Goal: Task Accomplishment & Management: Manage account settings

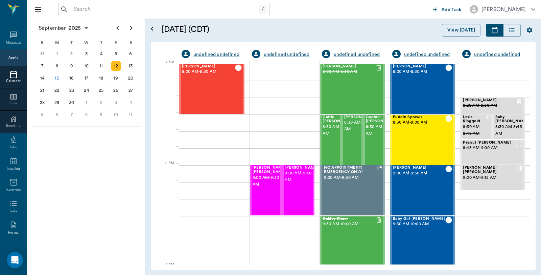
scroll to position [915, 0]
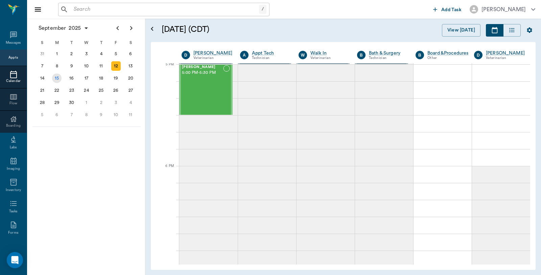
click at [56, 78] on div "15" at bounding box center [56, 77] width 9 height 9
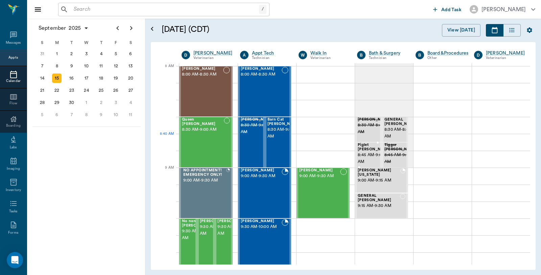
click at [363, 147] on span "Piglet [PERSON_NAME]" at bounding box center [375, 147] width 34 height 9
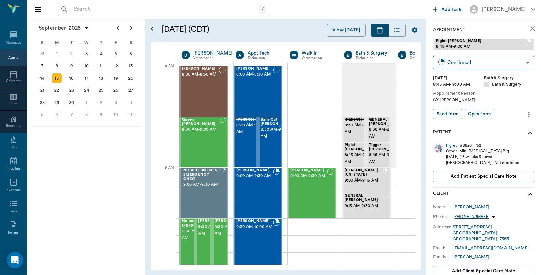
click at [529, 30] on icon "close" at bounding box center [533, 29] width 8 height 8
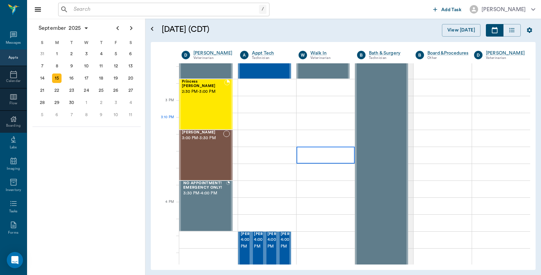
scroll to position [677, 0]
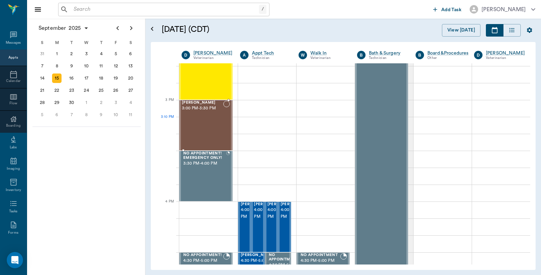
click at [196, 123] on div "Maria Hall 3:00 PM - 3:30 PM" at bounding box center [202, 125] width 41 height 49
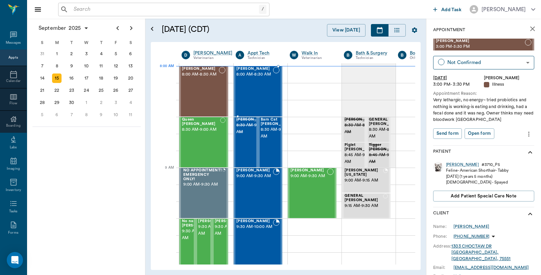
click at [261, 78] on span "8:00 AM - 8:30 AM" at bounding box center [255, 74] width 37 height 7
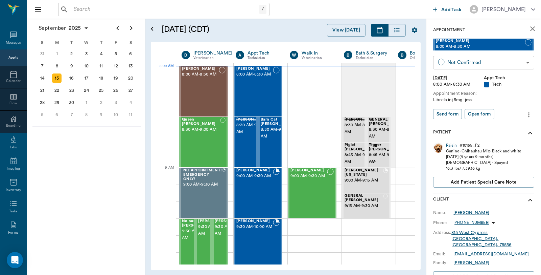
click at [471, 62] on body "/ ​ Add Task Dr. Bert Ellsworth Nectar Messages Appts Calendar Flow Boarding La…" at bounding box center [270, 137] width 541 height 275
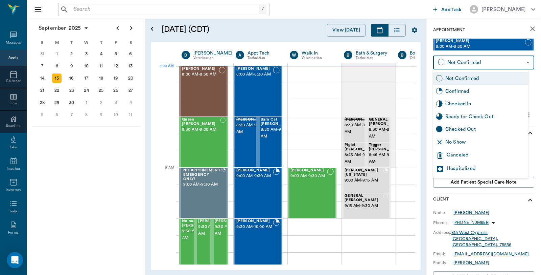
click at [468, 104] on div "Checked In" at bounding box center [486, 103] width 81 height 7
type input "CHECKED_IN"
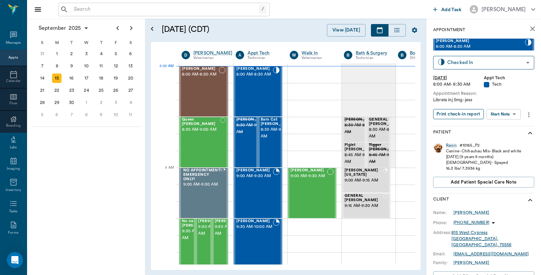
click at [463, 113] on button "Print check-in report" at bounding box center [459, 114] width 51 height 10
click at [230, 176] on div at bounding box center [206, 176] width 54 height 17
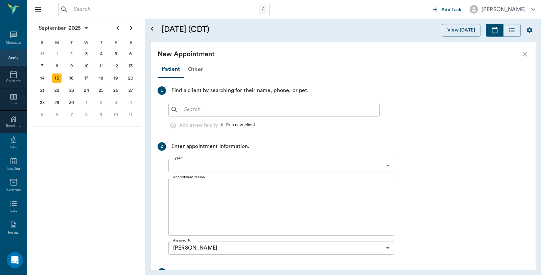
type input "[DATE]"
type input "09:00 AM"
type input "09:15 AM"
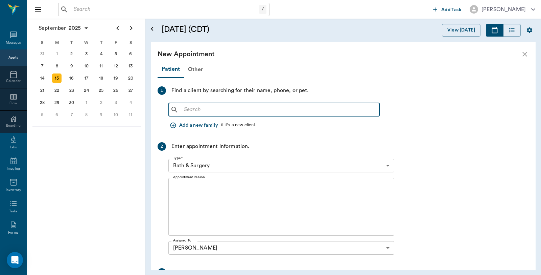
click at [231, 105] on input "text" at bounding box center [279, 109] width 196 height 9
type input "A"
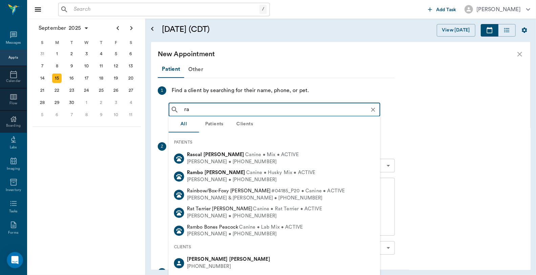
type input "r"
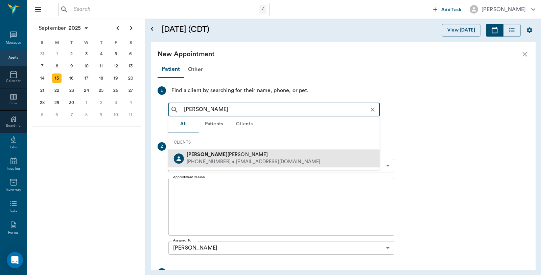
click at [224, 160] on div "(903) 826-7287 • earp6113@gmail.com" at bounding box center [254, 161] width 134 height 7
type input "RAYLYNN"
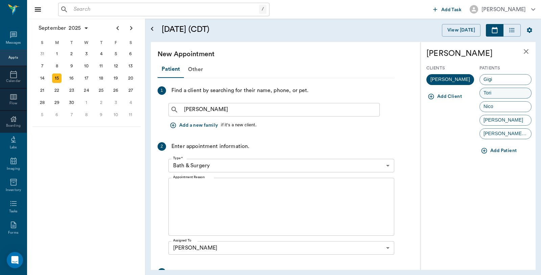
click at [495, 92] on span "Tori" at bounding box center [487, 92] width 15 height 7
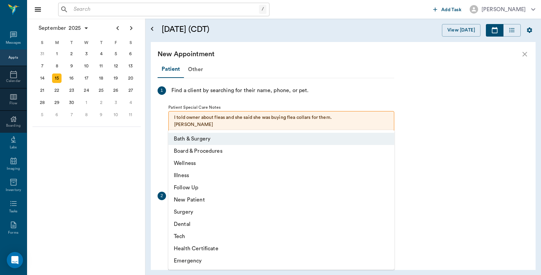
click at [232, 214] on body "/ ​ Add Task Dr. Bert Ellsworth Nectar Messages Appts Calendar Flow Boarding La…" at bounding box center [270, 137] width 541 height 275
click at [196, 177] on li "Illness" at bounding box center [282, 175] width 226 height 12
type input "65d2be4f46e3a538d89b8c15"
type input "09:30 AM"
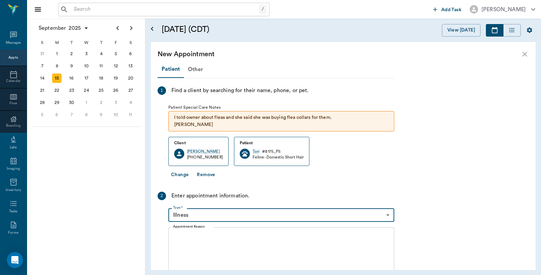
click at [222, 238] on textarea "Appointment Reason" at bounding box center [281, 256] width 217 height 47
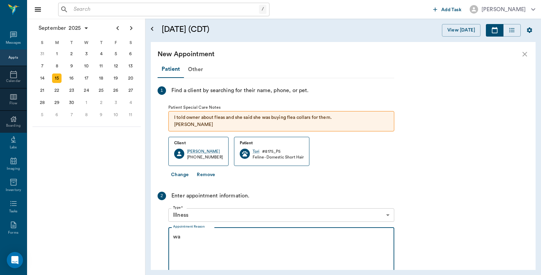
type textarea "w"
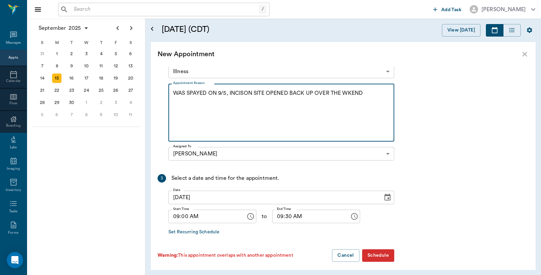
scroll to position [147, 0]
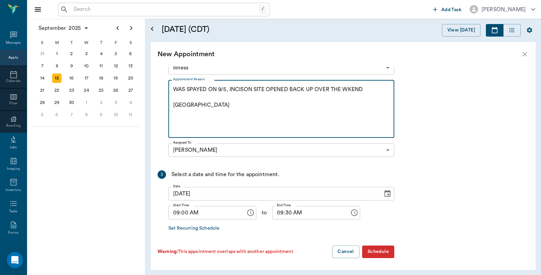
type textarea "WAS SPAYED ON 9/5, INCISON SITE OPENED BACK UP OVER THE WKEND Caryn"
click at [389, 248] on button "Schedule" at bounding box center [378, 251] width 32 height 13
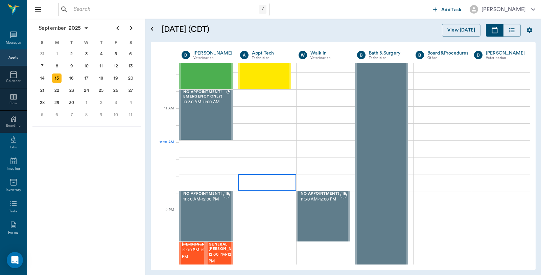
scroll to position [263, 0]
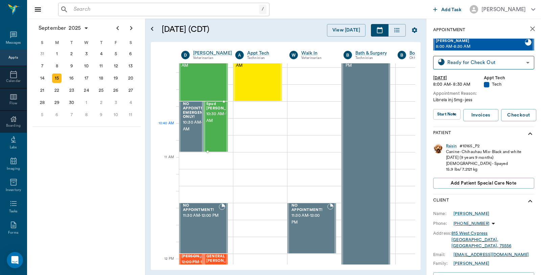
scroll to position [225, 0]
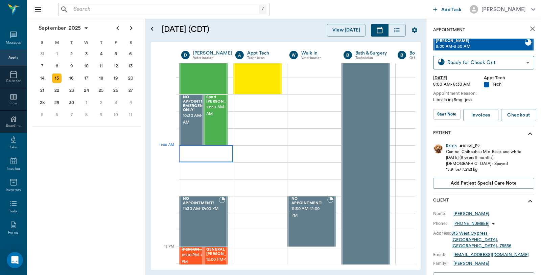
click at [212, 150] on div at bounding box center [206, 153] width 54 height 17
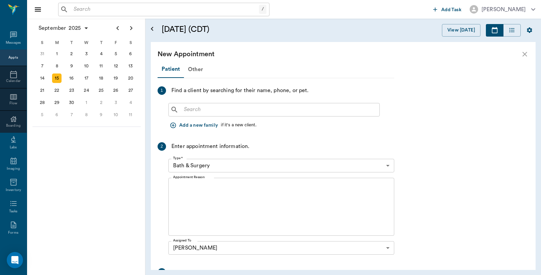
scroll to position [225, 0]
click at [220, 109] on input "text" at bounding box center [279, 109] width 196 height 9
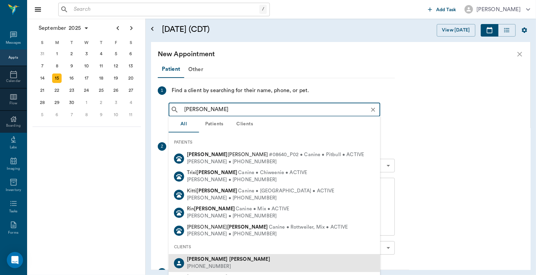
click at [213, 265] on div "(425) 220-7285" at bounding box center [228, 266] width 83 height 7
type input "Dennis Fullen"
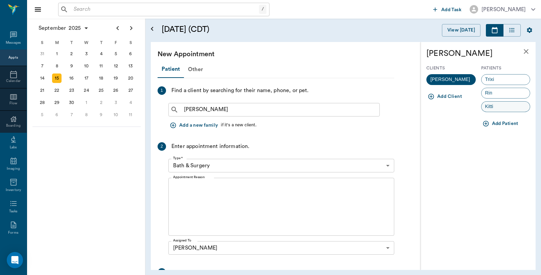
click at [505, 108] on div "Kitti" at bounding box center [506, 106] width 49 height 11
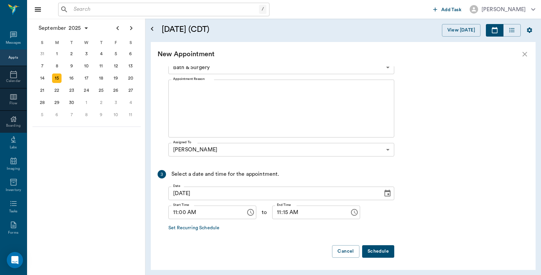
scroll to position [159, 0]
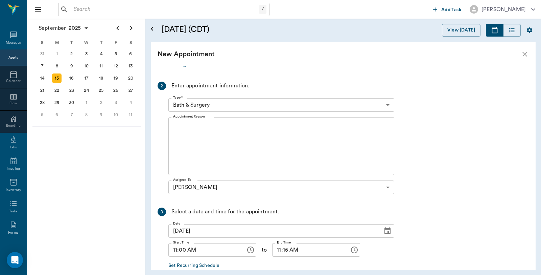
click at [244, 103] on body "/ ​ Add Task Dr. Bert Ellsworth Nectar Messages Appts Calendar Flow Boarding La…" at bounding box center [270, 137] width 541 height 275
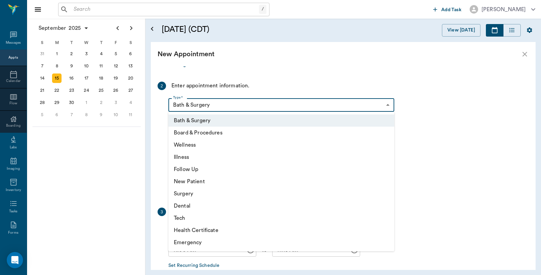
click at [194, 156] on li "Illness" at bounding box center [282, 157] width 226 height 12
type input "65d2be4f46e3a538d89b8c15"
type input "11:30 AM"
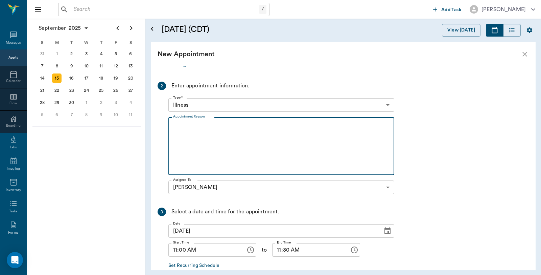
click at [239, 131] on textarea "Appointment Reason" at bounding box center [281, 146] width 217 height 47
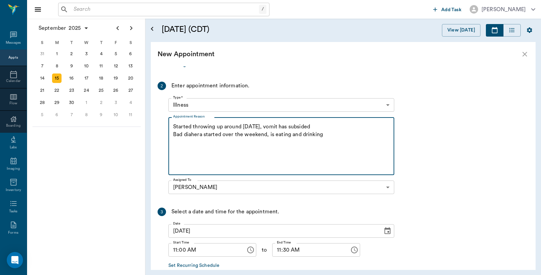
drag, startPoint x: 195, startPoint y: 135, endPoint x: 340, endPoint y: 134, distance: 145.2
click at [340, 134] on textarea "Started throwing up around 2 weeks ago, vomit has subsided Bad diahera started …" at bounding box center [281, 146] width 217 height 47
click at [202, 133] on textarea "Started throwing up around 2 weeks ago, vomit has subsided Bad diahera started …" at bounding box center [281, 146] width 217 height 47
click at [330, 137] on textarea "Started throwing up around 2 weeks ago, vomit has subsided Bad diarrea started …" at bounding box center [281, 146] width 217 height 47
click at [266, 133] on textarea "Started throwing up around 2 weeks ago, vomit has subsided Bad diarrea started …" at bounding box center [281, 146] width 217 height 47
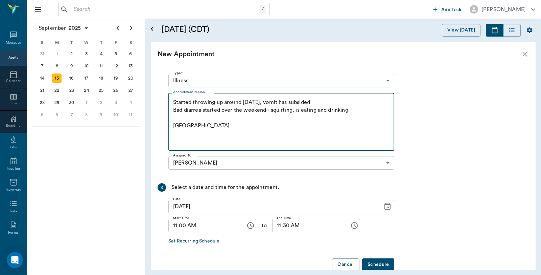
scroll to position [197, 0]
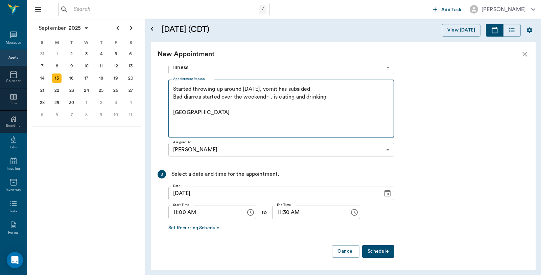
click at [183, 97] on textarea "Started throwing up around 2 weeks ago, vomit has subsided Bad diarrea started …" at bounding box center [281, 108] width 217 height 47
type textarea "Started throwing up around 2 weeks ago, vomit has subsided Bad liquid diarrea s…"
click at [386, 253] on button "Schedule" at bounding box center [378, 251] width 32 height 13
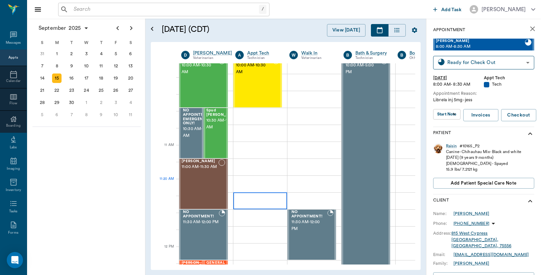
scroll to position [225, 0]
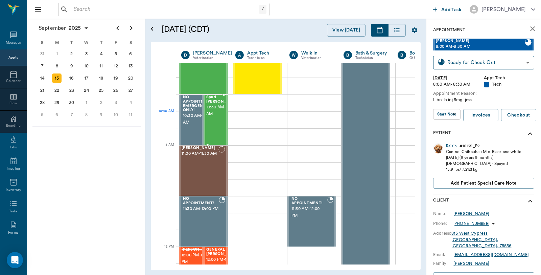
click at [214, 117] on span "10:30 AM - 11:00 AM" at bounding box center [223, 111] width 34 height 14
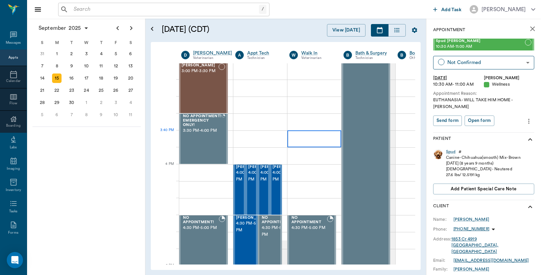
scroll to position [714, 0]
click at [231, 119] on div at bounding box center [206, 121] width 54 height 17
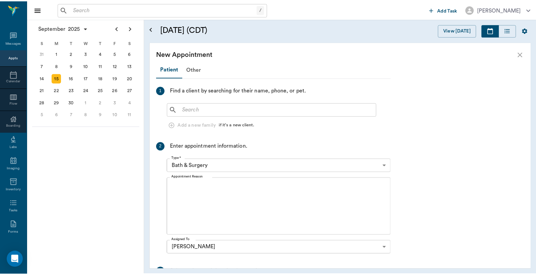
scroll to position [714, 0]
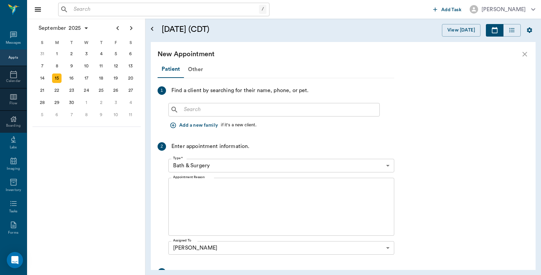
click at [206, 109] on input "text" at bounding box center [279, 109] width 196 height 9
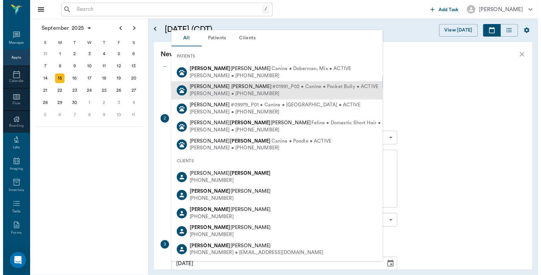
scroll to position [97, 0]
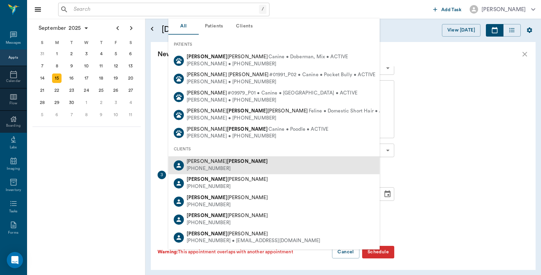
click at [220, 164] on div "Lesia Dickson (512) 517-7445" at bounding box center [275, 165] width 212 height 18
type input "Lisa Dickson"
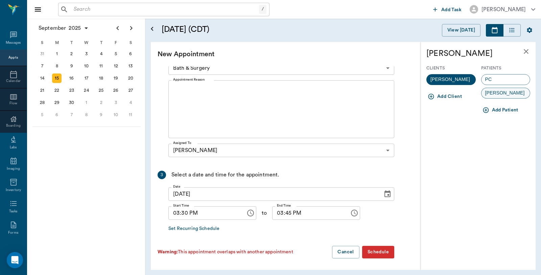
click at [508, 95] on div "[PERSON_NAME]" at bounding box center [506, 93] width 49 height 11
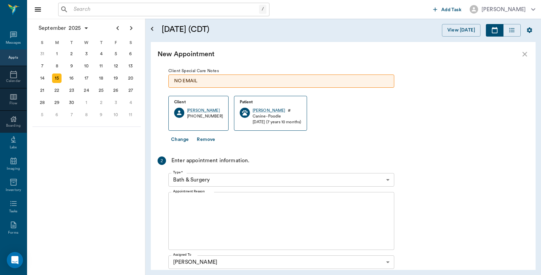
scroll to position [33, 0]
click at [235, 181] on body "/ ​ Add Task Dr. Bert Ellsworth Nectar Messages Appts Calendar Flow Boarding La…" at bounding box center [270, 137] width 541 height 275
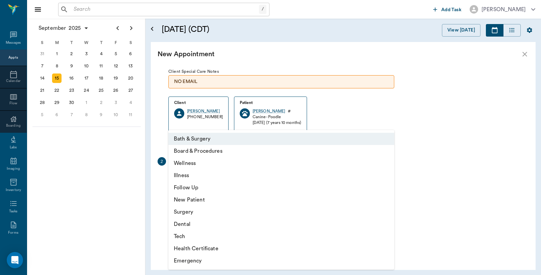
click at [193, 173] on li "Illness" at bounding box center [282, 175] width 226 height 12
type input "65d2be4f46e3a538d89b8c15"
type input "04:00 PM"
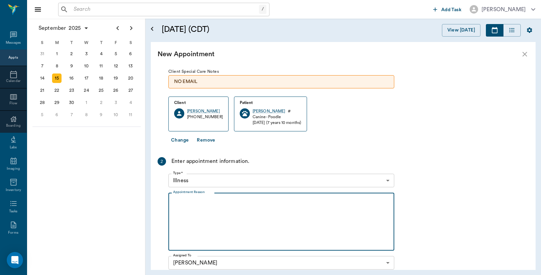
click at [208, 213] on textarea "Appointment Reason" at bounding box center [281, 221] width 217 height 47
click at [262, 202] on textarea "Went to the ER Clinc in Mt Pleasant, they checked bloodwork" at bounding box center [281, 221] width 217 height 47
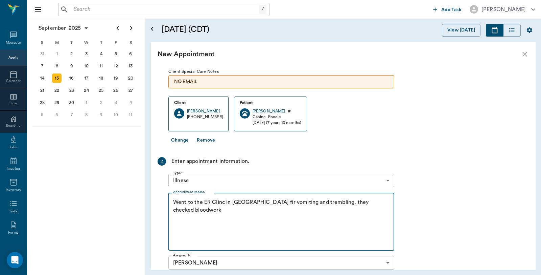
click at [206, 214] on textarea "Went to the ER Clinc in Mt Pleasant fir vomiting and trembling, they checked bl…" at bounding box center [281, 221] width 217 height 47
click at [200, 209] on textarea "Went to the ER Clinc in Mt Pleasant fir vomiting and trembling, they checked bl…" at bounding box center [281, 221] width 217 height 47
click at [201, 210] on textarea "Went to the ER Clinc in Mt Pleasant fir vomiting and trembling, they checked bl…" at bounding box center [281, 221] width 217 height 47
click at [331, 210] on textarea "Went to the ER Clinc in Mt Pleasant fir vomiting and trembling, they checked bl…" at bounding box center [281, 221] width 217 height 47
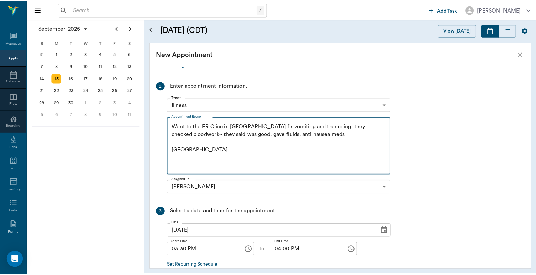
scroll to position [146, 0]
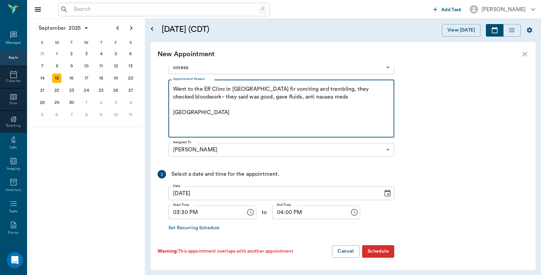
type textarea "Went to the ER Clinc in Mt Pleasant fir vomiting and trembling, they checked bl…"
click at [384, 250] on button "Schedule" at bounding box center [378, 251] width 32 height 13
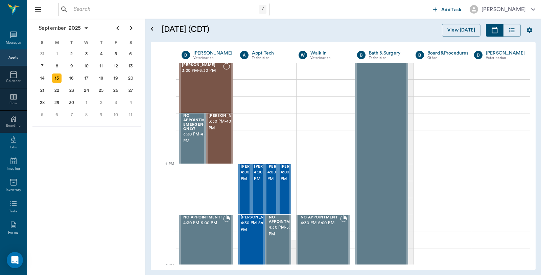
click at [102, 9] on input "text" at bounding box center [165, 9] width 188 height 9
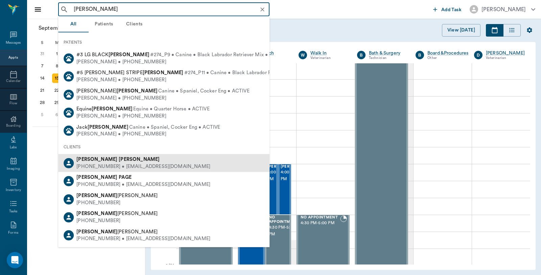
click at [131, 159] on div "PAM PRUITT" at bounding box center [143, 159] width 134 height 7
type input "Pam Pruitt"
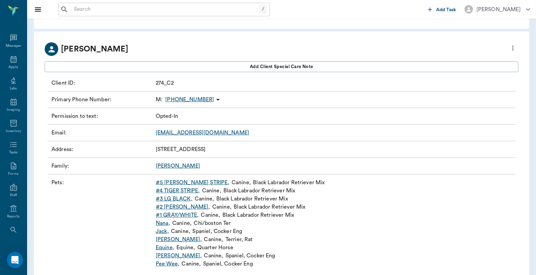
scroll to position [41, 0]
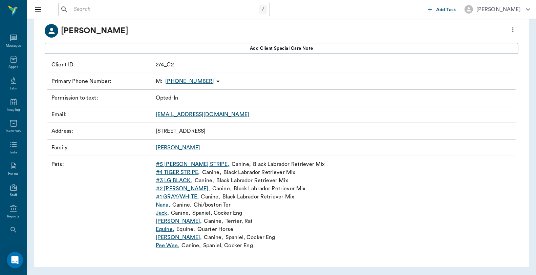
click at [199, 164] on link "#5 TIGER WHITE STRIPE ," at bounding box center [193, 164] width 74 height 8
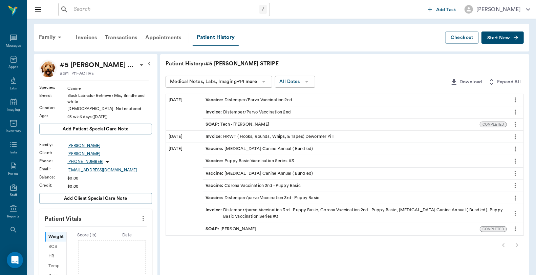
click at [382, 252] on div "Patient History: #5 TIGER WHITE STRIPE Medical Notes, Labs, Imaging +14 more Al…" at bounding box center [344, 261] width 369 height 415
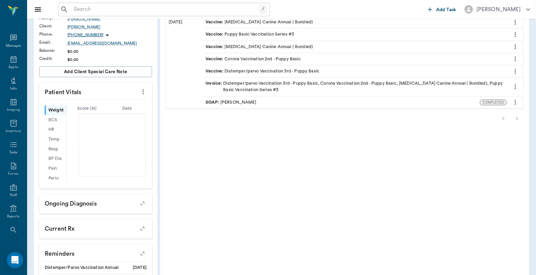
scroll to position [202, 0]
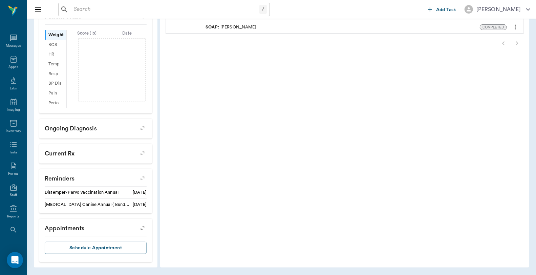
click at [139, 177] on icon "button" at bounding box center [142, 178] width 9 height 9
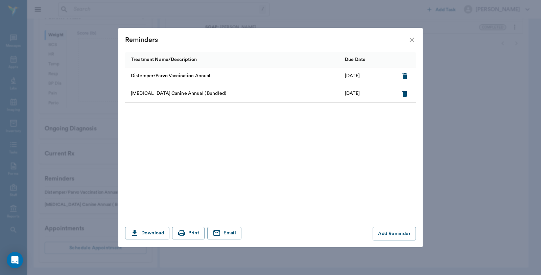
click at [410, 35] on div "Reminders" at bounding box center [270, 40] width 305 height 24
click at [414, 39] on icon "close" at bounding box center [412, 40] width 8 height 8
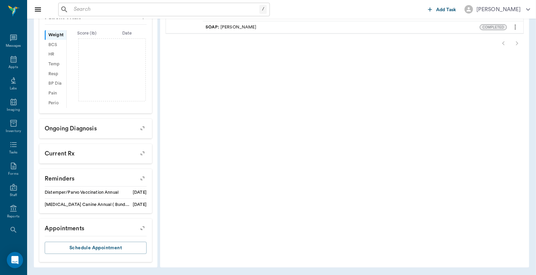
click at [143, 176] on icon "button" at bounding box center [142, 178] width 5 height 5
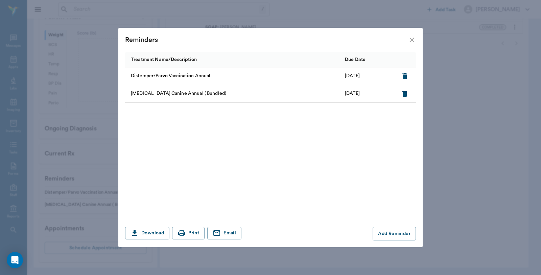
click at [411, 39] on icon "close" at bounding box center [412, 40] width 5 height 5
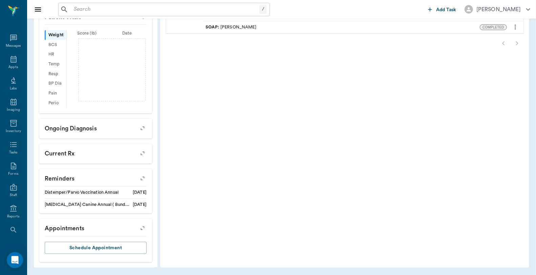
scroll to position [0, 0]
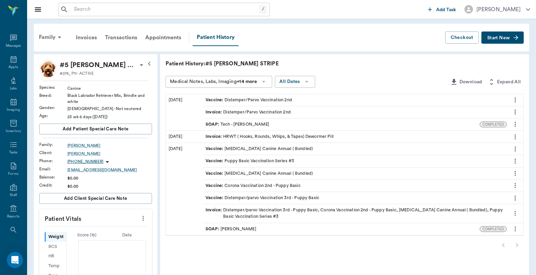
click at [505, 38] on span "Start New" at bounding box center [498, 38] width 23 height 0
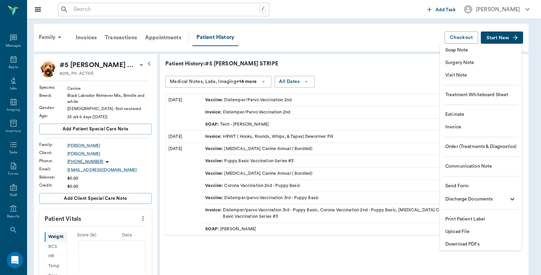
click at [474, 246] on span "Download PDFs" at bounding box center [481, 244] width 71 height 7
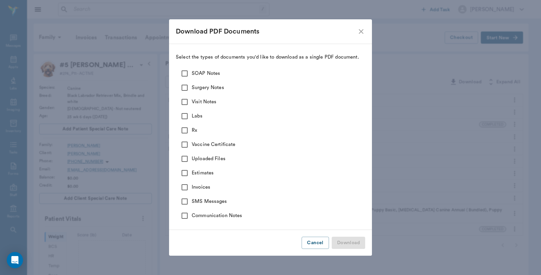
click at [185, 143] on input "Vaccine Certificate" at bounding box center [185, 144] width 14 height 14
checkbox input "true"
click at [186, 98] on input "Visit Notes" at bounding box center [185, 102] width 14 height 14
checkbox input "true"
click at [186, 83] on input "Surgery Notes" at bounding box center [185, 88] width 14 height 14
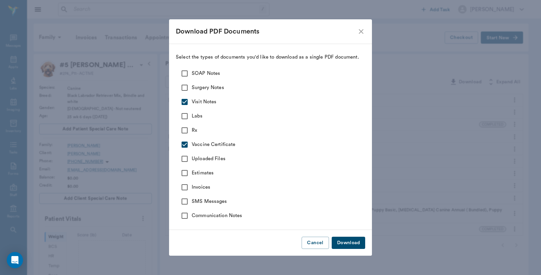
checkbox input "true"
click at [187, 70] on input "SOAP Notes" at bounding box center [185, 73] width 14 height 14
checkbox input "true"
drag, startPoint x: 324, startPoint y: 25, endPoint x: 313, endPoint y: 34, distance: 13.7
click at [313, 34] on Documents "Download PDF Documents" at bounding box center [270, 31] width 203 height 24
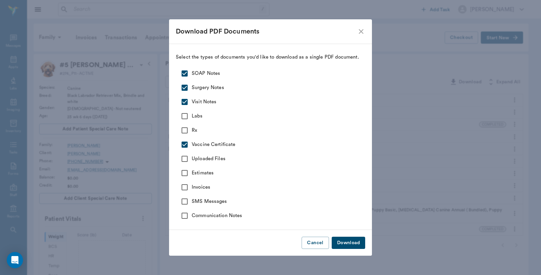
click at [360, 31] on icon "close" at bounding box center [361, 31] width 8 height 8
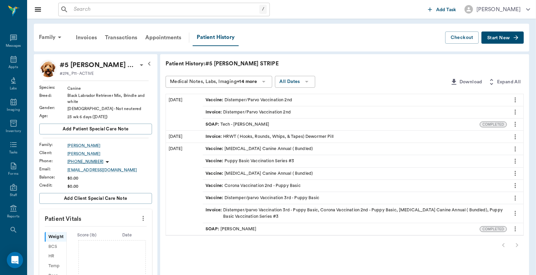
click at [511, 36] on button "Start New" at bounding box center [502, 37] width 42 height 13
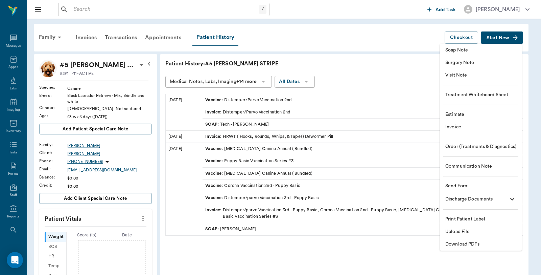
click at [456, 240] on li "Download PDFs" at bounding box center [481, 244] width 82 height 13
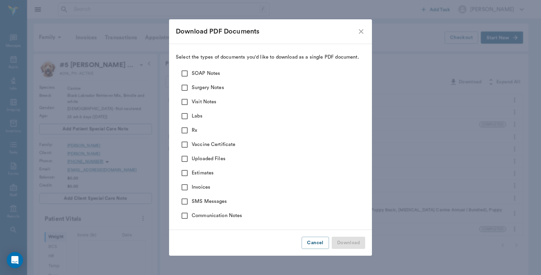
click at [185, 72] on input "SOAP Notes" at bounding box center [185, 73] width 14 height 14
checkbox input "true"
click at [186, 84] on input "Surgery Notes" at bounding box center [185, 88] width 14 height 14
checkbox input "true"
click at [186, 97] on input "Visit Notes" at bounding box center [185, 102] width 14 height 14
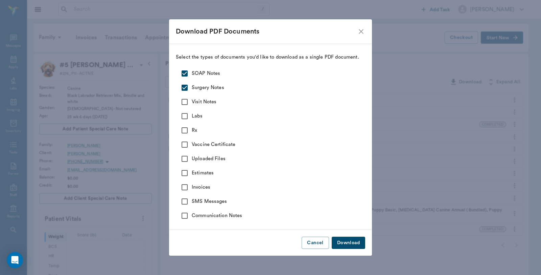
checkbox input "true"
click at [184, 140] on input "Vaccine Certificate" at bounding box center [185, 144] width 14 height 14
checkbox input "true"
click at [354, 242] on button "Download" at bounding box center [349, 243] width 34 height 13
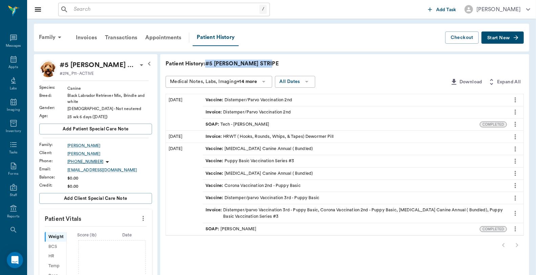
drag, startPoint x: 275, startPoint y: 60, endPoint x: 208, endPoint y: 63, distance: 67.1
click at [208, 63] on p "Patient History: #5 TIGER WHITE STRIPE" at bounding box center [266, 64] width 203 height 8
copy p "#5 TIGER WHITE STRIPE"
click at [9, 63] on icon at bounding box center [13, 59] width 8 height 8
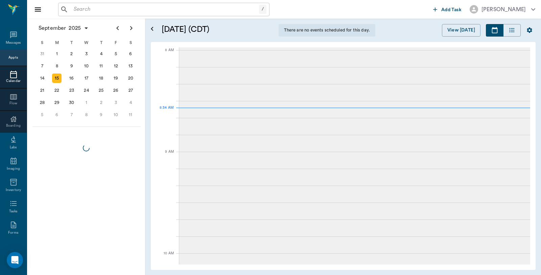
scroll to position [1, 0]
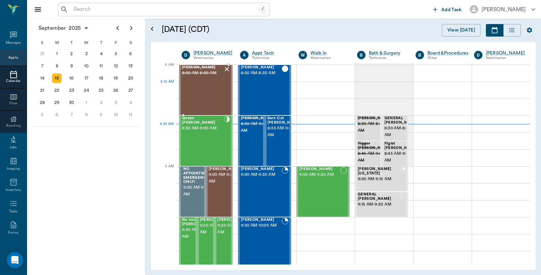
click at [194, 88] on div "Lucee Orr 8:00 AM - 8:30 AM" at bounding box center [202, 89] width 41 height 49
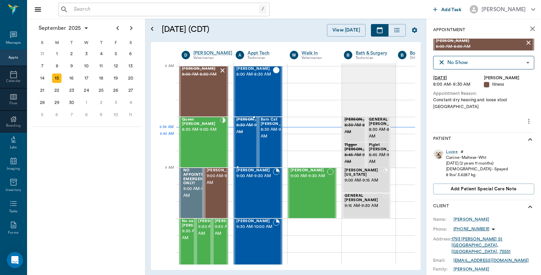
click at [244, 135] on span "8:30 AM - 9:00 AM" at bounding box center [254, 129] width 34 height 14
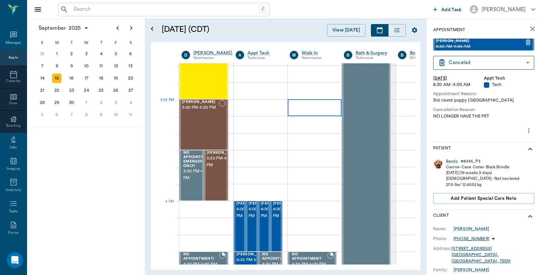
scroll to position [677, 0]
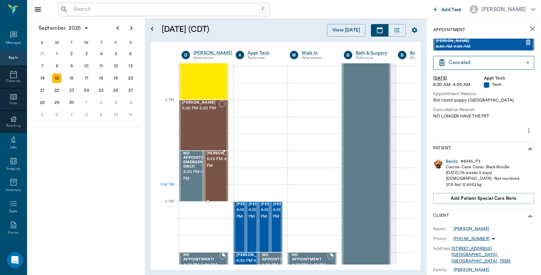
click at [215, 187] on div "Molly Dickson 3:30 PM - 4:00 PM" at bounding box center [224, 175] width 34 height 49
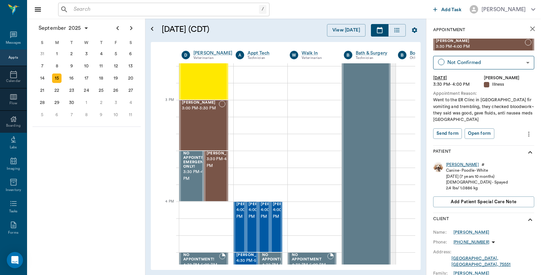
click at [451, 164] on div "[PERSON_NAME]" at bounding box center [462, 165] width 33 height 6
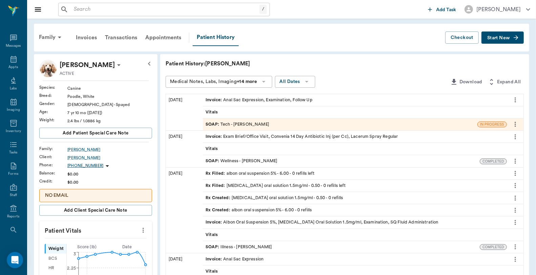
click at [510, 37] on button "Start New" at bounding box center [502, 37] width 42 height 13
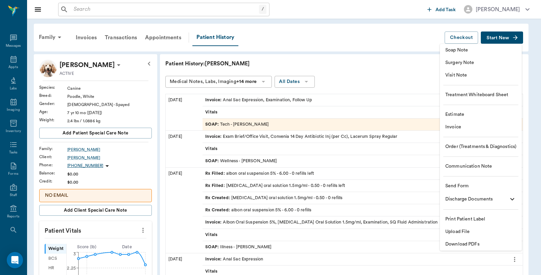
click at [475, 240] on li "Download PDFs" at bounding box center [481, 244] width 82 height 13
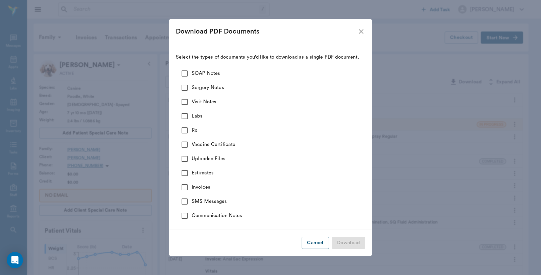
click at [365, 31] on icon "close" at bounding box center [361, 31] width 8 height 8
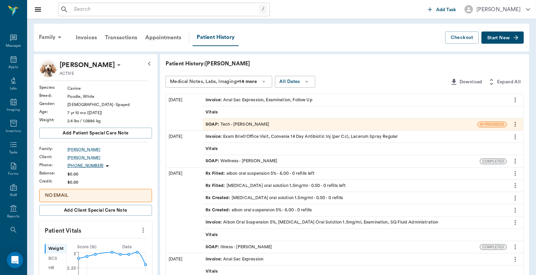
click at [508, 42] on button "Start New" at bounding box center [502, 37] width 42 height 13
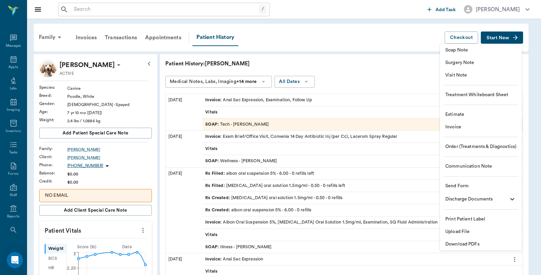
click at [455, 228] on span "Upload File" at bounding box center [481, 231] width 71 height 7
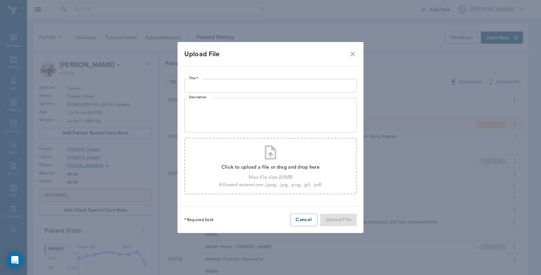
click at [265, 157] on icon at bounding box center [270, 152] width 17 height 17
type input "C:\fakepath\Mollie Dickson I-30 ANIMAL EMERGENCY, PLLC.pdf"
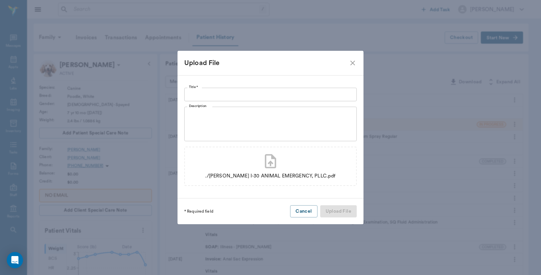
click at [244, 94] on input "Title *" at bounding box center [270, 95] width 173 height 14
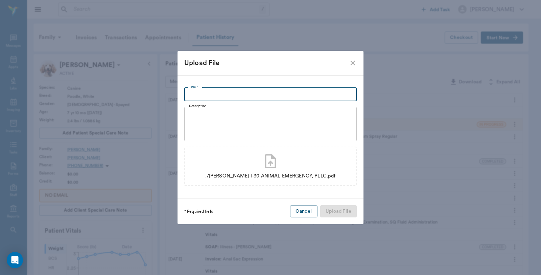
click at [225, 91] on input "Title *" at bounding box center [270, 95] width 173 height 14
type input "ER Vet Clinic Mt Pleasant 9.15.25"
click at [339, 212] on button "Upload File" at bounding box center [338, 211] width 37 height 13
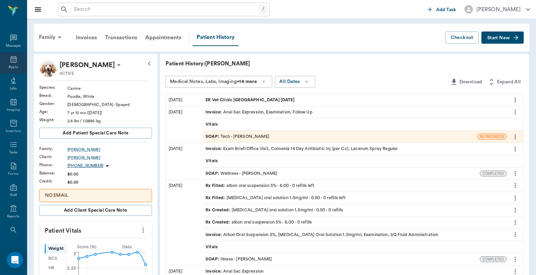
click at [11, 60] on icon at bounding box center [13, 59] width 8 height 8
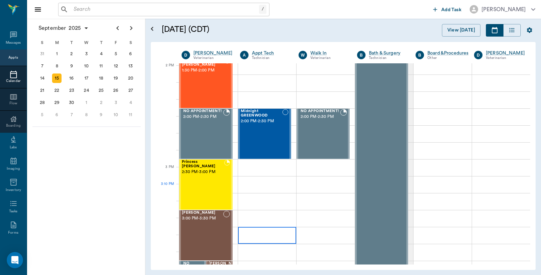
scroll to position [678, 0]
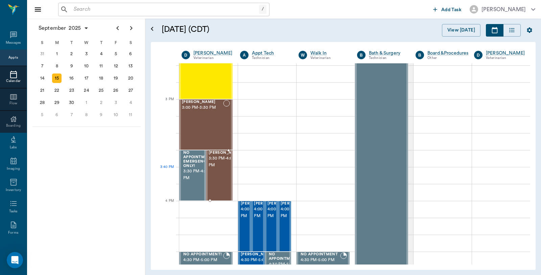
click at [209, 163] on span "3:30 PM - 4:00 PM" at bounding box center [226, 162] width 34 height 14
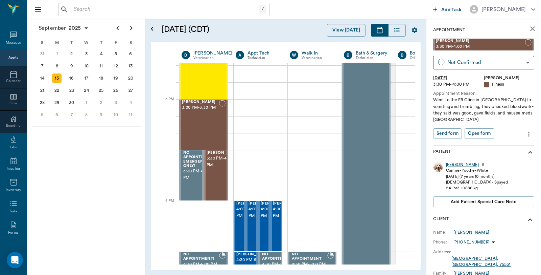
click at [527, 134] on icon "more" at bounding box center [529, 134] width 7 height 8
click at [502, 149] on span "Edit appointment" at bounding box center [495, 145] width 57 height 7
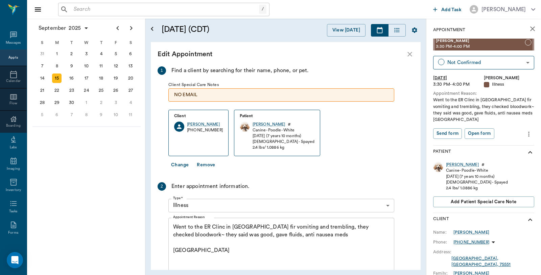
scroll to position [126, 0]
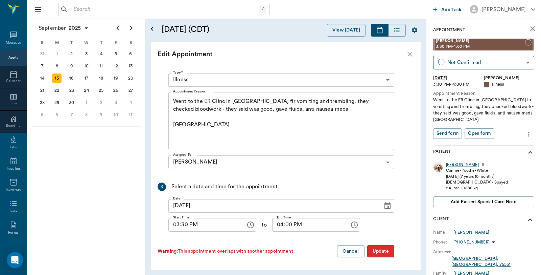
click at [200, 126] on textarea "Went to the ER Clinc in Mt Pleasant fir vomiting and trembling, they checked bl…" at bounding box center [281, 120] width 217 height 47
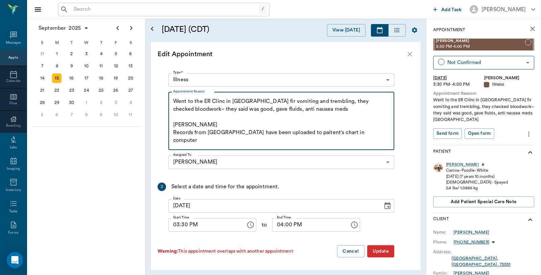
click at [305, 131] on textarea "Went to the ER Clinc in Mt Pleasant fir vomiting and trembling, they checked bl…" at bounding box center [281, 120] width 217 height 47
type textarea "Went to the ER Clinc in Mt Pleasant fir vomiting and trembling, they checked bl…"
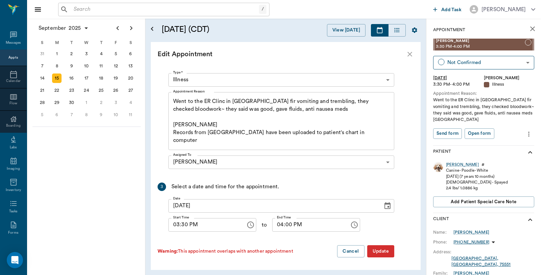
click at [382, 254] on button "Update" at bounding box center [381, 251] width 27 height 13
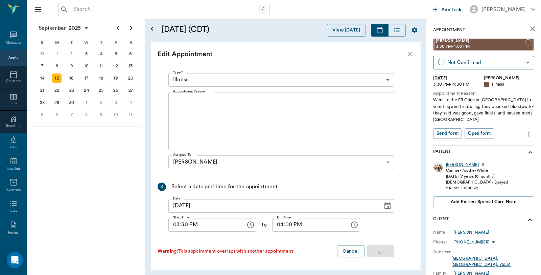
scroll to position [0, 0]
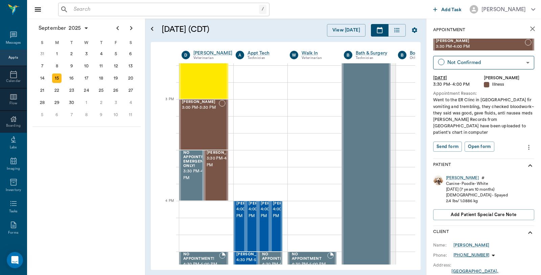
click at [529, 29] on icon "close" at bounding box center [533, 29] width 8 height 8
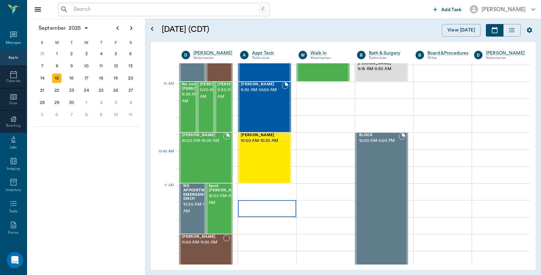
scroll to position [188, 0]
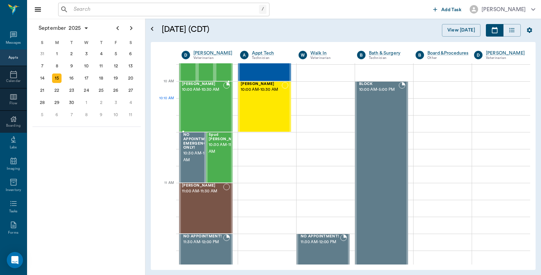
click at [216, 108] on div "Tex Willeford 10:00 AM - 10:30 AM" at bounding box center [202, 106] width 41 height 49
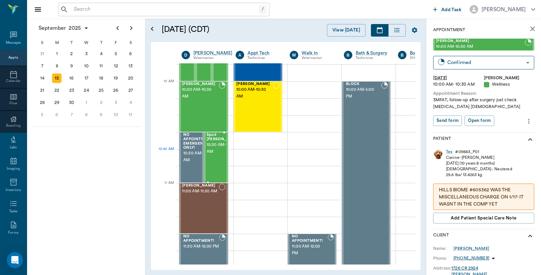
click at [218, 155] on span "10:30 AM - 11:00 AM" at bounding box center [224, 148] width 34 height 14
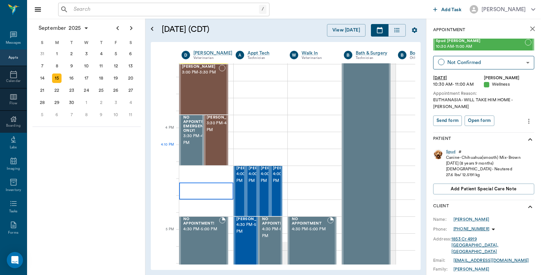
scroll to position [752, 0]
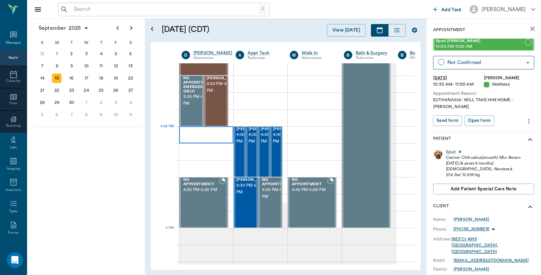
click at [210, 137] on div at bounding box center [206, 134] width 54 height 17
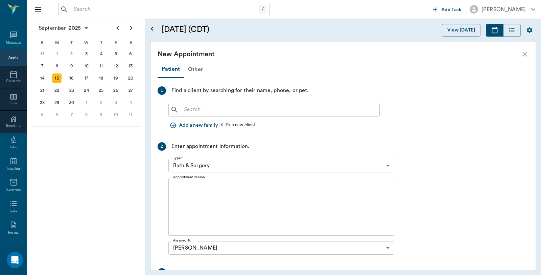
click at [224, 114] on input "text" at bounding box center [279, 109] width 196 height 9
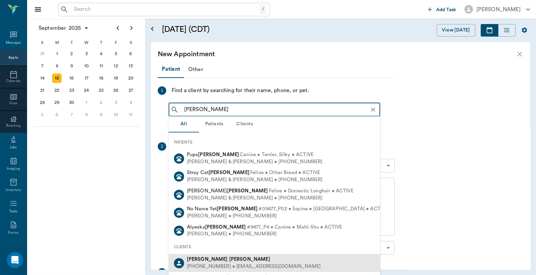
click at [232, 261] on div "Genice Hawkins" at bounding box center [254, 259] width 134 height 7
type input "Genice Hawkins"
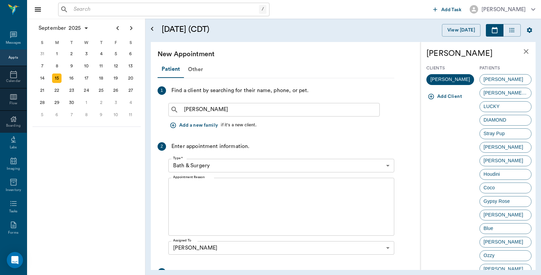
click at [242, 161] on body "/ ​ Add Task Dr. Bert Ellsworth Nectar Messages Appts Calendar Flow Boarding La…" at bounding box center [270, 137] width 541 height 275
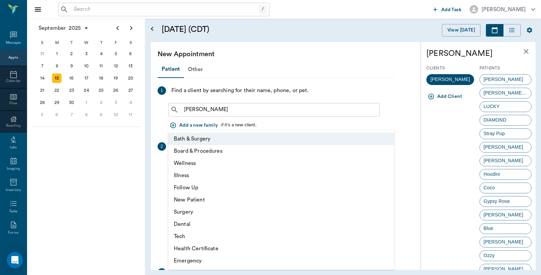
click at [204, 165] on li "Wellness" at bounding box center [282, 163] width 226 height 12
type input "65d2be4f46e3a538d89b8c14"
type input "04:30 PM"
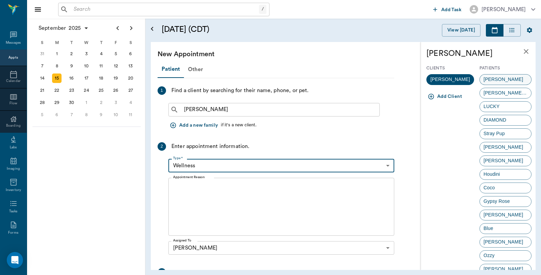
click at [497, 76] on span "Aidan" at bounding box center [503, 79] width 47 height 7
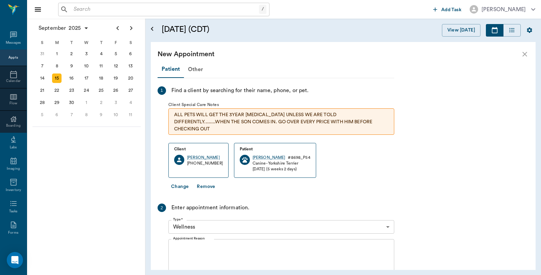
scroll to position [75, 0]
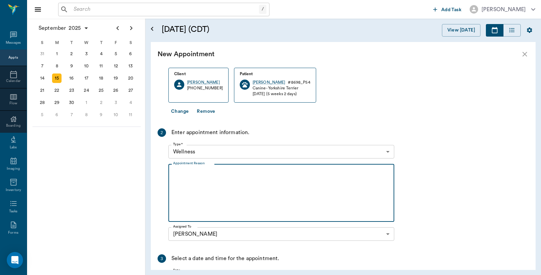
click at [243, 174] on textarea "Appointment Reason" at bounding box center [281, 193] width 217 height 47
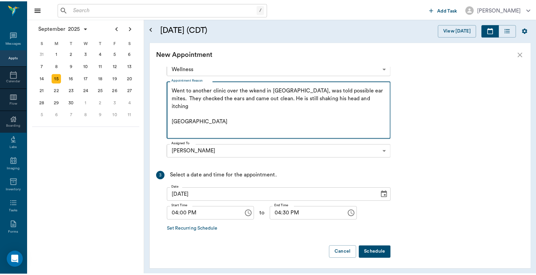
scroll to position [159, 0]
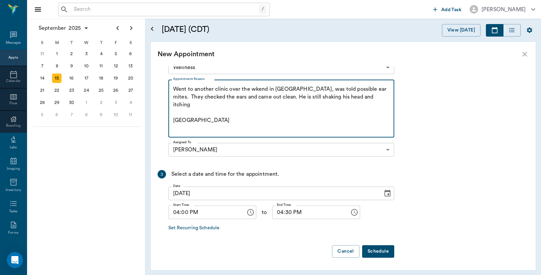
type textarea "Went to another clinic over the wkend in Longview, was told possible ear mites.…"
click at [379, 251] on button "Schedule" at bounding box center [378, 251] width 32 height 13
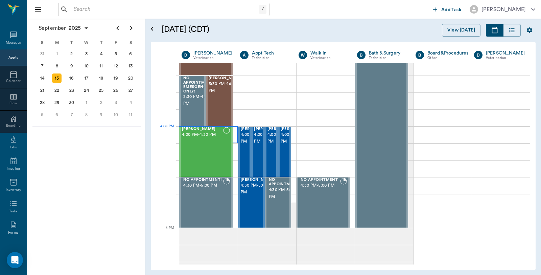
click at [234, 131] on div at bounding box center [208, 134] width 59 height 17
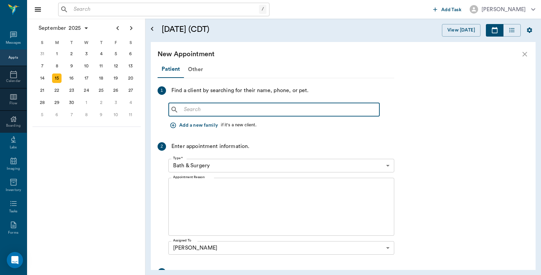
click at [248, 113] on input "text" at bounding box center [279, 109] width 196 height 9
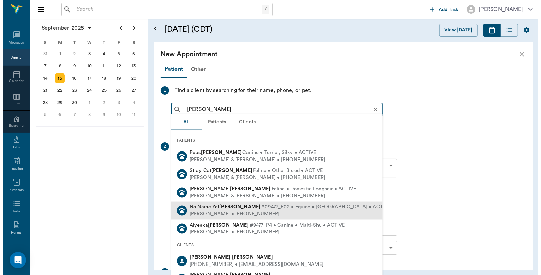
scroll to position [38, 0]
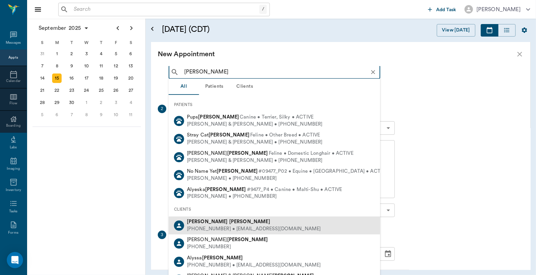
click at [234, 229] on div "(239) 351-9420 • GENICEMARIE@icloud.com" at bounding box center [254, 228] width 134 height 7
type input "Genice Hawkins"
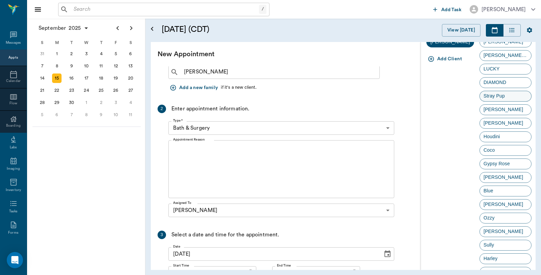
scroll to position [75, 0]
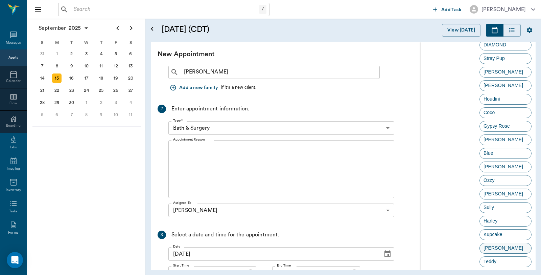
click at [505, 249] on div "Carrie" at bounding box center [506, 248] width 52 height 11
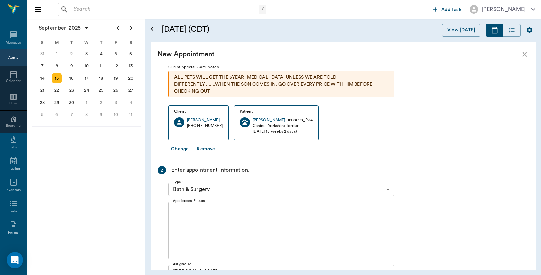
click at [225, 190] on body "/ ​ Add Task Dr. Bert Ellsworth Nectar Messages Appts Calendar Flow Boarding La…" at bounding box center [270, 137] width 541 height 275
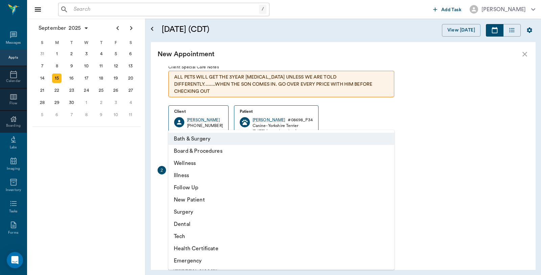
click at [388, 110] on div at bounding box center [270, 137] width 541 height 275
click at [224, 190] on body "/ ​ Add Task Dr. Bert Ellsworth Nectar Messages Appts Calendar Flow Boarding La…" at bounding box center [270, 137] width 541 height 275
click at [200, 163] on li "Wellness" at bounding box center [282, 163] width 226 height 12
type input "65d2be4f46e3a538d89b8c14"
type input "04:30 PM"
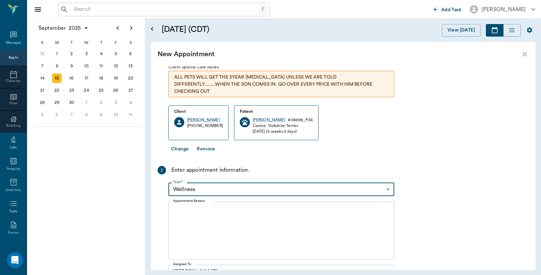
click at [249, 228] on textarea "Appointment Reason" at bounding box center [281, 230] width 217 height 47
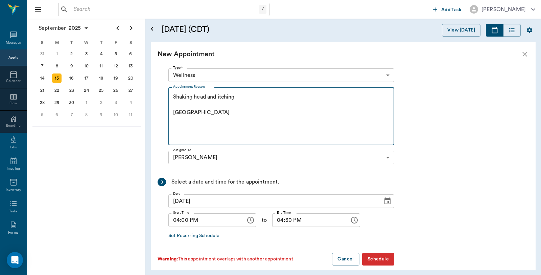
scroll to position [159, 0]
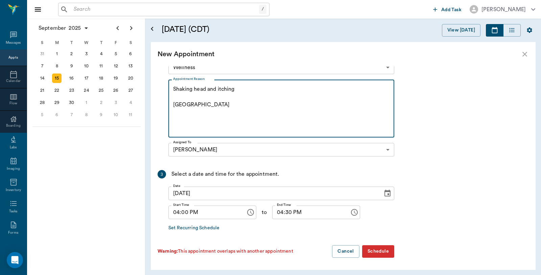
type textarea "Shaking head and itching Caryn"
click at [371, 250] on button "Schedule" at bounding box center [378, 251] width 32 height 13
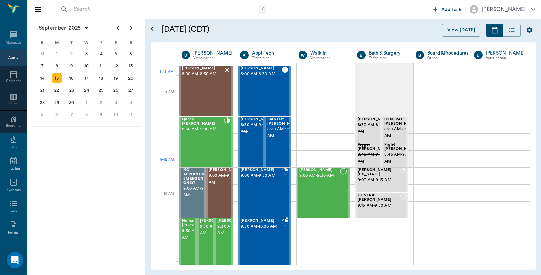
scroll to position [0, 0]
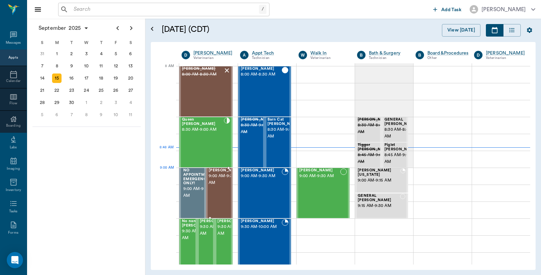
click at [216, 181] on span "9:00 AM - 9:30 AM" at bounding box center [226, 180] width 34 height 14
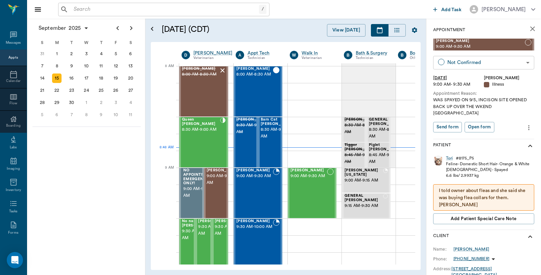
click at [479, 61] on body "/ ​ Add Task Dr. Bert Ellsworth Nectar Messages Appts Calendar Flow Boarding La…" at bounding box center [270, 137] width 541 height 275
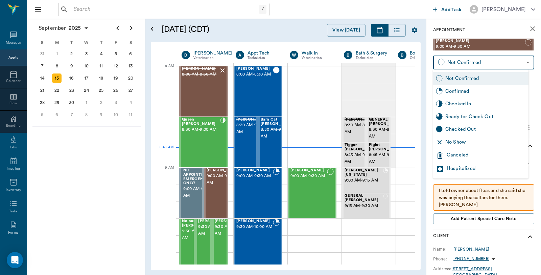
click at [471, 102] on div "Checked In" at bounding box center [486, 103] width 81 height 7
type input "CHECKED_IN"
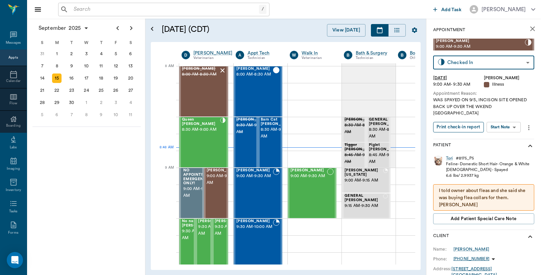
click at [469, 122] on button "Print check-in report" at bounding box center [459, 127] width 51 height 10
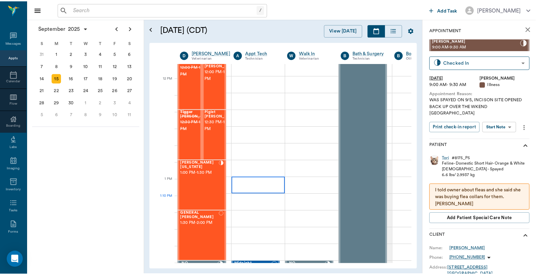
scroll to position [376, 0]
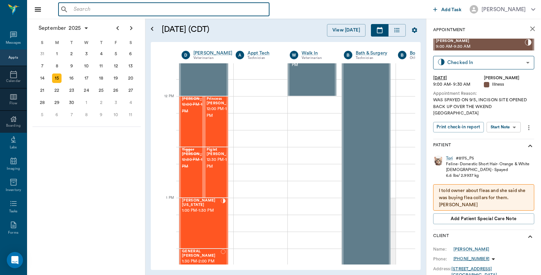
click at [109, 5] on input "text" at bounding box center [169, 9] width 196 height 9
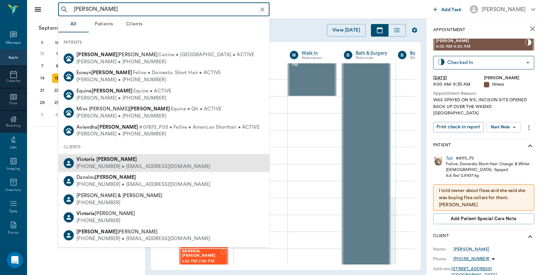
click at [88, 160] on b "Victoria" at bounding box center [85, 159] width 18 height 5
type input "Victora Paxton"
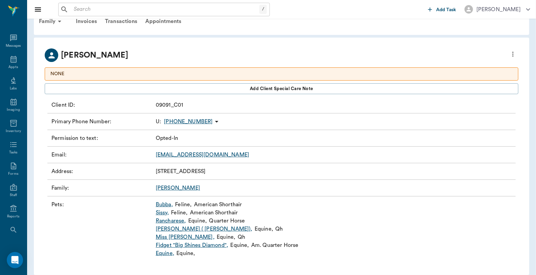
scroll to position [24, 0]
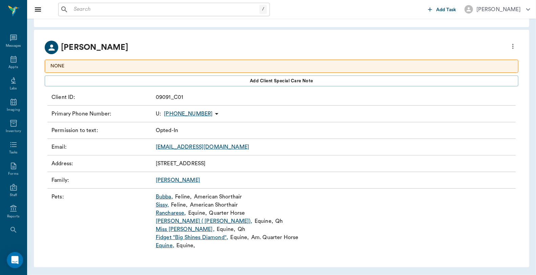
click at [167, 195] on link "Bubba ," at bounding box center [164, 197] width 17 height 8
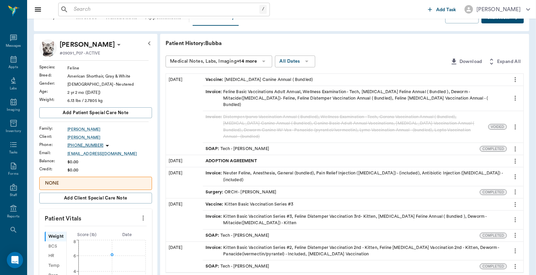
scroll to position [38, 0]
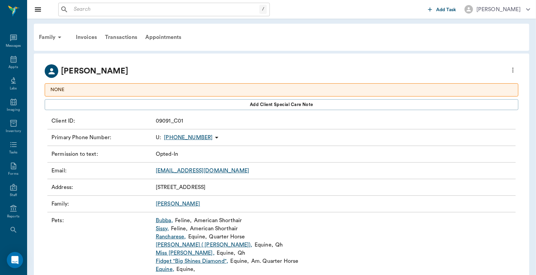
scroll to position [24, 0]
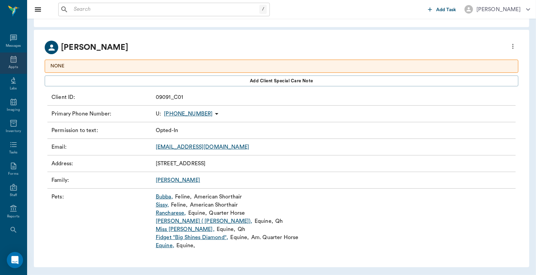
click at [15, 65] on div "Appts" at bounding box center [13, 62] width 27 height 21
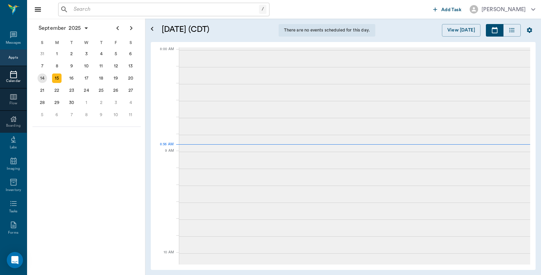
scroll to position [1, 0]
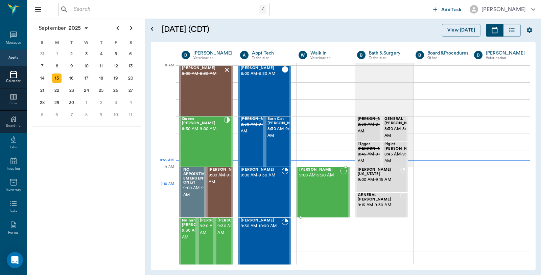
click at [322, 194] on div "Dacy Campbell 9:00 AM - 9:30 AM" at bounding box center [320, 192] width 41 height 49
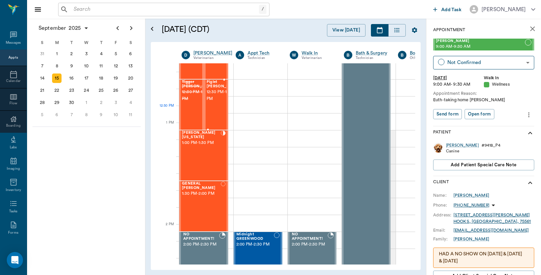
scroll to position [451, 0]
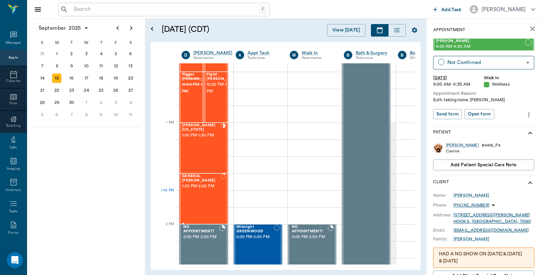
click at [212, 196] on div "GENERAL Spay 1:30 PM - 2:00 PM" at bounding box center [201, 198] width 39 height 49
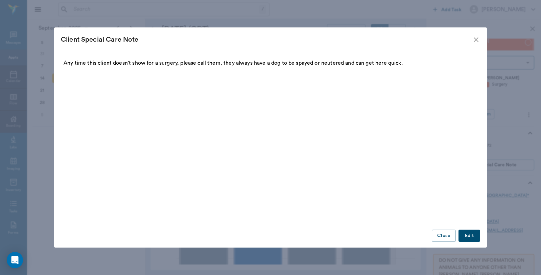
click at [477, 40] on icon "close" at bounding box center [476, 39] width 5 height 5
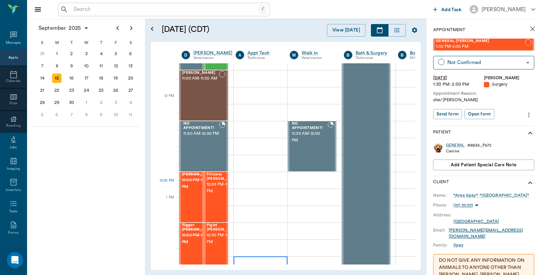
scroll to position [451, 0]
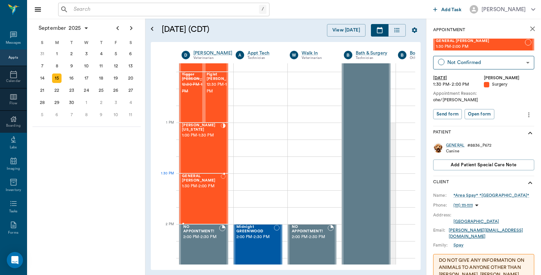
click at [197, 183] on span "1:30 PM - 2:00 PM" at bounding box center [201, 186] width 39 height 7
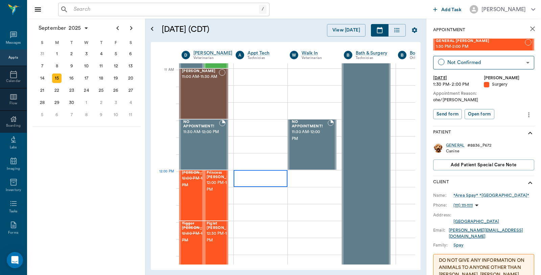
scroll to position [301, 0]
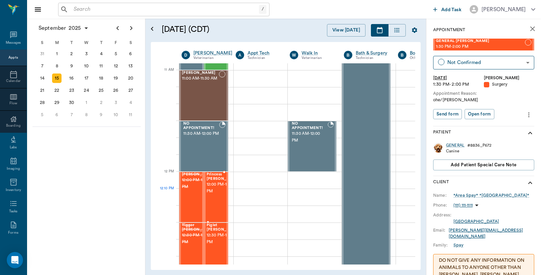
click at [209, 195] on span "12:00 PM - 12:30 PM" at bounding box center [224, 188] width 34 height 14
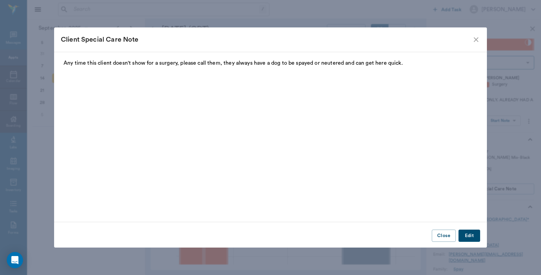
click at [479, 40] on icon "close" at bounding box center [476, 40] width 8 height 8
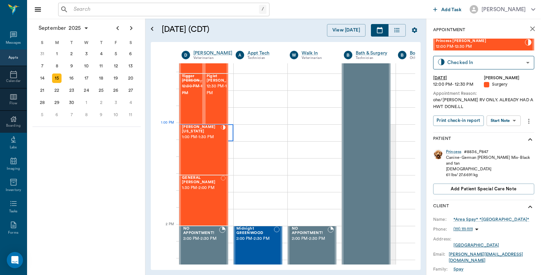
scroll to position [451, 0]
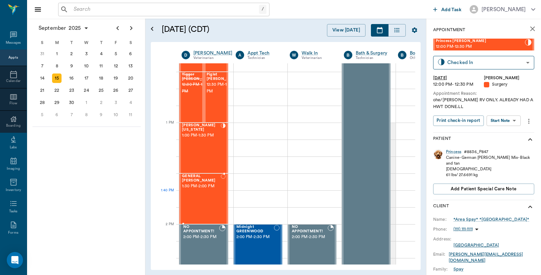
click at [201, 201] on div "GENERAL Spay 1:30 PM - 2:00 PM" at bounding box center [201, 198] width 39 height 49
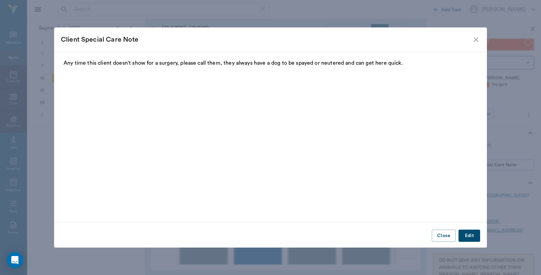
click at [477, 38] on icon "close" at bounding box center [476, 40] width 8 height 8
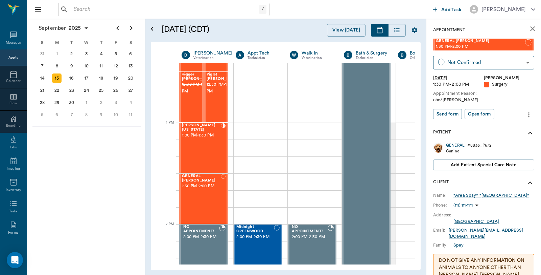
click at [457, 145] on div "GENERAL" at bounding box center [455, 145] width 19 height 6
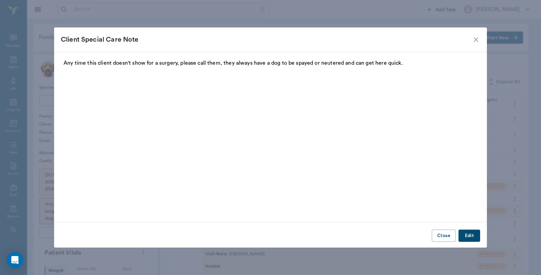
click at [479, 37] on icon "close" at bounding box center [476, 40] width 8 height 8
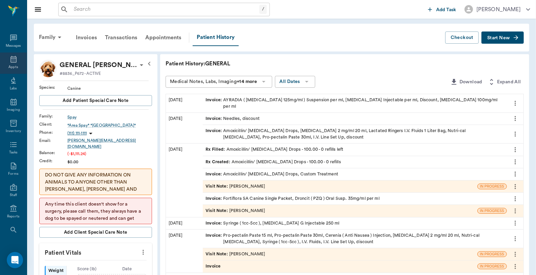
click at [12, 62] on icon at bounding box center [13, 59] width 6 height 7
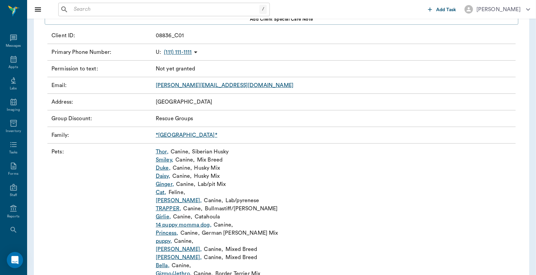
scroll to position [38, 0]
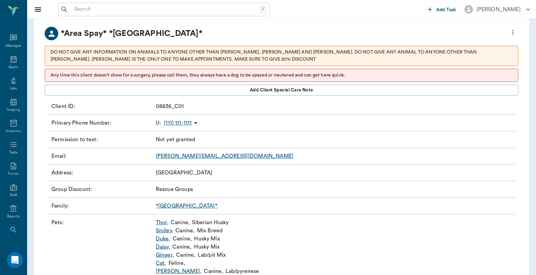
click at [33, 14] on button "Close drawer" at bounding box center [38, 10] width 14 height 14
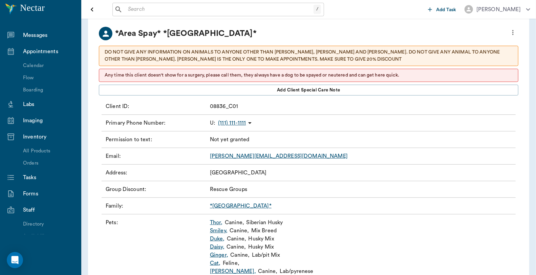
click at [91, 8] on icon "Open drawer" at bounding box center [92, 9] width 8 height 8
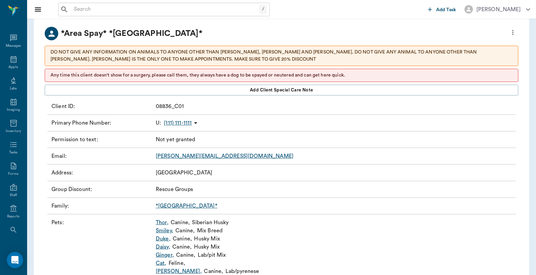
click at [509, 30] on icon "more" at bounding box center [512, 32] width 7 height 8
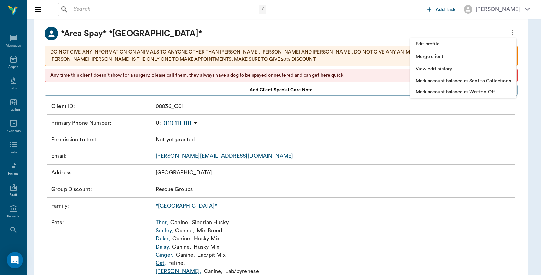
click at [229, 28] on div at bounding box center [270, 137] width 541 height 275
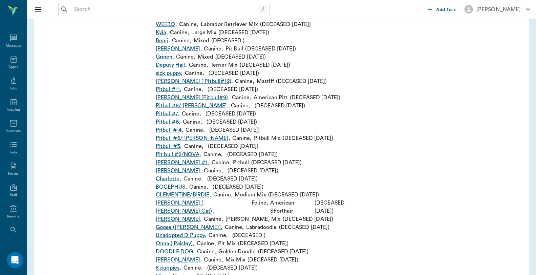
scroll to position [2211, 0]
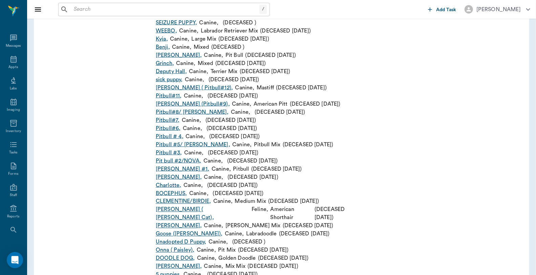
click at [36, 14] on button "Close drawer" at bounding box center [38, 10] width 14 height 14
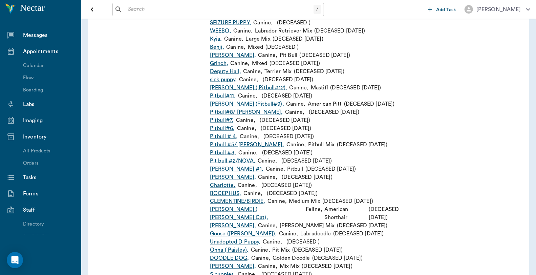
click at [90, 6] on icon "Open drawer" at bounding box center [92, 9] width 8 height 8
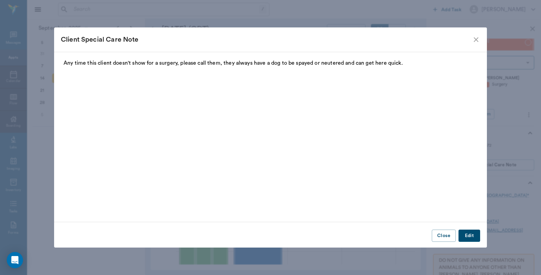
scroll to position [1, 0]
click at [479, 40] on icon "close" at bounding box center [476, 40] width 8 height 8
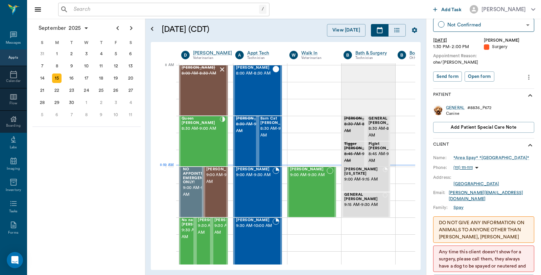
scroll to position [0, 0]
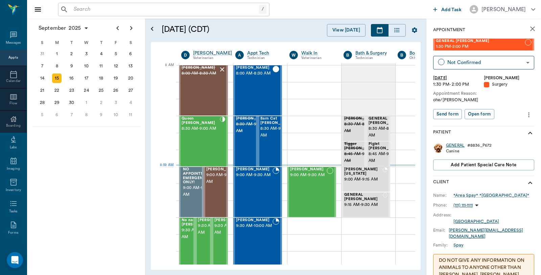
click at [459, 145] on div "GENERAL" at bounding box center [455, 145] width 19 height 6
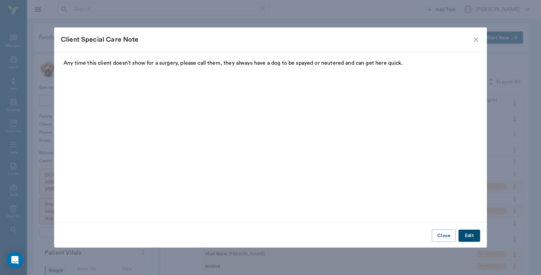
click at [480, 38] on icon "close" at bounding box center [476, 40] width 8 height 8
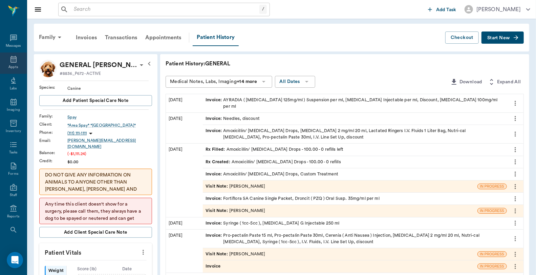
click at [9, 59] on icon at bounding box center [13, 59] width 8 height 8
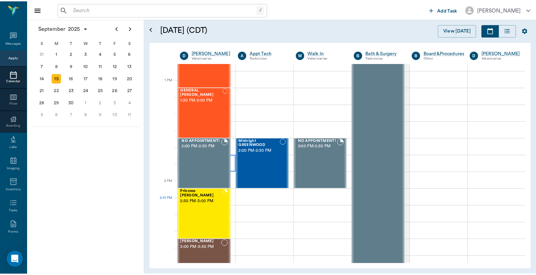
scroll to position [490, 0]
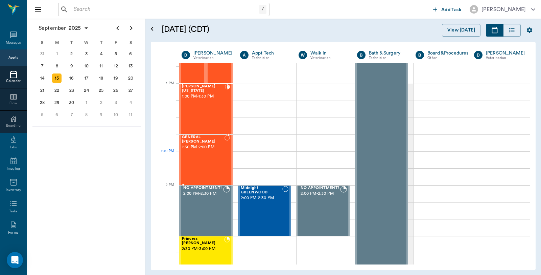
click at [217, 154] on div "GENERAL Spay 1:30 PM - 2:00 PM" at bounding box center [203, 159] width 43 height 49
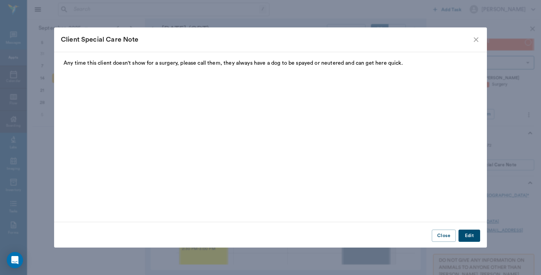
click at [481, 41] on div "Client Special Care Note" at bounding box center [270, 39] width 433 height 24
click at [472, 43] on icon "close" at bounding box center [476, 40] width 8 height 8
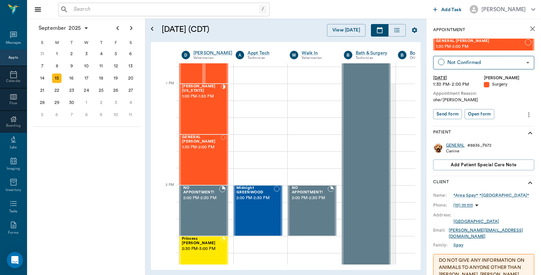
click at [461, 143] on div "GENERAL" at bounding box center [455, 145] width 19 height 6
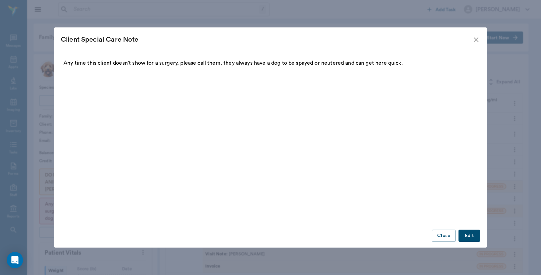
click at [475, 40] on icon "close" at bounding box center [476, 40] width 8 height 8
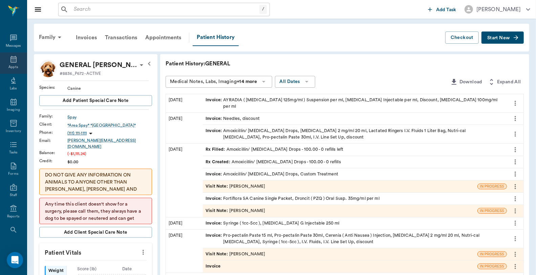
click at [13, 63] on icon at bounding box center [13, 59] width 8 height 8
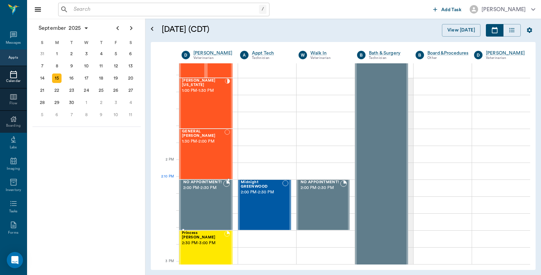
scroll to position [516, 0]
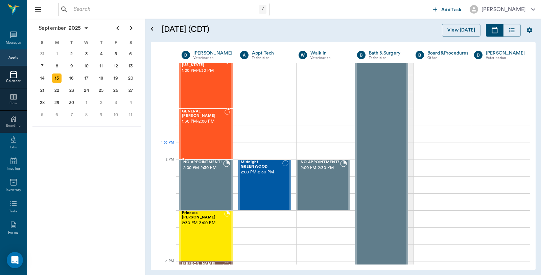
click at [207, 142] on div "GENERAL Spay 1:30 PM - 2:00 PM" at bounding box center [203, 133] width 43 height 49
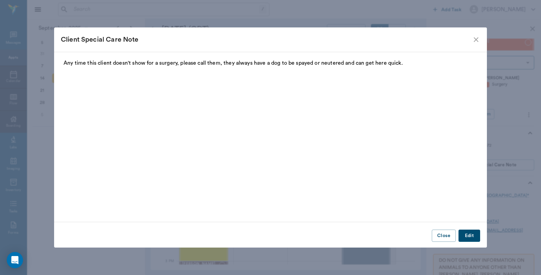
drag, startPoint x: 475, startPoint y: 40, endPoint x: 481, endPoint y: 42, distance: 6.6
click at [475, 40] on icon "close" at bounding box center [476, 40] width 8 height 8
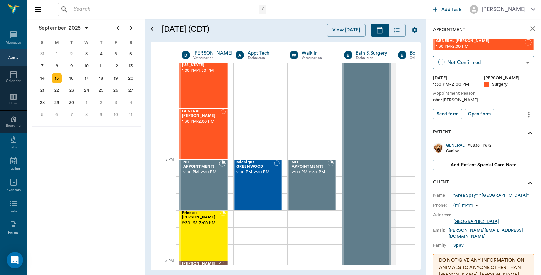
click at [526, 116] on icon "more" at bounding box center [529, 115] width 7 height 8
click at [500, 127] on span "Edit appointment" at bounding box center [495, 126] width 57 height 7
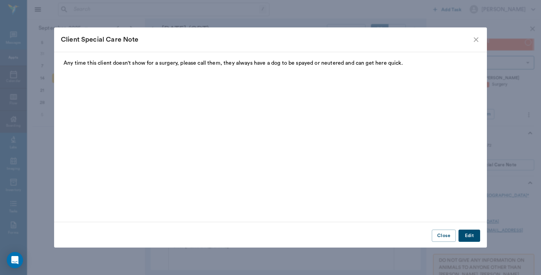
click at [478, 38] on icon "close" at bounding box center [476, 39] width 5 height 5
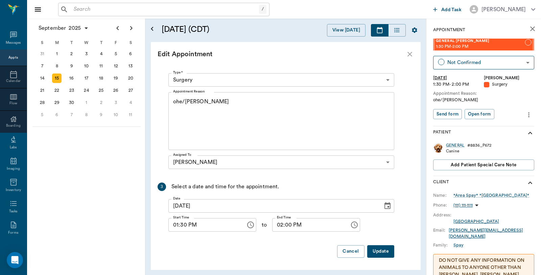
click at [181, 101] on textarea "ohe/Lisa" at bounding box center [281, 121] width 217 height 47
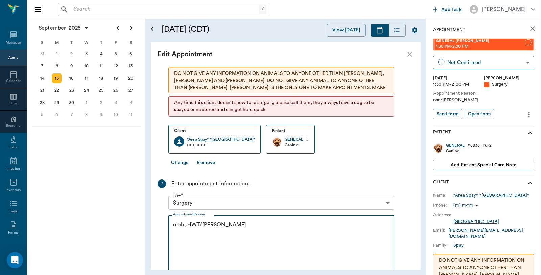
scroll to position [0, 0]
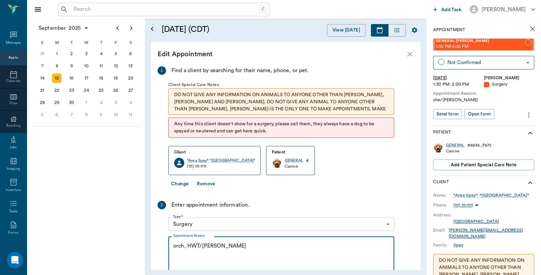
type textarea "orch, HWT/Lisa"
click at [173, 184] on button "Change" at bounding box center [180, 184] width 23 height 13
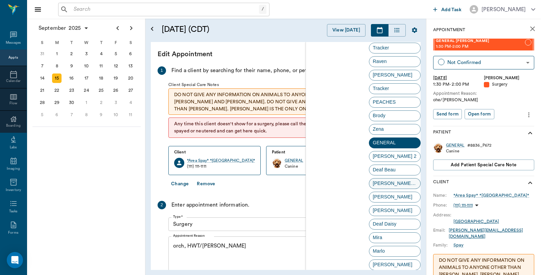
scroll to position [1355, 0]
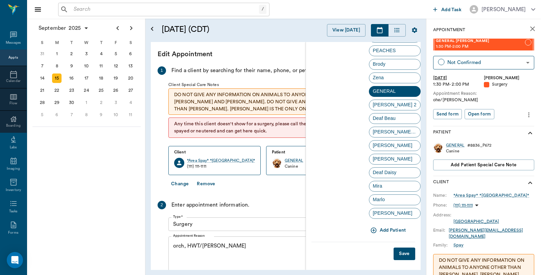
click at [391, 229] on button "Add Patient" at bounding box center [389, 230] width 40 height 13
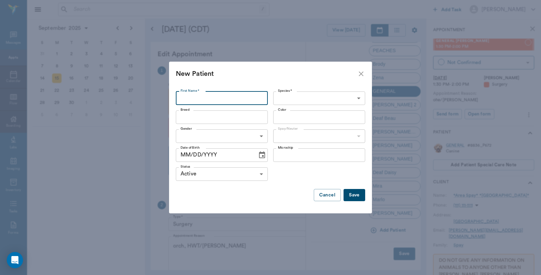
click at [210, 103] on input "First Name *" at bounding box center [222, 98] width 92 height 14
type input "Nacho"
click at [329, 96] on body "/ ​ Add Task Dr. Bert Ellsworth Nectar Messages Appts Calendar Flow Boarding La…" at bounding box center [270, 137] width 541 height 275
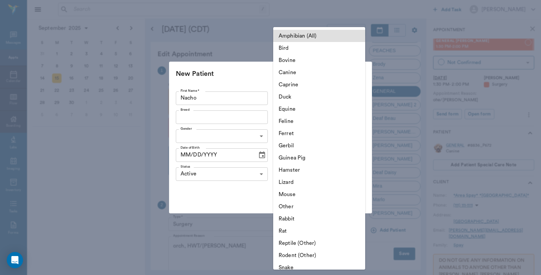
click at [304, 72] on li "Canine" at bounding box center [319, 72] width 92 height 12
type input "Canine"
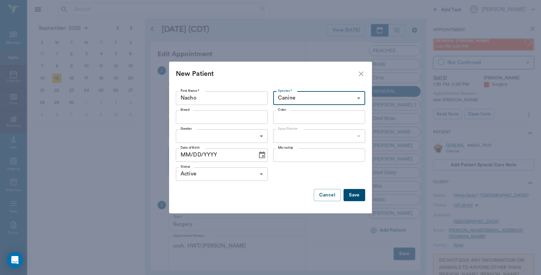
click at [228, 117] on input "Breed" at bounding box center [216, 116] width 77 height 9
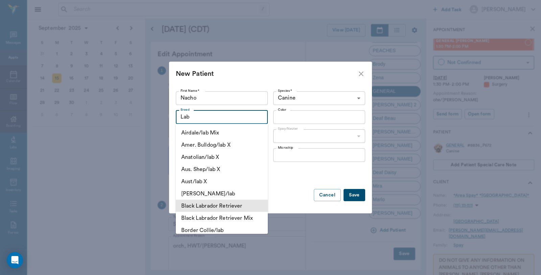
click at [234, 207] on li "Black Labrador Retriever" at bounding box center [222, 206] width 92 height 12
type input "Black Labrador Retriever"
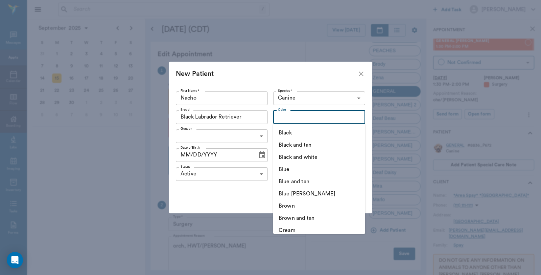
click at [322, 113] on input "Color" at bounding box center [313, 116] width 77 height 9
click at [308, 134] on li "Black" at bounding box center [319, 133] width 92 height 12
type input "Black"
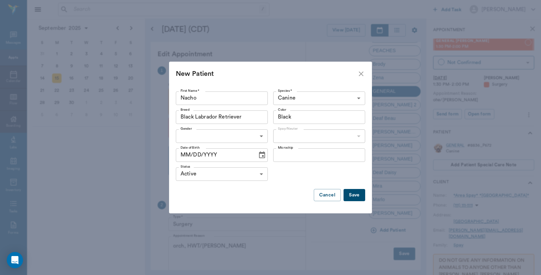
click at [232, 136] on body "/ ​ Add Task Dr. Bert Ellsworth Nectar Messages Appts Calendar Flow Boarding La…" at bounding box center [270, 137] width 541 height 275
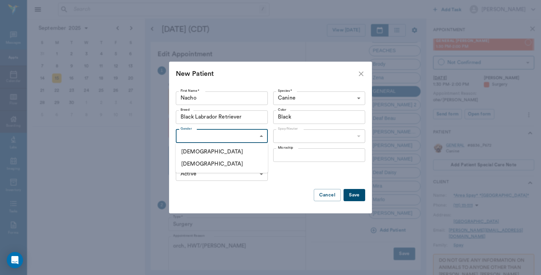
click at [221, 153] on li "[DEMOGRAPHIC_DATA]" at bounding box center [222, 152] width 92 height 12
type input "MALE"
click at [329, 135] on body "/ ​ Add Task Dr. Bert Ellsworth Nectar Messages Appts Calendar Flow Boarding La…" at bounding box center [270, 137] width 541 height 275
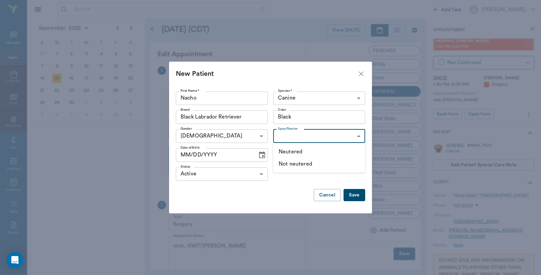
click at [307, 161] on li "Not neutered" at bounding box center [319, 164] width 92 height 12
type input "false"
click at [359, 197] on button "Save" at bounding box center [355, 195] width 22 height 13
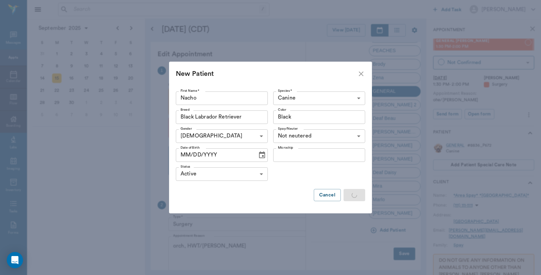
scroll to position [0, 0]
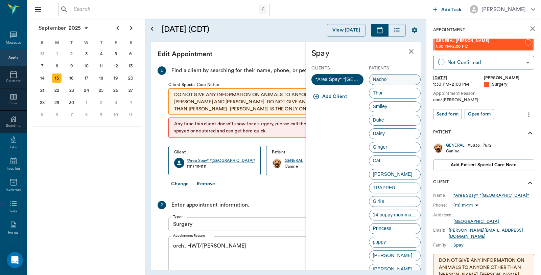
click div "Nacho"
click div "1 Find a client by searching for their name, phone, or pet. Client Special Care…"
click icon "close"
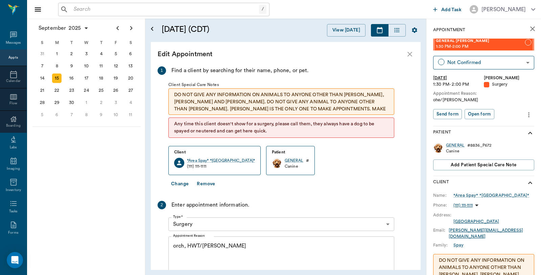
click button "Change"
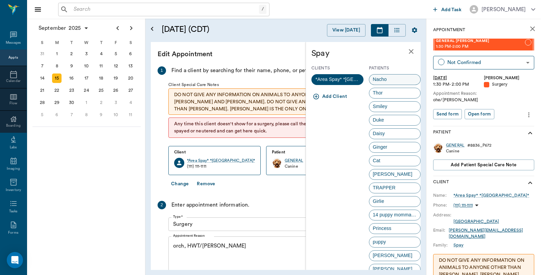
click span "Nacho"
click div "1 Find a client by searching for their name, phone, or pet. Client Special Care…"
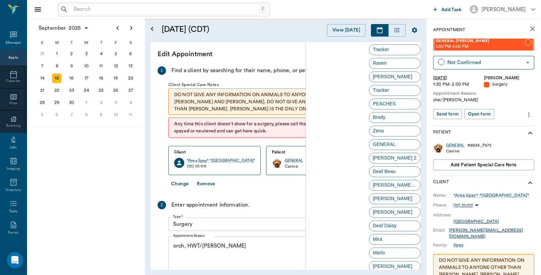
scroll to position [1369, 0]
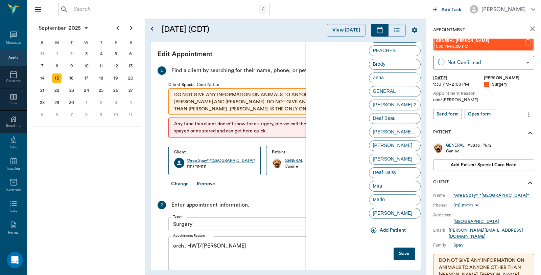
click button "Save"
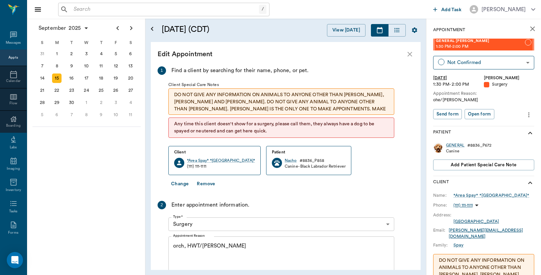
scroll to position [144, 0]
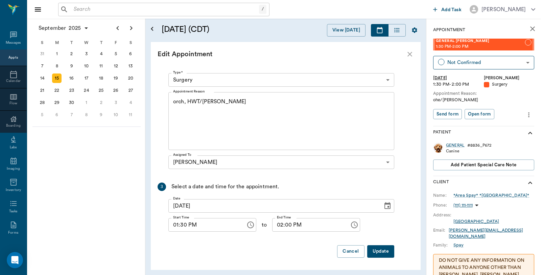
click button "Update"
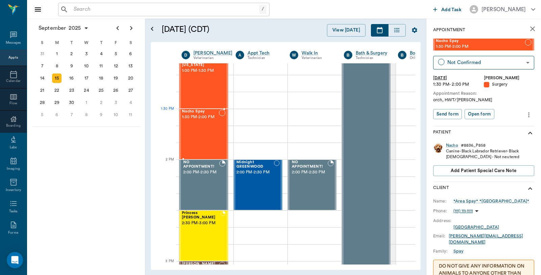
click div "Nacho Spay 1:30 PM - 2:00 PM"
click body "/ ​ Add Task Dr. Bert Ellsworth Nectar Messages Appts Calendar Flow Boarding La…"
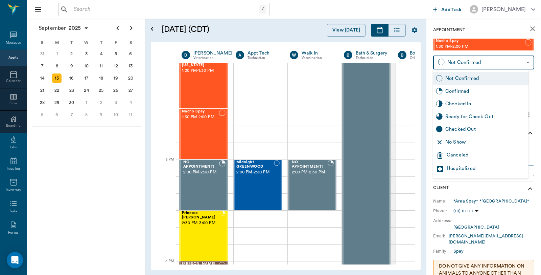
click div "Checked In"
type input "CHECKED_IN"
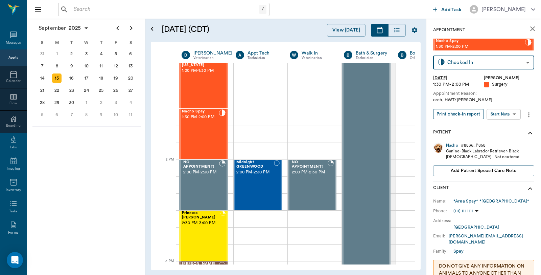
click button "Print check-in report"
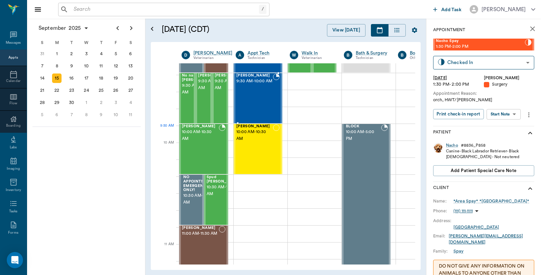
scroll to position [150, 0]
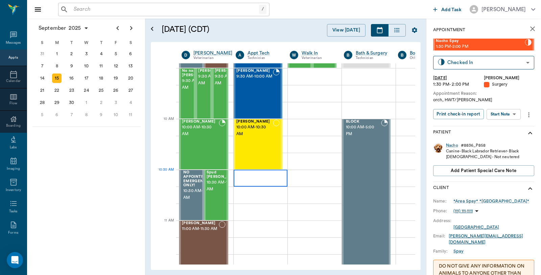
click div
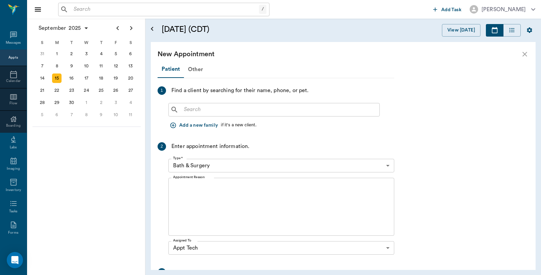
click button "Add a new family"
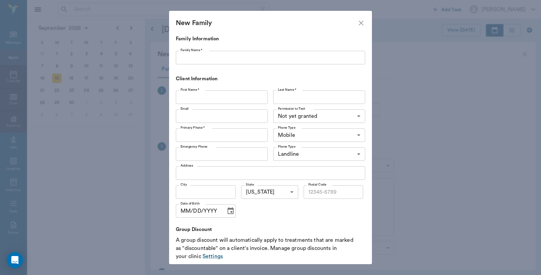
click input "First Name *"
type input "Theoto"
click input "Last Name *"
type input "Harney"
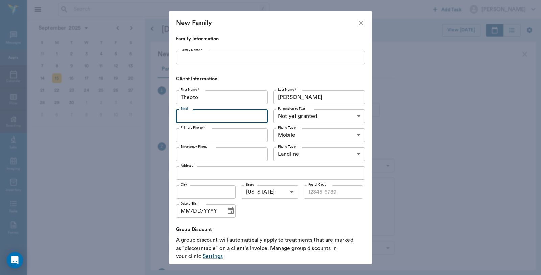
click input "Email"
type input "t.harney91@gmail.com"
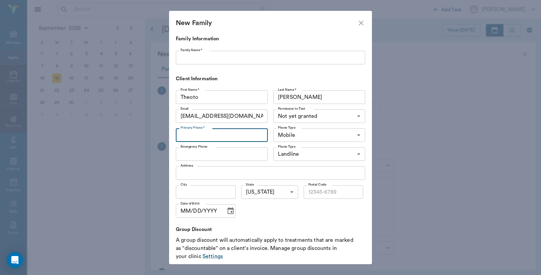
click input "Primary Phone *"
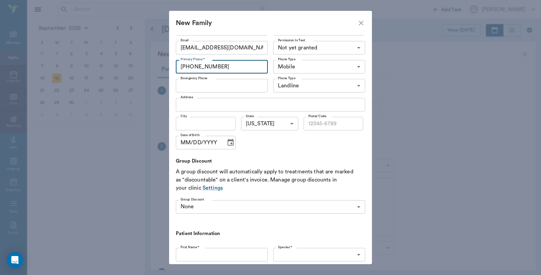
scroll to position [75, 0]
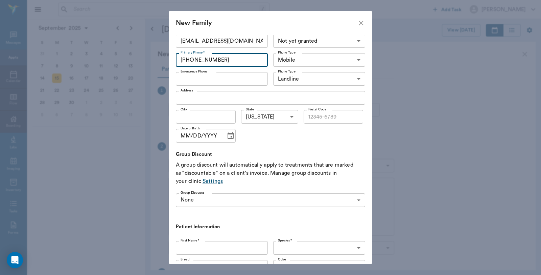
type input "(870) 292-2542"
click input "Address"
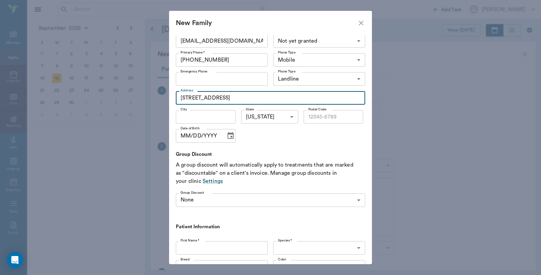
type input "1417 E 40th St"
click input "City"
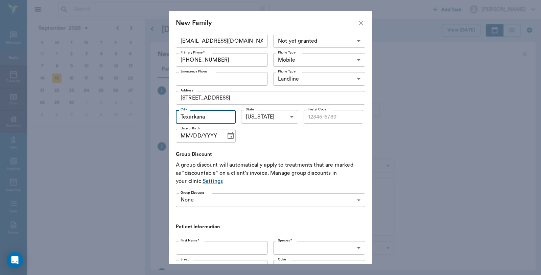
type input "Texarkana"
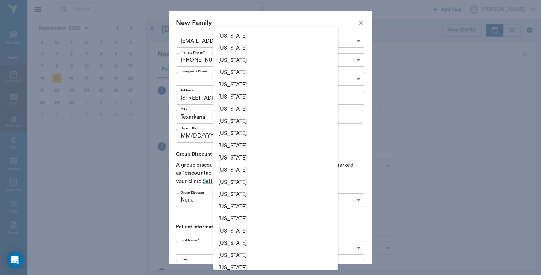
click body "/ ​ Add Task Dr. Bert Ellsworth Nectar Messages Appts Calendar Flow Boarding La…"
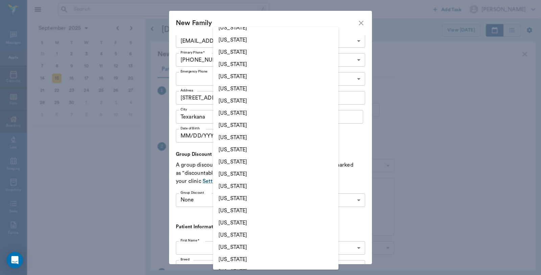
scroll to position [0, 0]
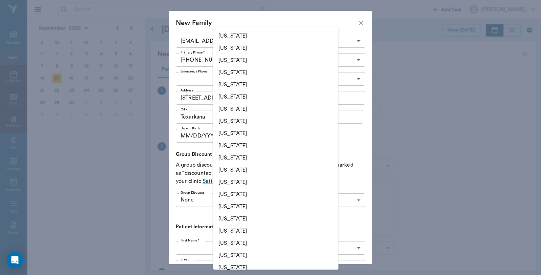
click li "Arkansas"
type input "AR"
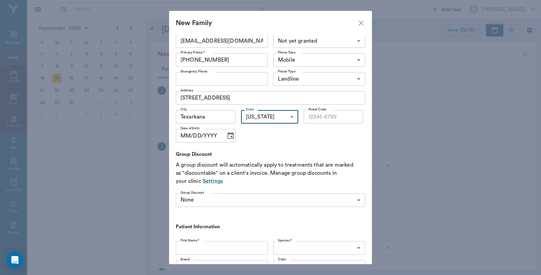
click input "Postal Code"
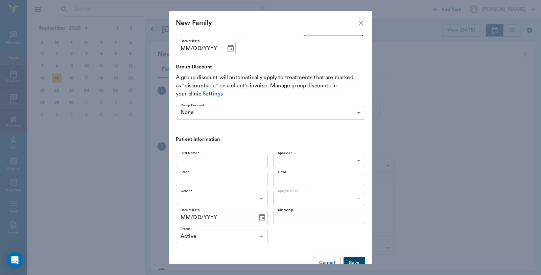
scroll to position [179, 0]
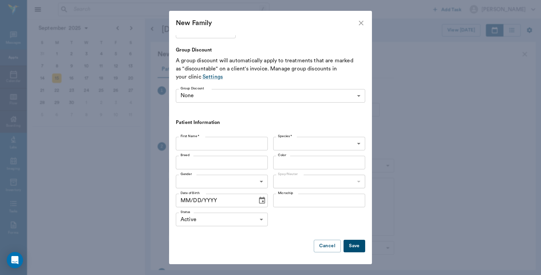
type input "71854"
click button "Save"
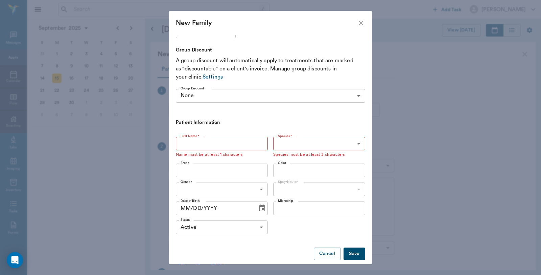
click input "First Name *"
type input "Ghost"
click body "/ ​ Add Task Dr. Bert Ellsworth Nectar Messages Appts Calendar Flow Boarding La…"
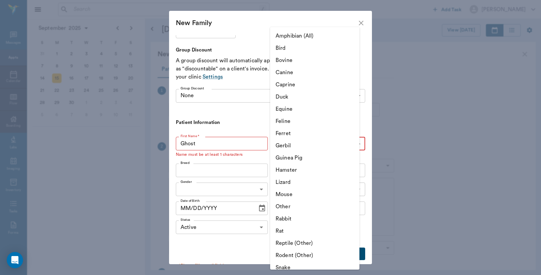
click li "Canine"
type input "Canine"
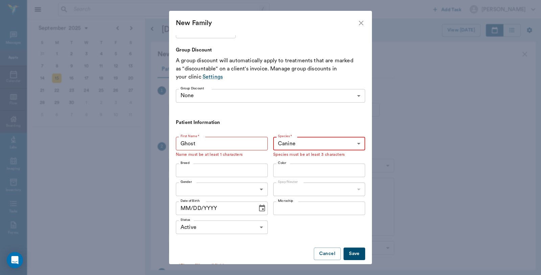
click input "Breed"
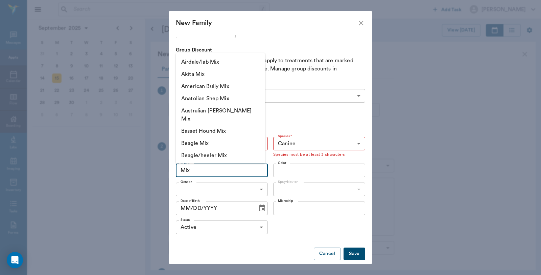
type input "Mix"
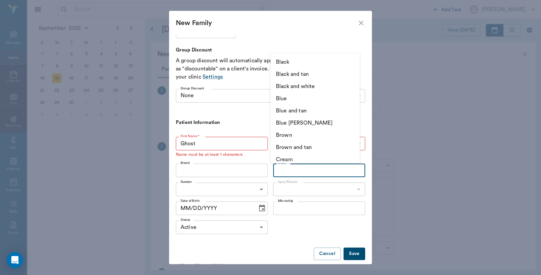
click input "Color"
click li "White"
type input "White"
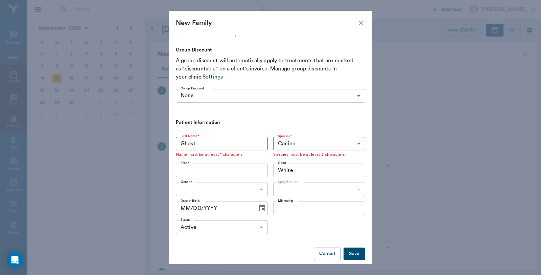
click body "/ ​ Add Task Dr. Bert Ellsworth Nectar Messages Appts Calendar Flow Boarding La…"
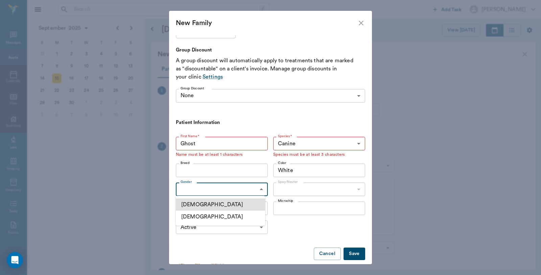
click li "[DEMOGRAPHIC_DATA]"
type input "MALE"
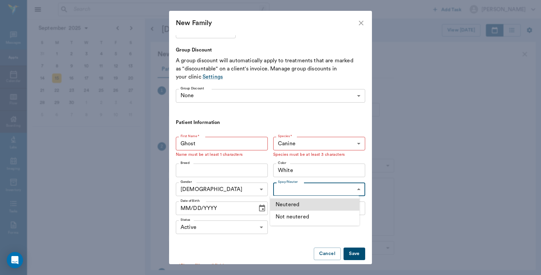
click body "/ ​ Add Task Dr. Bert Ellsworth Nectar Messages Appts Calendar Flow Boarding La…"
click li "Not neutered"
type input "false"
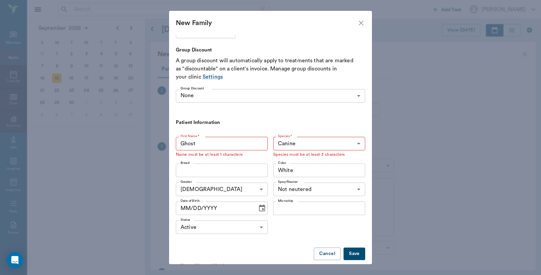
click button "Save"
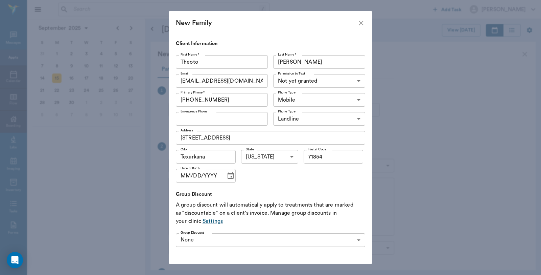
scroll to position [0, 0]
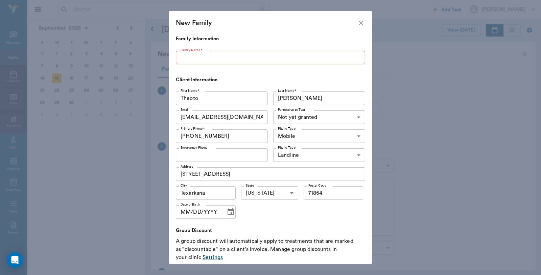
click input "Family Name *"
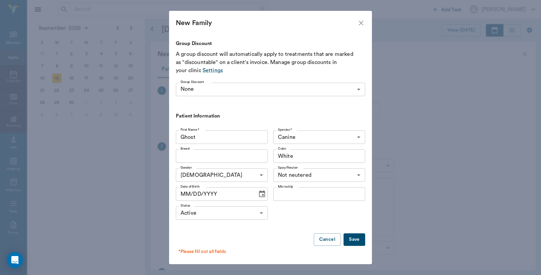
type input "Harney"
click button "Save"
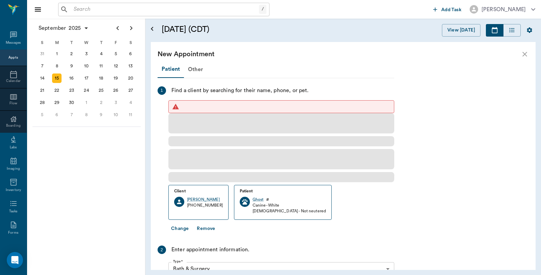
scroll to position [0, 0]
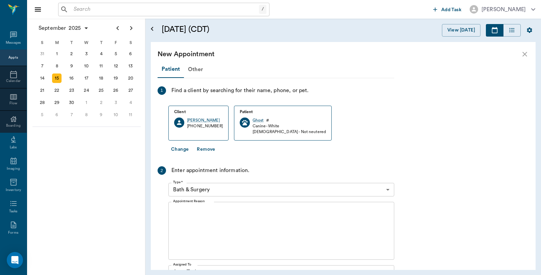
click body "/ ​ Add Task Dr. Bert Ellsworth Nectar Messages Appts Calendar Flow Boarding La…"
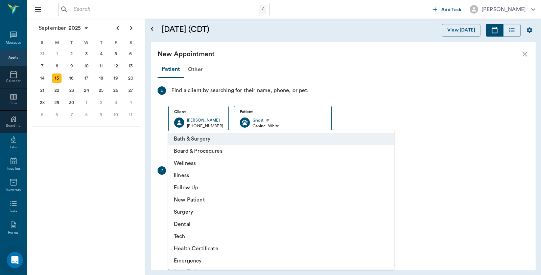
click li "Tech"
type input "65d2be4f46e3a538d89b8c1a"
type input "11:00 AM"
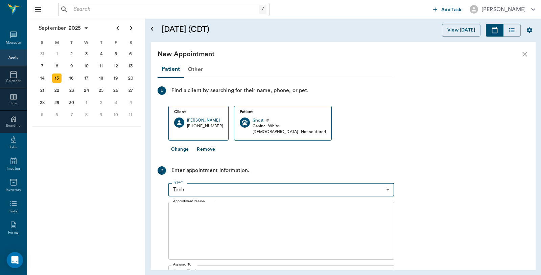
click textarea "Appointment Reason"
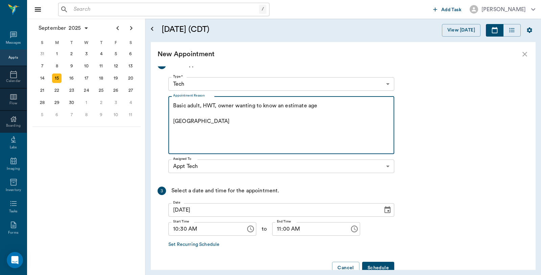
scroll to position [122, 0]
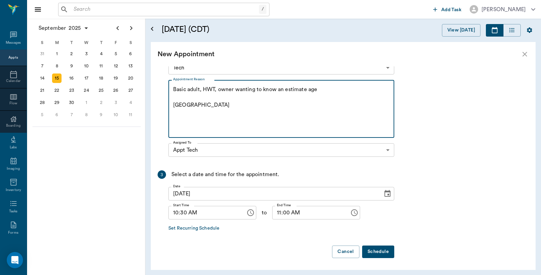
click textarea "Basic adult, HWT, owner wanting to know an estimate age Caryn"
type textarea "Basic adult, HWT, owner wanting to know an estimate age and breed Caryn"
click button "Schedule"
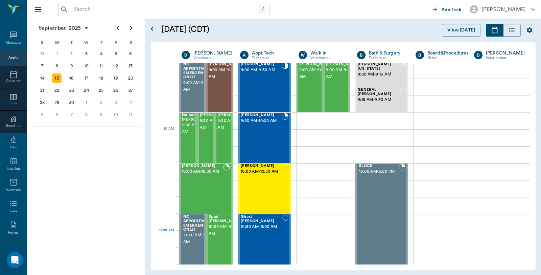
scroll to position [0, 0]
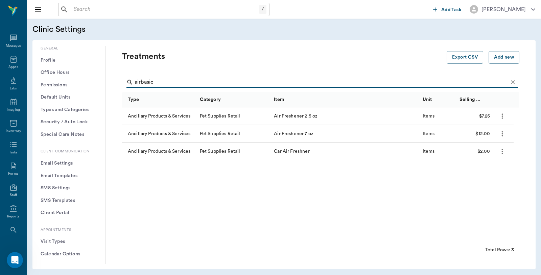
scroll to position [150, 0]
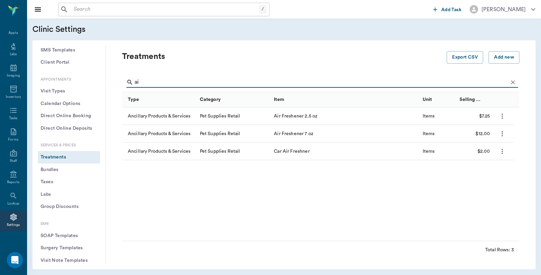
type input "a"
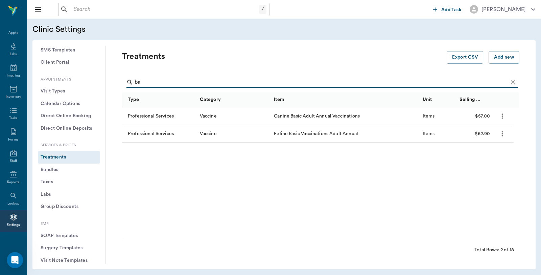
type input "b"
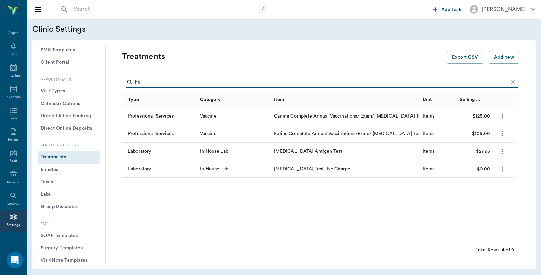
type input "h"
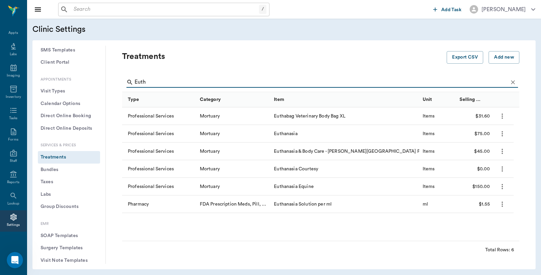
type input "Euth"
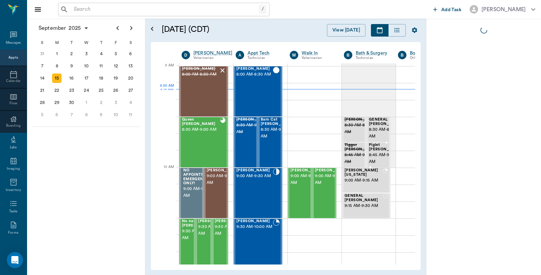
scroll to position [102, 0]
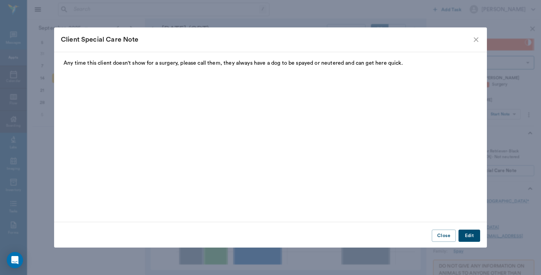
click at [475, 43] on icon "close" at bounding box center [476, 40] width 8 height 8
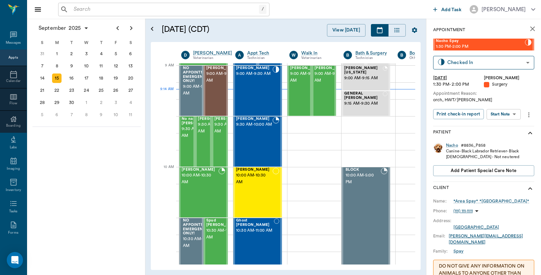
click at [529, 29] on icon "close" at bounding box center [533, 29] width 8 height 8
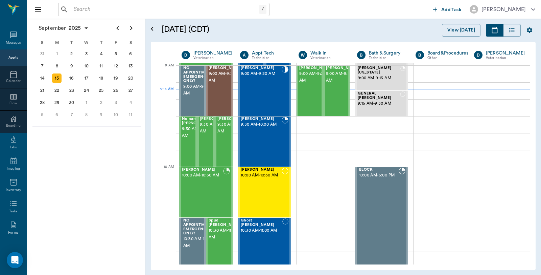
scroll to position [102, 0]
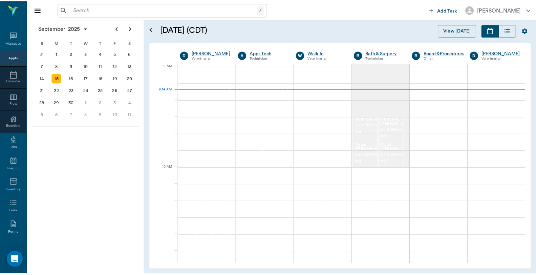
scroll to position [102, 0]
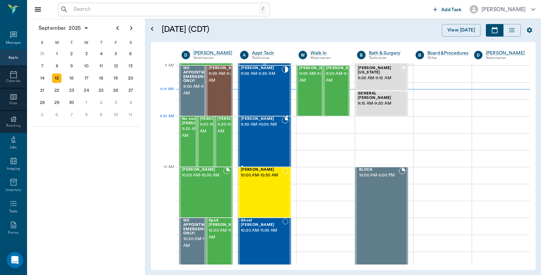
click at [246, 126] on span "9:30 AM - 10:00 AM" at bounding box center [261, 124] width 41 height 7
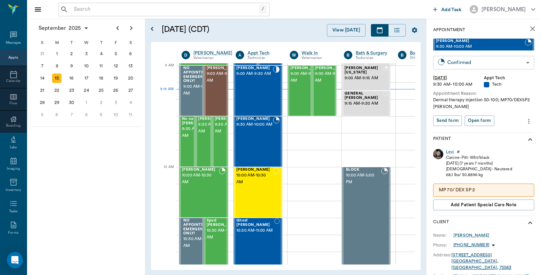
click at [461, 63] on body "/ ​ Add Task [PERSON_NAME] Nectar Messages Appts Calendar Flow Boarding Labs Im…" at bounding box center [270, 137] width 541 height 275
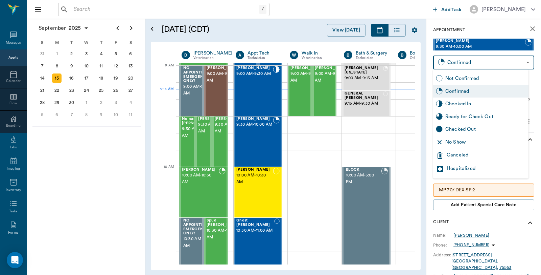
click at [458, 104] on div "Checked In" at bounding box center [486, 103] width 81 height 7
type input "CHECKED_IN"
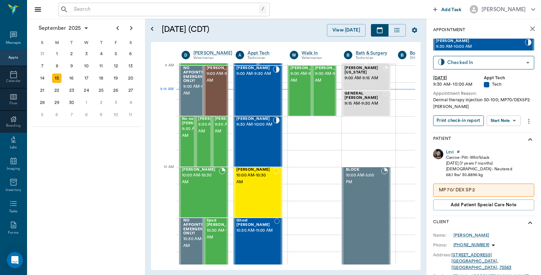
click at [461, 121] on button "Print check-in report" at bounding box center [459, 120] width 51 height 10
click at [117, 7] on input "text" at bounding box center [165, 9] width 188 height 9
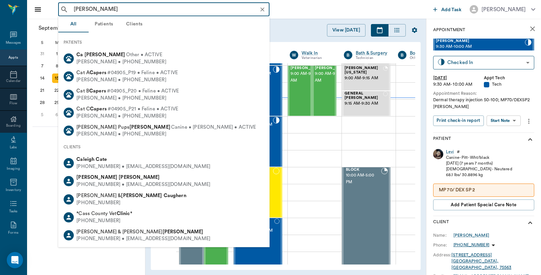
type input "[PERSON_NAME]"
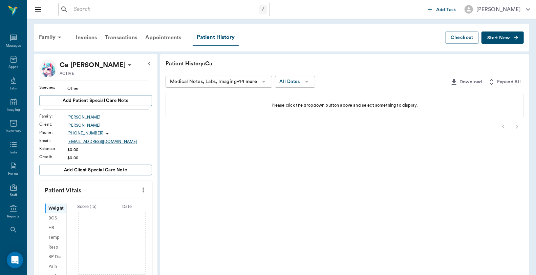
click at [124, 14] on div "/ ​" at bounding box center [164, 10] width 212 height 14
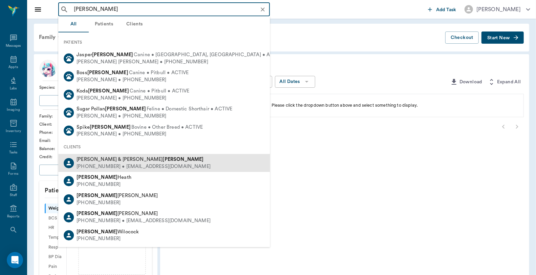
click at [124, 166] on div "[PHONE_NUMBER] • [EMAIL_ADDRESS][DOMAIN_NAME]" at bounding box center [143, 166] width 134 height 7
type input "[PERSON_NAME]"
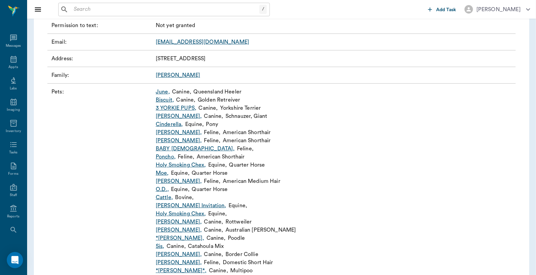
scroll to position [150, 0]
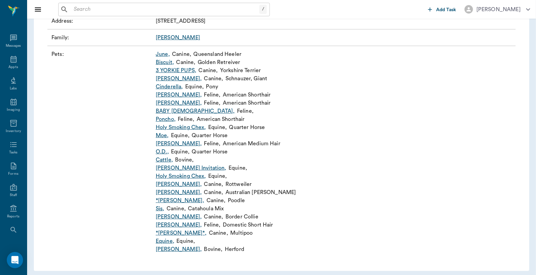
click at [167, 200] on link "*[PERSON_NAME] ," at bounding box center [180, 200] width 48 height 8
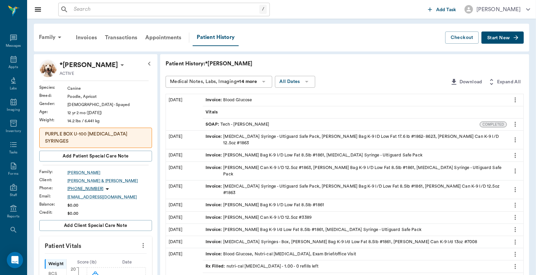
click at [491, 38] on span "Start New" at bounding box center [498, 38] width 23 height 0
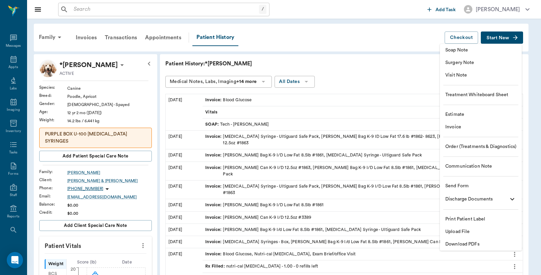
click at [458, 127] on span "Invoice" at bounding box center [481, 127] width 71 height 7
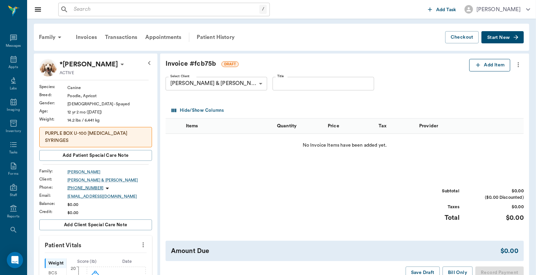
click at [477, 65] on icon "button" at bounding box center [477, 65] width 7 height 7
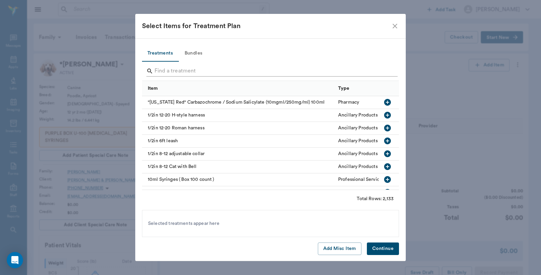
click at [210, 72] on input "Search" at bounding box center [271, 71] width 233 height 11
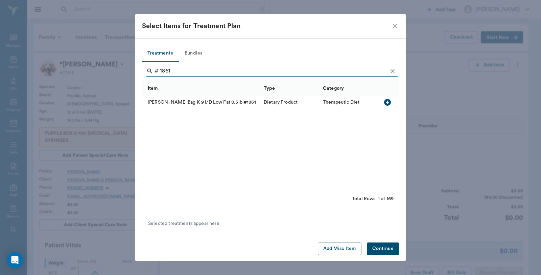
type input "# 1861"
click at [389, 99] on icon "button" at bounding box center [387, 102] width 7 height 7
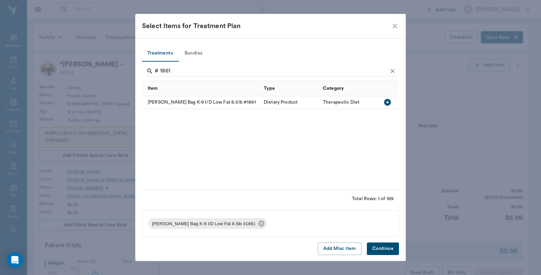
click at [381, 245] on button "Continue" at bounding box center [383, 248] width 32 height 13
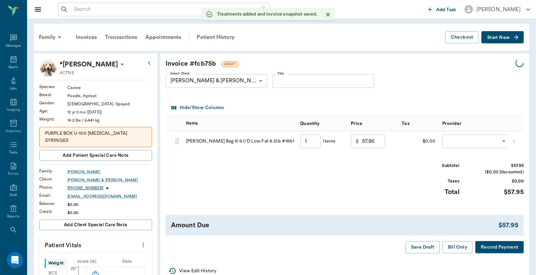
type input "1.00"
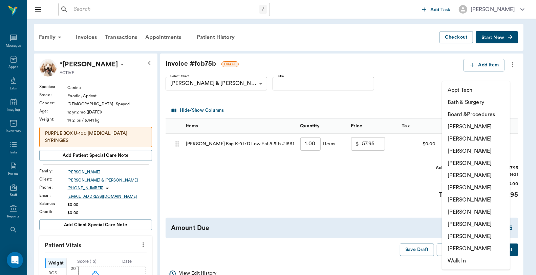
click at [448, 143] on body "/ ​ Add Task [PERSON_NAME] Nectar Messages Appts Labs Imaging Inventory Tasks F…" at bounding box center [268, 270] width 536 height 540
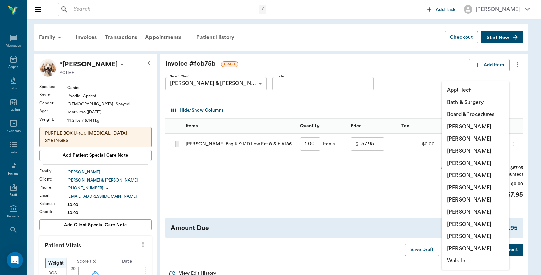
click at [461, 124] on li "[PERSON_NAME]" at bounding box center [476, 126] width 68 height 12
type input "none-6899ea08ed37b777db10de45"
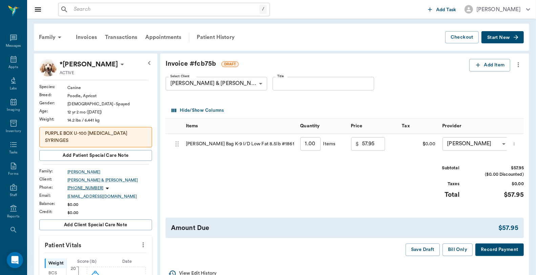
click at [495, 254] on button "Record Payment" at bounding box center [499, 249] width 48 height 13
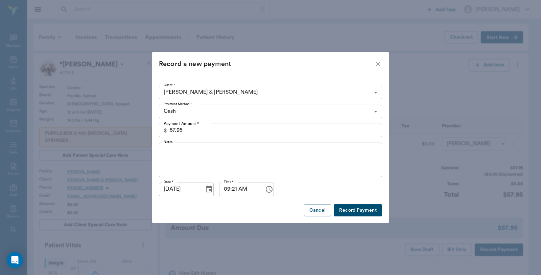
click at [198, 110] on body "/ ​ Add Task [PERSON_NAME] Nectar Messages Appts Labs Imaging Inventory Tasks F…" at bounding box center [270, 270] width 541 height 540
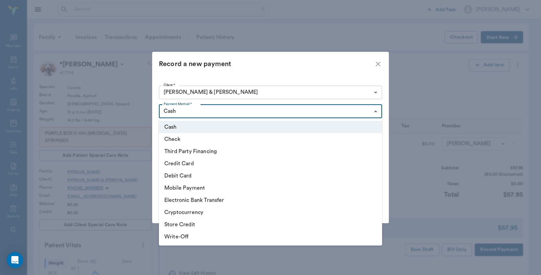
click at [192, 176] on li "Debit Card" at bounding box center [270, 176] width 223 height 12
type input "DEBIT_CARD"
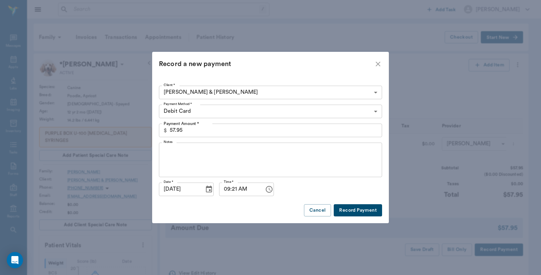
click at [372, 211] on button "Record Payment" at bounding box center [358, 210] width 48 height 13
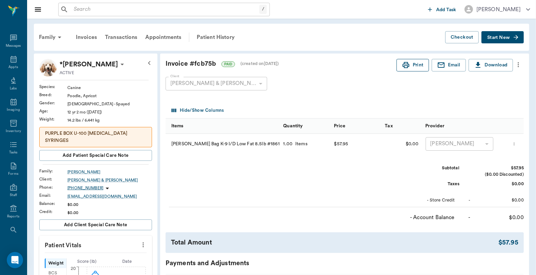
click at [420, 66] on button "Print" at bounding box center [412, 65] width 32 height 13
click at [10, 60] on icon at bounding box center [13, 59] width 6 height 7
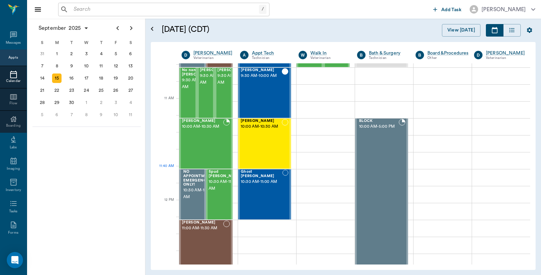
scroll to position [290, 0]
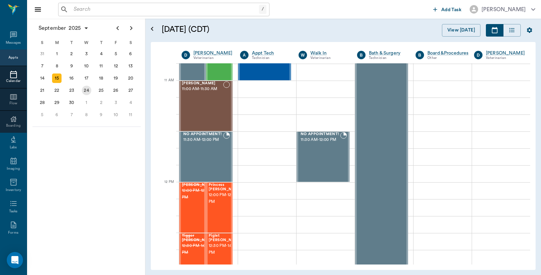
click at [88, 87] on div "24" at bounding box center [86, 90] width 9 height 9
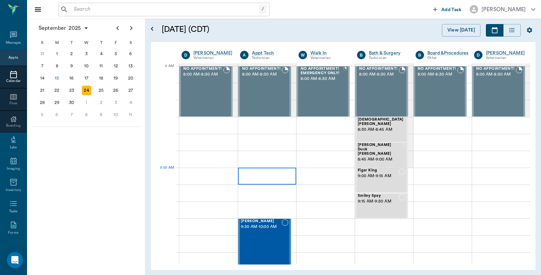
click at [249, 178] on div at bounding box center [267, 176] width 58 height 17
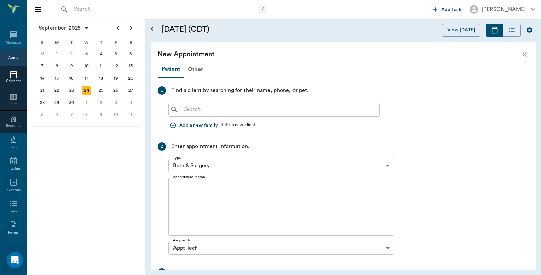
click at [206, 110] on input "text" at bounding box center [279, 109] width 196 height 9
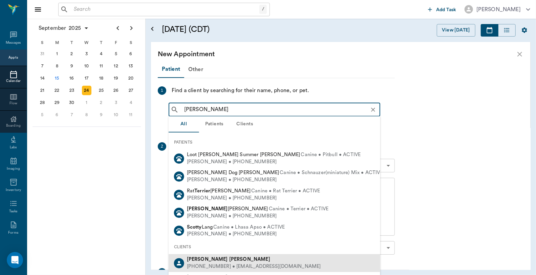
click at [222, 266] on div "[PHONE_NUMBER] • [EMAIL_ADDRESS][DOMAIN_NAME]" at bounding box center [254, 266] width 134 height 7
type input "[PERSON_NAME]"
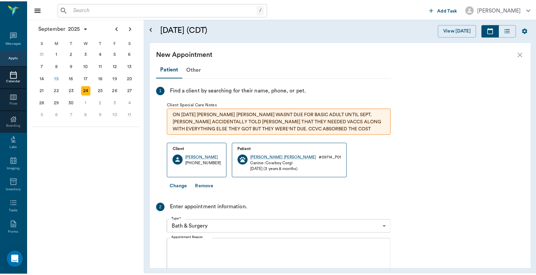
scroll to position [75, 0]
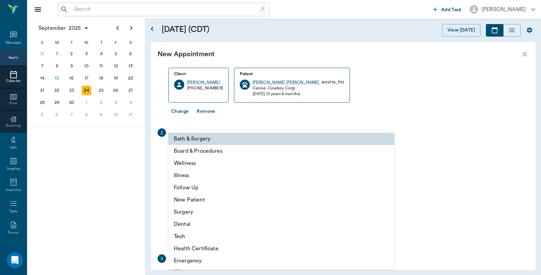
click at [224, 149] on body "/ ​ Add Task [PERSON_NAME] Nectar Messages Appts Calendar Flow Boarding Labs Im…" at bounding box center [270, 137] width 541 height 275
click at [190, 238] on li "Tech" at bounding box center [282, 236] width 226 height 12
type input "65d2be4f46e3a538d89b8c1a"
type input "09:30 AM"
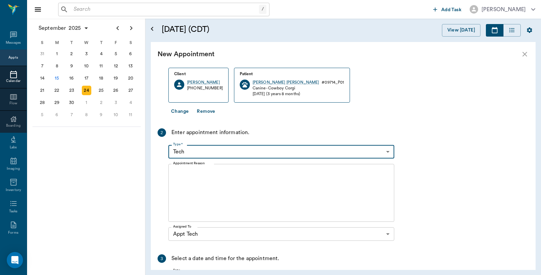
click at [208, 184] on textarea "Appointment Reason" at bounding box center [281, 193] width 217 height 47
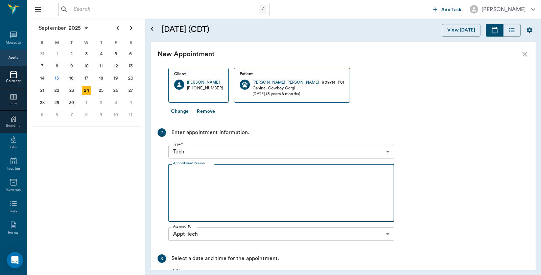
click at [254, 82] on div "[PERSON_NAME] [PERSON_NAME]" at bounding box center [286, 83] width 66 height 6
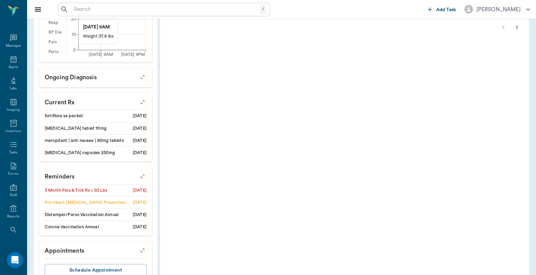
scroll to position [301, 0]
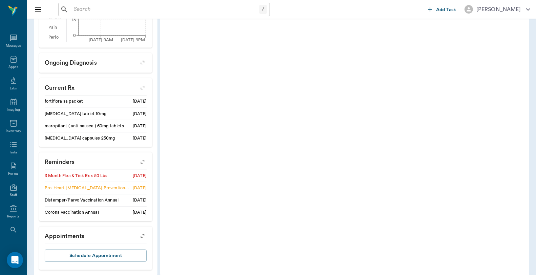
click at [143, 161] on icon "button" at bounding box center [142, 161] width 9 height 9
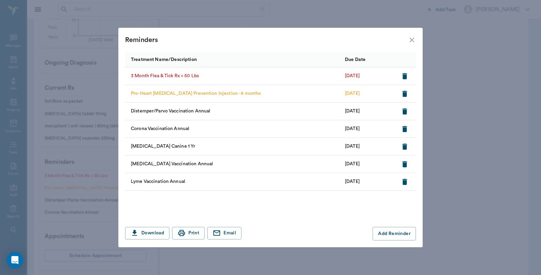
click at [415, 39] on icon "close" at bounding box center [412, 40] width 8 height 8
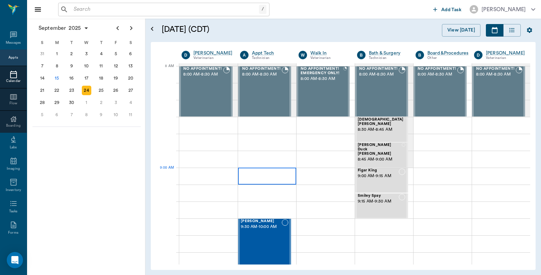
click at [259, 180] on div at bounding box center [267, 176] width 58 height 17
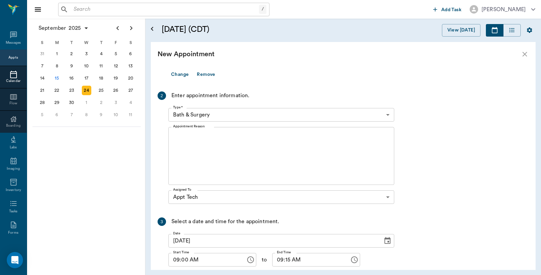
scroll to position [113, 0]
click at [220, 111] on body "/ ​ Add Task [PERSON_NAME] Nectar Messages Appts Calendar Flow Boarding Labs Im…" at bounding box center [270, 137] width 541 height 275
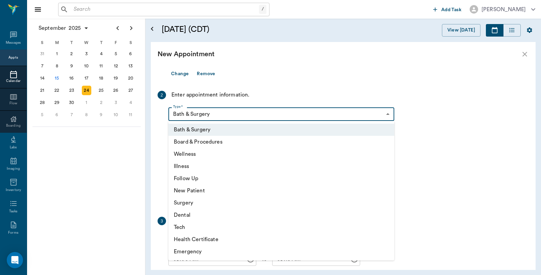
click at [194, 223] on li "Tech" at bounding box center [282, 227] width 226 height 12
type input "65d2be4f46e3a538d89b8c1a"
type input "09:30 AM"
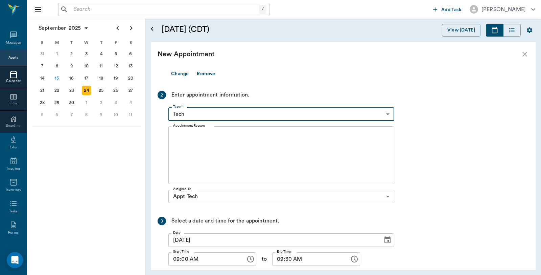
click at [204, 140] on textarea "Appointment Reason" at bounding box center [281, 155] width 217 height 47
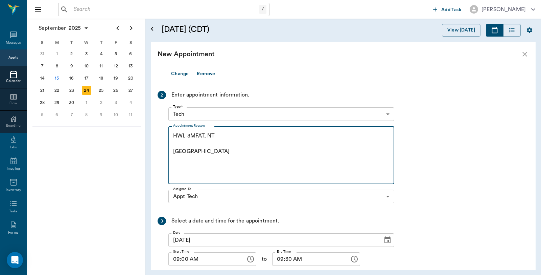
scroll to position [159, 0]
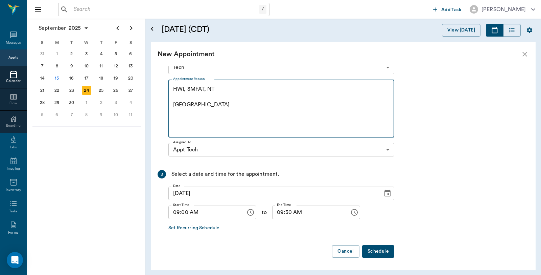
type textarea "HWI, 3MFAT, NT [GEOGRAPHIC_DATA]"
click at [390, 248] on button "Schedule" at bounding box center [378, 251] width 32 height 13
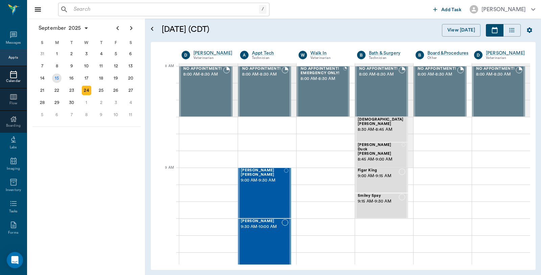
click at [53, 75] on div "15" at bounding box center [56, 77] width 9 height 9
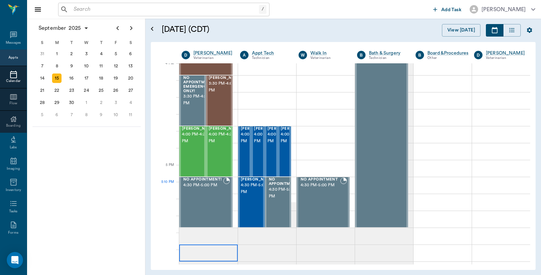
scroll to position [827, 0]
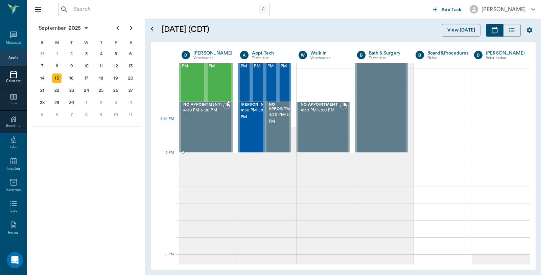
click at [220, 119] on div "NO APPOINTMENT! 4:30 PM - 5:00 PM" at bounding box center [202, 127] width 41 height 49
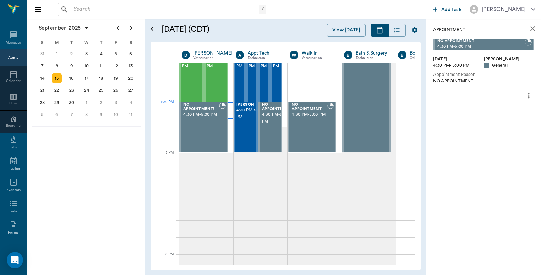
click at [228, 107] on div at bounding box center [206, 110] width 54 height 17
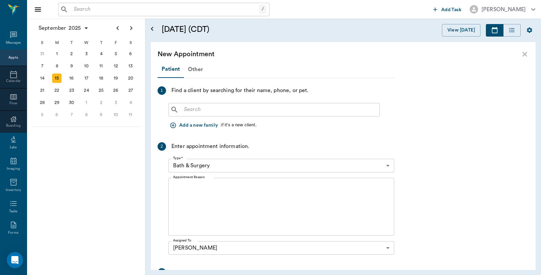
click at [248, 159] on body "/ ​ Add Task [PERSON_NAME] Nectar Messages Appts Calendar Flow Boarding Labs Im…" at bounding box center [270, 137] width 541 height 275
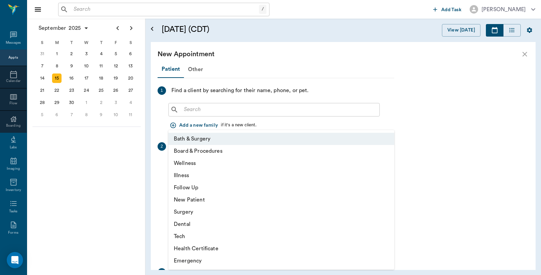
click at [195, 161] on li "Wellness" at bounding box center [282, 163] width 226 height 12
type input "65d2be4f46e3a538d89b8c14"
type input "05:00 PM"
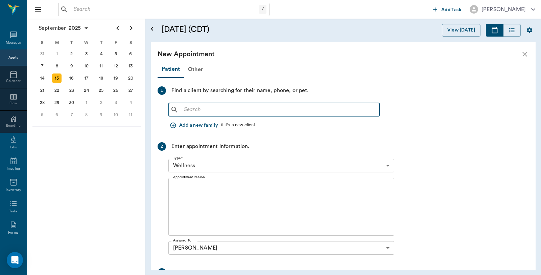
click at [212, 110] on input "text" at bounding box center [279, 109] width 196 height 9
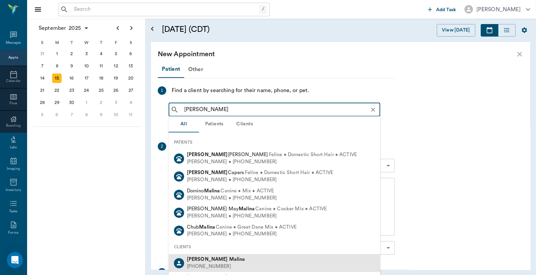
click at [211, 263] on div "[PHONE_NUMBER]" at bounding box center [216, 266] width 58 height 7
type input "[PERSON_NAME]"
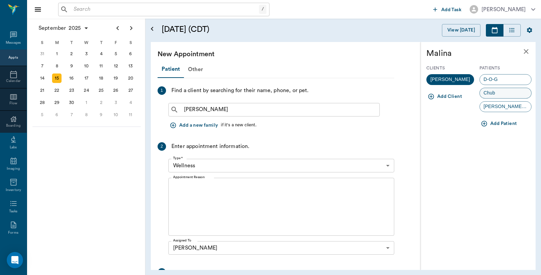
click at [505, 95] on div "Chub" at bounding box center [506, 93] width 52 height 11
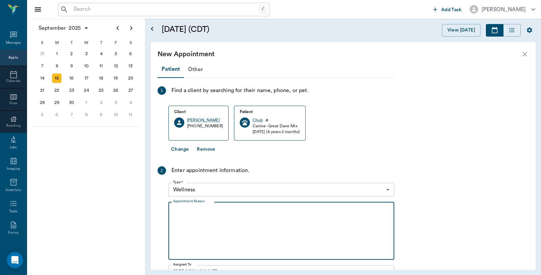
click at [212, 210] on textarea "Appointment Reason" at bounding box center [281, 230] width 217 height 47
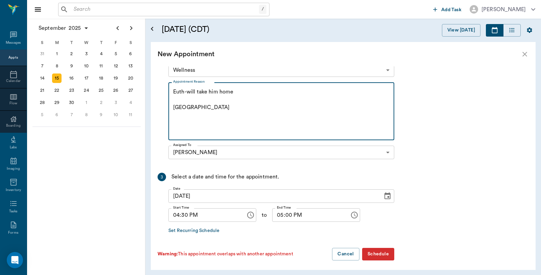
scroll to position [122, 0]
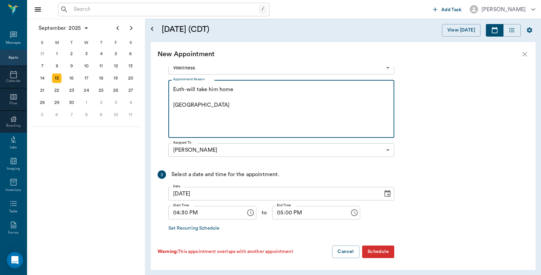
type textarea "Euth-will take him home [GEOGRAPHIC_DATA]"
click at [377, 249] on button "Schedule" at bounding box center [378, 251] width 32 height 13
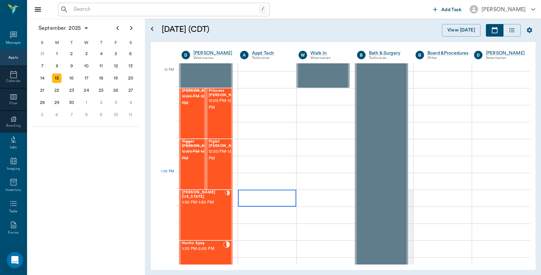
scroll to position [376, 0]
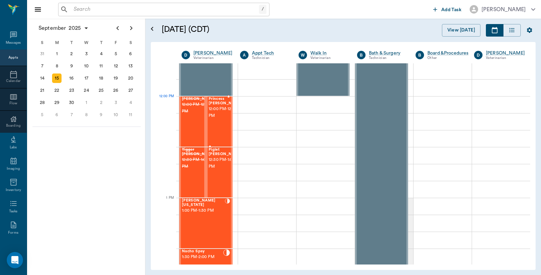
click at [222, 107] on span "12:00 PM - 12:30 PM" at bounding box center [226, 113] width 34 height 14
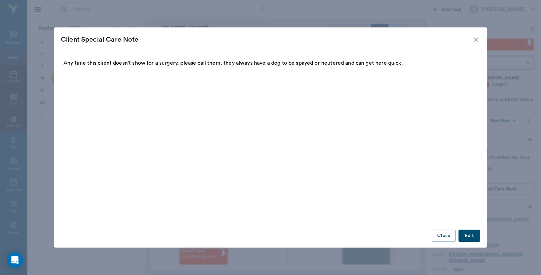
click at [474, 42] on icon "close" at bounding box center [476, 40] width 8 height 8
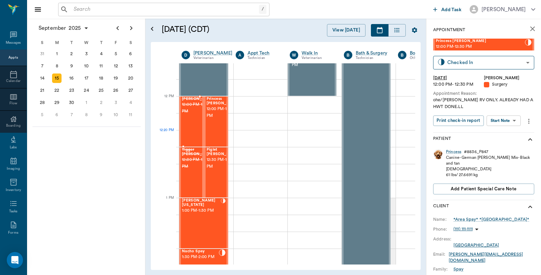
click at [191, 115] on span "12:00 PM - 12:30 PM" at bounding box center [199, 108] width 34 height 14
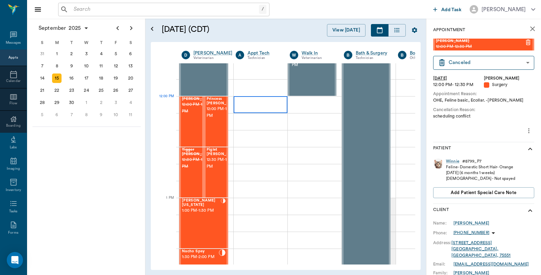
click at [234, 107] on div at bounding box center [261, 104] width 54 height 17
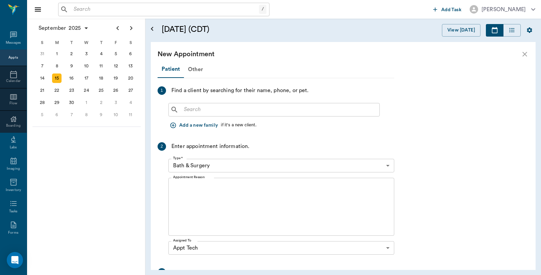
scroll to position [371, 0]
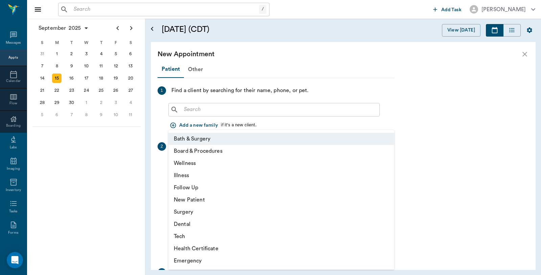
click at [230, 167] on body "/ ​ Add Task [PERSON_NAME] Nectar Messages Appts Calendar Flow Boarding Labs Im…" at bounding box center [270, 137] width 541 height 275
click at [194, 213] on li "Surgery" at bounding box center [282, 212] width 226 height 12
type input "65d2be4f46e3a538d89b8c18"
type input "12:30 PM"
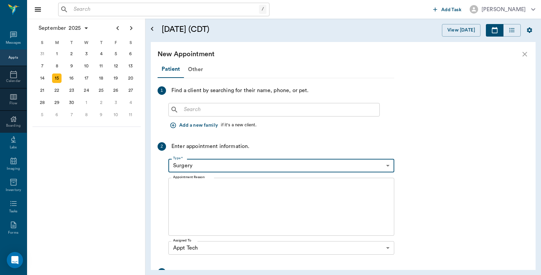
click at [236, 105] on input "text" at bounding box center [279, 109] width 196 height 9
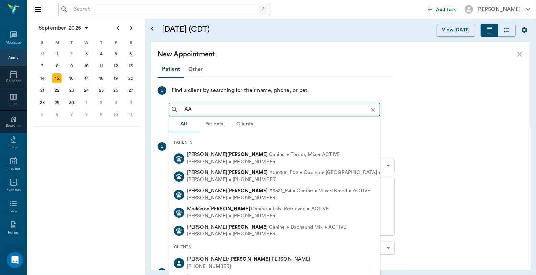
type input "A"
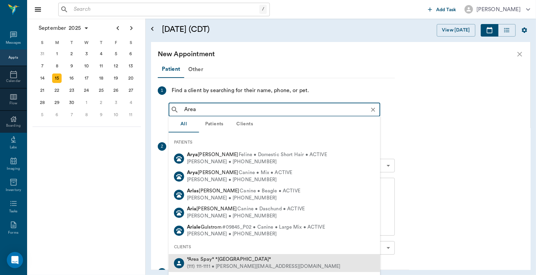
click at [218, 263] on div "(111) 111-1111 • [PERSON_NAME][EMAIL_ADDRESS][DOMAIN_NAME]" at bounding box center [264, 266] width 154 height 7
type input "Area"
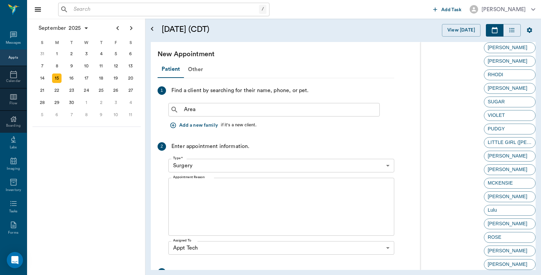
scroll to position [902, 0]
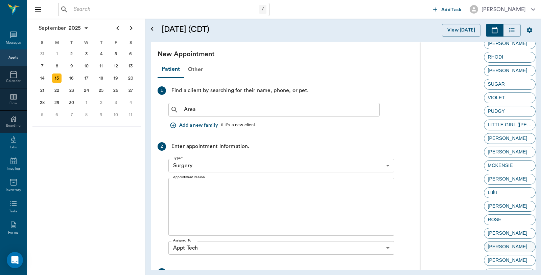
click at [495, 245] on span "[PERSON_NAME]" at bounding box center [508, 246] width 47 height 7
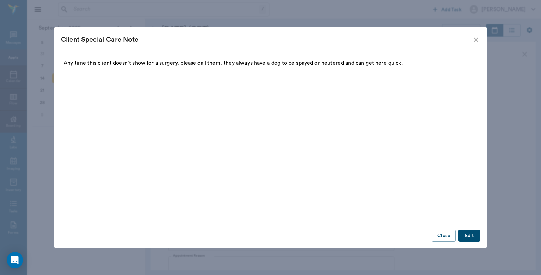
click at [472, 39] on icon "close" at bounding box center [476, 40] width 8 height 8
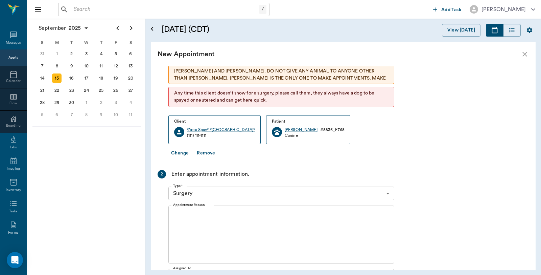
scroll to position [113, 0]
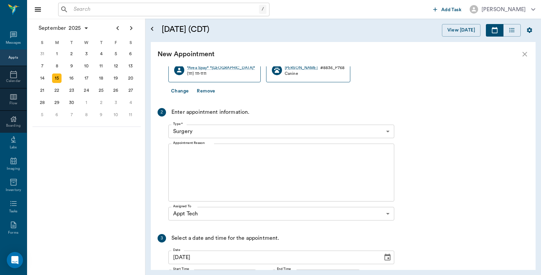
click at [208, 162] on textarea "Appointment Reason" at bounding box center [281, 172] width 217 height 47
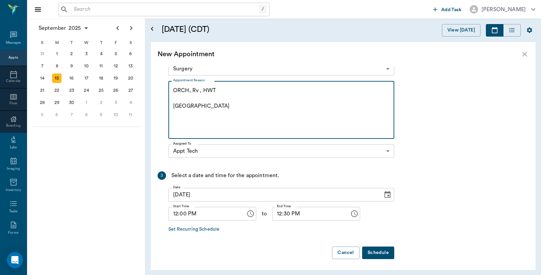
scroll to position [177, 0]
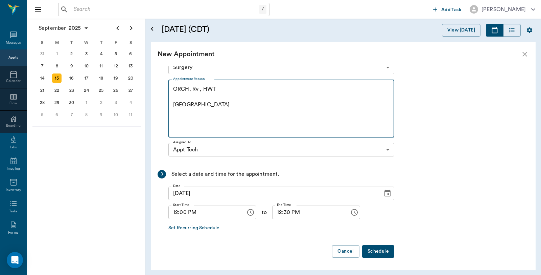
type textarea "ORCH, Rv , HWT [GEOGRAPHIC_DATA]"
click at [381, 254] on button "Schedule" at bounding box center [378, 251] width 32 height 13
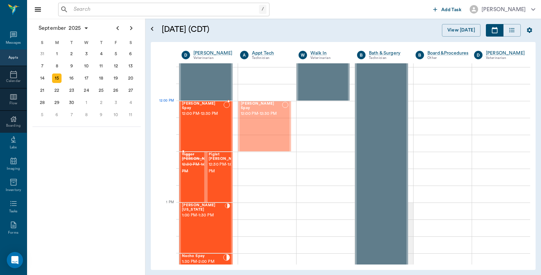
drag, startPoint x: 273, startPoint y: 117, endPoint x: 215, endPoint y: 116, distance: 57.9
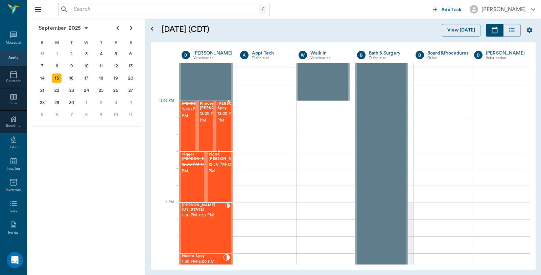
click at [223, 117] on span "12:00 PM - 12:30 PM" at bounding box center [235, 117] width 34 height 14
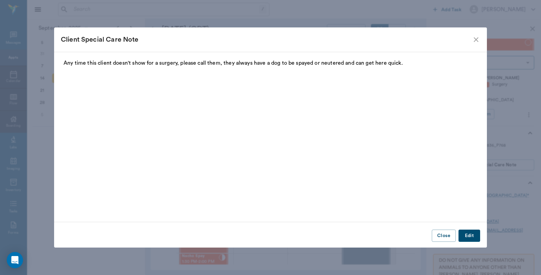
click at [476, 36] on icon "close" at bounding box center [476, 40] width 8 height 8
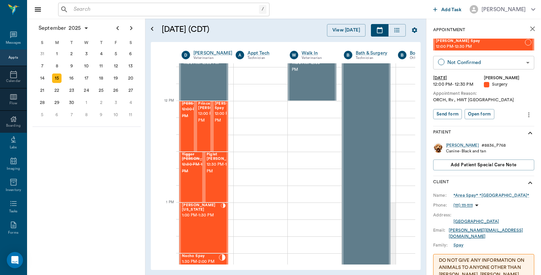
click at [487, 64] on body "/ ​ Add Task [PERSON_NAME] Nectar Messages Appts Calendar Flow Boarding Labs Im…" at bounding box center [270, 137] width 541 height 275
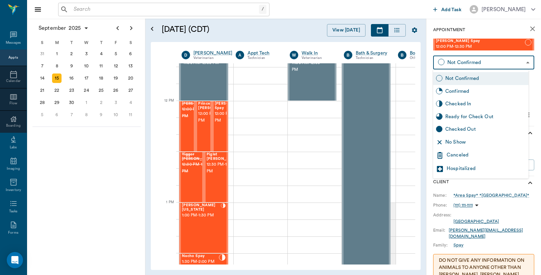
click at [471, 101] on div "Checked In" at bounding box center [486, 103] width 81 height 7
type input "CHECKED_IN"
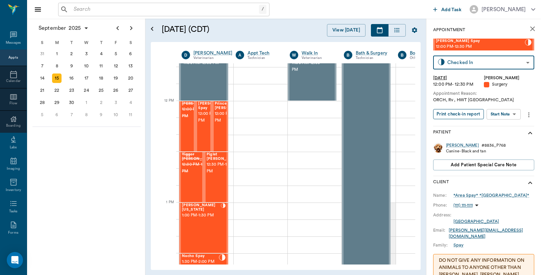
click at [463, 110] on button "Print check-in report" at bounding box center [459, 114] width 51 height 10
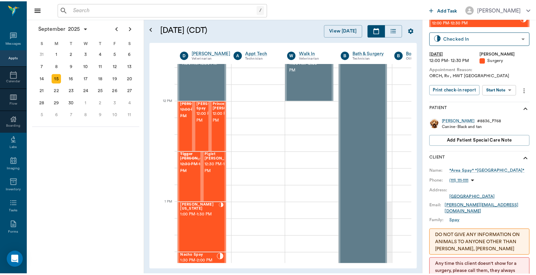
scroll to position [38, 0]
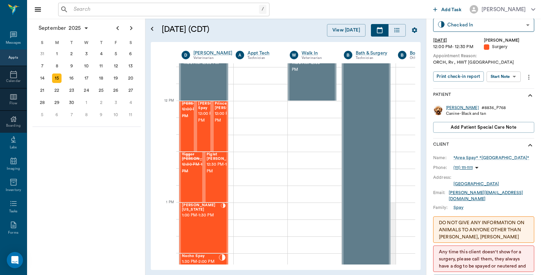
click at [455, 108] on div "[PERSON_NAME]" at bounding box center [462, 108] width 33 height 6
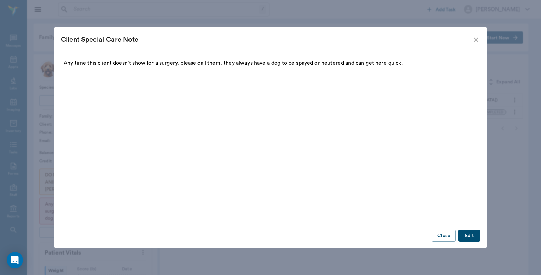
click at [479, 40] on icon "close" at bounding box center [476, 40] width 8 height 8
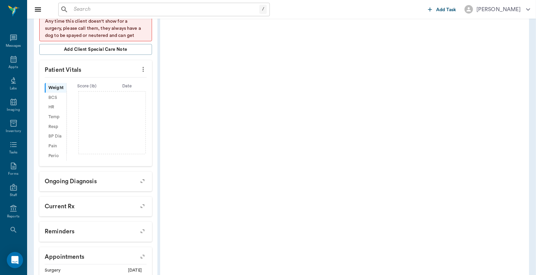
scroll to position [219, 0]
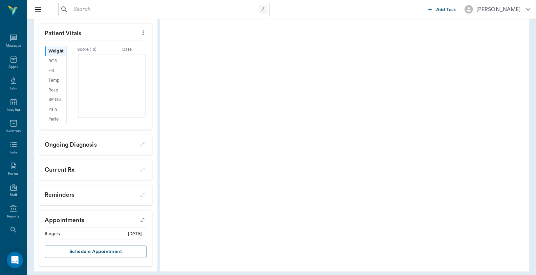
click at [140, 216] on icon "button" at bounding box center [142, 219] width 9 height 9
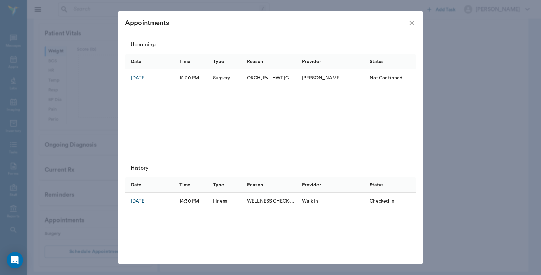
click at [410, 23] on icon "close" at bounding box center [412, 23] width 8 height 8
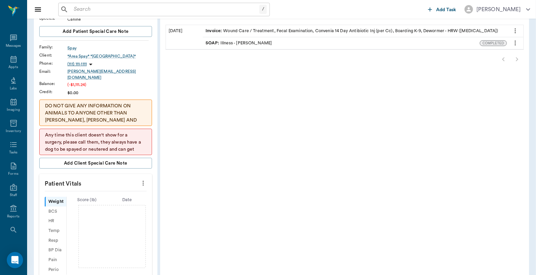
scroll to position [31, 0]
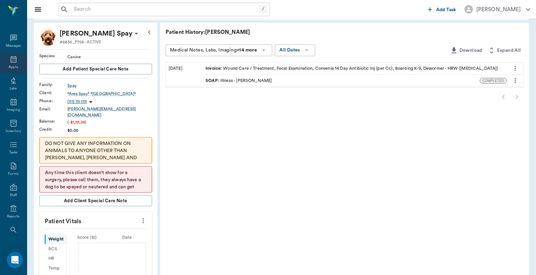
click at [13, 60] on icon at bounding box center [13, 59] width 8 height 8
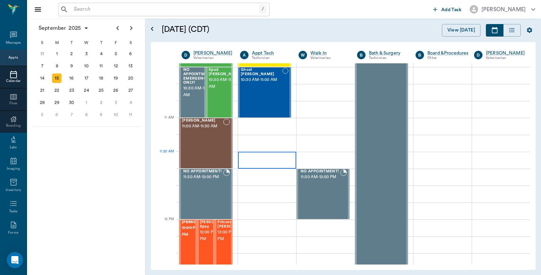
scroll to position [328, 0]
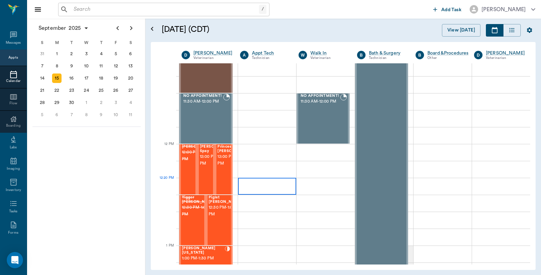
click at [238, 180] on div at bounding box center [267, 186] width 58 height 17
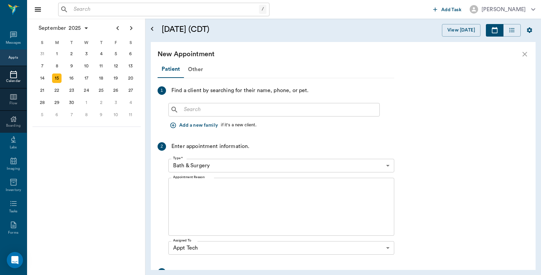
click at [183, 110] on input "text" at bounding box center [279, 109] width 196 height 9
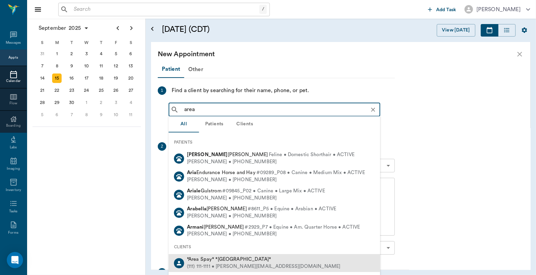
click at [206, 258] on span "*Area Spay* *[GEOGRAPHIC_DATA]*" at bounding box center [229, 259] width 84 height 5
type input "area"
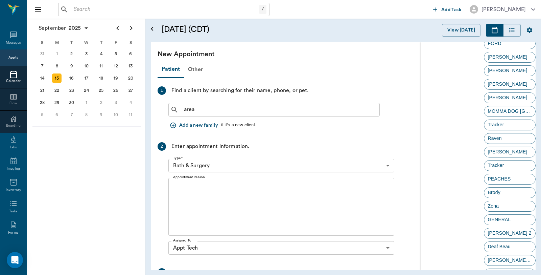
scroll to position [1346, 0]
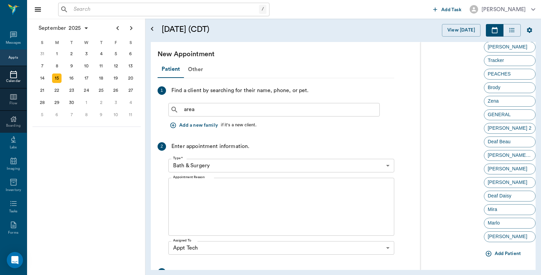
click at [486, 252] on icon "button" at bounding box center [489, 254] width 6 height 6
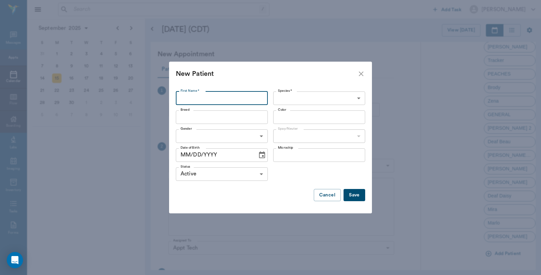
click at [192, 97] on input "First Name *" at bounding box center [222, 98] width 92 height 14
type input "[PERSON_NAME]"
click at [320, 101] on body "/ ​ Add Task [PERSON_NAME] Nectar Messages Appts Calendar Flow Boarding Labs Im…" at bounding box center [270, 137] width 541 height 275
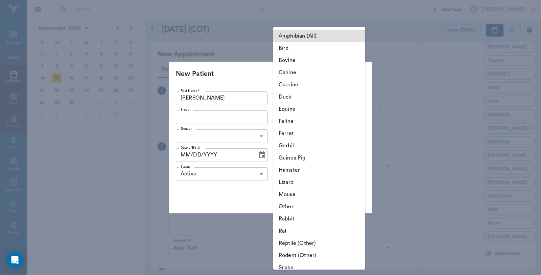
click at [290, 73] on li "Canine" at bounding box center [319, 72] width 92 height 12
type input "Canine"
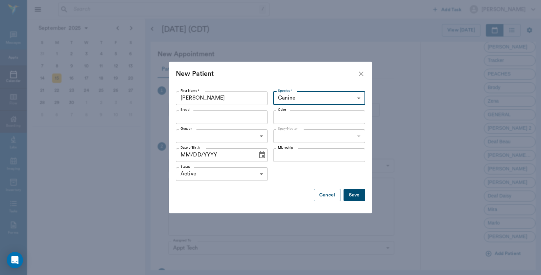
click at [194, 118] on input "Breed" at bounding box center [216, 116] width 77 height 9
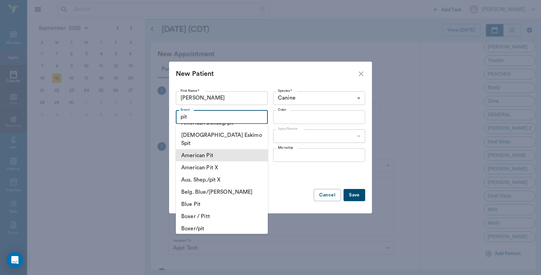
scroll to position [75, 0]
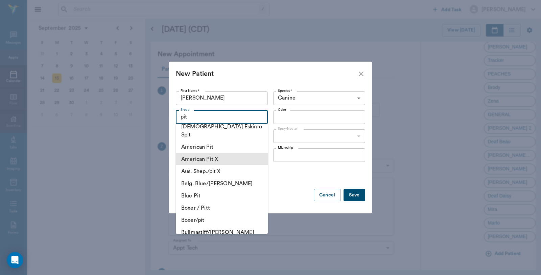
click at [206, 153] on li "American Pit X" at bounding box center [222, 159] width 92 height 12
type input "American Pit X"
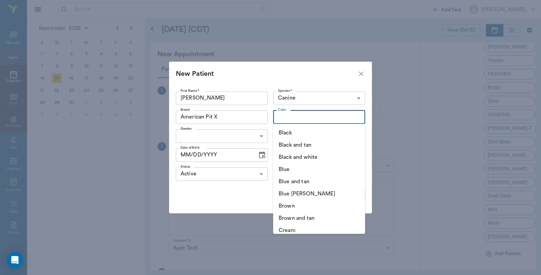
click at [293, 120] on input "Color" at bounding box center [313, 116] width 77 height 9
click at [301, 157] on li "Black and white" at bounding box center [319, 157] width 92 height 12
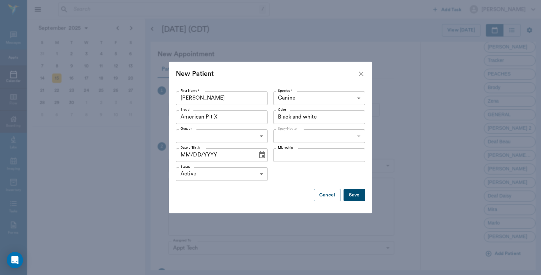
type input "Black and white"
click at [209, 137] on body "/ ​ Add Task [PERSON_NAME] Nectar Messages Appts Calendar Flow Boarding Labs Im…" at bounding box center [270, 137] width 541 height 275
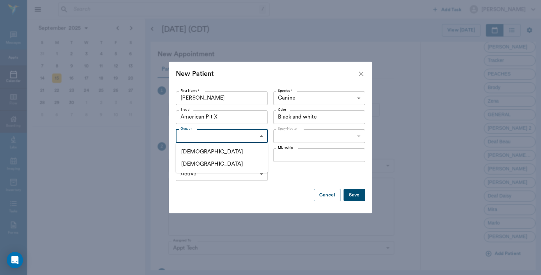
click at [193, 153] on li "[DEMOGRAPHIC_DATA]" at bounding box center [222, 152] width 92 height 12
type input "[DEMOGRAPHIC_DATA]"
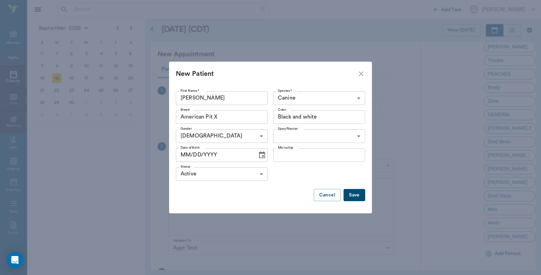
click at [261, 156] on icon "Choose date" at bounding box center [262, 154] width 6 height 7
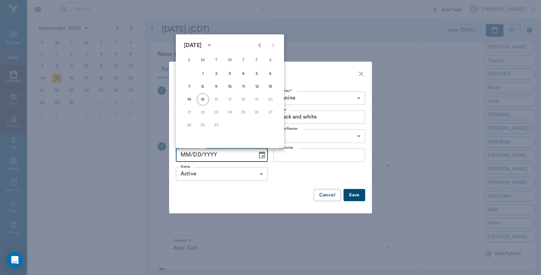
click at [313, 38] on div "New Patient First Name * [PERSON_NAME] First Name * Species * Canine Canine Spe…" at bounding box center [270, 137] width 541 height 275
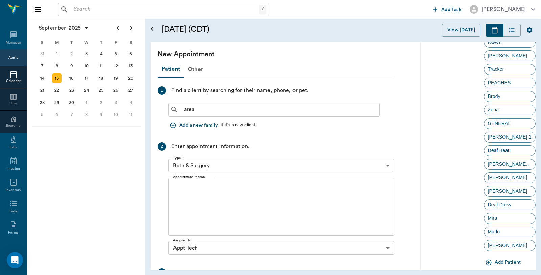
drag, startPoint x: 468, startPoint y: 234, endPoint x: 477, endPoint y: 200, distance: 35.0
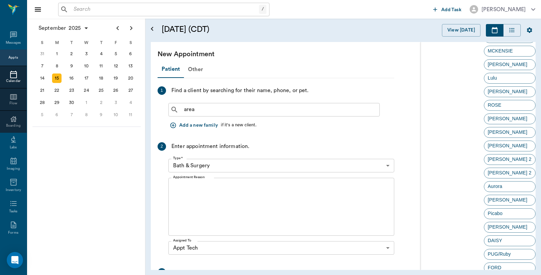
scroll to position [1346, 0]
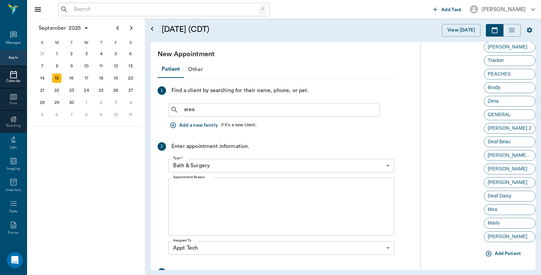
click at [486, 253] on icon "button" at bounding box center [489, 254] width 6 height 6
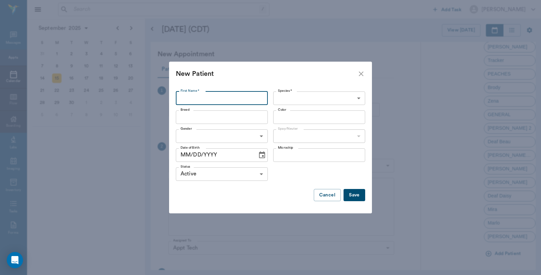
click at [187, 102] on input "First Name *" at bounding box center [222, 98] width 92 height 14
type input "[PERSON_NAME]"
click at [289, 97] on body "/ ​ Add Task [PERSON_NAME] Nectar Messages Appts Calendar Flow Boarding Labs Im…" at bounding box center [270, 137] width 541 height 275
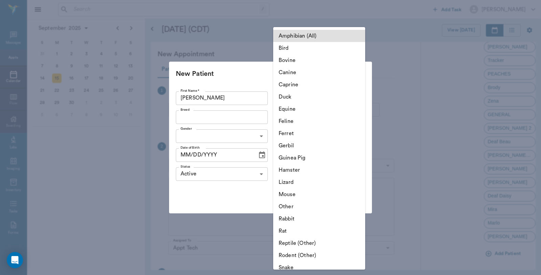
click at [294, 69] on li "Canine" at bounding box center [319, 72] width 92 height 12
type input "Canine"
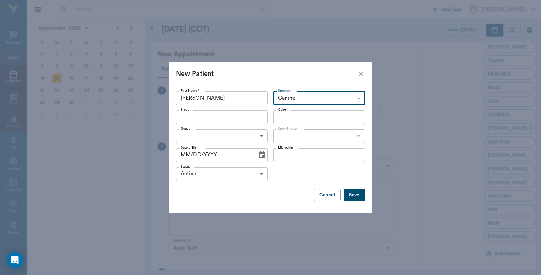
click at [180, 120] on input "Breed" at bounding box center [216, 116] width 77 height 9
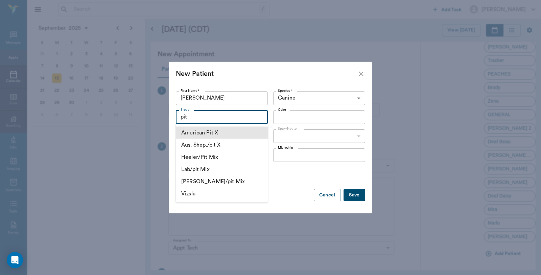
click at [218, 135] on li "American Pit X" at bounding box center [222, 133] width 92 height 12
type input "American Pit X"
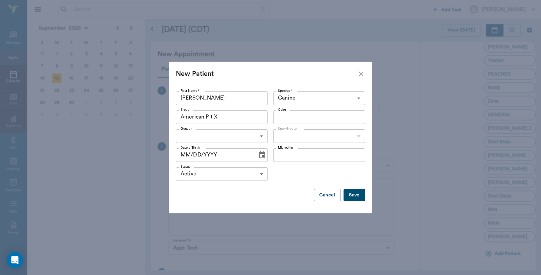
click at [289, 119] on input "Color" at bounding box center [313, 116] width 77 height 9
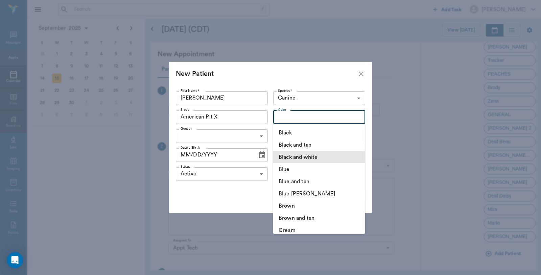
click at [298, 155] on li "Black and white" at bounding box center [319, 157] width 92 height 12
type input "Black and white"
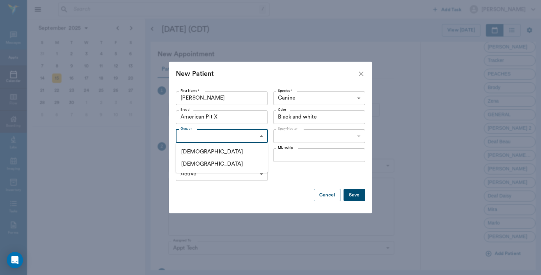
click at [217, 140] on body "/ ​ Add Task Dr. Bert Ellsworth Nectar Messages Appts Calendar Flow Boarding La…" at bounding box center [270, 137] width 541 height 275
click at [200, 157] on li "Male" at bounding box center [222, 152] width 92 height 12
type input "MALE"
click at [354, 194] on button "Save" at bounding box center [355, 195] width 22 height 13
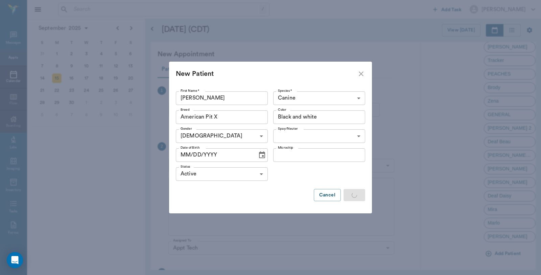
scroll to position [0, 0]
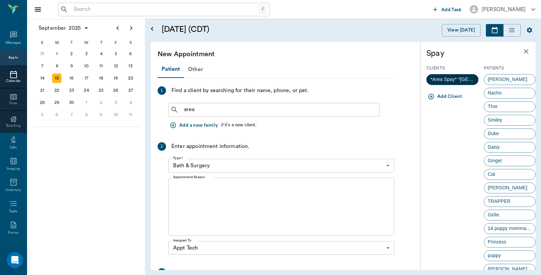
click at [455, 79] on span "*Area Spay* *Atlanta*" at bounding box center [453, 79] width 52 height 7
click at [499, 79] on div "Rex" at bounding box center [510, 79] width 52 height 11
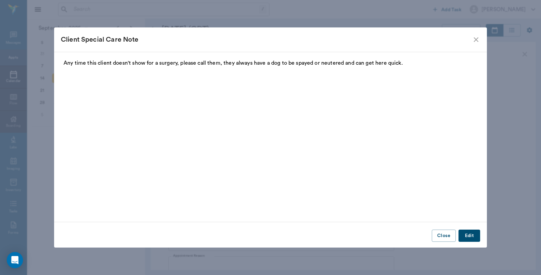
click at [474, 40] on icon "close" at bounding box center [476, 40] width 8 height 8
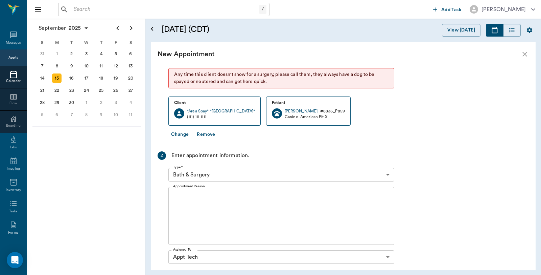
scroll to position [75, 0]
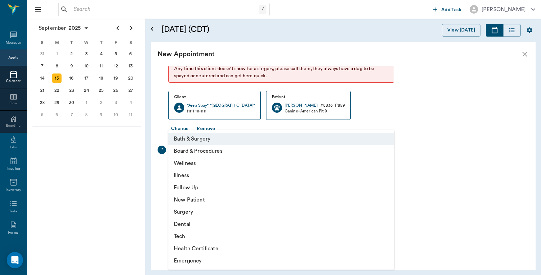
click at [191, 171] on body "/ ​ Add Task Dr. Bert Ellsworth Nectar Messages Appts Calendar Flow Boarding La…" at bounding box center [270, 137] width 541 height 275
click at [182, 234] on li "Tech" at bounding box center [282, 236] width 226 height 12
type input "65d2be4f46e3a538d89b8c1a"
type input "12:50 PM"
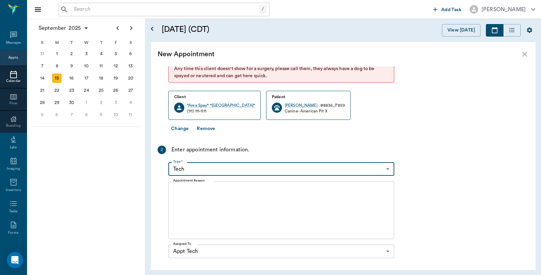
click at [177, 188] on textarea "Appointment Reason" at bounding box center [281, 210] width 217 height 47
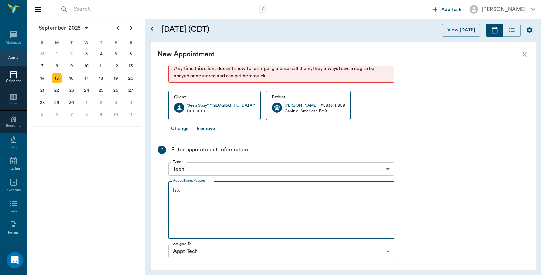
type textarea "h"
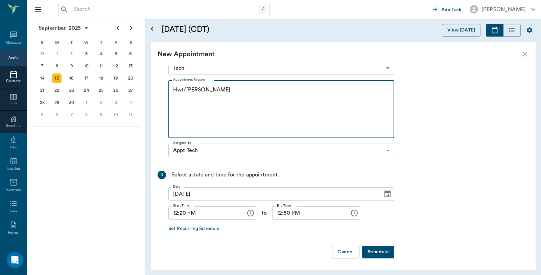
scroll to position [177, 0]
type textarea "Hwt/Lisa"
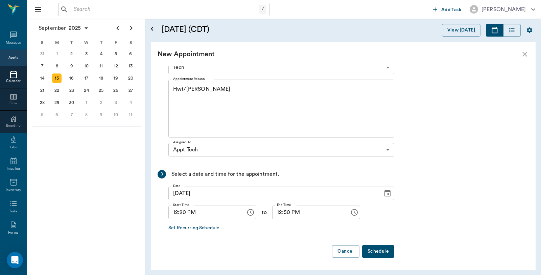
click at [380, 248] on button "Schedule" at bounding box center [378, 251] width 32 height 13
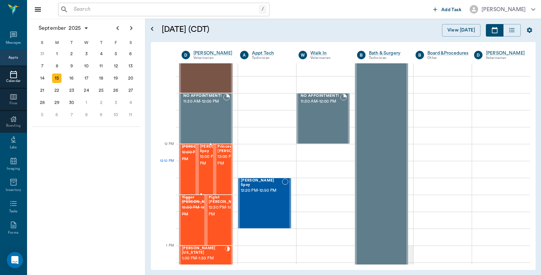
click at [205, 167] on span "12:00 PM - 12:30 PM" at bounding box center [217, 160] width 34 height 14
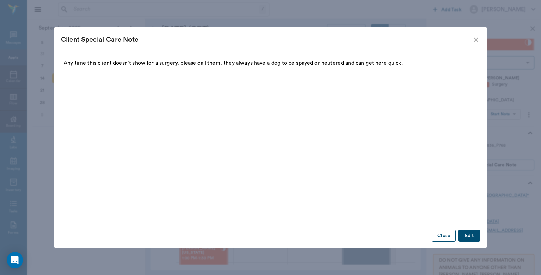
click at [444, 235] on button "Close" at bounding box center [444, 235] width 24 height 13
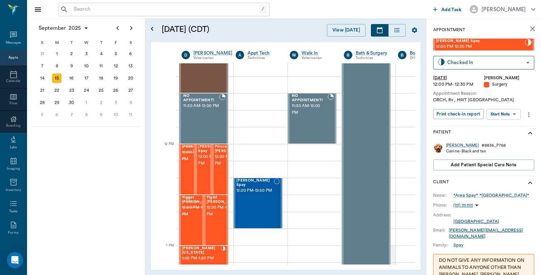
click at [8, 58] on div "Appts" at bounding box center [12, 57] width 9 height 5
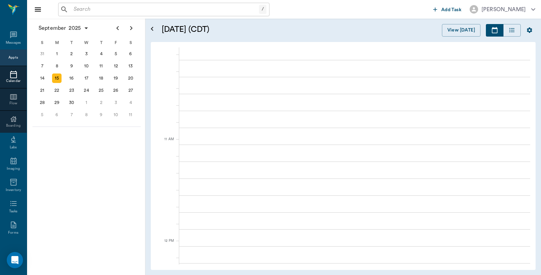
scroll to position [103, 0]
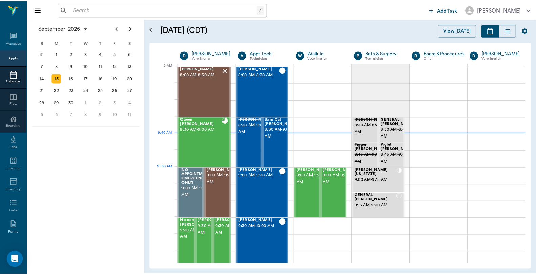
scroll to position [103, 0]
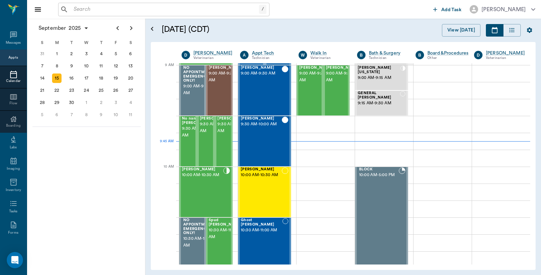
click at [139, 12] on input "text" at bounding box center [165, 9] width 188 height 9
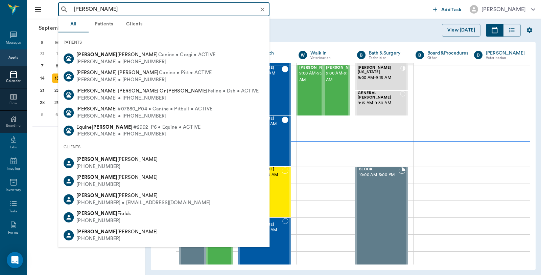
drag, startPoint x: 83, startPoint y: 9, endPoint x: 52, endPoint y: 8, distance: 30.8
click at [52, 8] on div "[PERSON_NAME] ​ Add Task [PERSON_NAME]" at bounding box center [284, 9] width 514 height 19
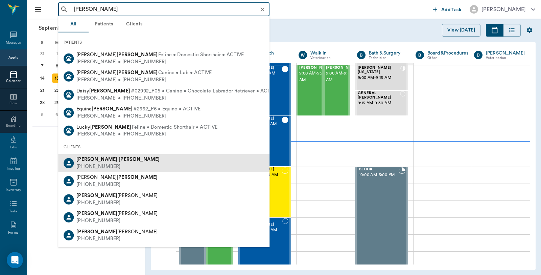
click at [113, 165] on div "[PERSON_NAME] [PHONE_NUMBER]" at bounding box center [164, 163] width 212 height 18
type input "[PERSON_NAME]"
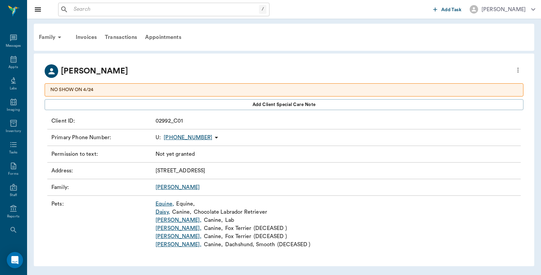
click at [165, 212] on link "Daisy ," at bounding box center [163, 212] width 15 height 8
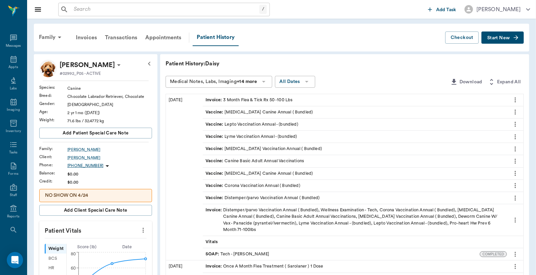
drag, startPoint x: 123, startPoint y: 4, endPoint x: 131, endPoint y: 4, distance: 8.1
click at [123, 4] on div "/ ​" at bounding box center [164, 10] width 212 height 14
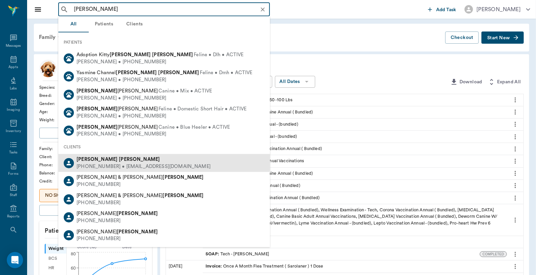
click at [100, 167] on div "[PHONE_NUMBER] • [EMAIL_ADDRESS][DOMAIN_NAME]" at bounding box center [143, 166] width 134 height 7
type input "[PERSON_NAME]"
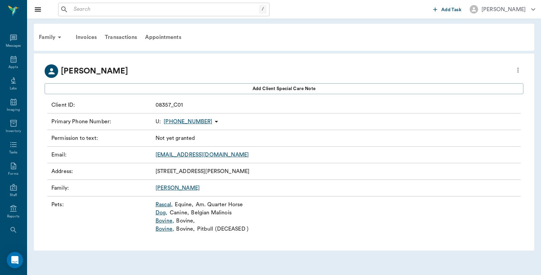
click at [161, 205] on link "Rascal ," at bounding box center [164, 204] width 17 height 8
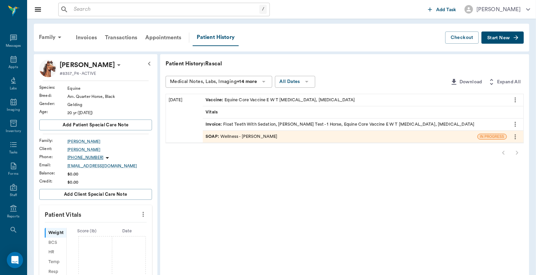
click at [490, 34] on button "Start New" at bounding box center [502, 37] width 42 height 13
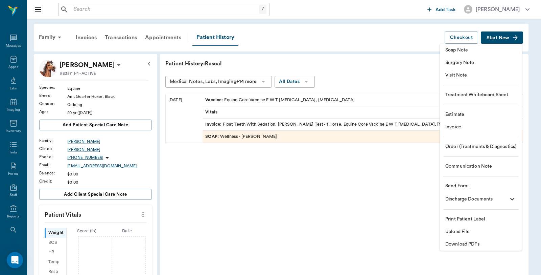
click at [465, 234] on span "Upload File" at bounding box center [481, 231] width 71 height 7
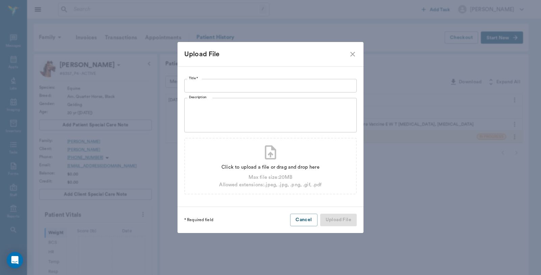
click at [237, 88] on input "Title *" at bounding box center [270, 86] width 173 height 14
click at [285, 183] on div "Allowed extensions: .jpeg, .jpg, .png, .gif, .pdf" at bounding box center [270, 184] width 103 height 7
type input "C:\fakepath\0120001001_EIA_J4jvw - 0001 - rJMuBSeGoxx_0.jpeg"
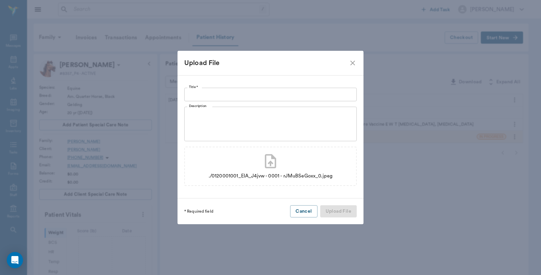
click at [221, 89] on input "Title *" at bounding box center [270, 95] width 173 height 14
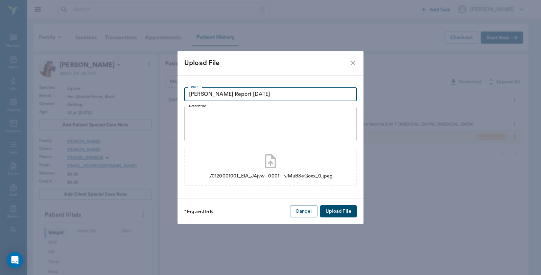
type input "[PERSON_NAME] Report [DATE]"
click at [342, 210] on button "Upload File" at bounding box center [338, 211] width 37 height 13
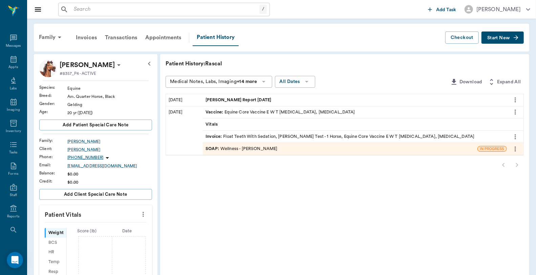
click at [505, 38] on span "Start New" at bounding box center [498, 38] width 23 height 0
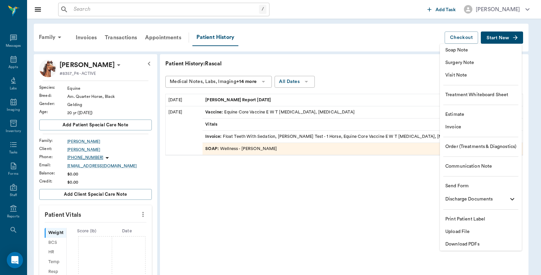
click at [467, 231] on span "Upload File" at bounding box center [481, 231] width 71 height 7
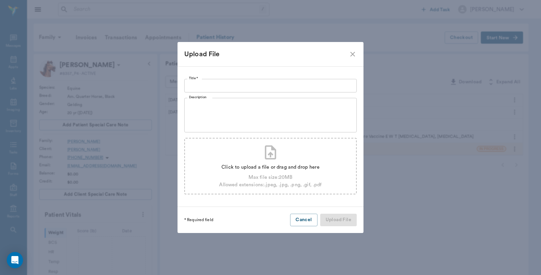
click at [249, 157] on div "Click to upload a file or drag and drop here Max file size: 20 MB Allowed exten…" at bounding box center [270, 166] width 173 height 57
type input "C:\fakepath\finalized_report_C252550171_2025-09-12_16-06-44.pdf"
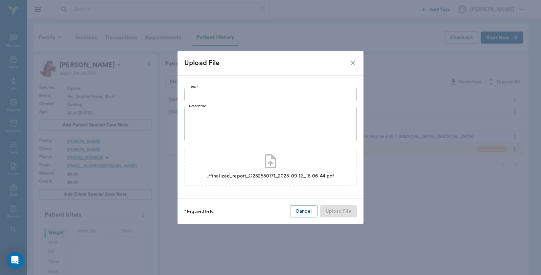
click at [236, 90] on input "Title *" at bounding box center [270, 95] width 173 height 14
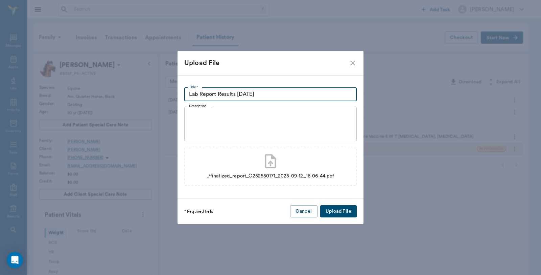
type input "Lab Report Results 9.15.25"
click at [341, 212] on button "Upload File" at bounding box center [338, 211] width 37 height 13
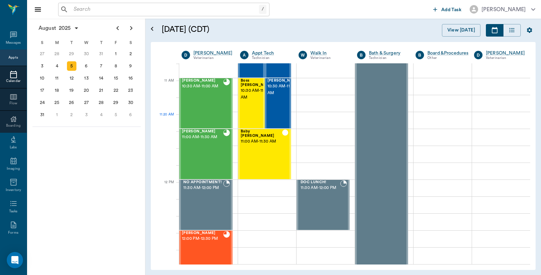
scroll to position [219, 0]
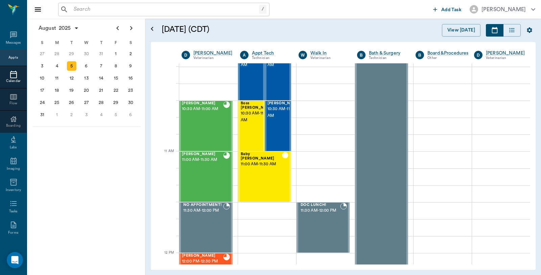
click at [10, 76] on icon at bounding box center [13, 74] width 8 height 8
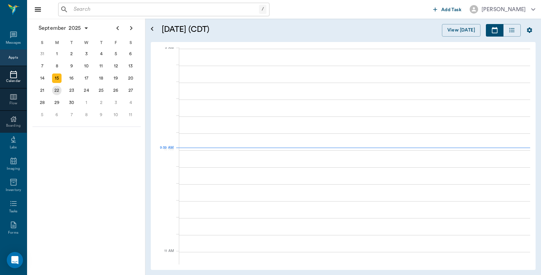
scroll to position [103, 0]
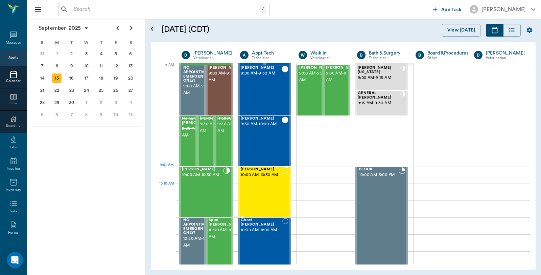
click at [261, 186] on div "[PERSON_NAME] 10:00 AM - 10:30 AM" at bounding box center [261, 191] width 41 height 49
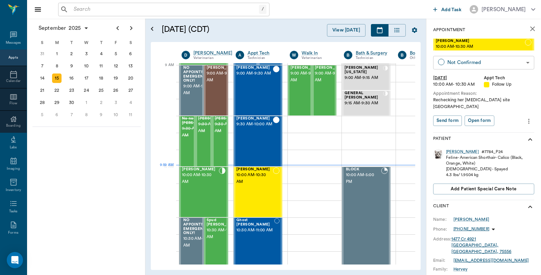
click at [481, 59] on body "/ ​ Add Task [PERSON_NAME] Nectar Messages Appts Calendar Flow Boarding Labs Im…" at bounding box center [270, 137] width 541 height 275
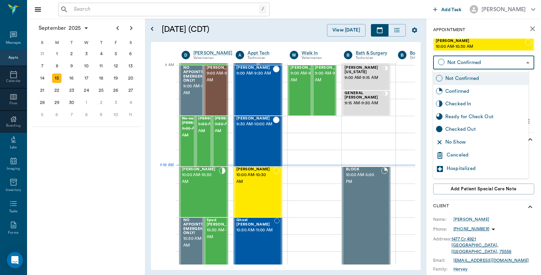
click at [466, 102] on div "Checked In" at bounding box center [486, 103] width 81 height 7
type input "CHECKED_IN"
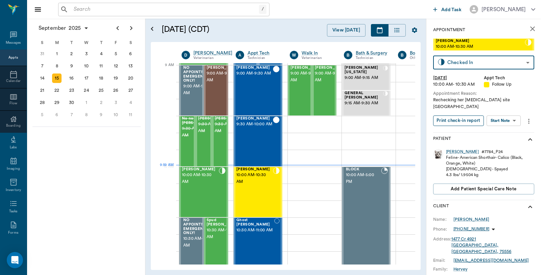
click at [459, 115] on button "Print check-in report" at bounding box center [459, 120] width 51 height 10
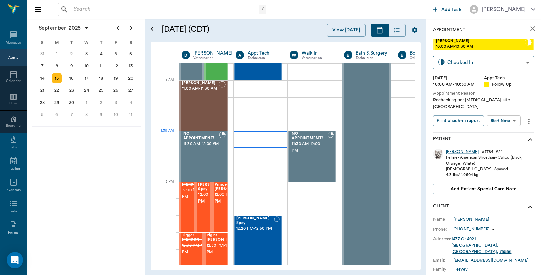
scroll to position [253, 0]
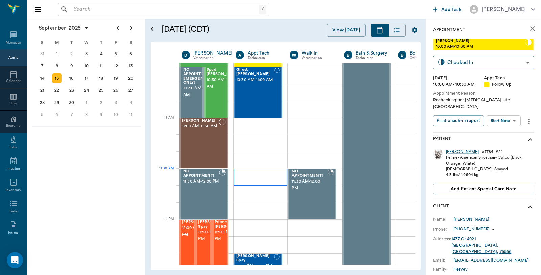
click at [246, 174] on div at bounding box center [261, 177] width 54 height 17
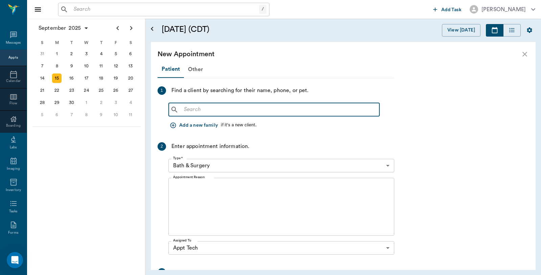
click at [221, 110] on input "text" at bounding box center [279, 109] width 196 height 9
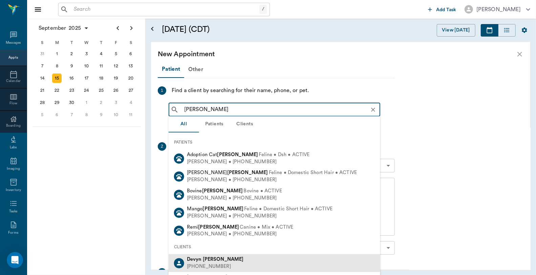
click at [227, 263] on div "Devyn Draper (903) 799-8239" at bounding box center [275, 263] width 212 height 18
type input "Devyn Draper"
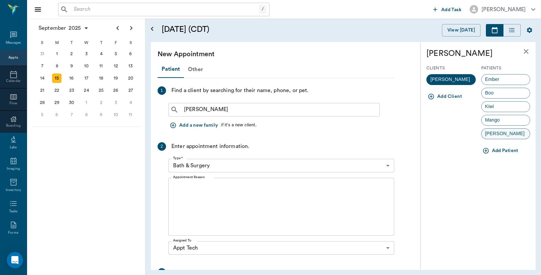
click at [511, 134] on div "Milo" at bounding box center [506, 133] width 49 height 11
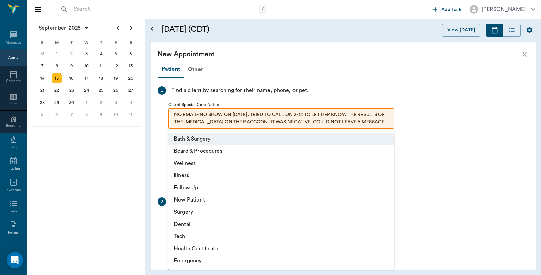
click at [229, 217] on body "/ ​ Add Task Dr. Bert Ellsworth Nectar Messages Appts Calendar Flow Boarding La…" at bounding box center [270, 137] width 541 height 275
click at [202, 231] on li "Tech" at bounding box center [282, 236] width 226 height 12
type input "65d2be4f46e3a538d89b8c1a"
type input "12:00 PM"
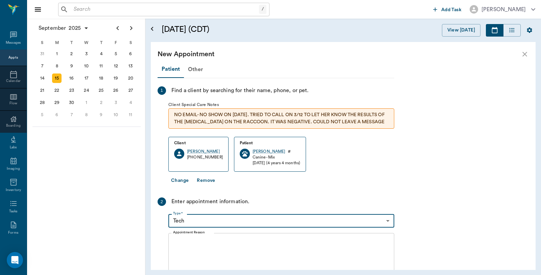
click at [224, 247] on textarea "Appointment Reason" at bounding box center [281, 262] width 217 height 47
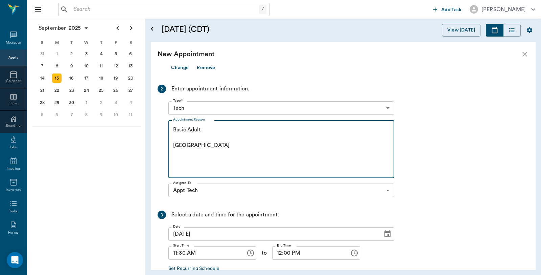
scroll to position [150, 0]
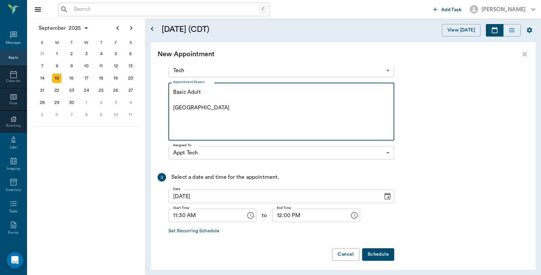
type textarea "Basic Adult Caryn"
click at [384, 253] on button "Schedule" at bounding box center [378, 254] width 32 height 13
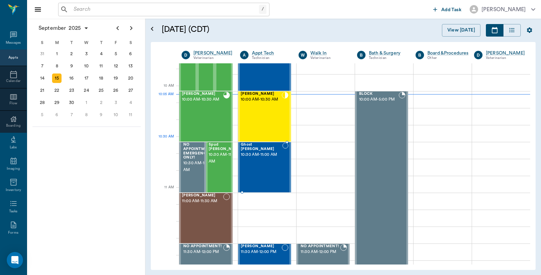
scroll to position [178, 0]
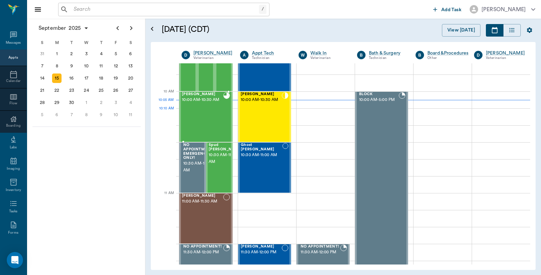
click at [224, 117] on div at bounding box center [226, 116] width 7 height 49
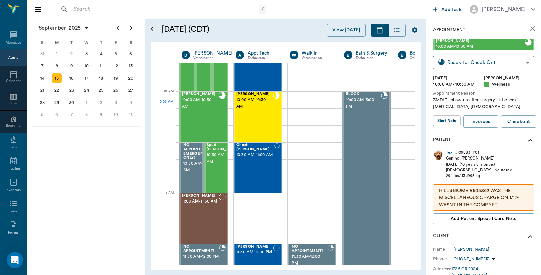
click at [449, 152] on div "Tex" at bounding box center [449, 153] width 6 height 6
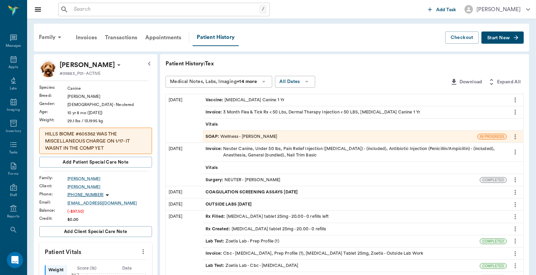
click at [292, 137] on div "SOAP : Wellness - Dr. Bert Ellsworth" at bounding box center [340, 137] width 274 height 12
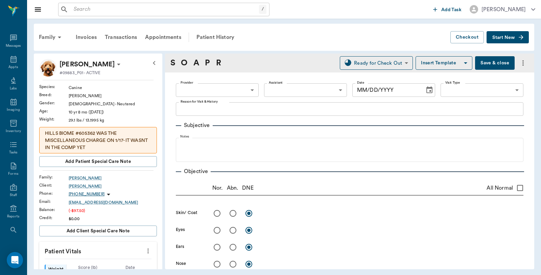
type input "63ec2f075fda476ae8351a4d"
type input "63ec2e7e52e12b0ba117b124"
type input "65d2be4f46e3a538d89b8c14"
type textarea "3MFAT, follow-up after surgery just check incision Christ"
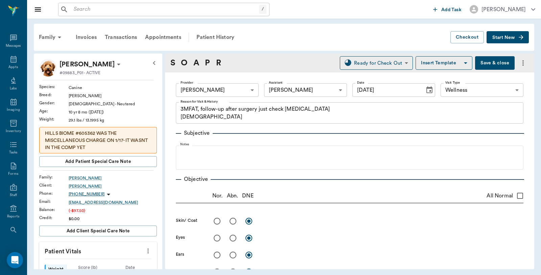
type input "[DATE]"
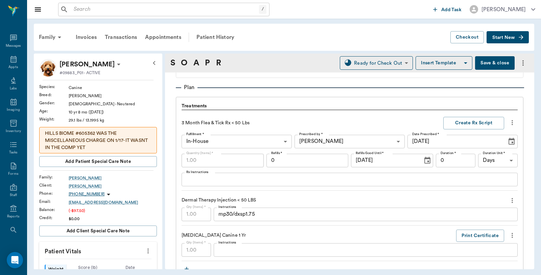
scroll to position [489, 0]
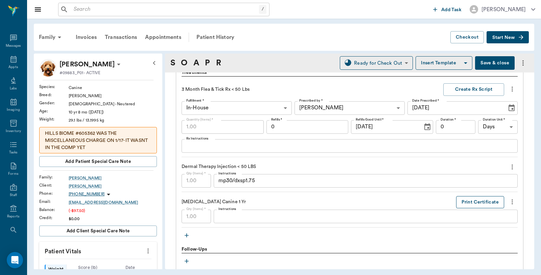
click at [476, 202] on button "Print Certificate" at bounding box center [481, 202] width 48 height 13
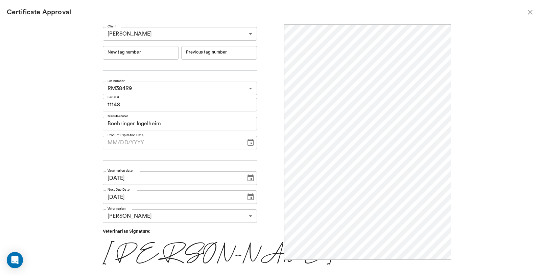
scroll to position [0, 0]
click at [162, 56] on input "New tag number" at bounding box center [141, 53] width 76 height 14
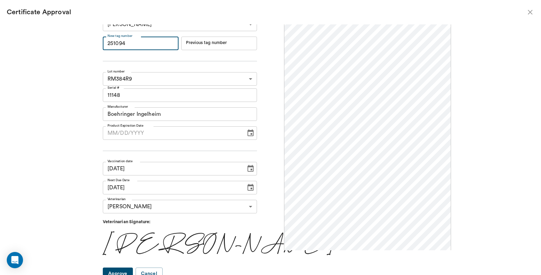
scroll to position [14, 0]
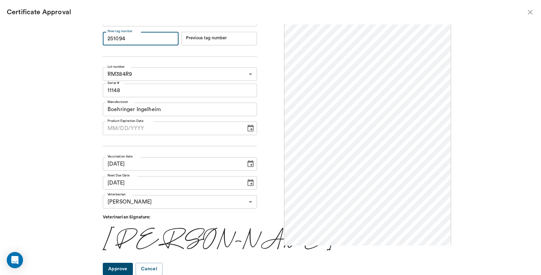
type input "251094"
click at [133, 266] on button "Approve" at bounding box center [118, 269] width 30 height 13
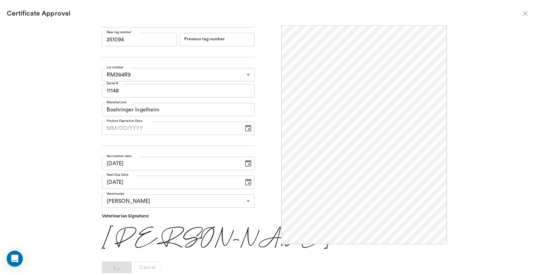
scroll to position [0, 0]
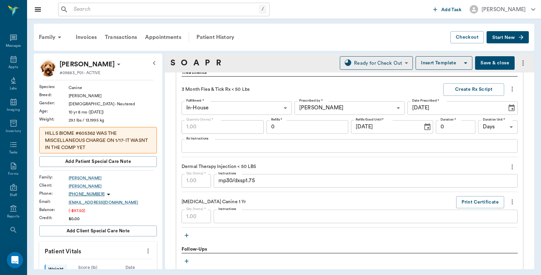
click at [477, 62] on button "Save & close" at bounding box center [495, 63] width 40 height 14
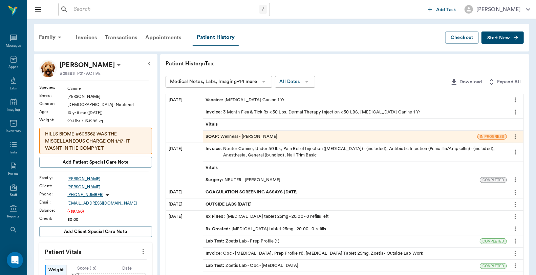
click at [261, 110] on div "Invoice : 3 Month Flea & Tick Rx < 50 Lbs, Dermal Therapy Injection < 50 LBS, R…" at bounding box center [312, 112] width 215 height 6
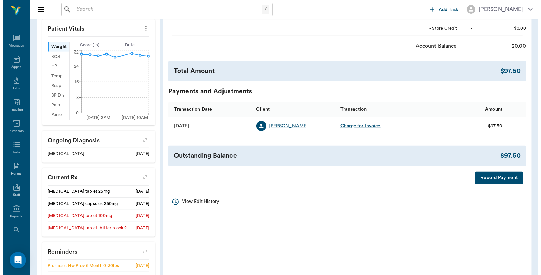
scroll to position [225, 0]
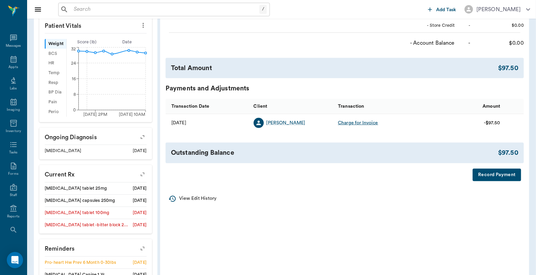
click at [487, 175] on button "Record Payment" at bounding box center [496, 175] width 48 height 13
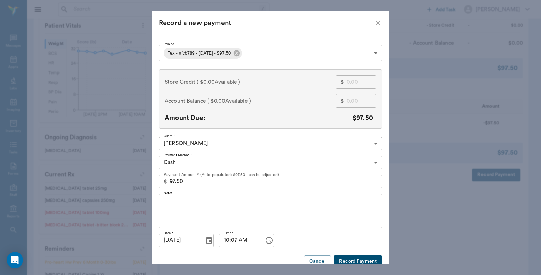
click at [193, 162] on body "/ ​ Add Task Dr. Bert Ellsworth Nectar Messages Appts Labs Imaging Inventory Ta…" at bounding box center [270, 72] width 541 height 595
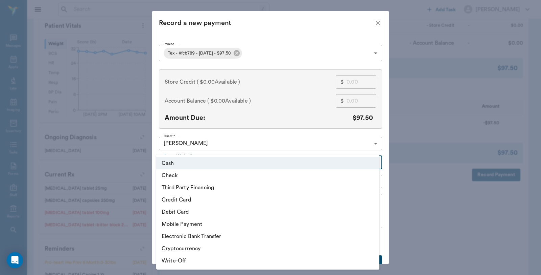
click at [185, 200] on li "Credit Card" at bounding box center [267, 200] width 223 height 12
type input "CREDIT_CARD"
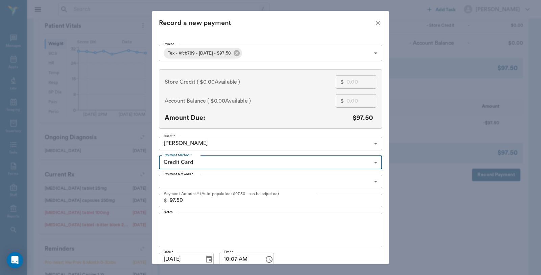
click at [201, 181] on body "/ ​ Add Task Dr. Bert Ellsworth Nectar Messages Appts Labs Imaging Inventory Ta…" at bounding box center [270, 72] width 541 height 595
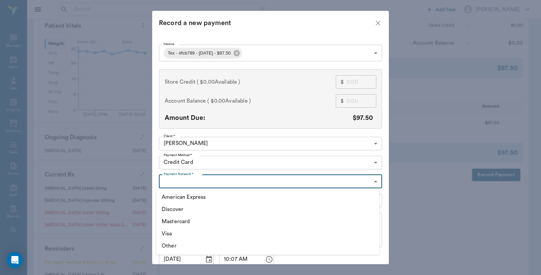
click at [184, 219] on li "Mastercard" at bounding box center [267, 221] width 223 height 12
type input "MASTERCARD"
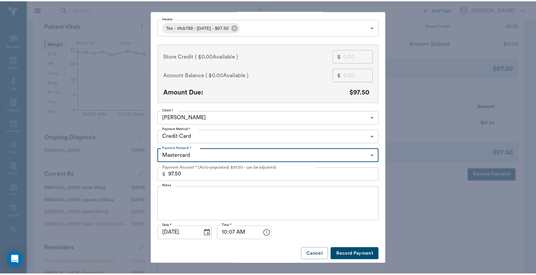
scroll to position [29, 0]
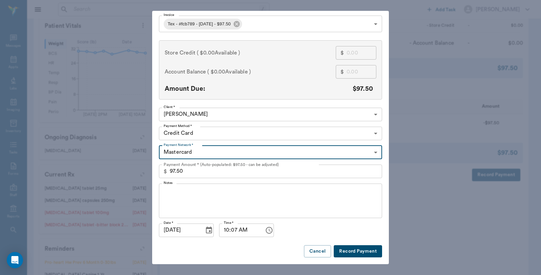
click at [354, 252] on button "Record Payment" at bounding box center [358, 251] width 48 height 13
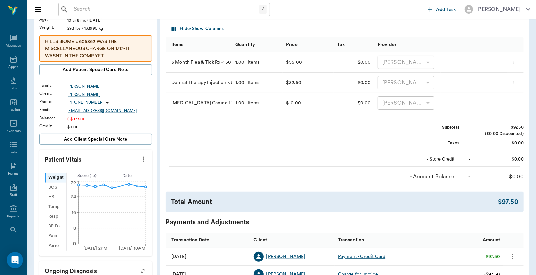
scroll to position [0, 0]
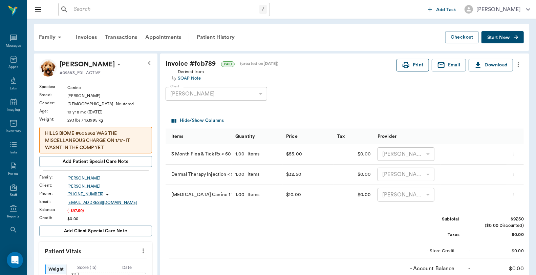
click at [408, 64] on icon "button" at bounding box center [405, 65] width 7 height 6
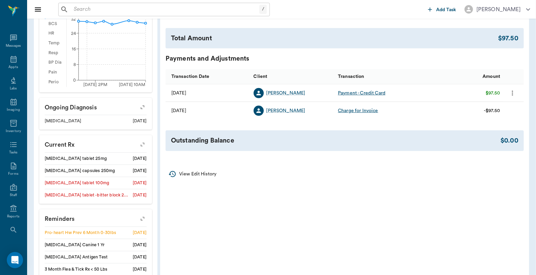
scroll to position [320, 0]
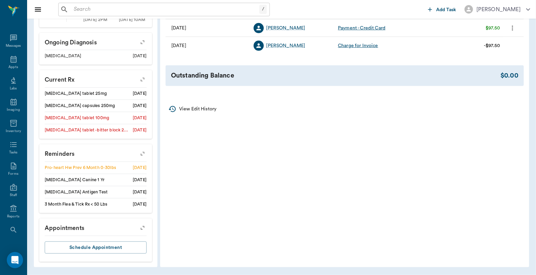
click at [143, 151] on icon "button" at bounding box center [142, 153] width 9 height 9
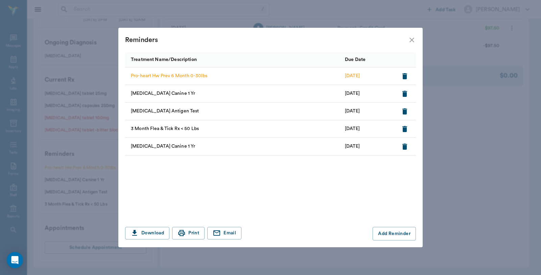
click at [404, 92] on icon "button" at bounding box center [405, 94] width 8 height 8
click at [411, 38] on icon "close" at bounding box center [412, 40] width 5 height 5
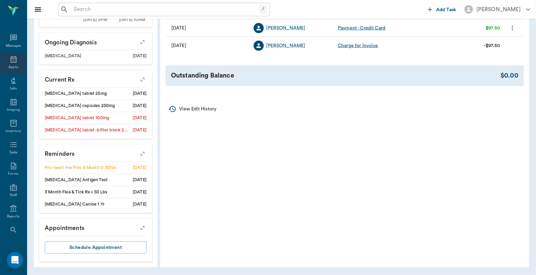
click at [8, 68] on div "Appts" at bounding box center [12, 67] width 9 height 5
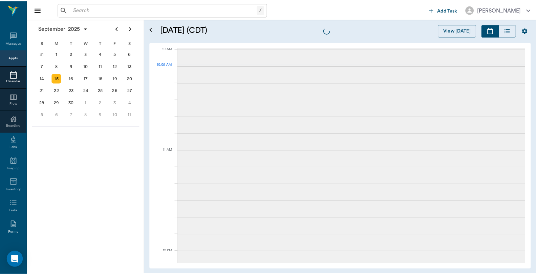
scroll to position [204, 0]
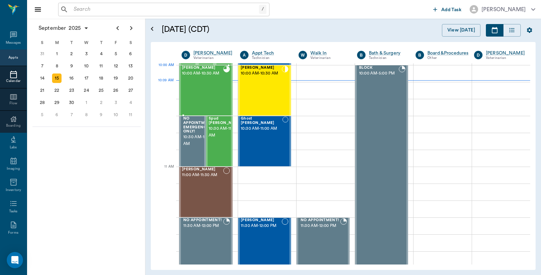
click at [215, 77] on span "10:00 AM - 10:30 AM" at bounding box center [202, 73] width 41 height 7
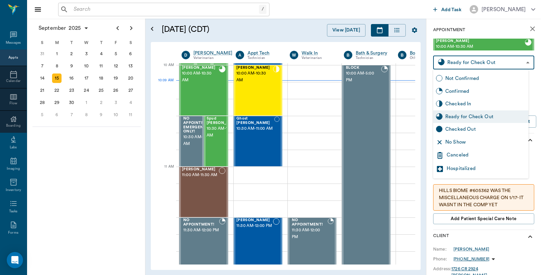
click at [502, 62] on body "/ ​ Add Task Dr. Bert Ellsworth Nectar Messages Appts Calendar Flow Boarding La…" at bounding box center [270, 137] width 541 height 275
click at [472, 130] on div "Checked Out" at bounding box center [486, 129] width 81 height 7
type input "CHECKED_OUT"
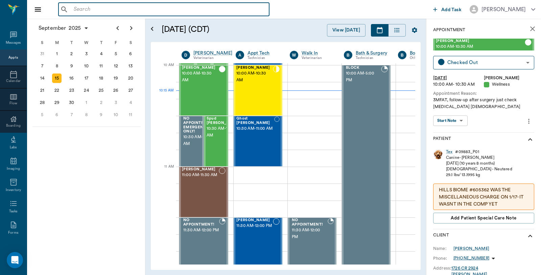
click at [110, 7] on input "text" at bounding box center [169, 9] width 196 height 9
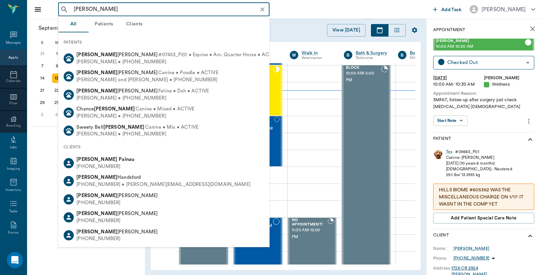
type input "Paul Smith"
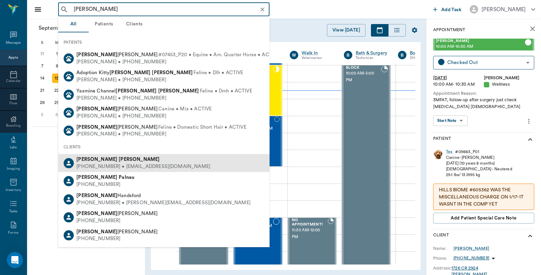
click at [109, 166] on div "(903) 380-8613 • PSMITH100@sbcglobal.net" at bounding box center [143, 166] width 134 height 7
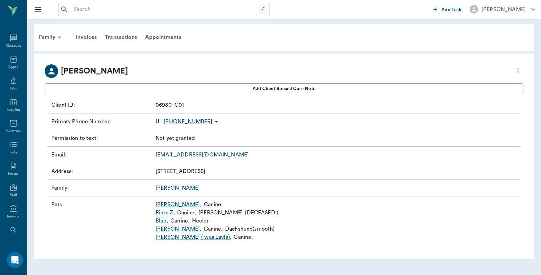
click at [160, 228] on link "Reba ," at bounding box center [179, 229] width 46 height 8
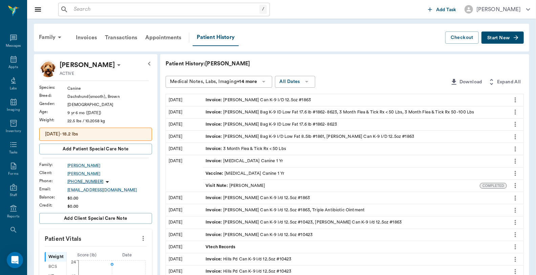
click at [508, 35] on button "Start New" at bounding box center [502, 37] width 42 height 13
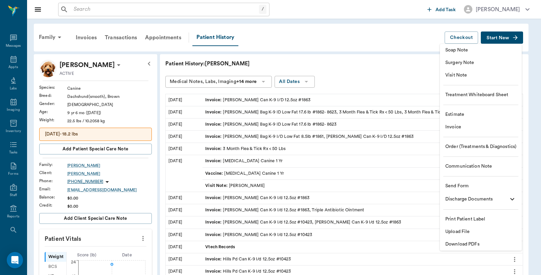
click at [458, 127] on span "Invoice" at bounding box center [481, 127] width 71 height 7
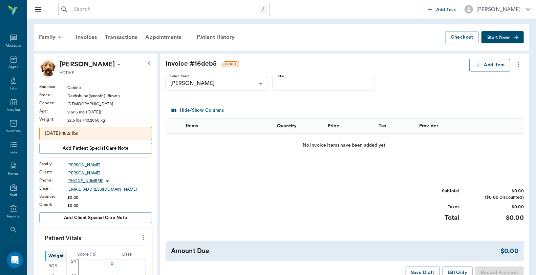
click at [482, 63] on button "Add Item" at bounding box center [489, 65] width 41 height 13
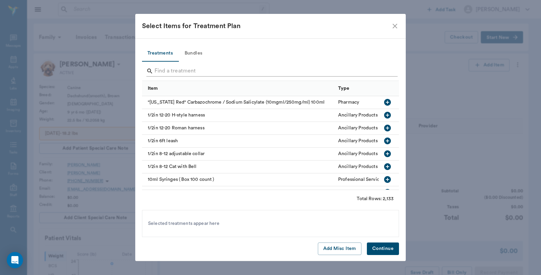
click at [187, 72] on input "Search" at bounding box center [271, 71] width 233 height 11
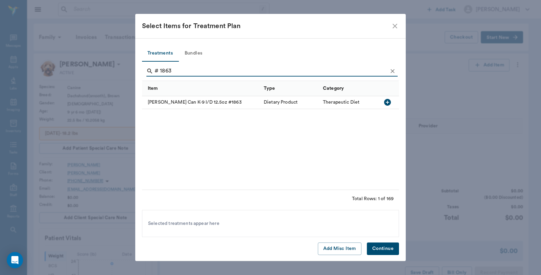
type input "# 1863"
click at [387, 102] on icon "button" at bounding box center [387, 102] width 7 height 7
click at [387, 247] on button "Continue" at bounding box center [383, 248] width 32 height 13
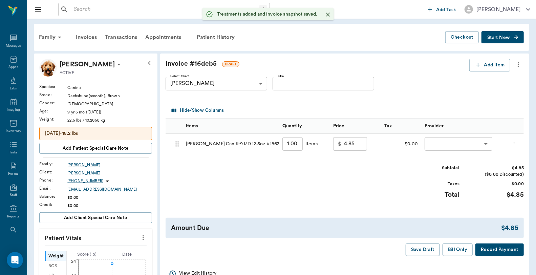
click at [296, 142] on input "1.00" at bounding box center [292, 144] width 20 height 14
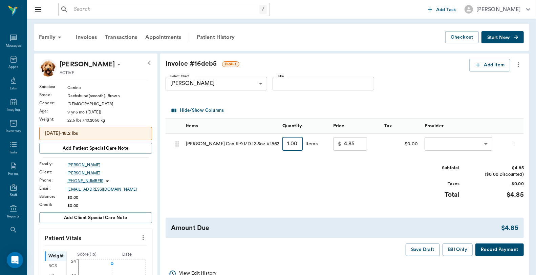
type input "2"
type input "9.70"
type input "24"
type input "116.40"
type input "24"
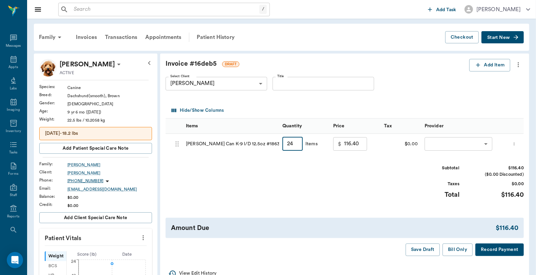
click at [442, 141] on body "/ ​ Add Task Dr. Bert Ellsworth Nectar Messages Appts Labs Imaging Inventory Ta…" at bounding box center [268, 278] width 536 height 557
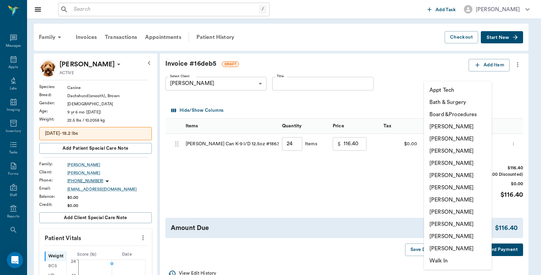
click at [450, 127] on li "Caryn Watson" at bounding box center [458, 126] width 68 height 12
type input "none-6899ea08ed37b777db10de45"
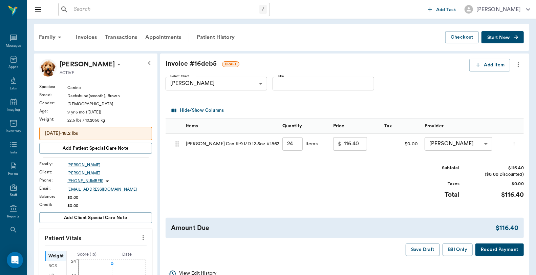
click at [509, 255] on button "Record Payment" at bounding box center [499, 249] width 48 height 13
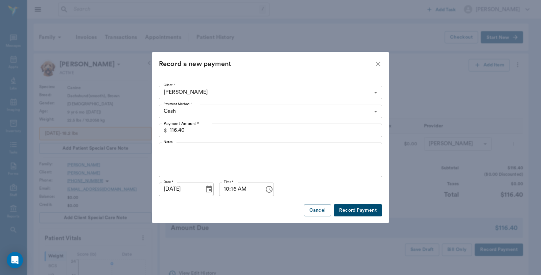
click at [178, 108] on body "/ ​ Add Task Dr. Bert Ellsworth Nectar Messages Appts Labs Imaging Inventory Ta…" at bounding box center [270, 278] width 541 height 557
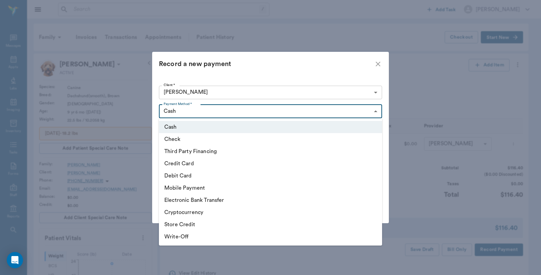
click at [181, 164] on li "Credit Card" at bounding box center [270, 163] width 223 height 12
type input "CREDIT_CARD"
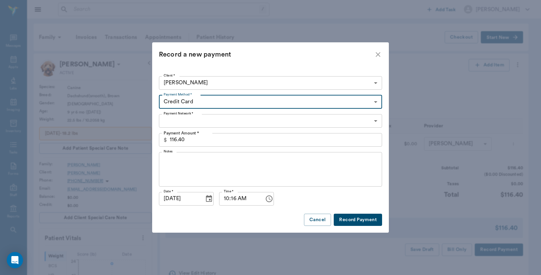
click at [199, 119] on body "/ ​ Add Task Dr. Bert Ellsworth Nectar Messages Appts Labs Imaging Inventory Ta…" at bounding box center [270, 278] width 541 height 557
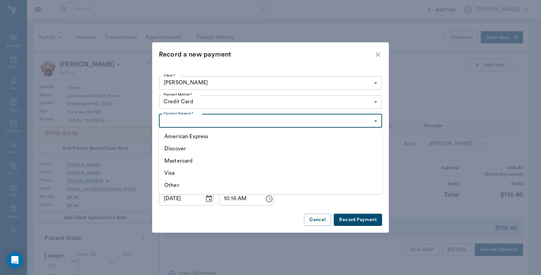
click at [189, 173] on li "Visa" at bounding box center [270, 173] width 223 height 12
type input "VISA"
click at [362, 216] on button "Record Payment" at bounding box center [358, 220] width 48 height 13
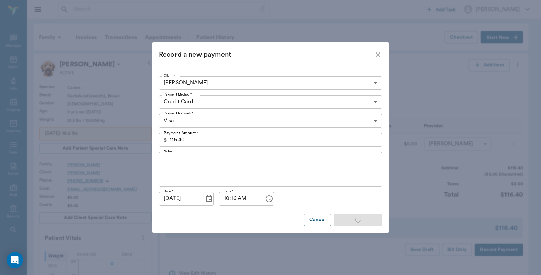
type input "24.00"
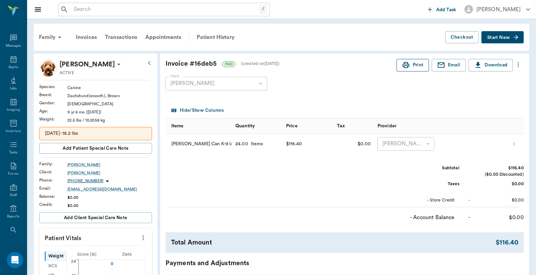
click at [402, 64] on icon "button" at bounding box center [406, 65] width 8 height 8
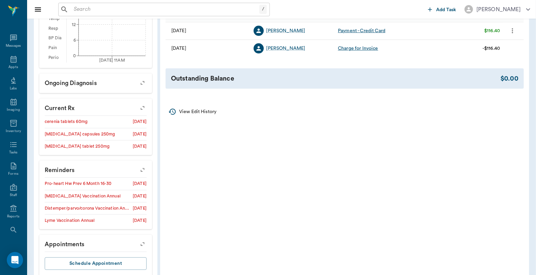
scroll to position [283, 0]
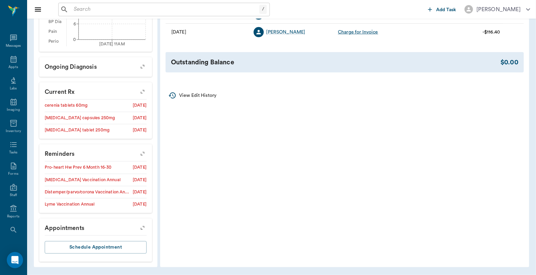
click at [143, 154] on icon "button" at bounding box center [142, 153] width 9 height 9
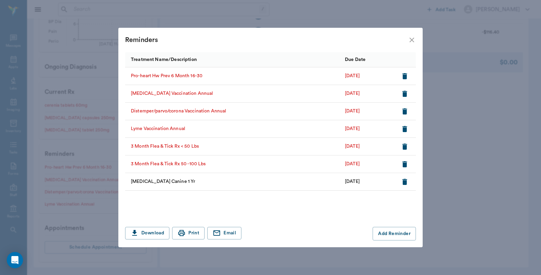
click at [414, 41] on icon "close" at bounding box center [412, 40] width 8 height 8
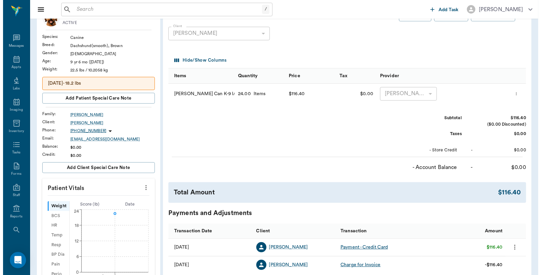
scroll to position [0, 0]
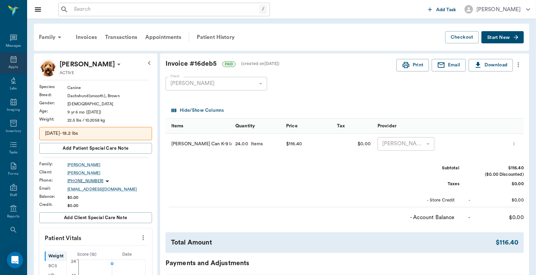
click at [17, 63] on div "Appts" at bounding box center [13, 62] width 27 height 21
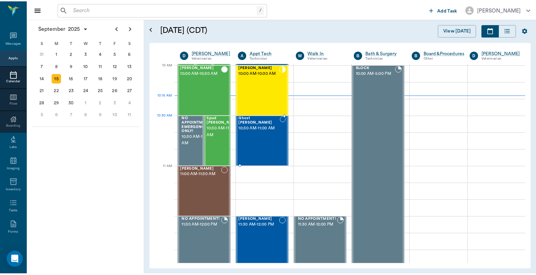
scroll to position [204, 0]
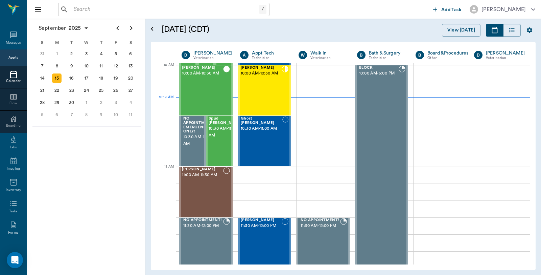
click at [130, 4] on div "/ ​" at bounding box center [164, 10] width 212 height 14
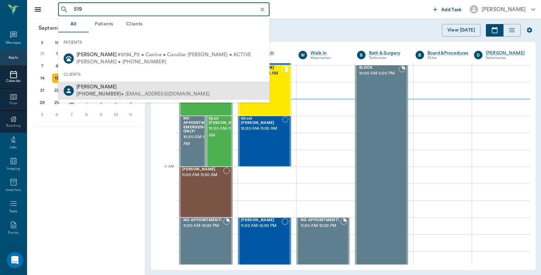
click at [97, 85] on span "Diane McDougal" at bounding box center [96, 86] width 40 height 5
type input "519"
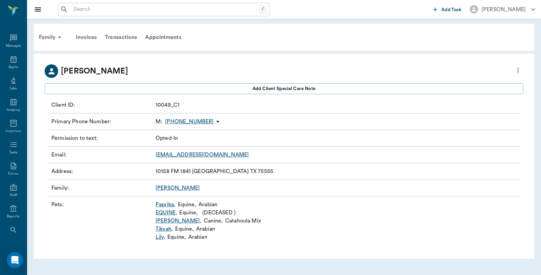
click at [162, 237] on link "Lily ," at bounding box center [161, 237] width 10 height 8
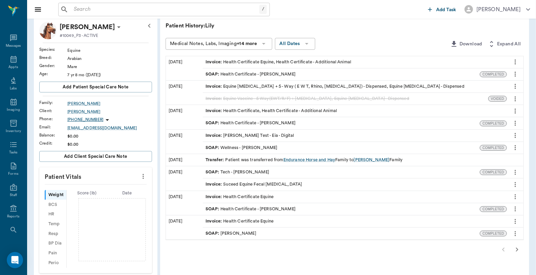
scroll to position [38, 0]
click at [518, 249] on icon "button" at bounding box center [517, 250] width 8 height 8
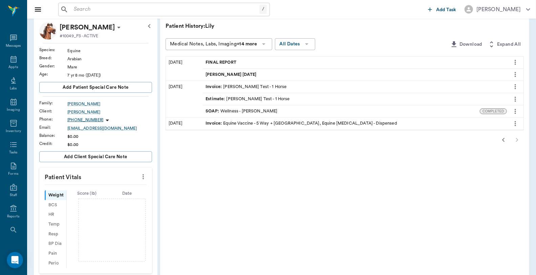
click at [252, 59] on div "FINAL REPORT" at bounding box center [355, 63] width 304 height 12
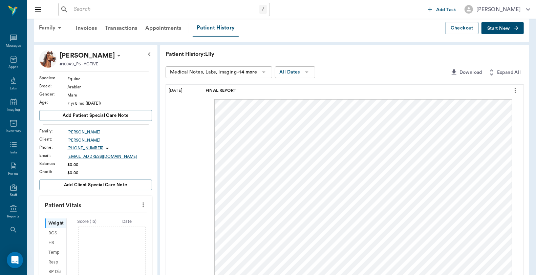
scroll to position [0, 0]
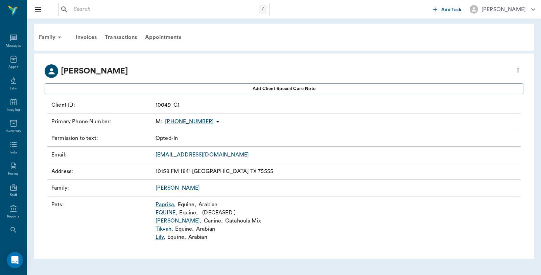
click at [162, 239] on link "Lily ," at bounding box center [161, 237] width 10 height 8
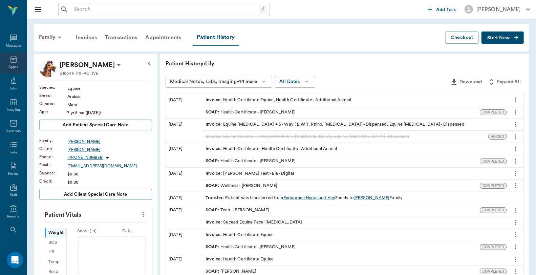
click at [8, 65] on div "Appts" at bounding box center [12, 67] width 9 height 5
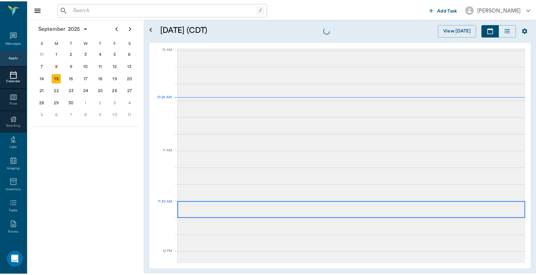
scroll to position [203, 0]
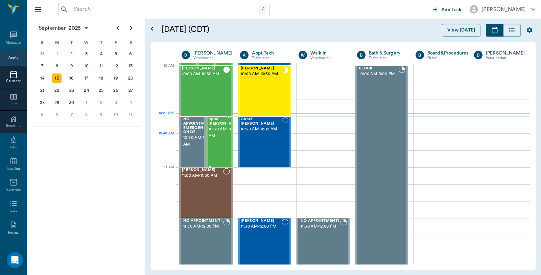
click at [221, 139] on span "10:30 AM - 11:00 AM" at bounding box center [226, 133] width 34 height 14
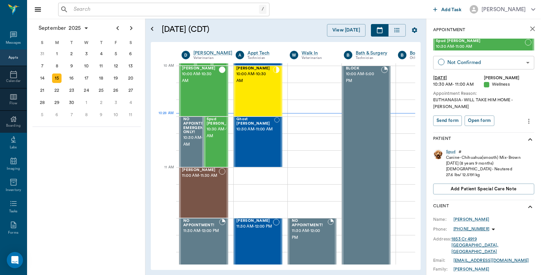
click at [495, 64] on body "/ ​ Add Task Dr. Bert Ellsworth Nectar Messages Appts Calendar Flow Boarding La…" at bounding box center [270, 137] width 541 height 275
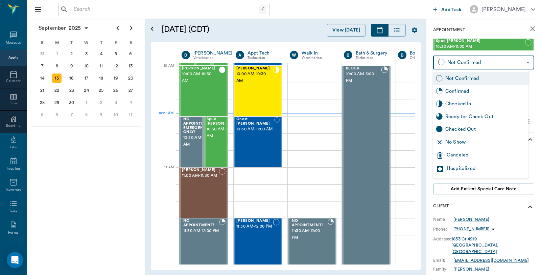
click at [483, 104] on div "Checked In" at bounding box center [486, 103] width 81 height 7
type input "CHECKED_IN"
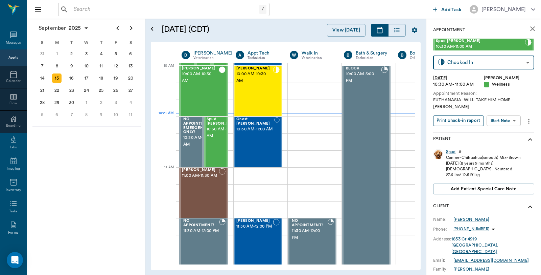
click at [471, 115] on button "Print check-in report" at bounding box center [459, 120] width 51 height 10
click at [454, 149] on div "Spud" at bounding box center [451, 152] width 10 height 6
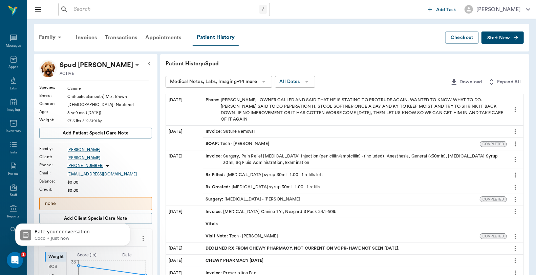
click at [495, 38] on span "Start New" at bounding box center [498, 38] width 23 height 0
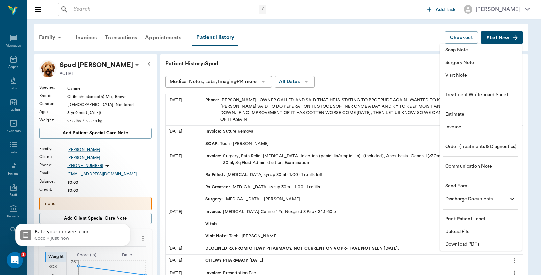
click at [458, 128] on span "Invoice" at bounding box center [481, 127] width 71 height 7
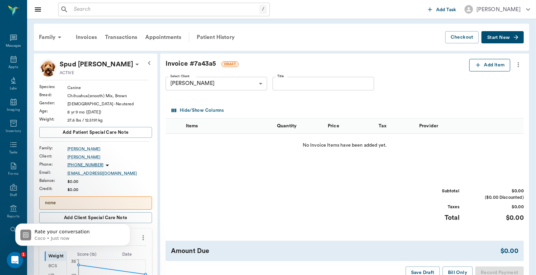
click at [493, 62] on button "Add Item" at bounding box center [489, 65] width 41 height 13
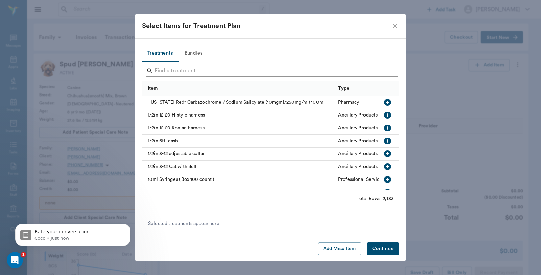
click at [193, 66] on input "Search" at bounding box center [271, 71] width 233 height 11
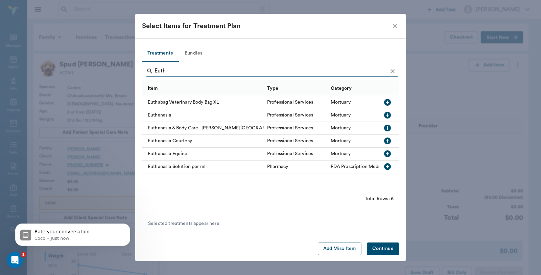
type input "Euth"
click at [386, 115] on icon "button" at bounding box center [388, 115] width 8 height 8
click at [391, 245] on button "Continue" at bounding box center [383, 248] width 32 height 13
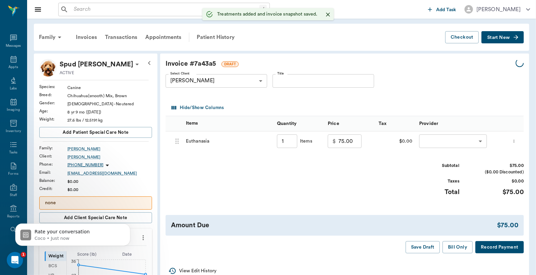
type input "1.00"
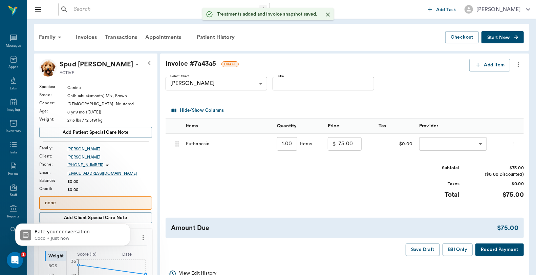
click at [440, 146] on body "/ ​ Add Task Dr. Bert Ellsworth Nectar Messages Appts Labs Imaging Inventory Ta…" at bounding box center [268, 260] width 536 height 520
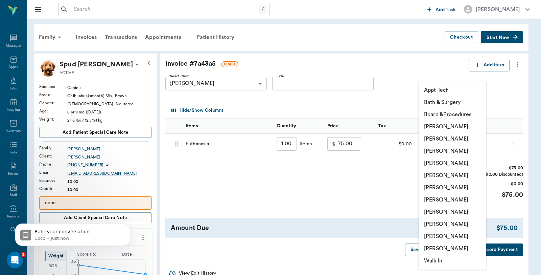
click at [454, 125] on li "[PERSON_NAME]" at bounding box center [453, 126] width 68 height 12
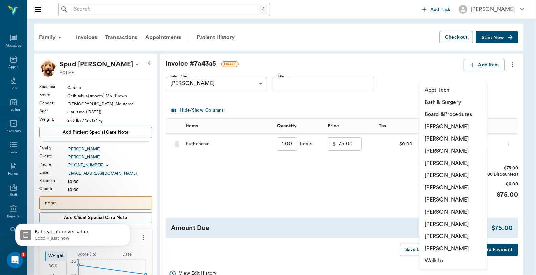
type input "none-6899ea08ed37b777db10de45"
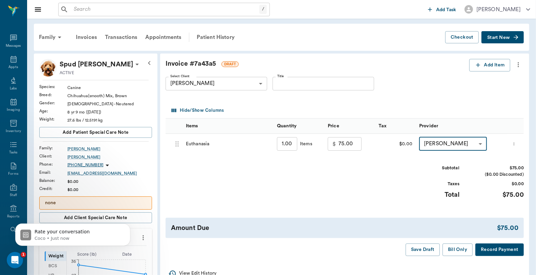
scroll to position [38, 0]
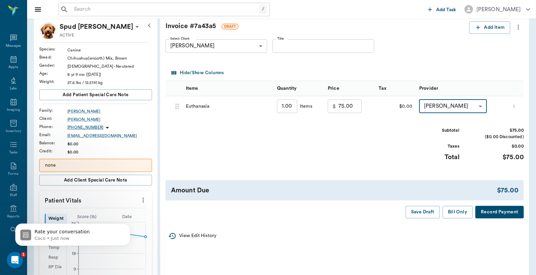
click at [497, 215] on button "Record Payment" at bounding box center [499, 212] width 48 height 13
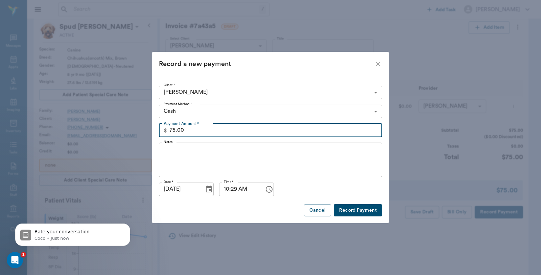
click at [217, 129] on input "75.00" at bounding box center [276, 131] width 213 height 14
type input "100.00"
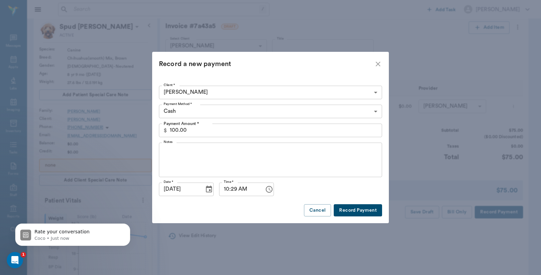
click at [377, 64] on icon "close" at bounding box center [378, 64] width 5 height 5
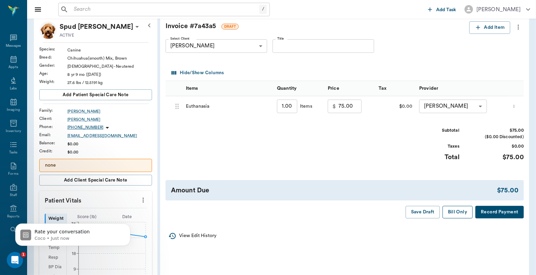
click at [457, 212] on button "Bill Only" at bounding box center [457, 212] width 30 height 13
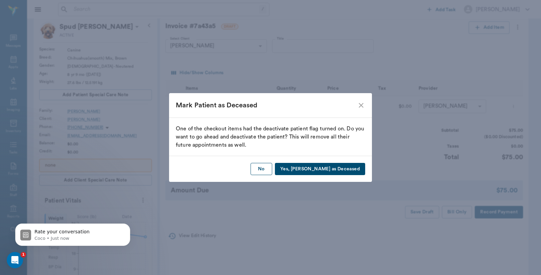
click at [272, 170] on button "No" at bounding box center [262, 169] width 22 height 13
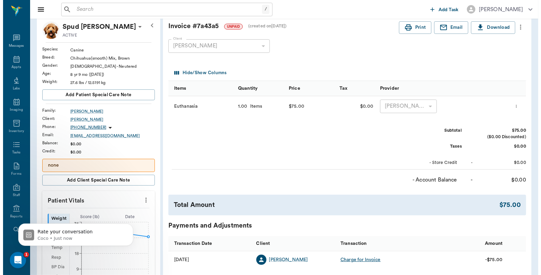
scroll to position [246, 0]
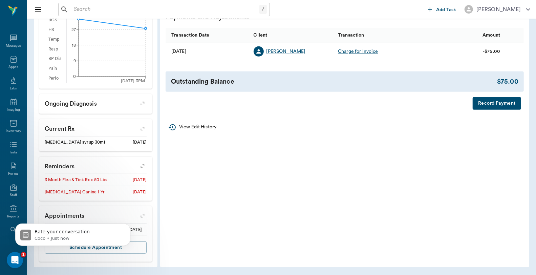
click at [496, 102] on button "Record Payment" at bounding box center [496, 103] width 48 height 13
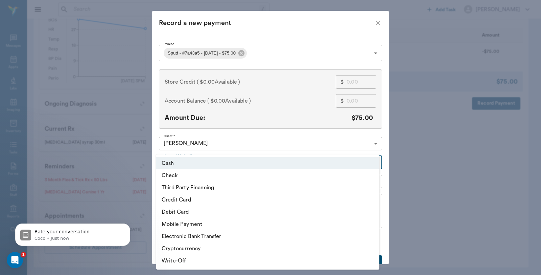
click at [278, 159] on body "/ ​ Add Task Dr. Bert Ellsworth Nectar Messages Appts Labs Imaging Inventory Ta…" at bounding box center [270, 14] width 541 height 520
click at [255, 115] on div at bounding box center [270, 137] width 541 height 275
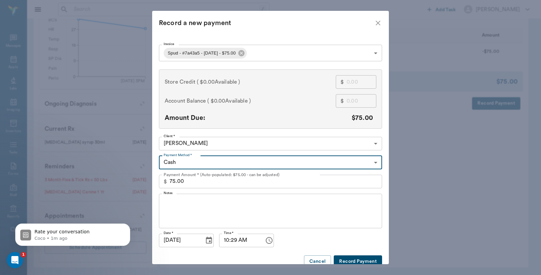
click at [205, 179] on input "75.00" at bounding box center [276, 182] width 213 height 14
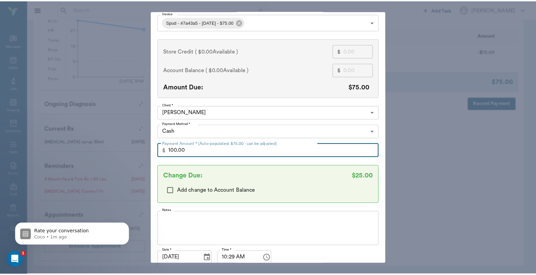
scroll to position [59, 0]
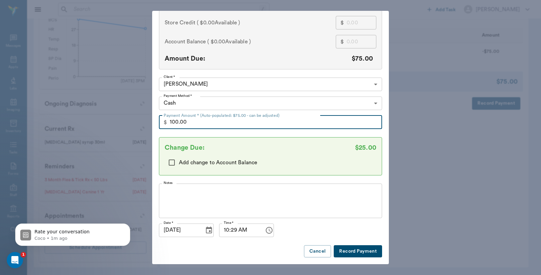
type input "100.00"
click at [354, 254] on button "Record Payment" at bounding box center [358, 251] width 48 height 13
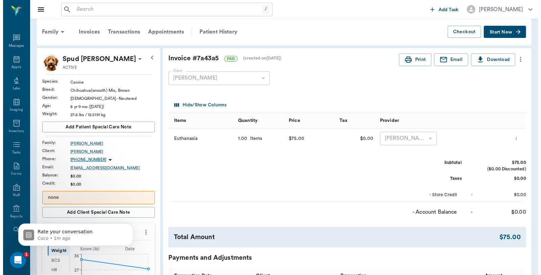
scroll to position [0, 0]
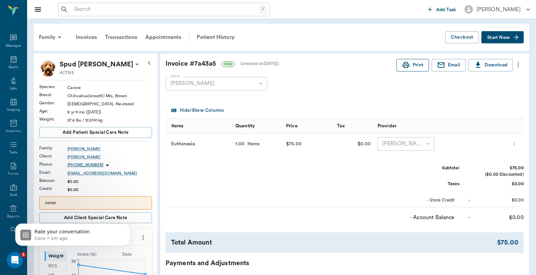
click at [410, 64] on button "Print" at bounding box center [412, 65] width 32 height 13
click at [3, 66] on div "Appts" at bounding box center [13, 62] width 27 height 21
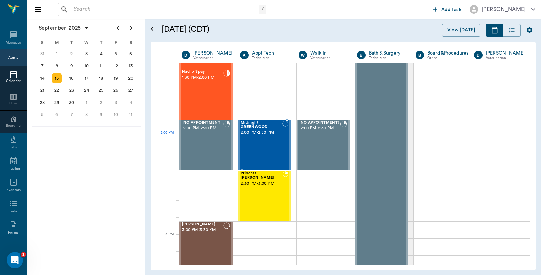
scroll to position [542, 0]
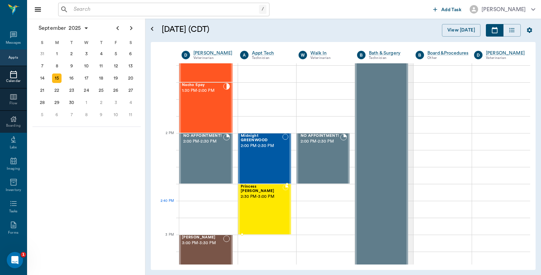
click at [256, 206] on div "Princess O'brien 2:30 PM - 3:00 PM" at bounding box center [262, 208] width 42 height 49
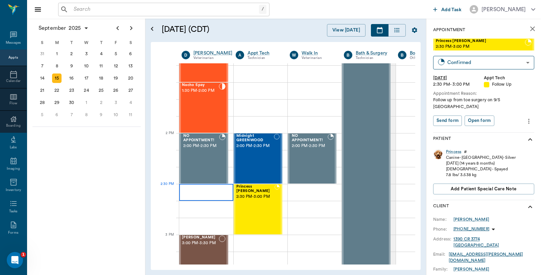
click at [200, 193] on div at bounding box center [206, 192] width 54 height 17
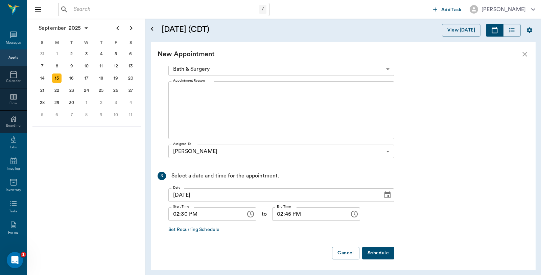
scroll to position [97, 0]
click at [524, 55] on icon "close" at bounding box center [525, 54] width 8 height 8
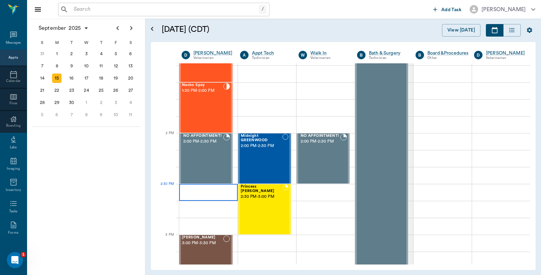
click at [202, 193] on div at bounding box center [208, 192] width 59 height 17
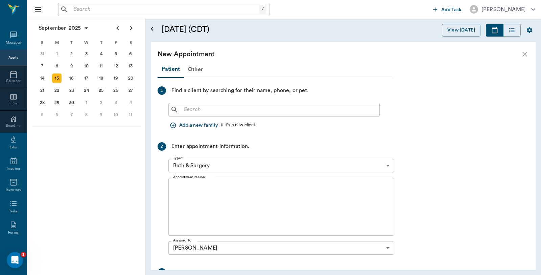
click at [201, 111] on input "text" at bounding box center [279, 109] width 196 height 9
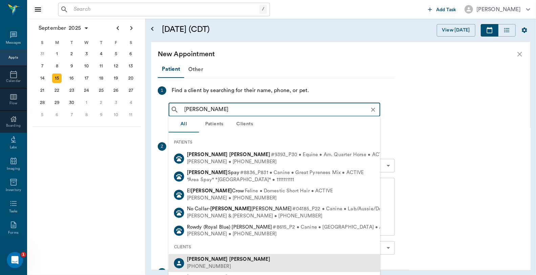
click at [199, 265] on div "(903) 796-7385" at bounding box center [228, 266] width 83 height 7
type input "Roy Chandler"
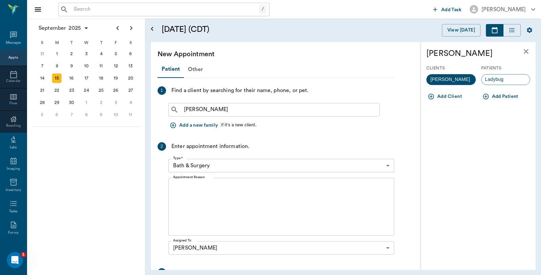
click at [511, 93] on button "Add Patient" at bounding box center [502, 96] width 40 height 13
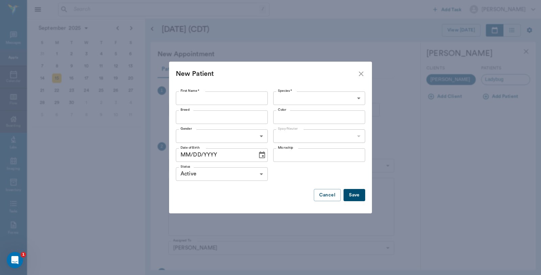
click at [217, 94] on input "First Name *" at bounding box center [222, 98] width 92 height 14
type input "Lil Man"
click at [302, 97] on body "/ ​ Add Task Dr. Bert Ellsworth Nectar Messages Appts Calendar Flow Boarding La…" at bounding box center [270, 137] width 541 height 275
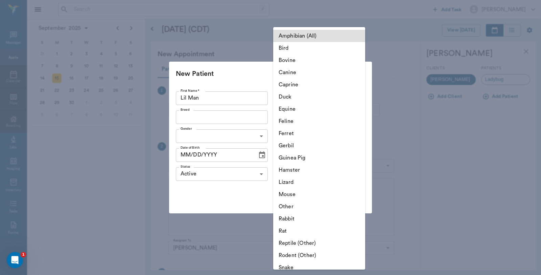
click at [299, 72] on li "Canine" at bounding box center [319, 72] width 92 height 12
type input "Canine"
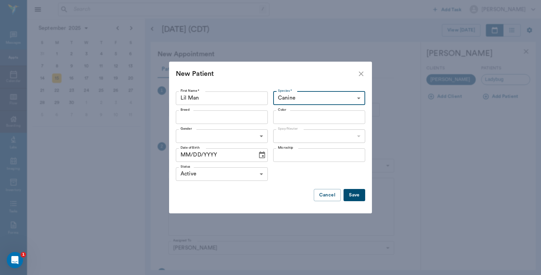
click at [209, 118] on input "Breed" at bounding box center [216, 116] width 77 height 9
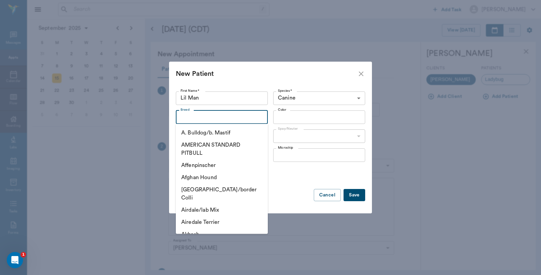
type input "<"
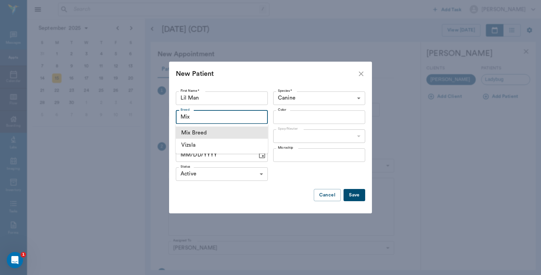
click at [221, 133] on li "Mix Breed" at bounding box center [222, 133] width 92 height 12
type input "Mix Breed"
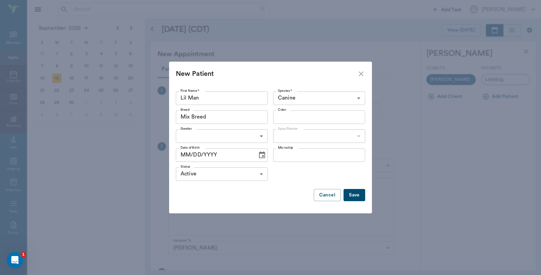
click at [312, 119] on input "Color" at bounding box center [313, 116] width 77 height 9
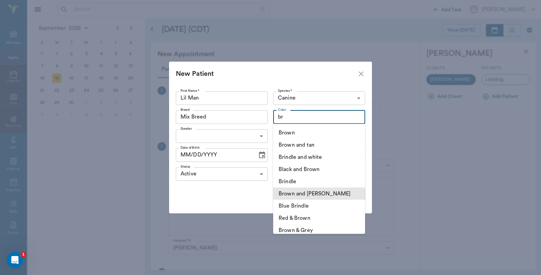
click at [321, 191] on li "Brown and White" at bounding box center [319, 193] width 92 height 12
type input "Brown and White"
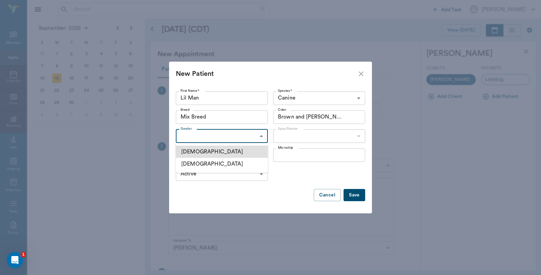
click at [225, 139] on body "/ ​ Add Task Dr. Bert Ellsworth Nectar Messages Appts Calendar Flow Boarding La…" at bounding box center [270, 137] width 541 height 275
click at [215, 154] on li "Male" at bounding box center [222, 152] width 92 height 12
type input "MALE"
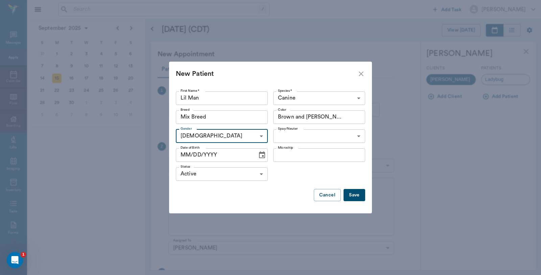
click at [315, 137] on body "/ ​ Add Task Dr. Bert Ellsworth Nectar Messages Appts Calendar Flow Boarding La…" at bounding box center [270, 137] width 541 height 275
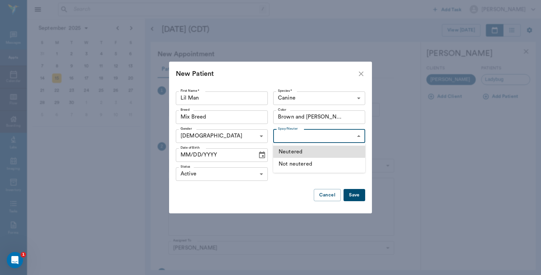
click at [306, 151] on li "Neutered" at bounding box center [319, 152] width 92 height 12
type input "true"
click at [239, 154] on input "MM/DD/YYYY" at bounding box center [214, 155] width 77 height 14
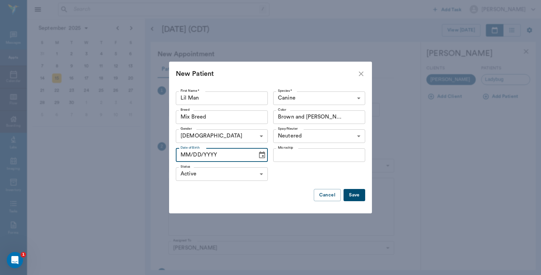
click at [260, 157] on icon "Choose date" at bounding box center [262, 155] width 8 height 8
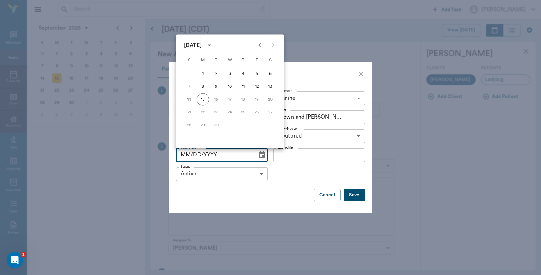
click at [211, 46] on icon "calendar view is open, switch to year view" at bounding box center [209, 46] width 3 height 2
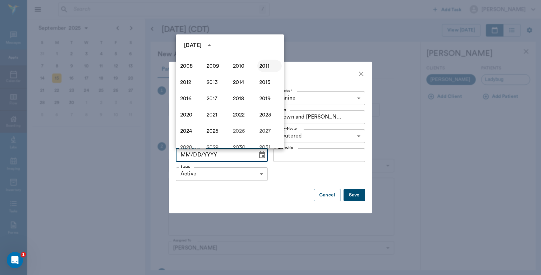
scroll to position [434, 0]
click at [186, 64] on button "2008" at bounding box center [190, 66] width 24 height 12
type input "09/15/2008"
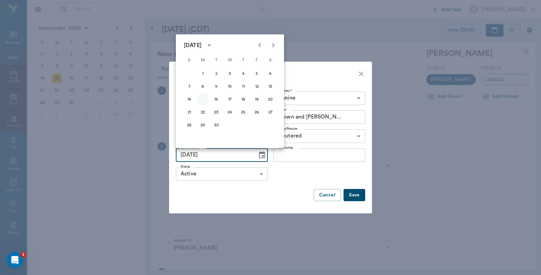
click at [203, 99] on button "15" at bounding box center [203, 99] width 12 height 12
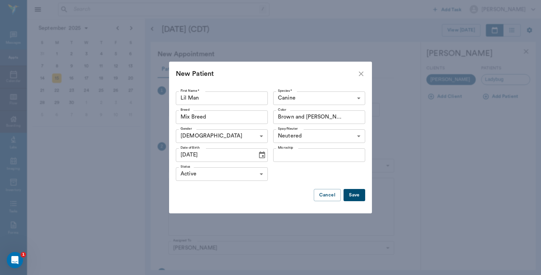
click at [353, 194] on button "Save" at bounding box center [355, 195] width 22 height 13
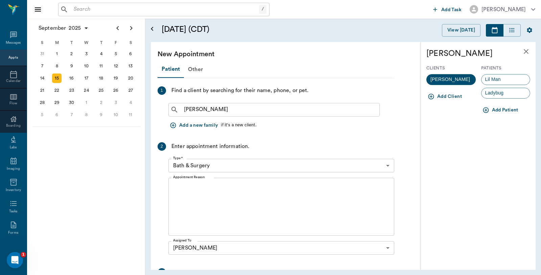
click at [225, 167] on body "/ ​ Add Task Dr. Bert Ellsworth Nectar Messages Appts Calendar Flow Boarding La…" at bounding box center [270, 137] width 541 height 275
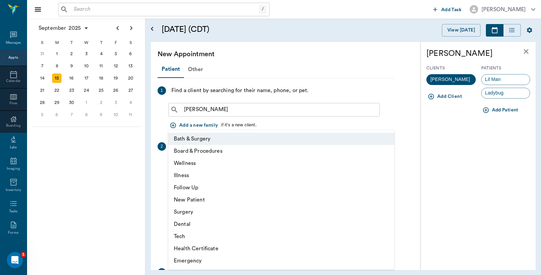
click at [203, 163] on li "Wellness" at bounding box center [282, 163] width 226 height 12
type input "65d2be4f46e3a538d89b8c14"
type input "03:00 PM"
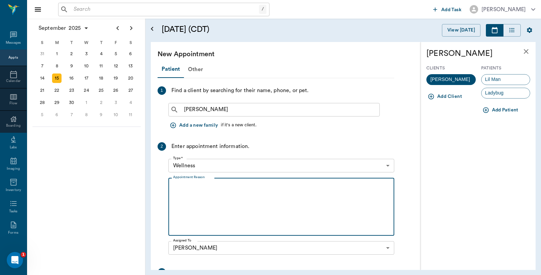
click at [200, 188] on textarea "Appointment Reason" at bounding box center [281, 206] width 217 height 47
click at [508, 80] on div "Lil Man" at bounding box center [506, 79] width 49 height 11
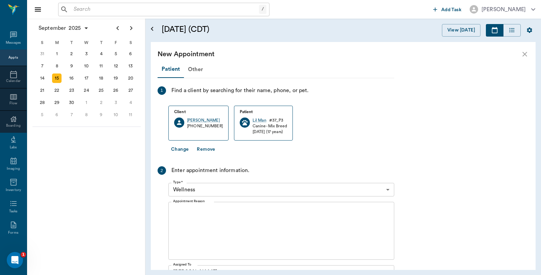
click at [204, 208] on textarea "Appointment Reason" at bounding box center [281, 230] width 217 height 47
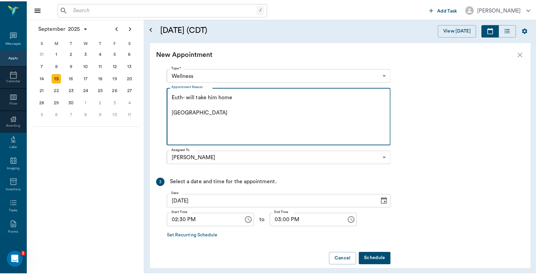
scroll to position [122, 0]
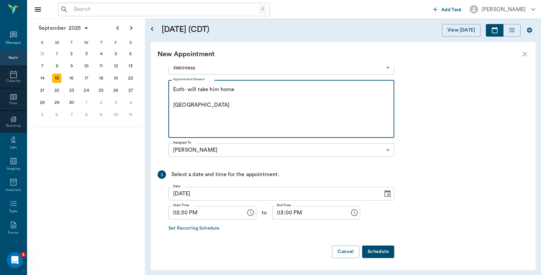
type textarea "Euth- will take him home Caryn"
click at [385, 251] on button "Schedule" at bounding box center [378, 251] width 32 height 13
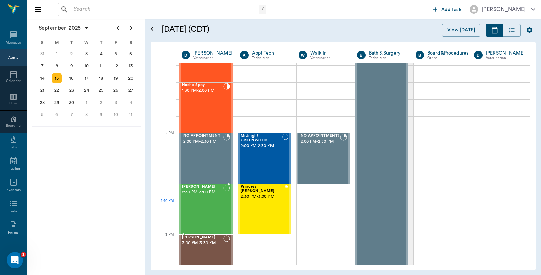
click at [216, 201] on div "Lil Man Chandler 2:30 PM - 3:00 PM" at bounding box center [202, 208] width 41 height 49
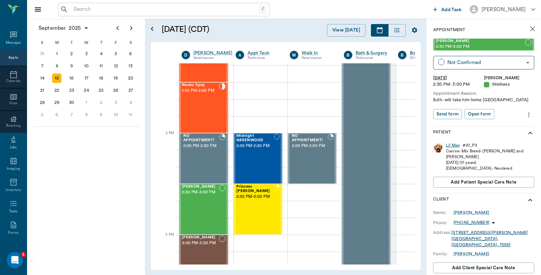
click at [456, 147] on div "Lil Man" at bounding box center [453, 145] width 14 height 6
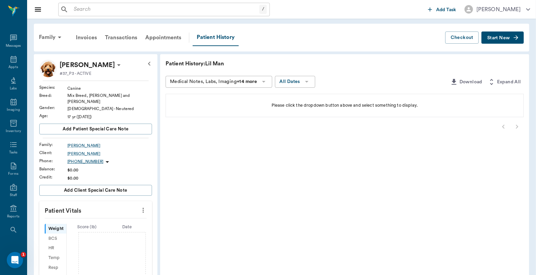
click at [500, 38] on span "Start New" at bounding box center [498, 38] width 23 height 0
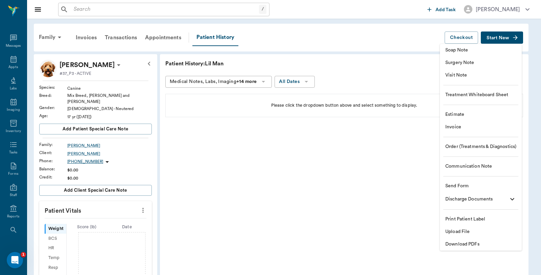
click at [457, 127] on span "Invoice" at bounding box center [481, 127] width 71 height 7
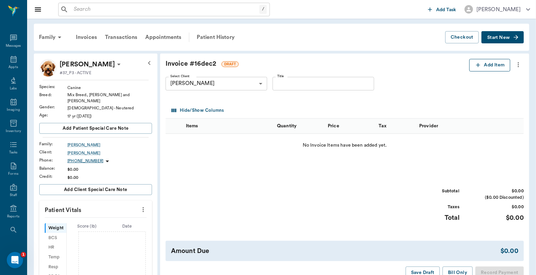
click at [485, 64] on button "Add Item" at bounding box center [489, 65] width 41 height 13
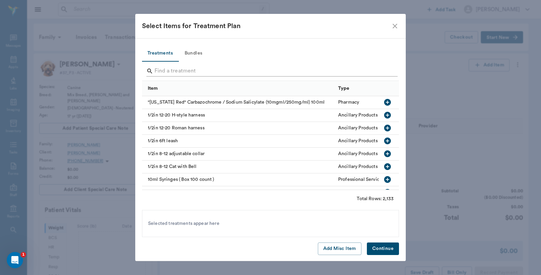
click at [207, 69] on input "Search" at bounding box center [271, 71] width 233 height 11
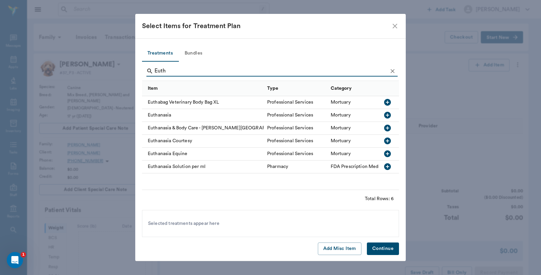
type input "Euth"
click at [389, 114] on icon "button" at bounding box center [387, 115] width 7 height 7
click at [388, 249] on button "Continue" at bounding box center [383, 248] width 32 height 13
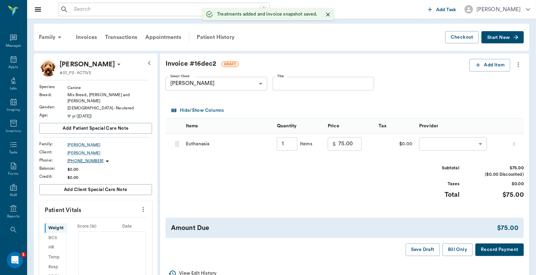
type input "1.00"
click at [442, 147] on body "/ ​ Add Task Dr. Bert Ellsworth Nectar Messages Appts Labs Imaging Inventory Ta…" at bounding box center [268, 228] width 536 height 456
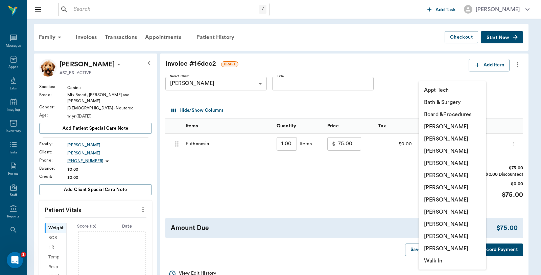
click at [447, 124] on li "[PERSON_NAME]" at bounding box center [453, 126] width 68 height 12
type input "none-6899ea08ed37b777db10de45"
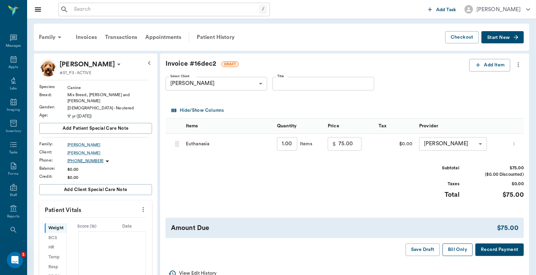
click at [453, 249] on button "Bill Only" at bounding box center [457, 249] width 30 height 13
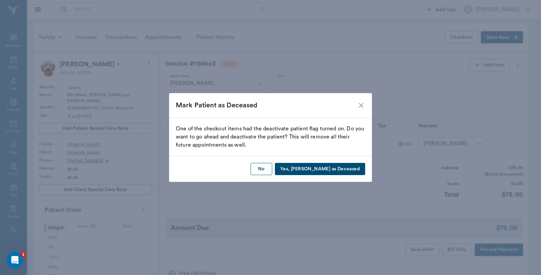
click at [272, 171] on button "No" at bounding box center [262, 169] width 22 height 13
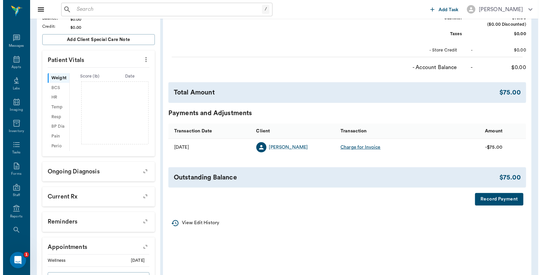
scroll to position [150, 0]
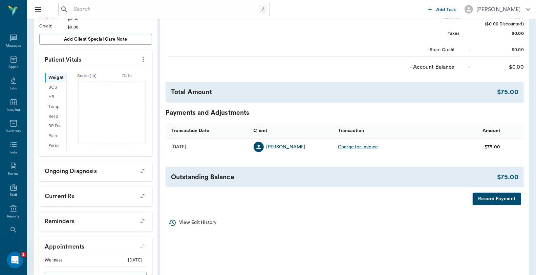
click at [492, 195] on button "Record Payment" at bounding box center [496, 199] width 48 height 13
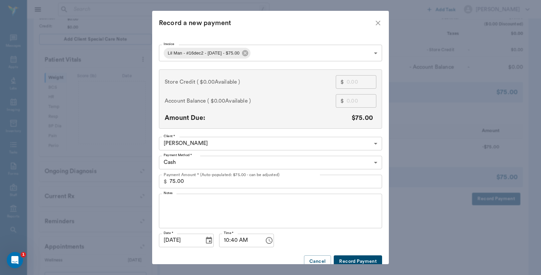
click at [218, 166] on body "/ ​ Add Task Dr. Bert Ellsworth Nectar Messages Appts Labs Imaging Inventory Ta…" at bounding box center [270, 78] width 541 height 456
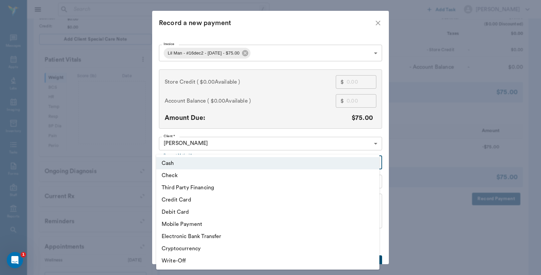
click at [190, 210] on li "Debit Card" at bounding box center [267, 212] width 223 height 12
type input "DEBIT_CARD"
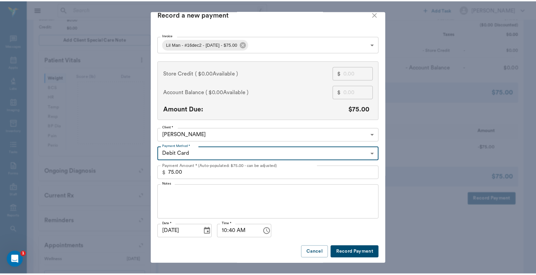
scroll to position [10, 0]
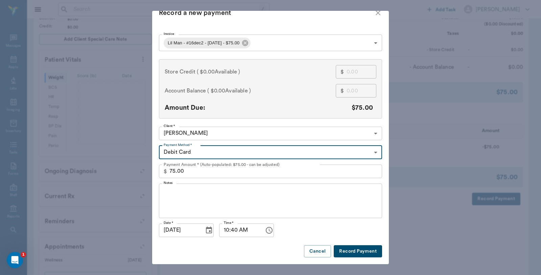
click at [365, 251] on button "Record Payment" at bounding box center [358, 251] width 48 height 13
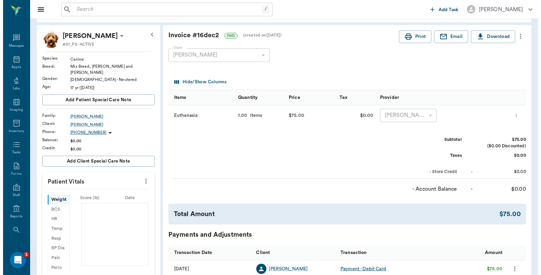
scroll to position [0, 0]
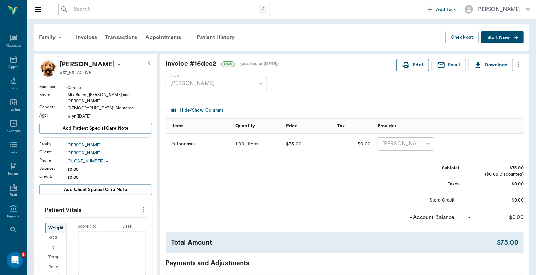
click at [406, 69] on button "Print" at bounding box center [412, 65] width 32 height 13
click at [10, 59] on icon at bounding box center [13, 59] width 6 height 7
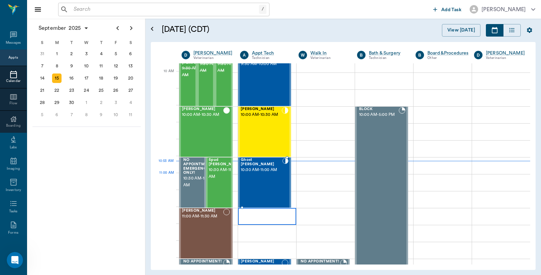
scroll to position [204, 0]
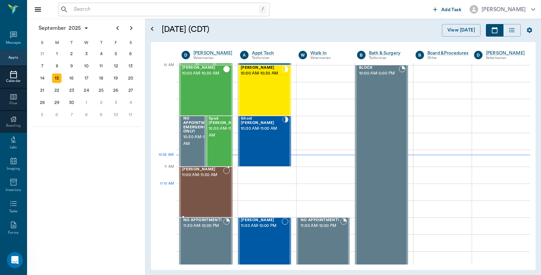
click at [198, 188] on div "Kitti Fullen 11:00 AM - 11:30 AM" at bounding box center [202, 191] width 41 height 49
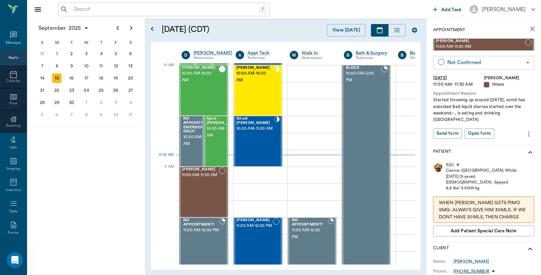
click at [463, 64] on body "/ ​ Add Task Dr. Bert Ellsworth Nectar Messages Appts Calendar Flow Boarding La…" at bounding box center [270, 137] width 541 height 275
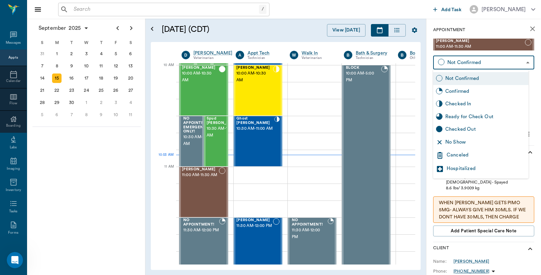
click at [461, 102] on div "Checked In" at bounding box center [486, 103] width 81 height 7
type input "CHECKED_IN"
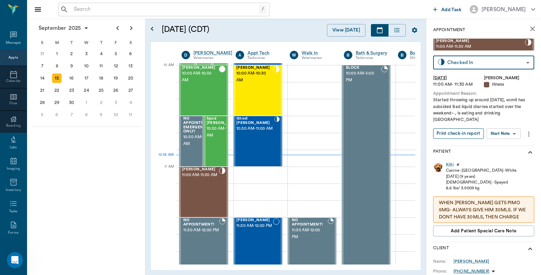
click at [461, 128] on button "Print check-in report" at bounding box center [459, 133] width 51 height 10
click at [531, 28] on icon "close" at bounding box center [533, 28] width 5 height 5
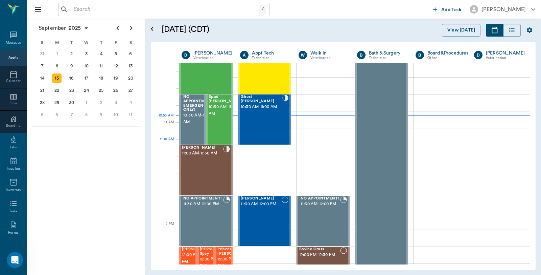
scroll to position [204, 0]
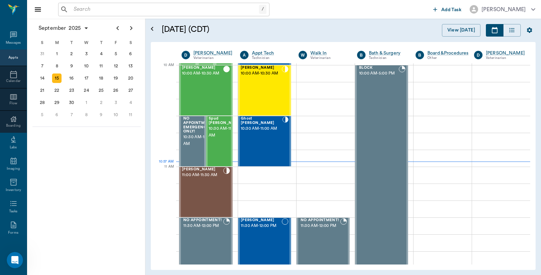
click at [125, 11] on input "text" at bounding box center [165, 9] width 188 height 9
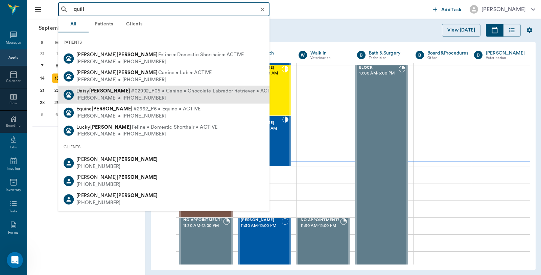
click at [131, 90] on span "#02992_P05 • Canine • Chocolate Labrador Retriever • ACTIVE" at bounding box center [204, 91] width 147 height 7
type input "quill"
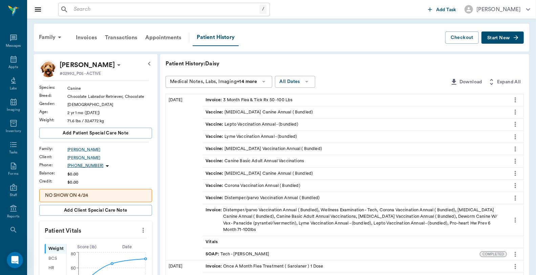
click at [506, 38] on span "Start New" at bounding box center [498, 38] width 23 height 0
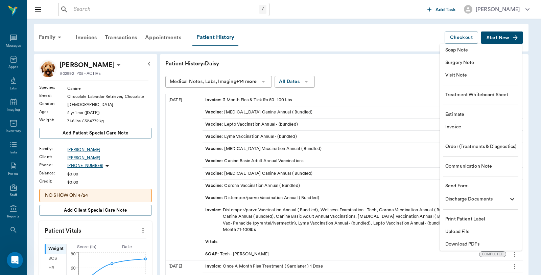
click at [462, 125] on span "Invoice" at bounding box center [481, 127] width 71 height 7
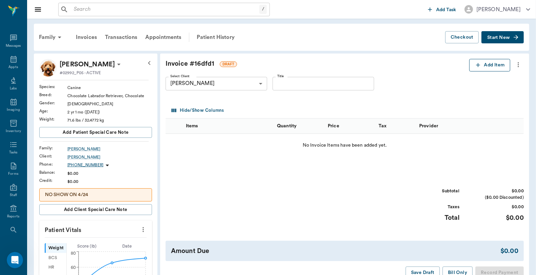
click at [489, 65] on button "Add Item" at bounding box center [489, 65] width 41 height 13
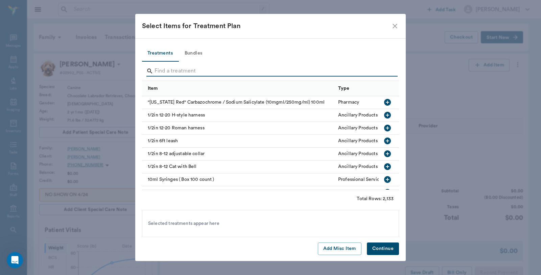
click at [179, 67] on input "Search" at bounding box center [271, 71] width 233 height 11
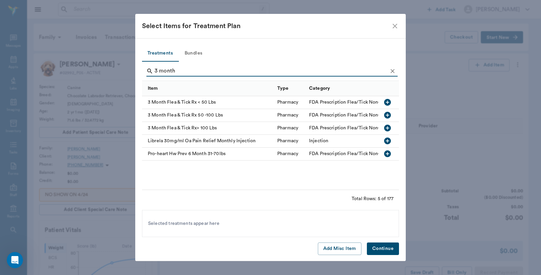
type input "3 month"
click at [386, 113] on icon "button" at bounding box center [387, 115] width 7 height 7
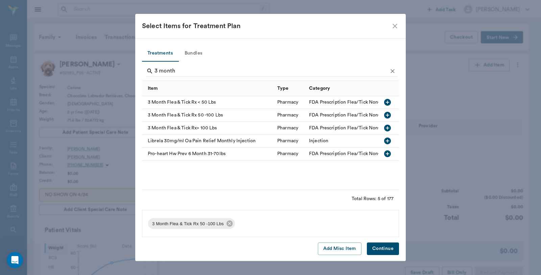
click at [387, 248] on button "Continue" at bounding box center [383, 248] width 32 height 13
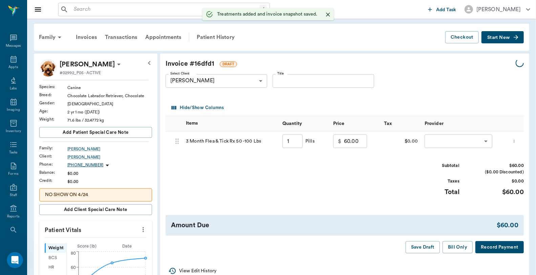
type input "1.00"
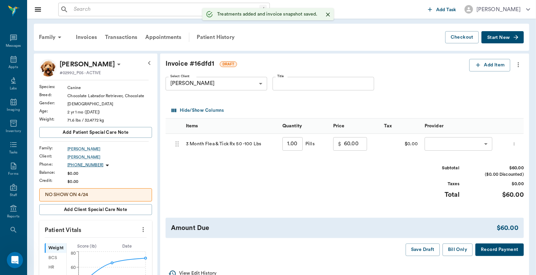
click at [446, 143] on body "/ ​ Add Task Dr. Bert Ellsworth Nectar Messages Appts Labs Imaging Inventory Ta…" at bounding box center [268, 256] width 536 height 512
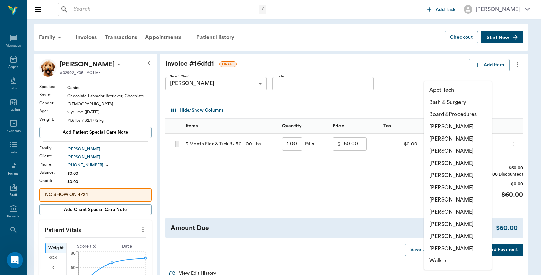
click at [443, 234] on li "Lorean Lingle" at bounding box center [458, 236] width 68 height 12
type input "none-63ec2ece52e12b0ba117cc90"
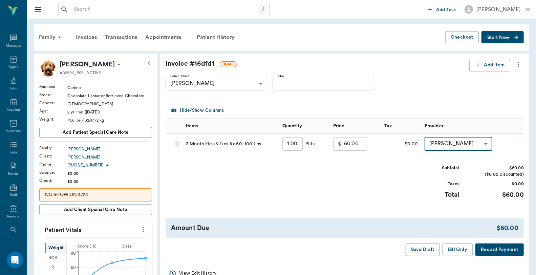
click at [486, 254] on button "Record Payment" at bounding box center [499, 249] width 48 height 13
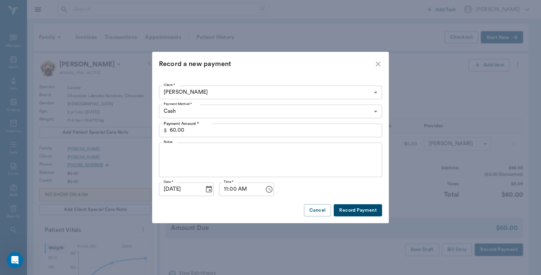
click at [190, 113] on body "/ ​ Add Task Dr. Bert Ellsworth Nectar Messages Appts Labs Imaging Inventory Ta…" at bounding box center [270, 256] width 541 height 512
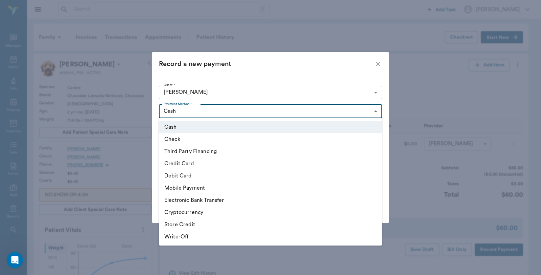
click at [184, 164] on li "Credit Card" at bounding box center [270, 163] width 223 height 12
type input "CREDIT_CARD"
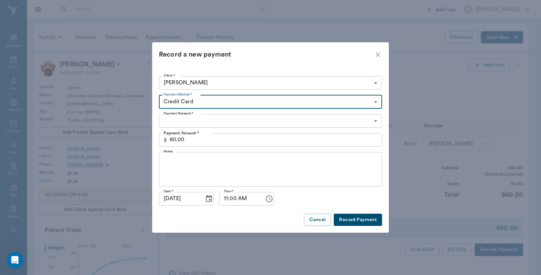
click at [190, 122] on body "/ ​ Add Task Dr. Bert Ellsworth Nectar Messages Appts Labs Imaging Inventory Ta…" at bounding box center [270, 256] width 541 height 512
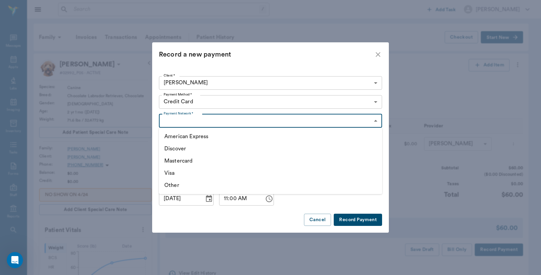
click at [178, 162] on li "Mastercard" at bounding box center [270, 161] width 223 height 12
type input "MASTERCARD"
click at [351, 218] on button "Record Payment" at bounding box center [358, 220] width 48 height 13
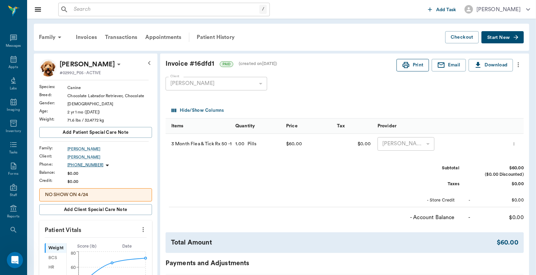
click at [415, 64] on button "Print" at bounding box center [412, 65] width 32 height 13
click at [496, 38] on span "Start New" at bounding box center [498, 38] width 23 height 0
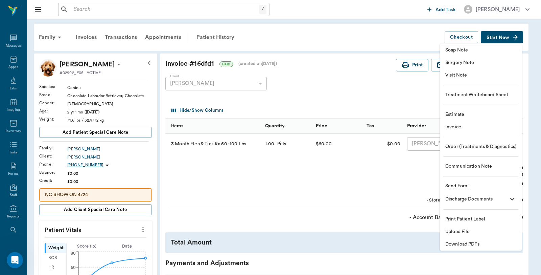
click at [449, 126] on span "Invoice" at bounding box center [481, 127] width 71 height 7
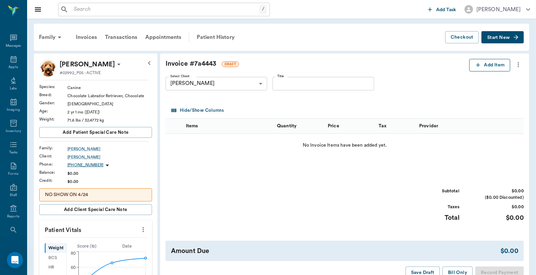
click at [482, 68] on button "Add Item" at bounding box center [489, 65] width 41 height 13
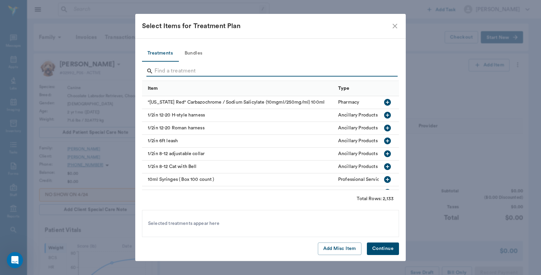
click at [198, 67] on input "Search" at bounding box center [271, 71] width 233 height 11
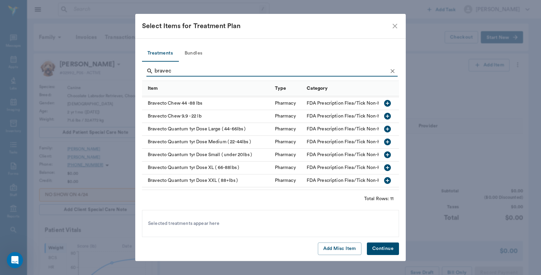
scroll to position [53, 0]
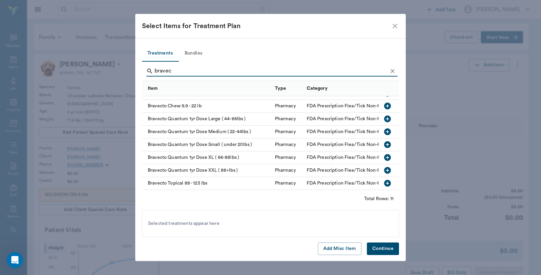
type input "bravec"
click at [385, 154] on icon "button" at bounding box center [387, 157] width 7 height 7
click at [377, 247] on button "Continue" at bounding box center [383, 248] width 32 height 13
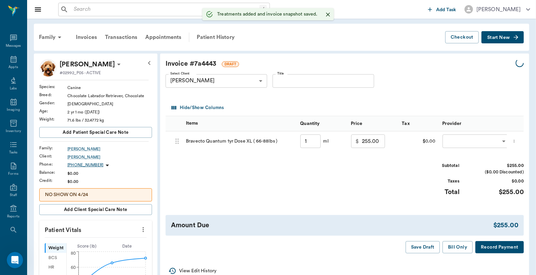
type input "1.00"
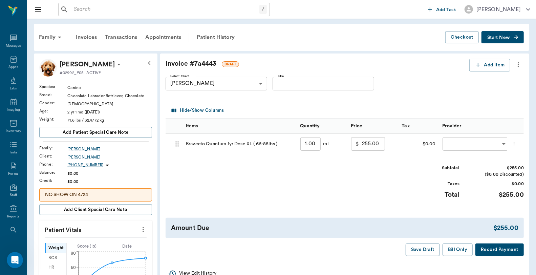
click at [518, 66] on icon "more" at bounding box center [517, 65] width 7 height 8
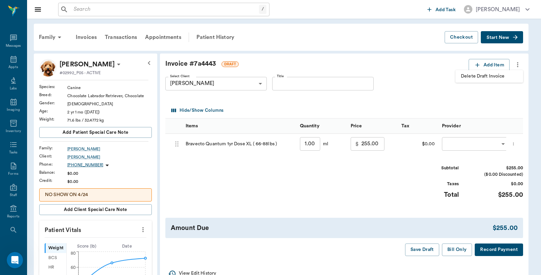
click at [498, 76] on span "Delete Draft Invoice" at bounding box center [489, 76] width 57 height 7
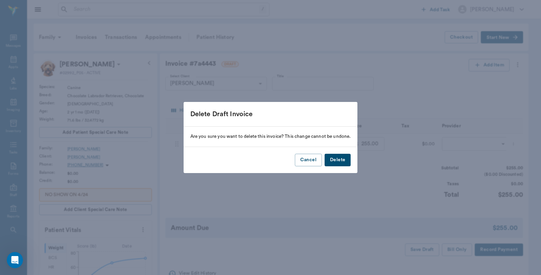
click at [343, 161] on button "Delete" at bounding box center [338, 160] width 26 height 13
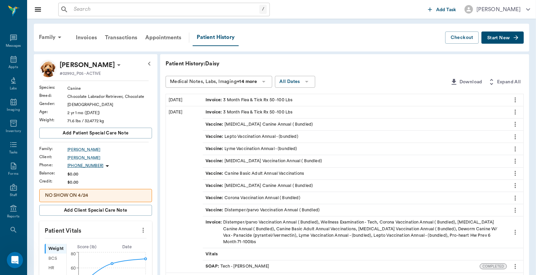
click at [73, 12] on input "text" at bounding box center [165, 9] width 188 height 9
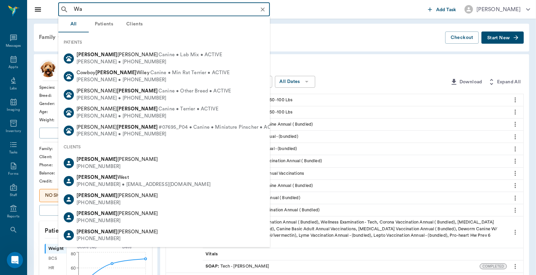
type input "W"
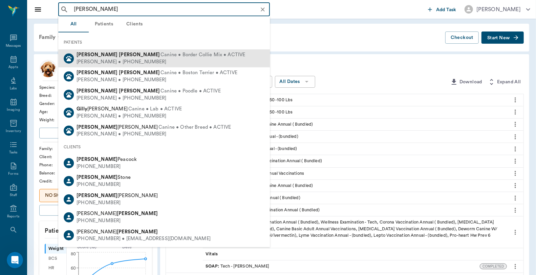
click at [160, 58] on span "Canine • Border Collie Mix • ACTIVE" at bounding box center [202, 54] width 85 height 7
type input "Willa Gil"
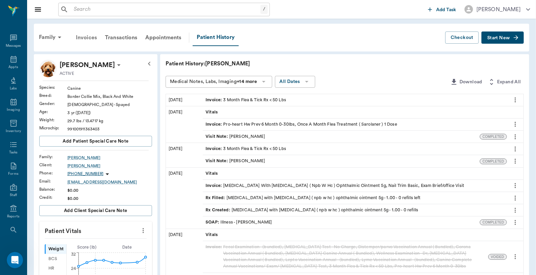
click at [86, 37] on div "Invoices" at bounding box center [86, 37] width 29 height 16
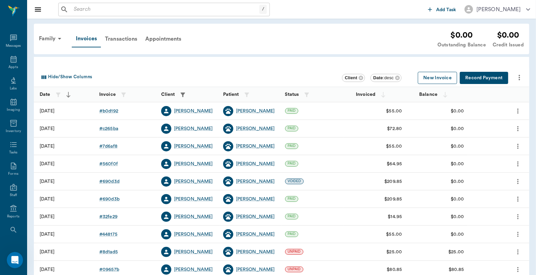
click at [431, 77] on button "New Invoice" at bounding box center [437, 78] width 39 height 13
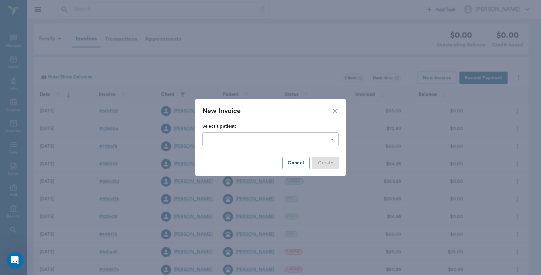
click at [334, 139] on body "/ ​ Add Task Dr. Bert Ellsworth Nectar Messages Appts Labs Imaging Inventory Ta…" at bounding box center [270, 198] width 541 height 397
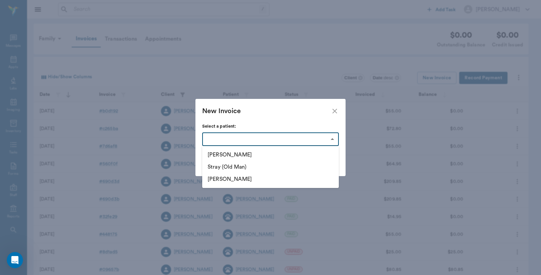
click at [235, 178] on li "Willa" at bounding box center [270, 179] width 137 height 12
type input "63ec33ecbf929af01c1df9a8"
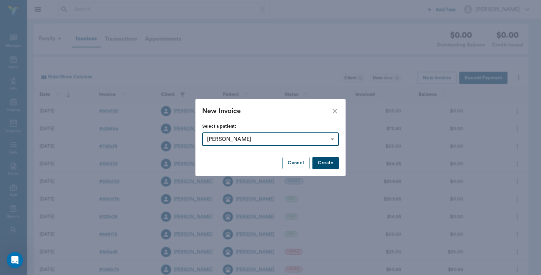
click at [322, 163] on button "Create" at bounding box center [326, 163] width 26 height 13
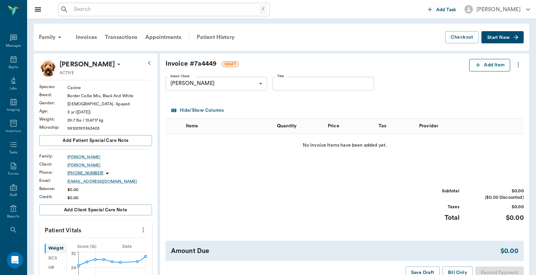
click at [486, 64] on button "Add Item" at bounding box center [489, 65] width 41 height 13
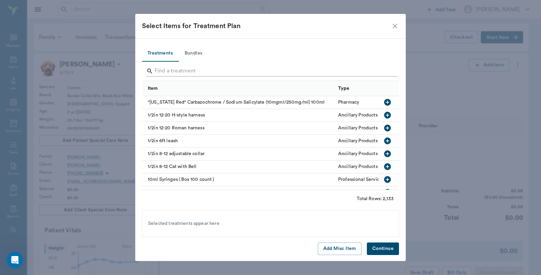
click at [158, 70] on input "Search" at bounding box center [271, 71] width 233 height 11
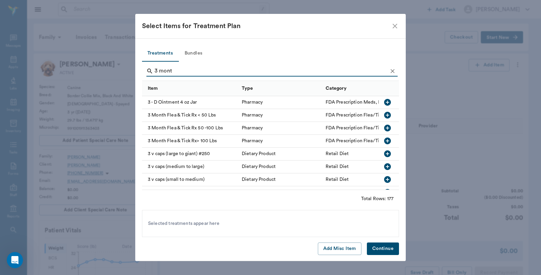
type input "3 month"
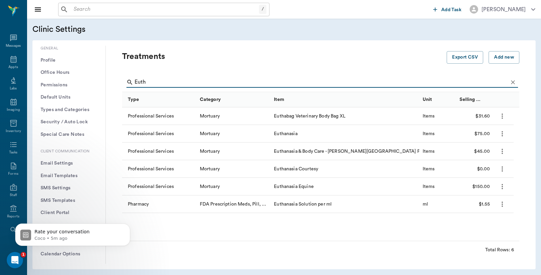
scroll to position [150, 0]
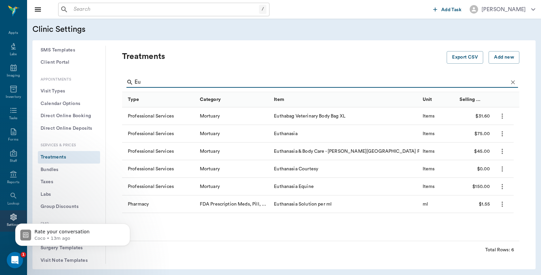
type input "E"
type input "basic adult"
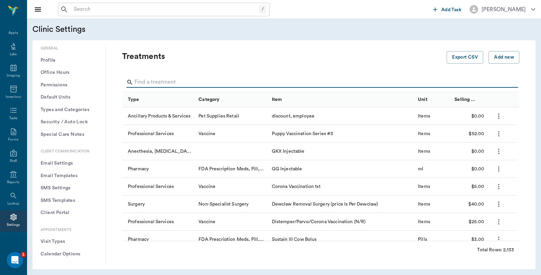
click at [158, 78] on input "Search" at bounding box center [322, 82] width 374 height 11
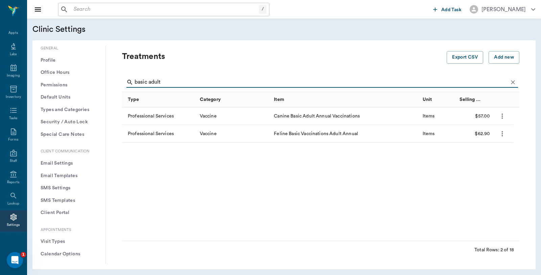
type input "basic adult"
click at [96, 12] on input "text" at bounding box center [165, 9] width 188 height 9
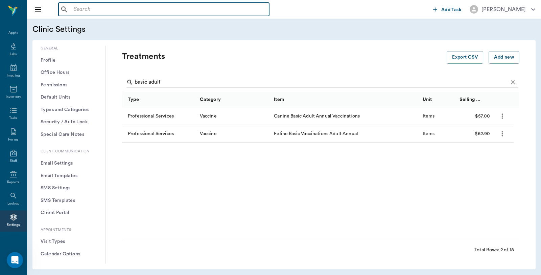
click at [113, 12] on input "text" at bounding box center [169, 9] width 196 height 9
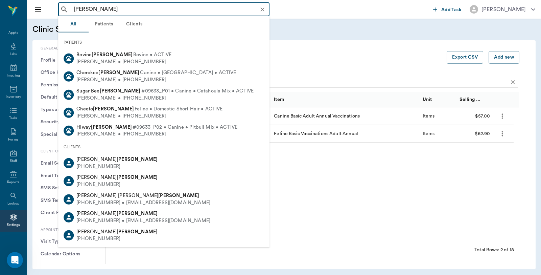
click at [73, 8] on input "[PERSON_NAME]" at bounding box center [169, 9] width 197 height 9
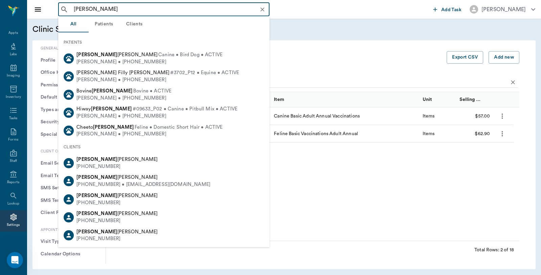
drag, startPoint x: 84, startPoint y: 9, endPoint x: 56, endPoint y: 9, distance: 28.1
click at [56, 9] on div "[PERSON_NAME] ​ Add Task [PERSON_NAME]" at bounding box center [284, 9] width 514 height 19
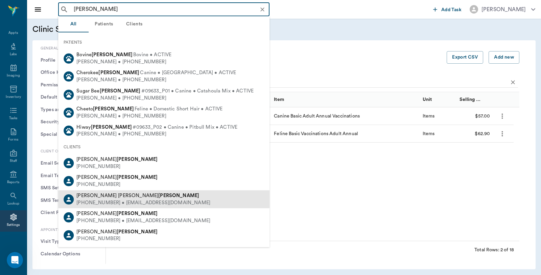
click at [107, 201] on div "[PHONE_NUMBER] • [EMAIL_ADDRESS][DOMAIN_NAME]" at bounding box center [143, 202] width 134 height 7
type input "[PERSON_NAME]"
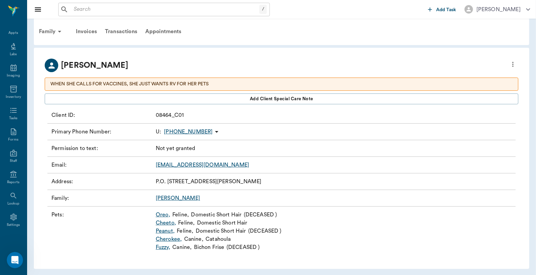
scroll to position [8, 0]
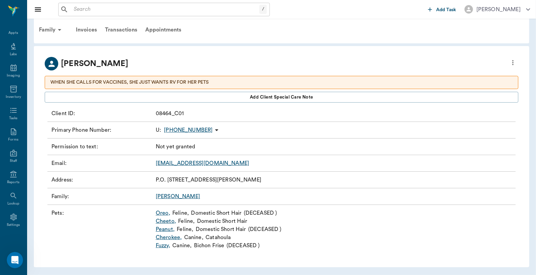
click at [175, 236] on link "Cherokee ," at bounding box center [169, 237] width 26 height 8
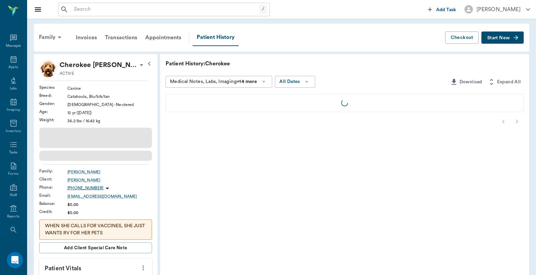
scroll to position [34, 0]
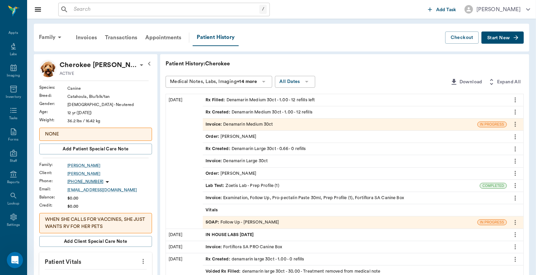
click at [279, 124] on div "Invoice : Denamarin Medium 30ct" at bounding box center [340, 124] width 274 height 12
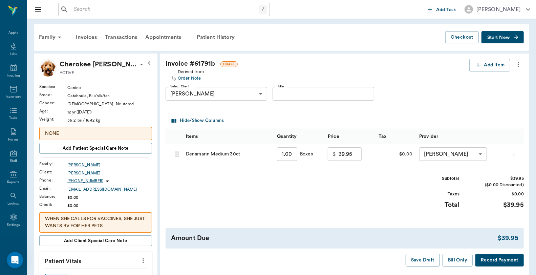
click at [496, 261] on button "Record Payment" at bounding box center [499, 260] width 48 height 13
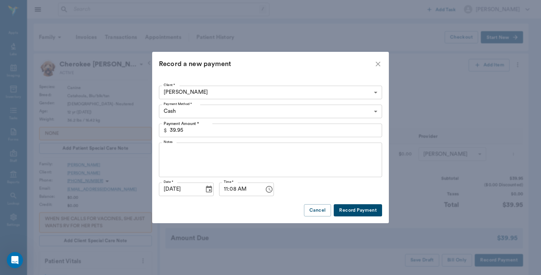
click at [380, 66] on icon "close" at bounding box center [378, 64] width 8 height 8
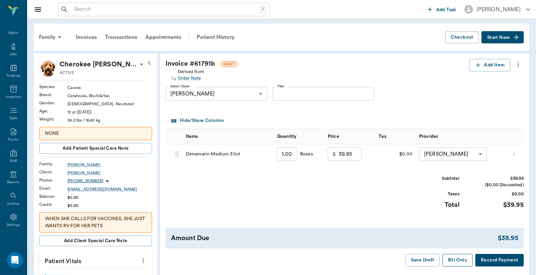
click at [456, 262] on button "Bill Only" at bounding box center [457, 260] width 30 height 13
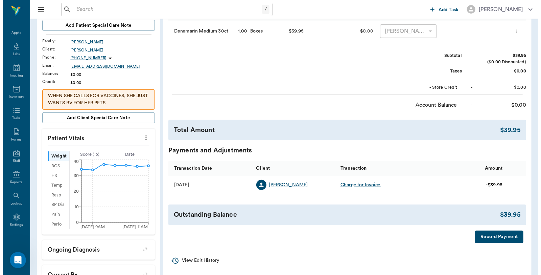
scroll to position [225, 0]
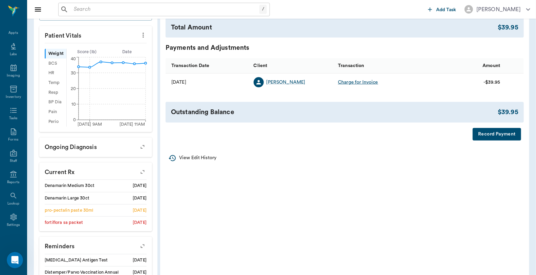
click at [491, 137] on button "Record Payment" at bounding box center [496, 134] width 48 height 13
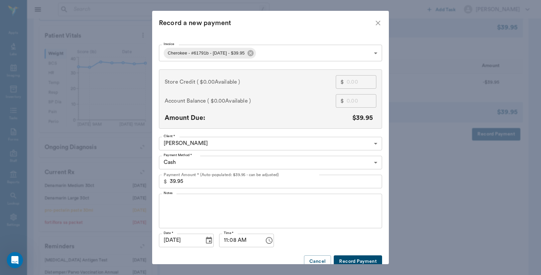
click at [195, 181] on input "39.95" at bounding box center [276, 182] width 213 height 14
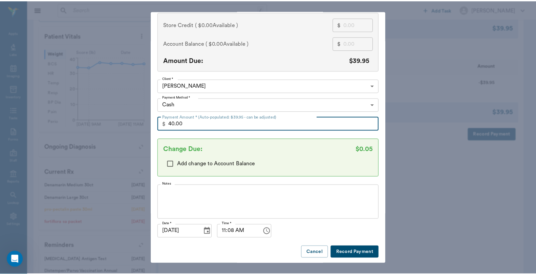
scroll to position [59, 0]
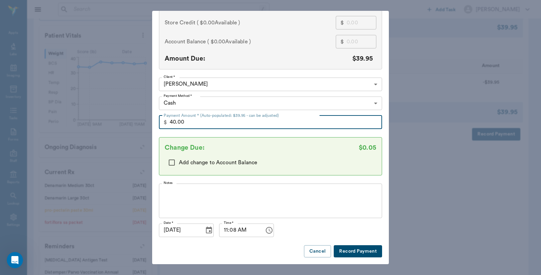
type input "40.00"
click at [351, 250] on button "Record Payment" at bounding box center [358, 251] width 48 height 13
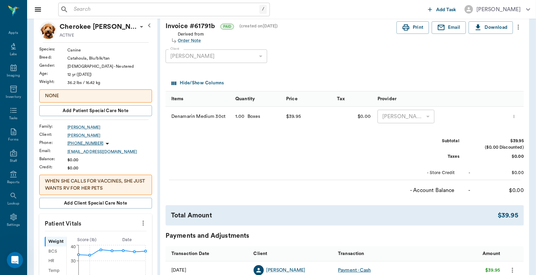
scroll to position [0, 0]
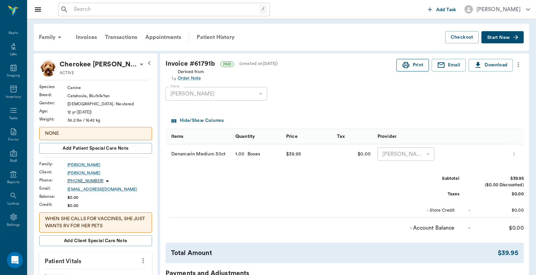
click at [401, 60] on button "Print" at bounding box center [412, 65] width 32 height 13
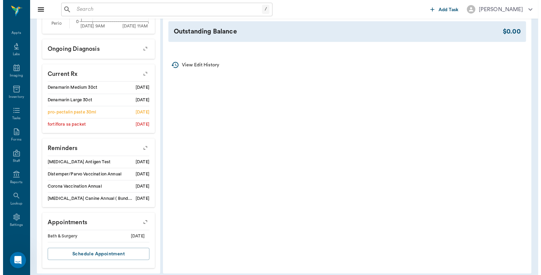
scroll to position [330, 0]
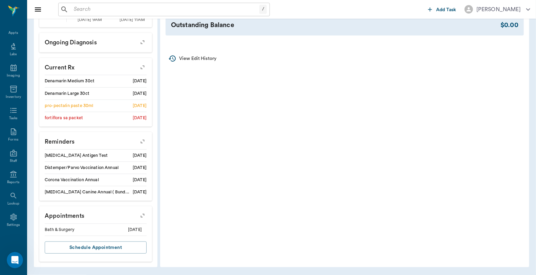
click at [82, 230] on li "Bath & Surgery [DATE]" at bounding box center [96, 230] width 102 height 12
click at [144, 215] on icon "button" at bounding box center [142, 215] width 5 height 5
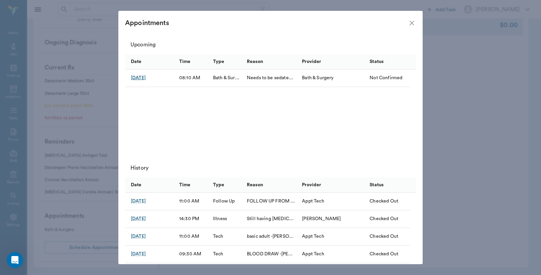
click at [140, 76] on div "[DATE]" at bounding box center [138, 77] width 15 height 7
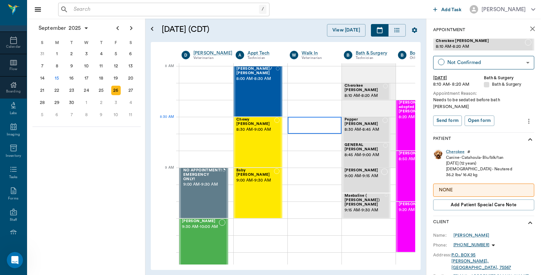
scroll to position [0, 0]
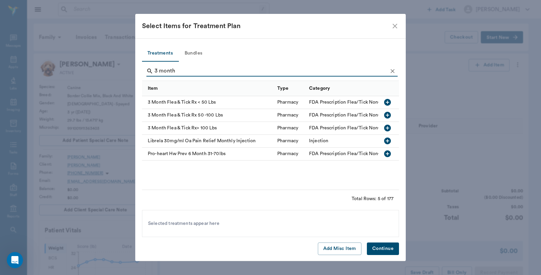
type input "3 month"
click at [387, 101] on icon "button" at bounding box center [387, 102] width 7 height 7
click at [386, 252] on button "Continue" at bounding box center [383, 248] width 32 height 13
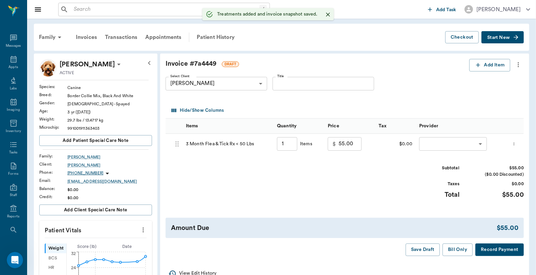
type input "1.00"
click at [496, 249] on button "Record Payment" at bounding box center [499, 249] width 48 height 13
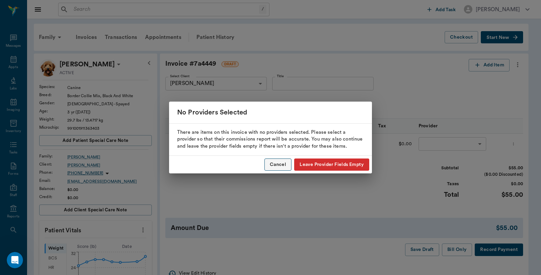
click at [276, 163] on button "Cancel" at bounding box center [278, 164] width 27 height 13
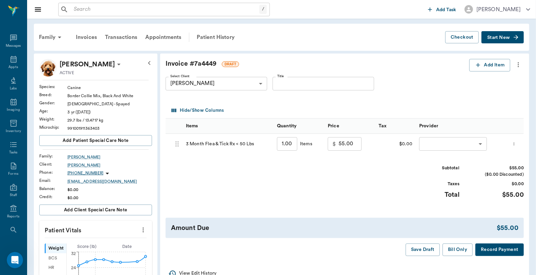
click at [461, 143] on body "/ ​ Add Task [PERSON_NAME] Nectar Messages Appts Labs Imaging Inventory Tasks F…" at bounding box center [268, 275] width 536 height 550
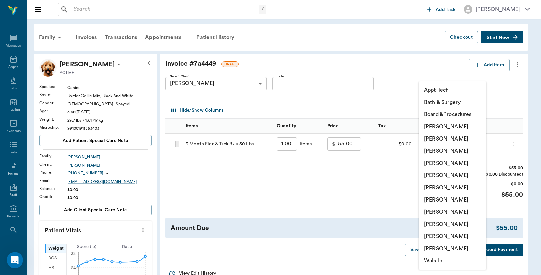
click at [447, 138] on li "[PERSON_NAME]" at bounding box center [453, 139] width 68 height 12
type input "none-63ec2e2852e12b0ba117910e"
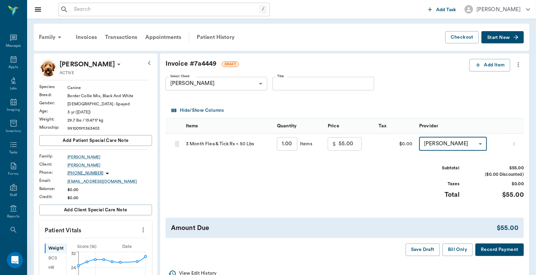
click at [496, 251] on button "Record Payment" at bounding box center [499, 249] width 48 height 13
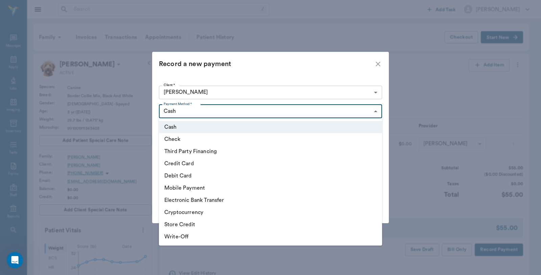
click at [376, 111] on body "/ ​ Add Task Dr. Bert Ellsworth Nectar Messages Appts Labs Imaging Inventory Ta…" at bounding box center [270, 275] width 541 height 550
click at [292, 162] on li "Credit Card" at bounding box center [270, 163] width 223 height 12
type input "CREDIT_CARD"
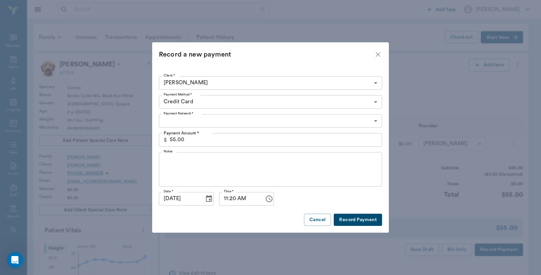
click at [358, 219] on button "Record Payment" at bounding box center [358, 220] width 48 height 13
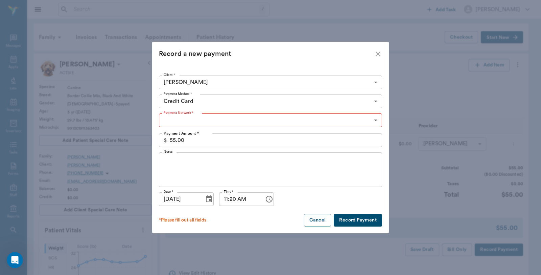
click at [376, 120] on body "/ ​ Add Task Dr. Bert Ellsworth Nectar Messages Appts Labs Imaging Inventory Ta…" at bounding box center [270, 275] width 541 height 550
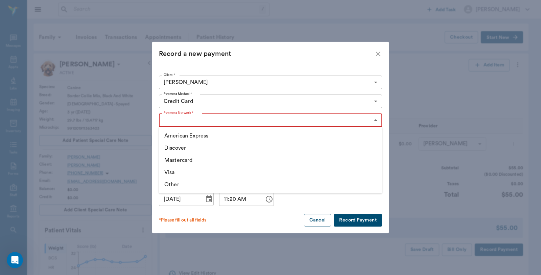
click at [180, 172] on li "Visa" at bounding box center [270, 172] width 223 height 12
type input "VISA"
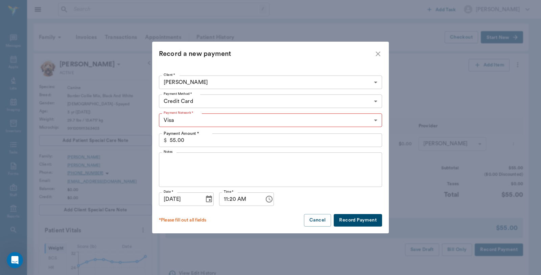
click at [348, 219] on button "Record Payment" at bounding box center [358, 220] width 48 height 13
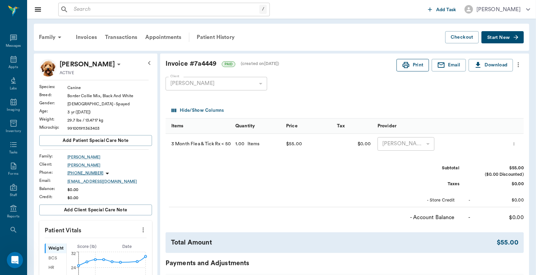
click at [415, 64] on button "Print" at bounding box center [412, 65] width 32 height 13
click at [10, 62] on icon at bounding box center [13, 59] width 6 height 7
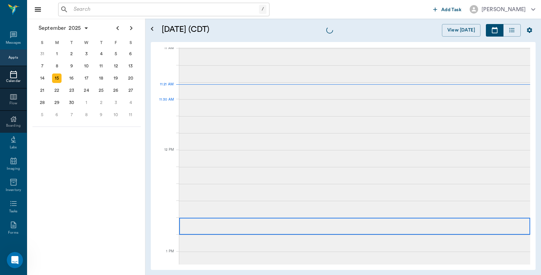
scroll to position [306, 0]
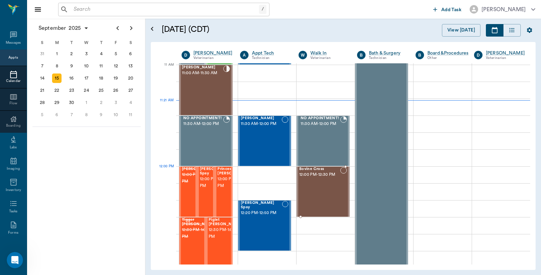
click at [308, 183] on div "Bovine Cross 12:00 PM - 12:30 PM" at bounding box center [320, 191] width 41 height 49
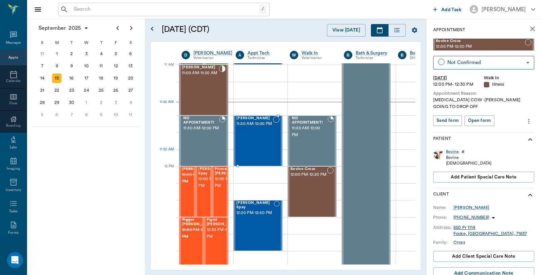
click at [251, 156] on div "Milo Draper 11:30 AM - 12:00 PM" at bounding box center [255, 140] width 37 height 49
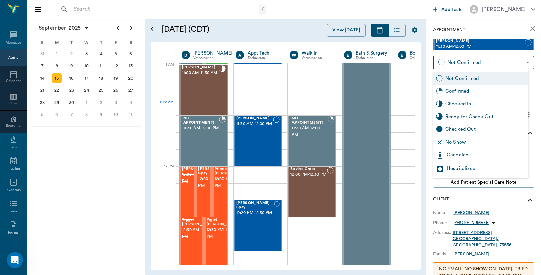
click at [472, 62] on body "/ ​ Add Task Dr. Bert Ellsworth Nectar Messages Appts Calendar Flow Boarding La…" at bounding box center [270, 137] width 541 height 275
click at [459, 102] on div "Checked In" at bounding box center [486, 103] width 81 height 7
type input "CHECKED_IN"
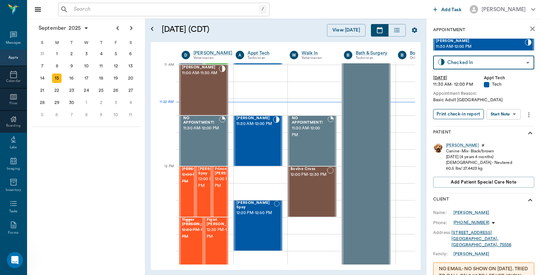
click at [460, 113] on button "Print check-in report" at bounding box center [459, 114] width 51 height 10
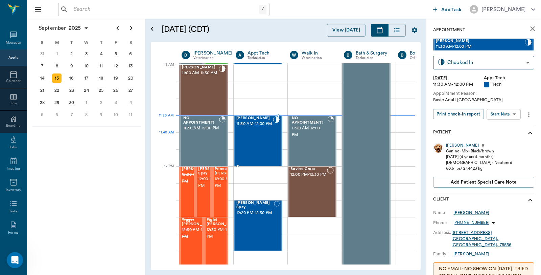
click at [250, 141] on div "Milo Draper 11:30 AM - 12:00 PM" at bounding box center [255, 140] width 37 height 49
click at [498, 110] on body "/ ​ Add Task Dr. Bert Ellsworth Nectar Messages Appts Calendar Flow Boarding La…" at bounding box center [270, 137] width 541 height 275
click at [502, 126] on button "Start SOAP" at bounding box center [496, 128] width 23 height 8
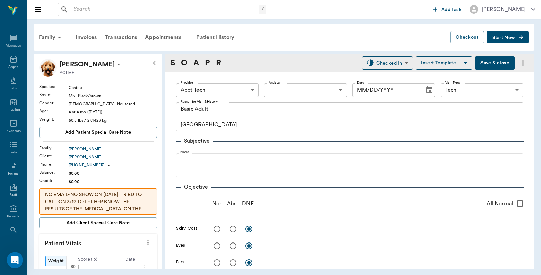
type input "63ec2f075fda476ae8351a4c"
type input "65d2be4f46e3a538d89b8c1a"
type textarea "Basic Adult Caryn"
type input "[DATE]"
click at [143, 242] on button "more" at bounding box center [148, 243] width 11 height 12
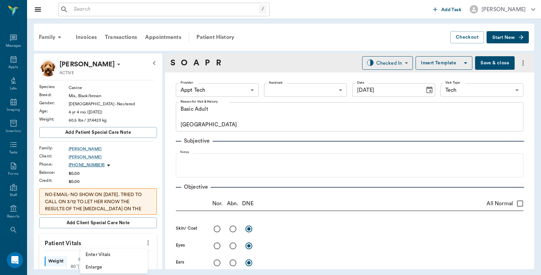
click at [122, 253] on span "Enter Vitals" at bounding box center [114, 254] width 57 height 7
click at [105, 262] on input "text" at bounding box center [97, 263] width 59 height 14
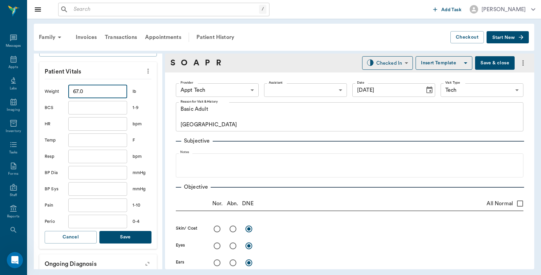
scroll to position [263, 0]
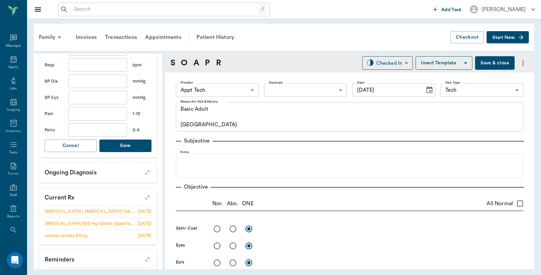
type input "67"
click at [111, 149] on button "Save" at bounding box center [125, 145] width 52 height 13
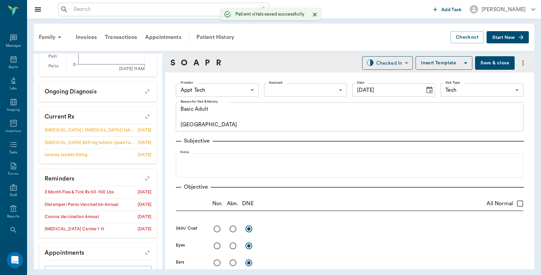
click at [212, 89] on body "/ ​ Add Task Dr. Bert Ellsworth Nectar Messages Appts Labs Imaging Inventory Ta…" at bounding box center [270, 137] width 541 height 275
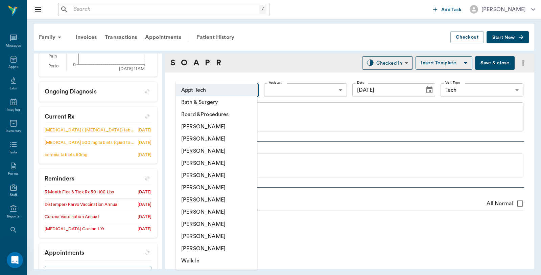
click at [216, 201] on li "[PERSON_NAME]" at bounding box center [217, 200] width 82 height 12
type input "682b670d8bdc6f7f8feef3db"
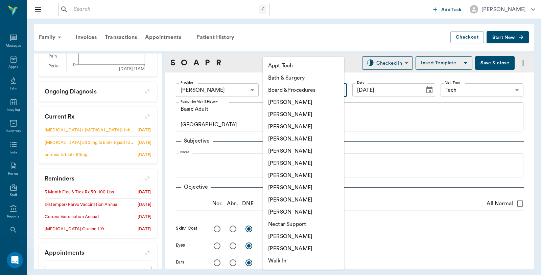
click at [275, 90] on body "/ ​ Add Task Dr. Bert Ellsworth Nectar Messages Appts Labs Imaging Inventory Ta…" at bounding box center [270, 137] width 541 height 275
click at [286, 66] on li "Appt Tech" at bounding box center [304, 66] width 82 height 12
type input "63ec2f075fda476ae8351a4c"
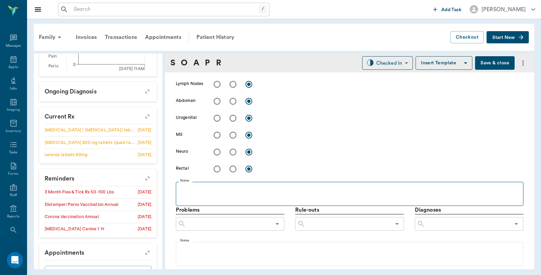
scroll to position [376, 0]
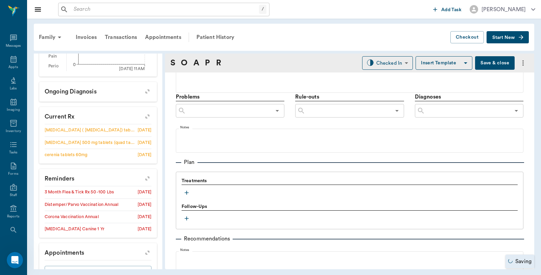
click at [185, 190] on icon "button" at bounding box center [186, 192] width 7 height 7
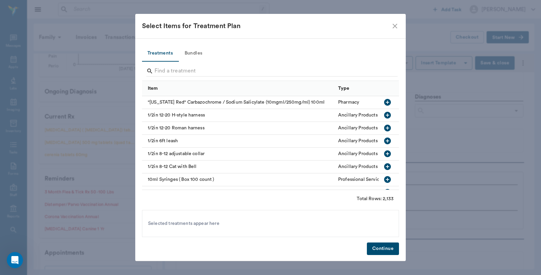
click at [194, 49] on button "Bundles" at bounding box center [193, 53] width 30 height 16
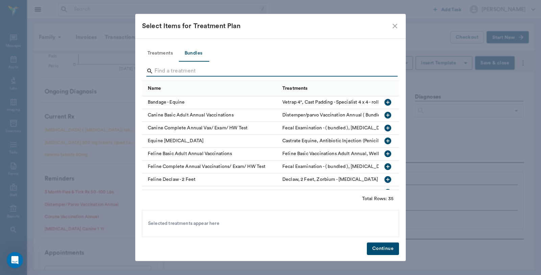
click at [194, 72] on input "Search" at bounding box center [271, 71] width 233 height 11
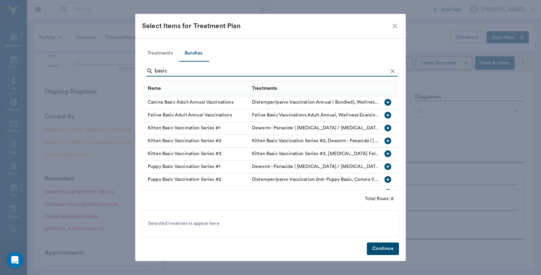
type input "basic"
click at [384, 98] on icon "button" at bounding box center [388, 102] width 8 height 8
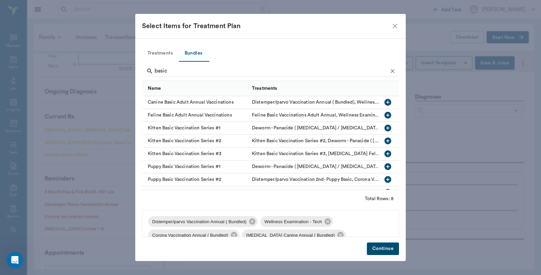
click at [377, 246] on button "Continue" at bounding box center [383, 248] width 32 height 13
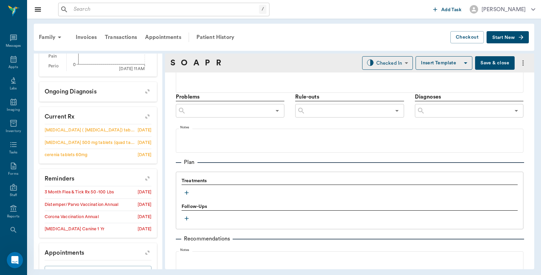
click at [382, 50] on div "Family Invoices Transactions Appointments Patient History Checkout Start New" at bounding box center [284, 37] width 501 height 27
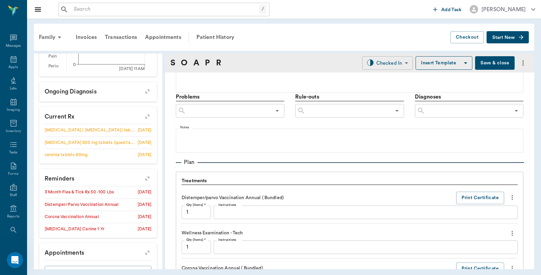
click at [384, 60] on body "/ ​ Add Task Dr. Bert Ellsworth Nectar Messages Appts Labs Imaging Inventory Ta…" at bounding box center [270, 137] width 541 height 275
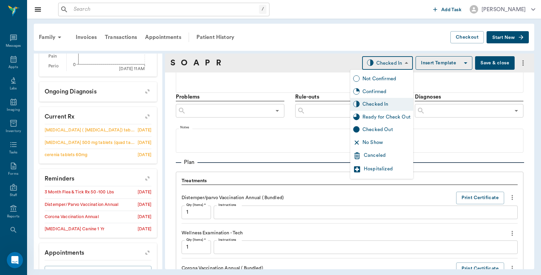
click at [390, 117] on div "Ready for Check Out" at bounding box center [387, 116] width 48 height 7
type input "READY_TO_CHECKOUT"
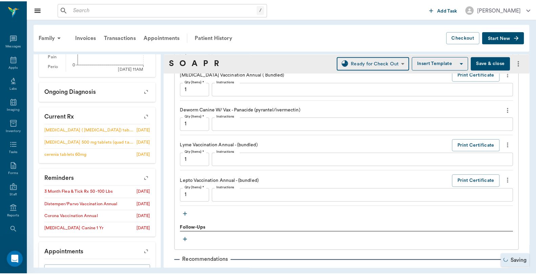
scroll to position [752, 0]
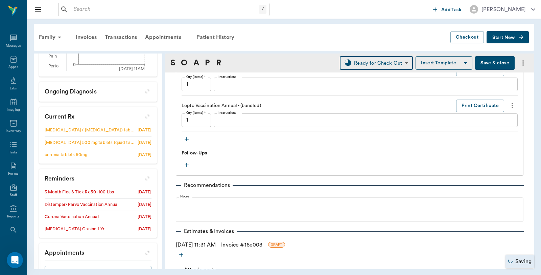
click at [242, 244] on link "Invoice # 16e003" at bounding box center [241, 245] width 41 height 8
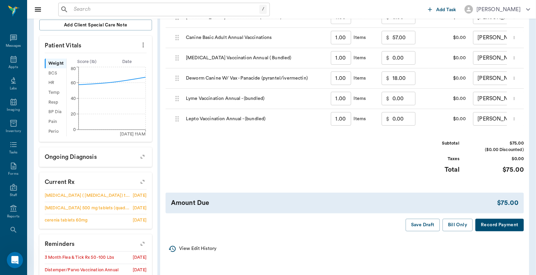
scroll to position [225, 0]
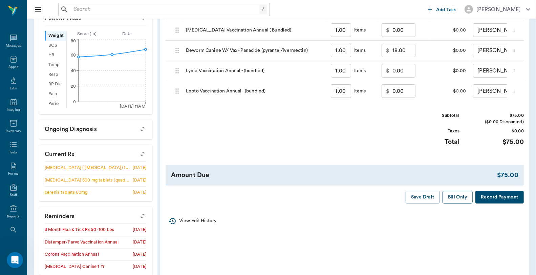
click at [447, 203] on button "Bill Only" at bounding box center [457, 197] width 30 height 13
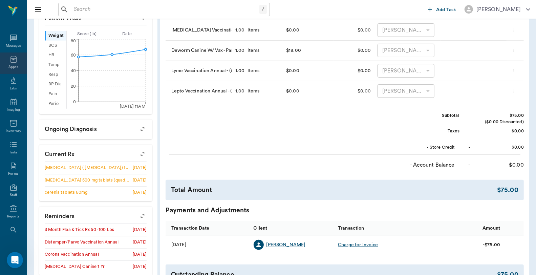
click at [9, 63] on icon at bounding box center [13, 59] width 8 height 8
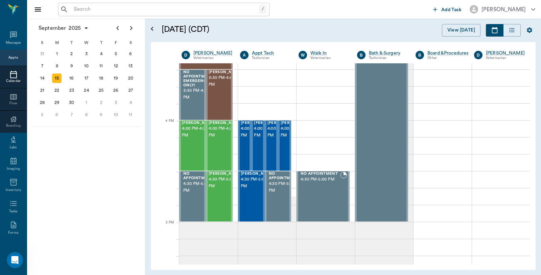
scroll to position [757, 0]
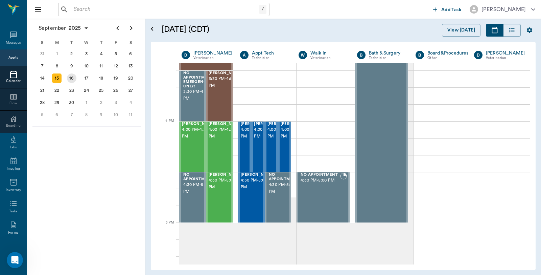
click at [70, 75] on div "16" at bounding box center [71, 77] width 9 height 9
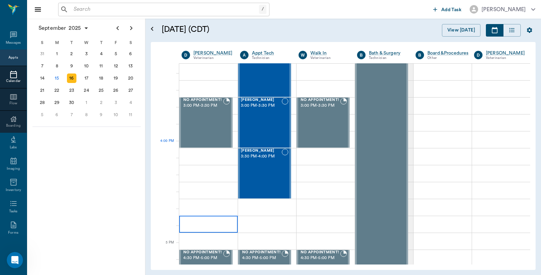
scroll to position [677, 0]
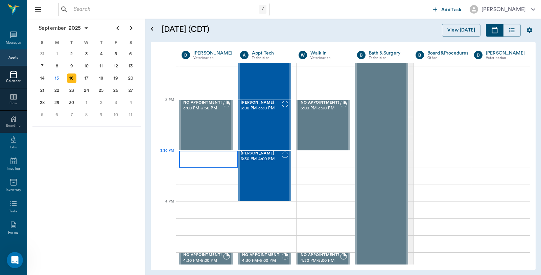
click at [206, 154] on div at bounding box center [208, 159] width 59 height 17
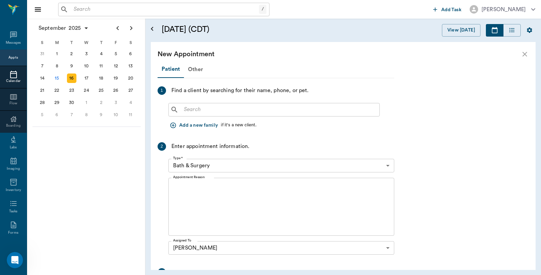
click at [223, 110] on input "text" at bounding box center [279, 109] width 196 height 9
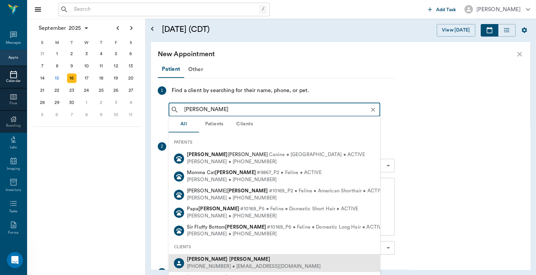
click at [210, 264] on div "(512) 662-6733 • REDTEGASUS04@gmail.com" at bounding box center [254, 266] width 134 height 7
type input "Peggy Bonine"
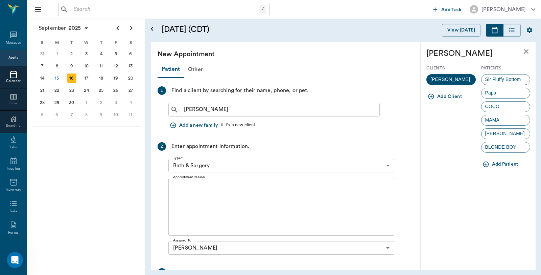
click at [506, 161] on button "Add Patient" at bounding box center [502, 164] width 40 height 13
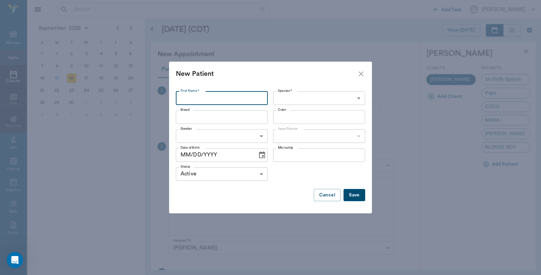
click at [216, 92] on input "First Name *" at bounding box center [222, 98] width 92 height 14
type input "Clarice"
click at [308, 100] on body "/ ​ Add Task Dr. Bert Ellsworth Nectar Messages Appts Calendar Flow Boarding La…" at bounding box center [270, 137] width 541 height 275
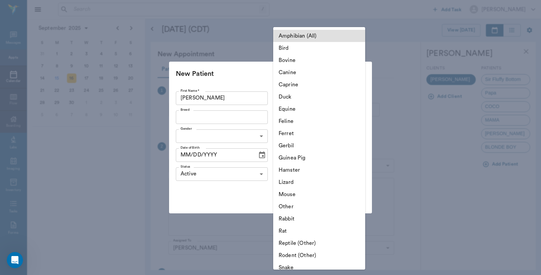
click at [292, 120] on li "Feline" at bounding box center [319, 121] width 92 height 12
type input "Feline"
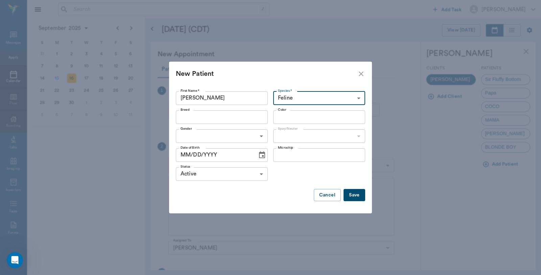
click at [224, 123] on div "Breed" at bounding box center [222, 117] width 92 height 14
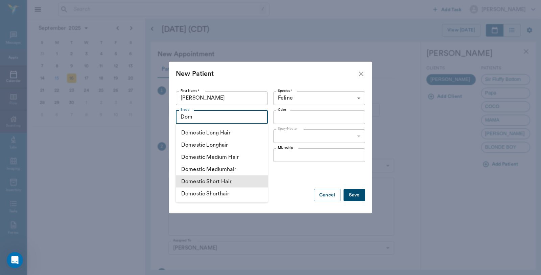
click at [232, 180] on li "Domestic Short Hair" at bounding box center [222, 181] width 92 height 12
type input "Domestic Short Hair"
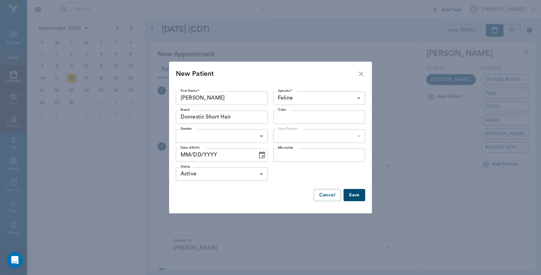
click at [313, 116] on input "Color" at bounding box center [313, 116] width 77 height 9
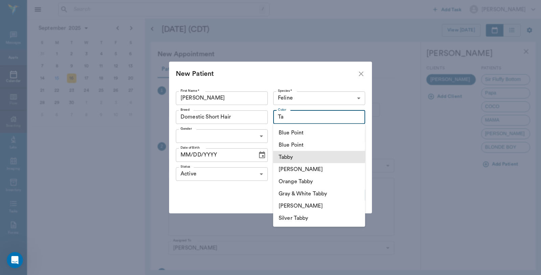
click at [305, 154] on li "Tabby" at bounding box center [319, 157] width 92 height 12
type input "Tabby"
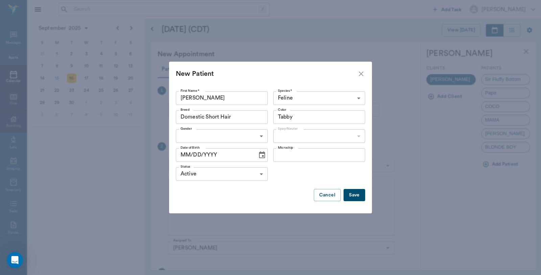
click at [212, 129] on body "/ ​ Add Task Dr. Bert Ellsworth Nectar Messages Appts Calendar Flow Boarding La…" at bounding box center [270, 137] width 541 height 275
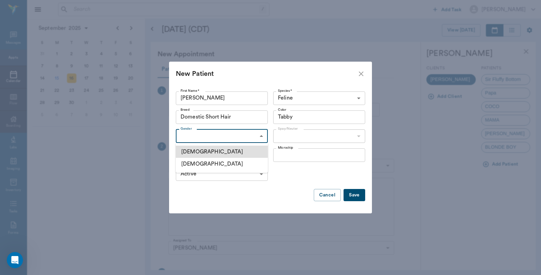
click at [198, 162] on li "Female" at bounding box center [222, 164] width 92 height 12
type input "FEMALE"
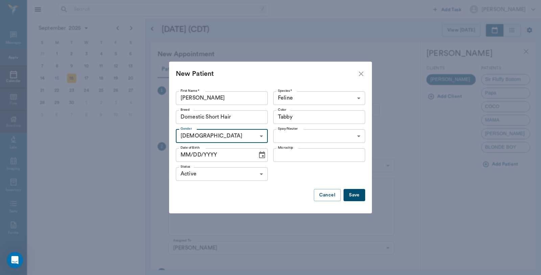
click at [324, 138] on body "/ ​ Add Task Dr. Bert Ellsworth Nectar Messages Appts Calendar Flow Boarding La…" at bounding box center [270, 137] width 541 height 275
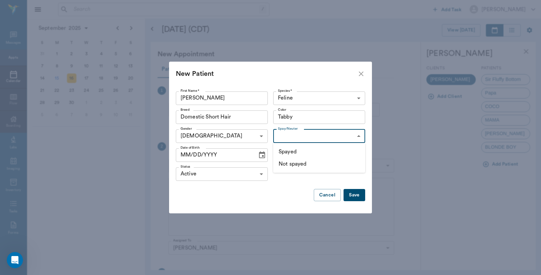
click at [298, 149] on li "Spayed" at bounding box center [319, 152] width 92 height 12
type input "true"
click at [260, 156] on icon "Choose date" at bounding box center [262, 155] width 8 height 8
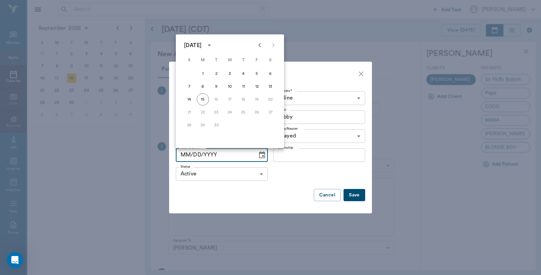
click at [214, 43] on icon "calendar view is open, switch to year view" at bounding box center [209, 45] width 8 height 8
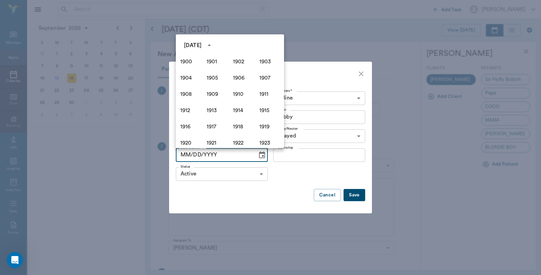
scroll to position [464, 0]
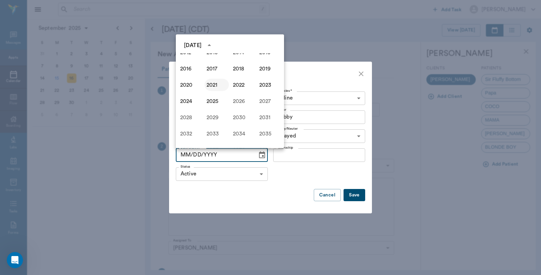
click at [214, 84] on button "2021" at bounding box center [217, 85] width 24 height 12
type input "09/15/2021"
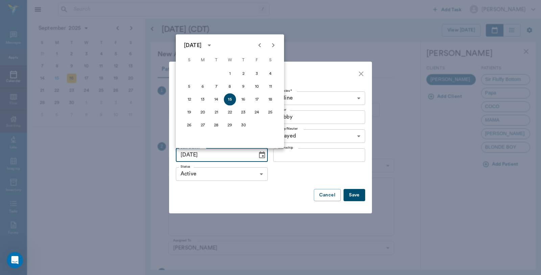
click at [349, 193] on button "Save" at bounding box center [355, 195] width 22 height 13
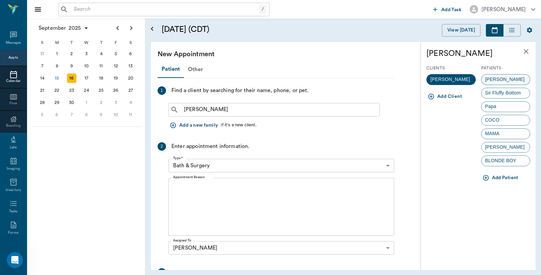
click at [492, 77] on span "Clarice" at bounding box center [505, 79] width 47 height 7
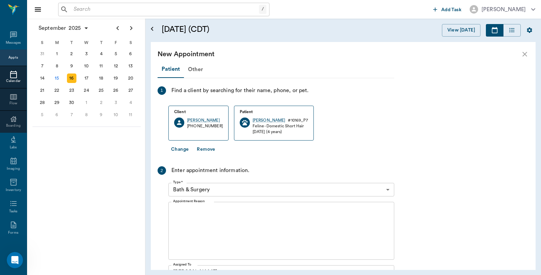
click at [225, 185] on body "/ ​ Add Task Dr. Bert Ellsworth Nectar Messages Appts Calendar Flow Boarding La…" at bounding box center [270, 137] width 541 height 275
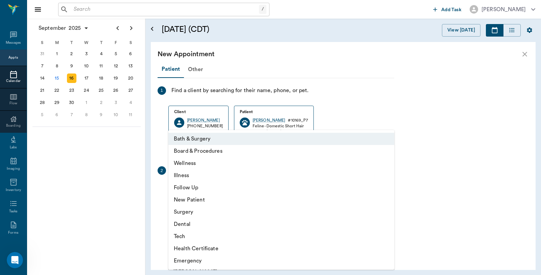
drag, startPoint x: 191, startPoint y: 176, endPoint x: 194, endPoint y: 178, distance: 3.6
click at [191, 176] on li "Illness" at bounding box center [282, 175] width 226 height 12
type input "65d2be4f46e3a538d89b8c15"
type input "04:00 PM"
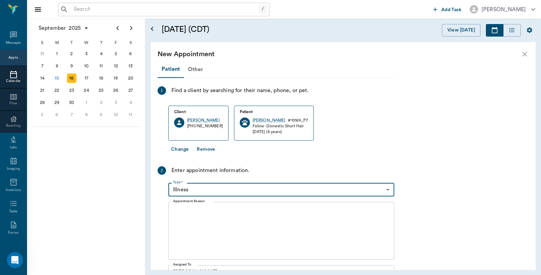
drag, startPoint x: 236, startPoint y: 223, endPoint x: 241, endPoint y: 222, distance: 4.8
click at [237, 223] on textarea "Appointment Reason" at bounding box center [281, 230] width 217 height 47
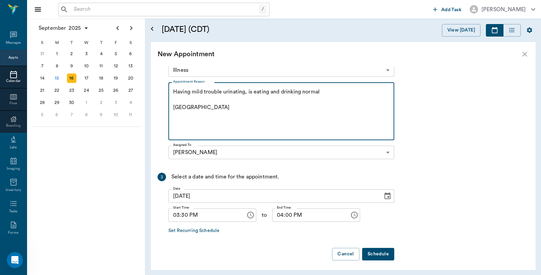
scroll to position [122, 0]
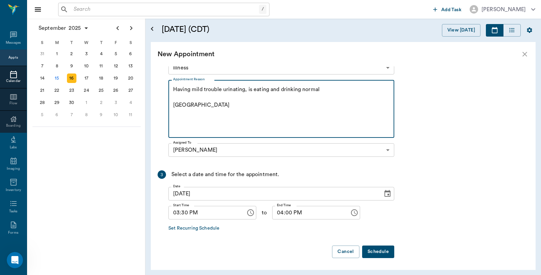
type textarea "Having mild trouble urinating, is eating and drinking normal Caryn"
click at [377, 251] on button "Schedule" at bounding box center [378, 251] width 32 height 13
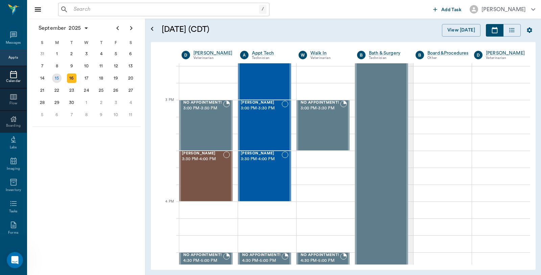
click at [58, 74] on div "15" at bounding box center [56, 77] width 9 height 9
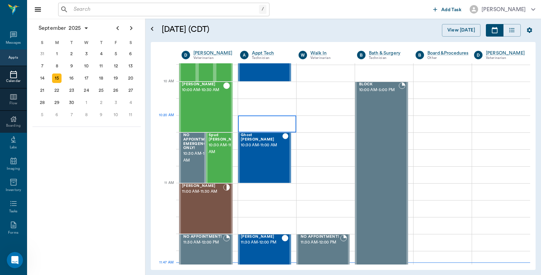
scroll to position [188, 0]
click at [205, 197] on div "Kitti Fullen 11:00 AM - 11:30 AM" at bounding box center [202, 207] width 41 height 49
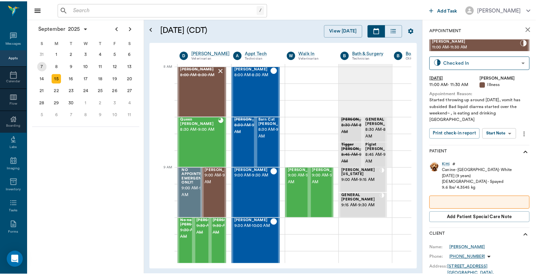
scroll to position [0, 0]
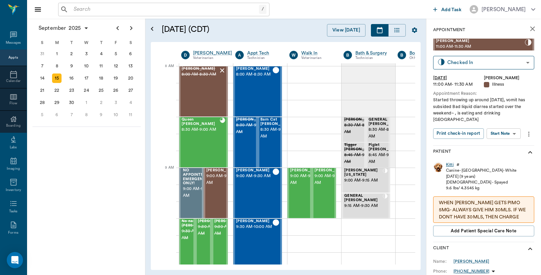
click at [451, 162] on div "Kitti" at bounding box center [450, 165] width 8 height 6
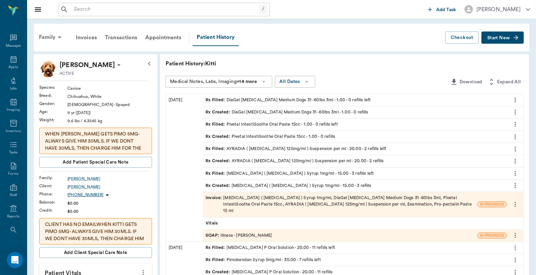
click at [322, 201] on div "Invoice : [MEDICAL_DATA] ( [MEDICAL_DATA] ) Syrup 1mg/ml, DiaGel [MEDICAL_DATA]…" at bounding box center [339, 205] width 269 height 20
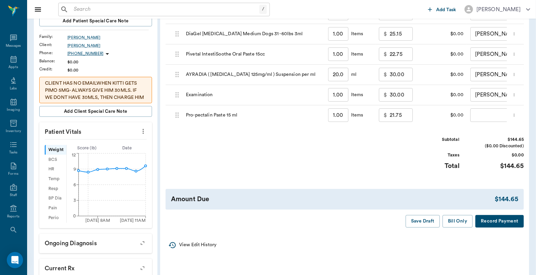
scroll to position [150, 0]
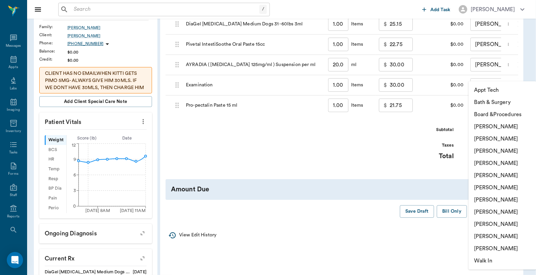
click at [482, 106] on body "/ ​ Add Task [PERSON_NAME] Nectar Messages Appts Labs Imaging Inventory Tasks F…" at bounding box center [268, 127] width 536 height 555
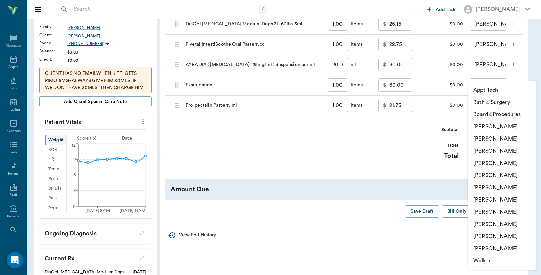
click at [480, 125] on li "[PERSON_NAME]" at bounding box center [502, 126] width 68 height 12
type input "none-6899ea08ed37b777db10de45"
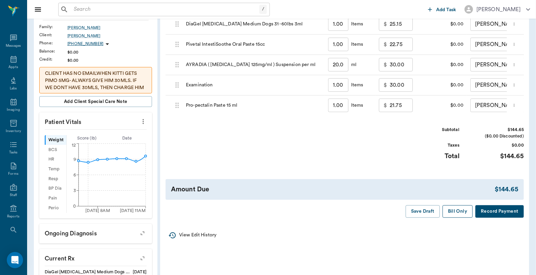
click at [462, 218] on button "Bill Only" at bounding box center [457, 211] width 30 height 13
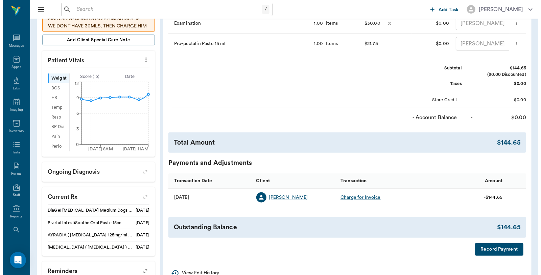
scroll to position [280, 0]
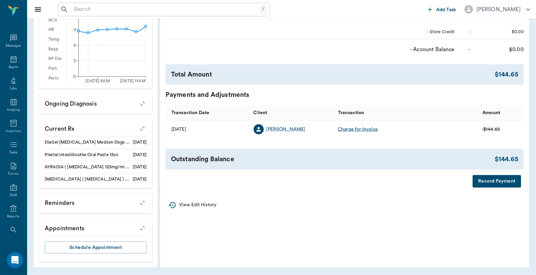
click at [498, 184] on button "Record Payment" at bounding box center [496, 181] width 48 height 13
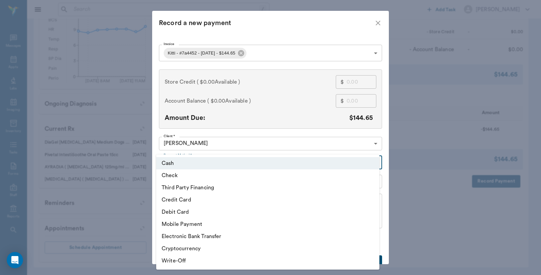
click at [185, 198] on li "Credit Card" at bounding box center [267, 200] width 223 height 12
type input "CREDIT_CARD"
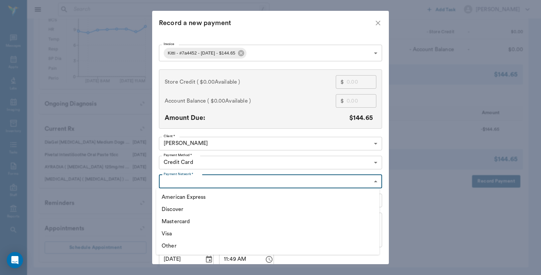
click at [170, 235] on li "Visa" at bounding box center [267, 233] width 223 height 12
type input "VISA"
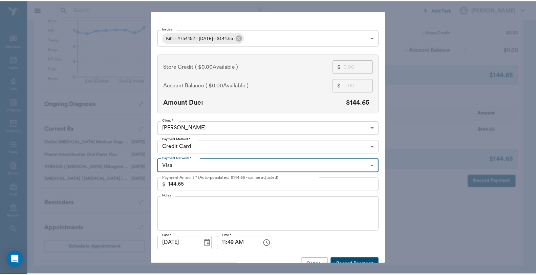
scroll to position [29, 0]
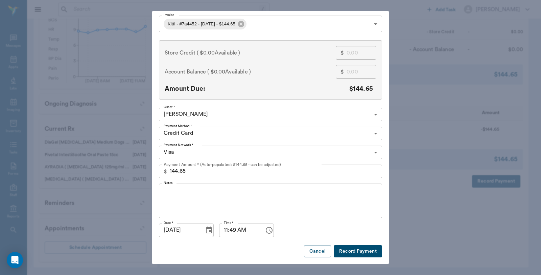
click at [344, 253] on button "Record Payment" at bounding box center [358, 251] width 48 height 13
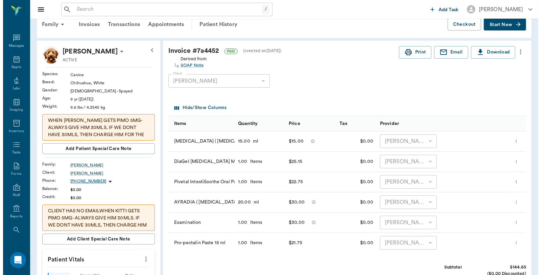
scroll to position [0, 0]
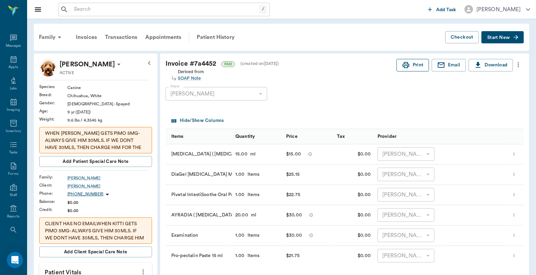
click at [402, 62] on icon "button" at bounding box center [406, 65] width 8 height 8
click at [9, 63] on icon at bounding box center [13, 59] width 8 height 8
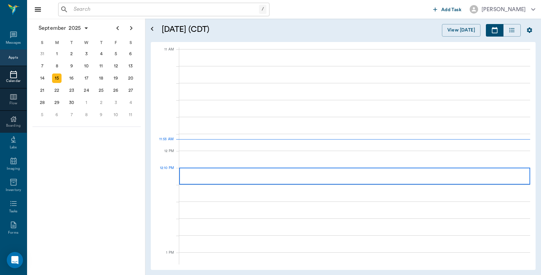
scroll to position [305, 0]
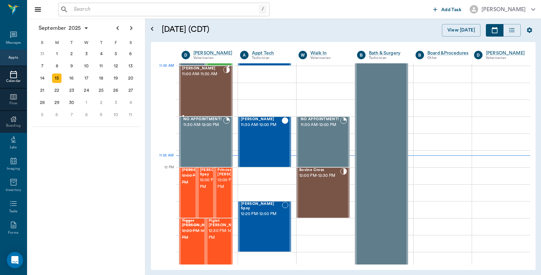
click at [211, 82] on div "[PERSON_NAME] 11:00 AM - 11:30 AM" at bounding box center [202, 90] width 41 height 49
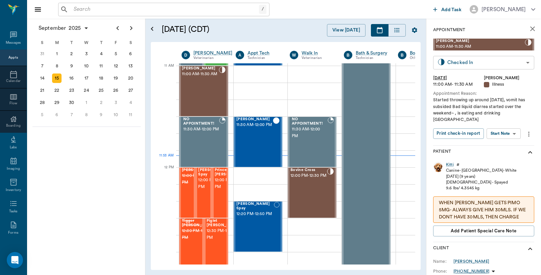
click at [508, 66] on body "/ ​ Add Task [PERSON_NAME] Nectar Messages Appts Calendar Flow Boarding Labs Im…" at bounding box center [270, 137] width 541 height 275
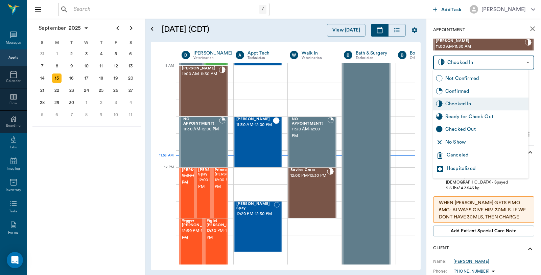
click at [476, 127] on div "Checked Out" at bounding box center [486, 129] width 81 height 7
type input "CHECKED_OUT"
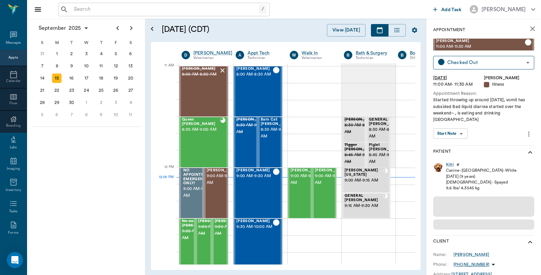
scroll to position [305, 0]
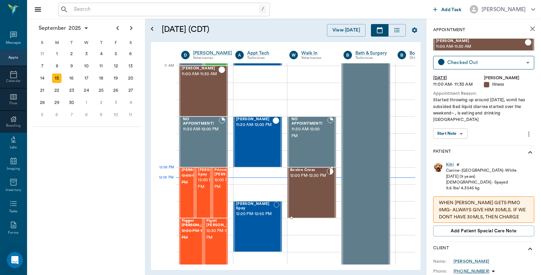
click at [320, 179] on span "12:00 PM - 12:30 PM" at bounding box center [308, 175] width 37 height 7
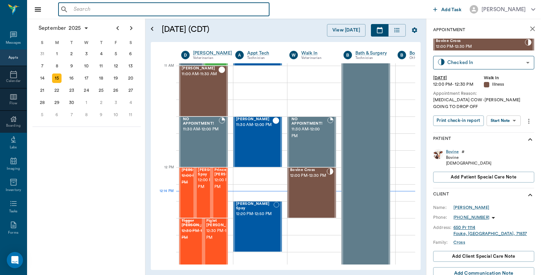
click at [119, 9] on input "text" at bounding box center [169, 9] width 196 height 9
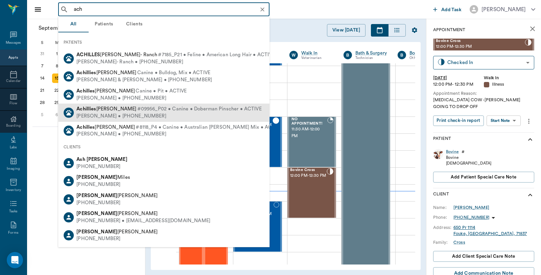
click at [137, 109] on span "#09956_P02 • Canine • Doberman Pinscher • ACTIVE" at bounding box center [199, 109] width 125 height 7
type input "ach"
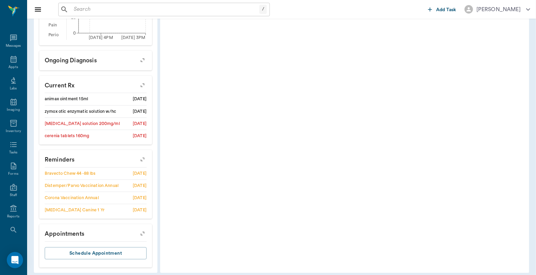
scroll to position [295, 0]
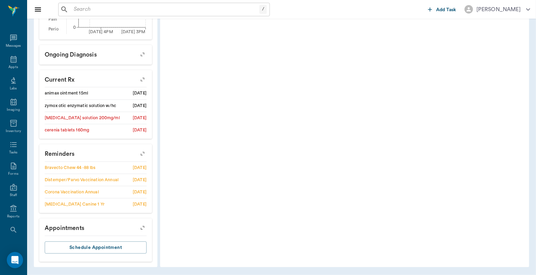
click at [145, 156] on icon "button" at bounding box center [142, 153] width 9 height 9
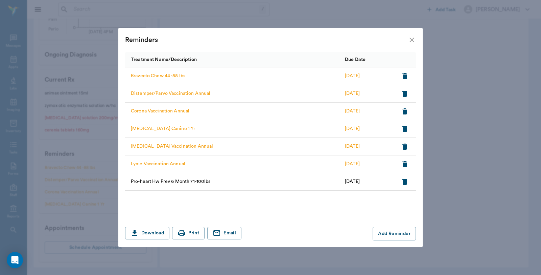
click at [409, 39] on icon "close" at bounding box center [412, 40] width 8 height 8
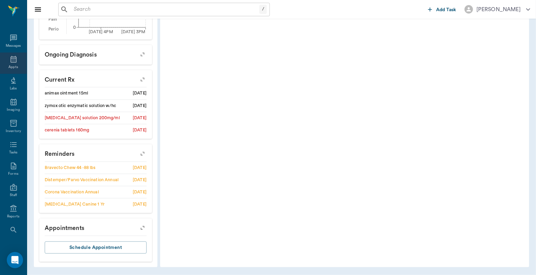
click at [10, 62] on icon at bounding box center [13, 59] width 6 height 7
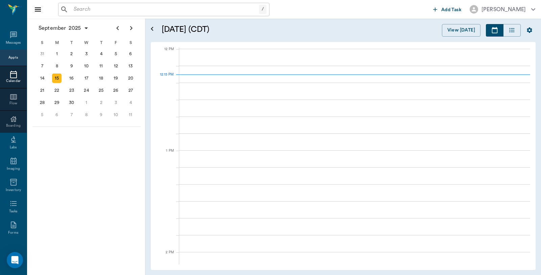
scroll to position [407, 0]
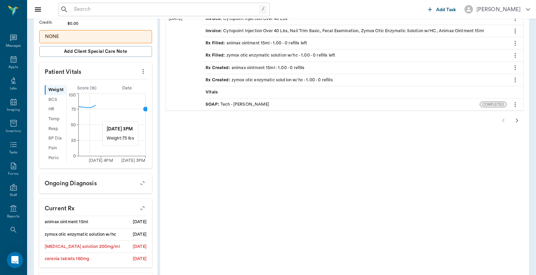
scroll to position [295, 0]
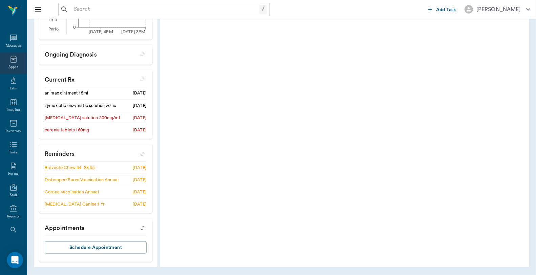
click at [12, 63] on icon at bounding box center [13, 59] width 8 height 8
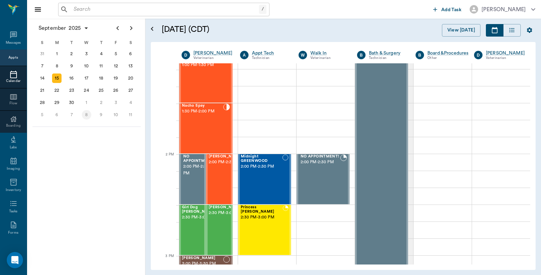
scroll to position [520, 0]
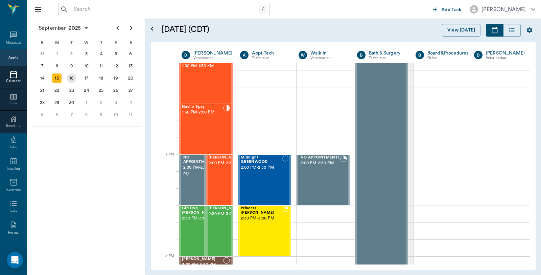
click at [72, 75] on div "16" at bounding box center [71, 77] width 9 height 9
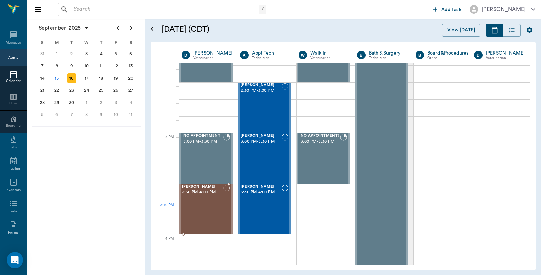
scroll to position [639, 0]
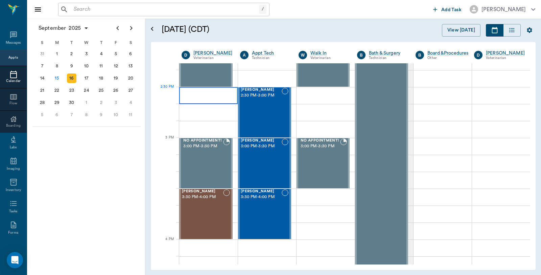
click at [213, 96] on div at bounding box center [208, 95] width 59 height 17
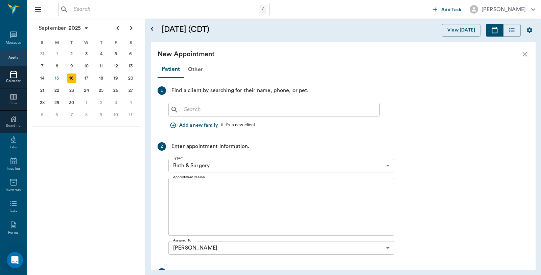
click at [199, 115] on div "​" at bounding box center [275, 110] width 212 height 14
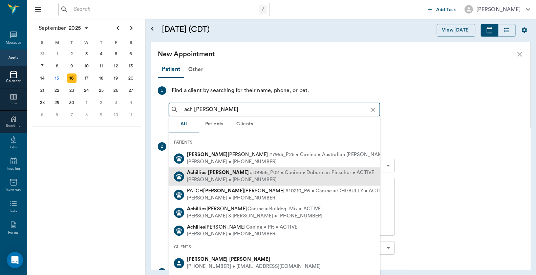
click at [229, 169] on div "Achillies Adams #09956_P02 • Canine • Doberman Pinscher • ACTIVE TK Adams • (90…" at bounding box center [275, 177] width 212 height 18
type input "ach adam"
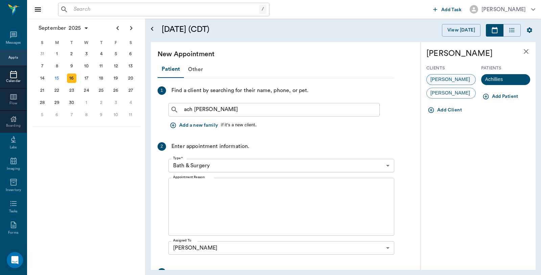
click at [442, 80] on span "TK Adams" at bounding box center [450, 79] width 47 height 7
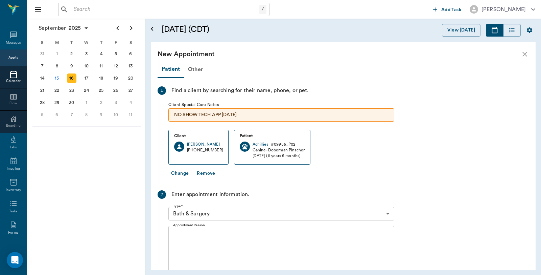
click at [232, 209] on body "/ ​ Add Task Dr. Bert Ellsworth Nectar Messages Appts Calendar Flow Boarding La…" at bounding box center [270, 137] width 541 height 275
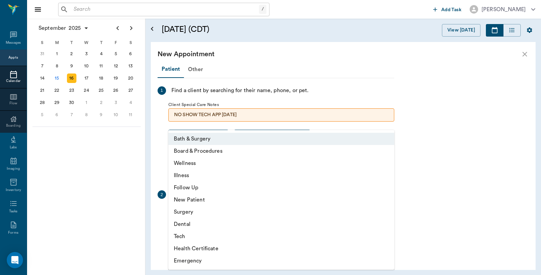
click at [192, 161] on li "Wellness" at bounding box center [282, 163] width 226 height 12
type input "65d2be4f46e3a538d89b8c14"
type input "03:00 PM"
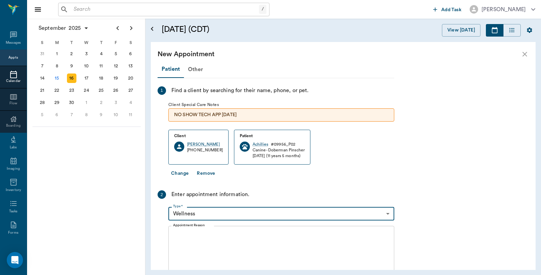
drag, startPoint x: 185, startPoint y: 227, endPoint x: 185, endPoint y: 232, distance: 4.8
click at [185, 231] on div "x Appointment Reason" at bounding box center [282, 255] width 226 height 58
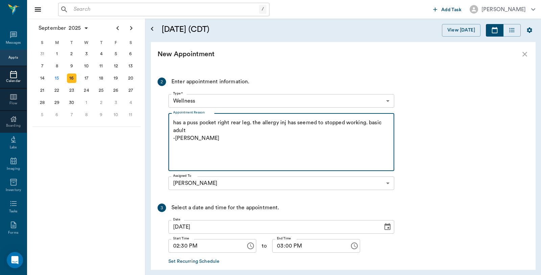
scroll to position [146, 0]
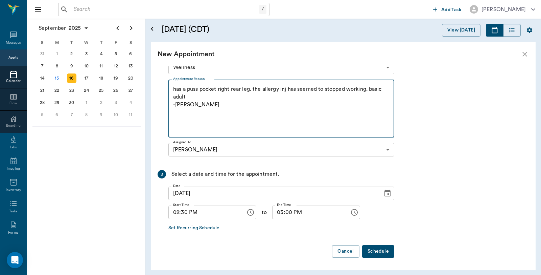
type textarea "has a puss pocket right rear leg. the allergy inj has seemed to stopped working…"
click at [385, 253] on button "Schedule" at bounding box center [378, 251] width 32 height 13
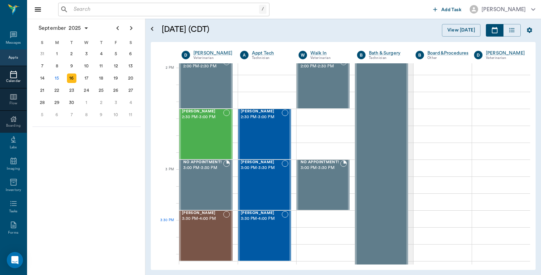
scroll to position [601, 0]
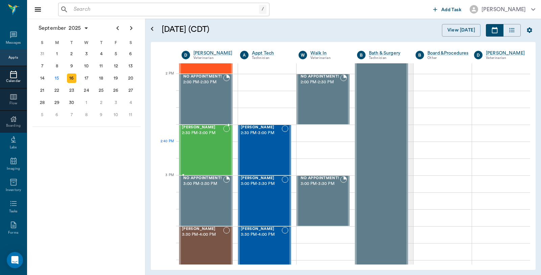
click at [210, 152] on div "Achillies Adams 2:30 PM - 3:00 PM" at bounding box center [202, 149] width 41 height 49
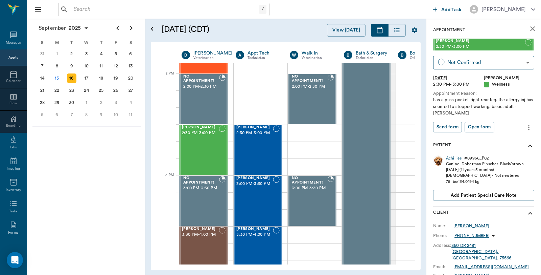
click at [526, 127] on icon "more" at bounding box center [529, 128] width 7 height 8
click at [500, 137] on span "Edit appointment" at bounding box center [495, 139] width 57 height 7
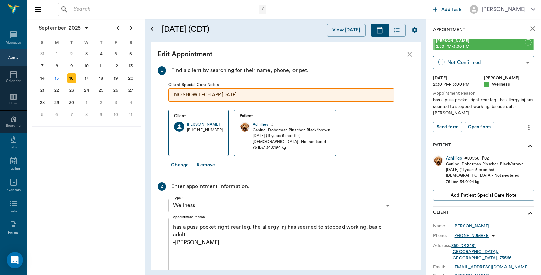
click at [194, 236] on textarea "has a puss pocket right rear leg. the allergy inj has seemed to stopped working…" at bounding box center [281, 246] width 217 height 47
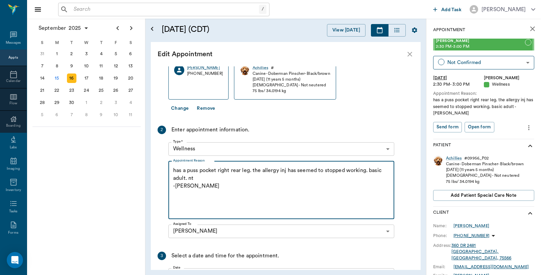
scroll to position [126, 0]
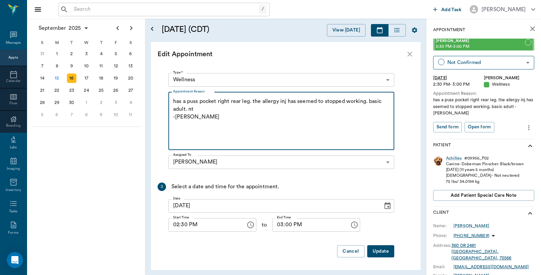
type textarea "has a puss pocket right rear leg. the allergy inj has seemed to stopped working…"
click at [377, 248] on button "Update" at bounding box center [381, 251] width 27 height 13
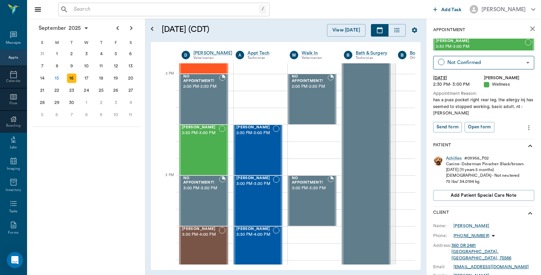
click at [100, 16] on div "/ ​ Add Task Dr. Bert Ellsworth" at bounding box center [284, 9] width 514 height 19
click at [87, 8] on input "text" at bounding box center [165, 9] width 188 height 9
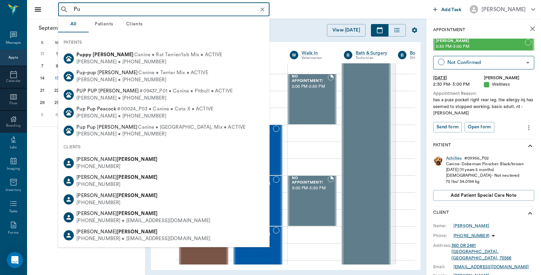
type input "P"
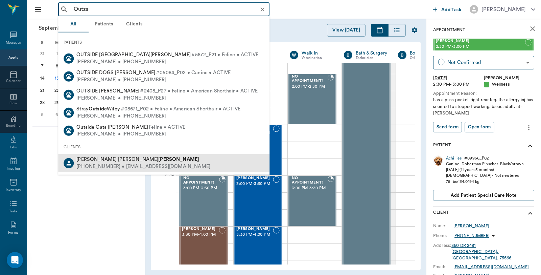
click at [114, 160] on div "Lou Ann Ouzts" at bounding box center [143, 159] width 134 height 7
type input "Outzs"
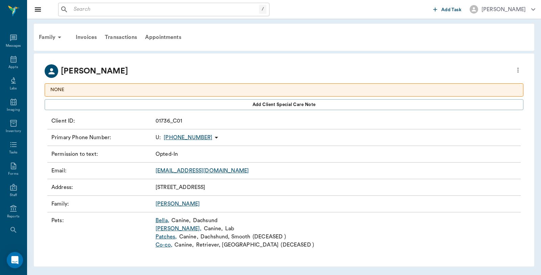
click at [163, 228] on link "Tara ," at bounding box center [179, 228] width 46 height 8
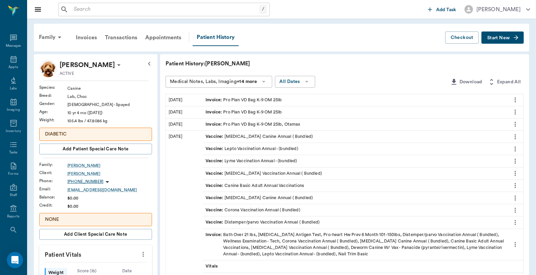
click at [505, 42] on button "Start New" at bounding box center [502, 37] width 42 height 13
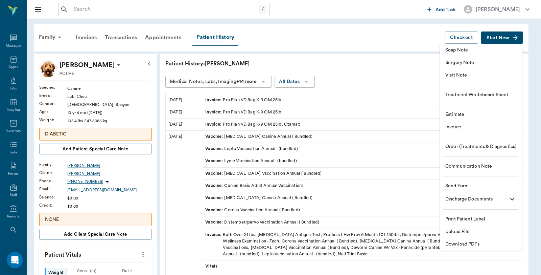
click at [459, 127] on span "Invoice" at bounding box center [481, 127] width 71 height 7
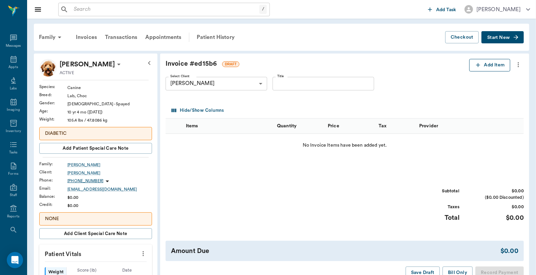
click at [483, 59] on button "Add Item" at bounding box center [489, 65] width 41 height 13
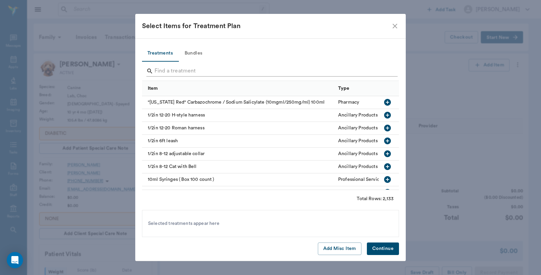
click at [204, 73] on input "Search" at bounding box center [271, 71] width 233 height 11
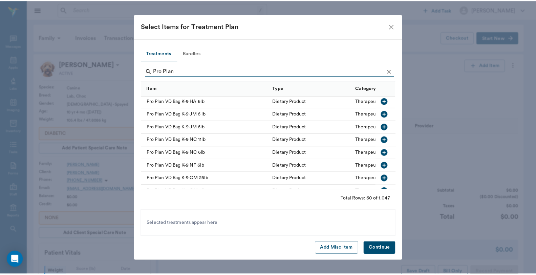
scroll to position [489, 0]
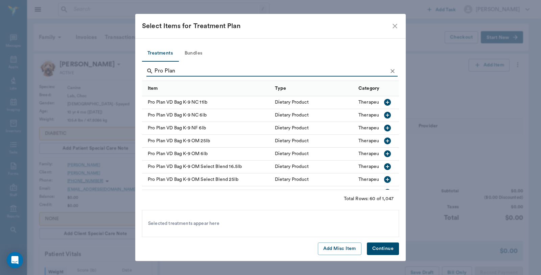
type input "Pro Plan"
click at [384, 139] on icon "button" at bounding box center [387, 140] width 7 height 7
click at [379, 247] on button "Continue" at bounding box center [383, 248] width 32 height 13
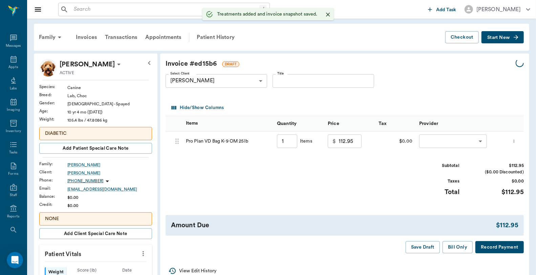
type input "1.00"
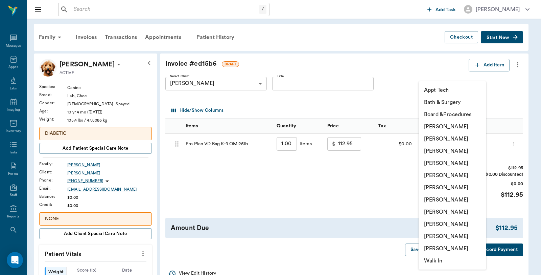
click at [437, 127] on li "Caryn Watson" at bounding box center [453, 126] width 68 height 12
type input "none-6899ea08ed37b777db10de45"
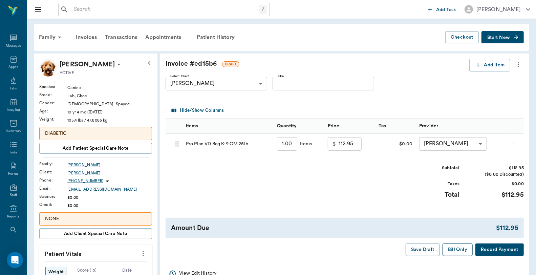
click at [453, 247] on button "Bill Only" at bounding box center [457, 249] width 30 height 13
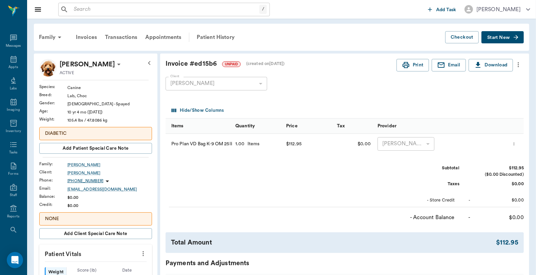
click at [45, 36] on div "Family" at bounding box center [51, 37] width 33 height 16
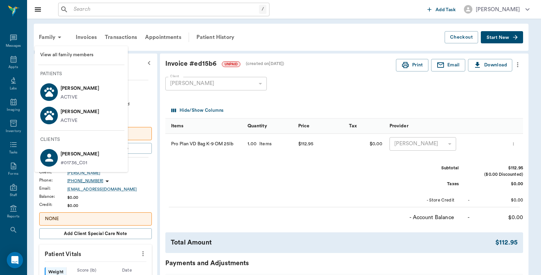
click at [62, 91] on p "Bella Ouzts" at bounding box center [80, 88] width 39 height 11
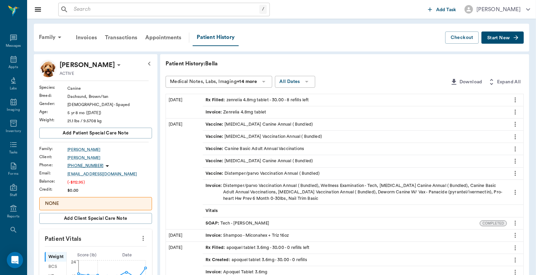
click at [217, 99] on span "Rx Filled :" at bounding box center [215, 100] width 21 height 6
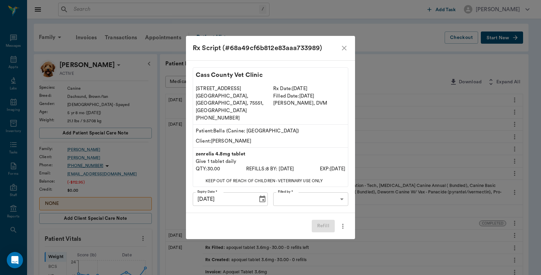
click at [316, 190] on body "/ ​ Add Task Dr. Bert Ellsworth Nectar Messages Appts Labs Imaging Inventory Ta…" at bounding box center [270, 273] width 541 height 546
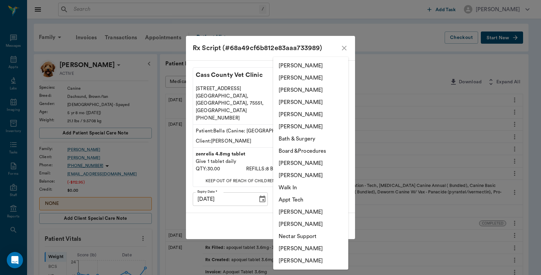
click at [296, 260] on li "Caryn Watson" at bounding box center [310, 260] width 75 height 12
type input "6899ea08ed37b777db10de45"
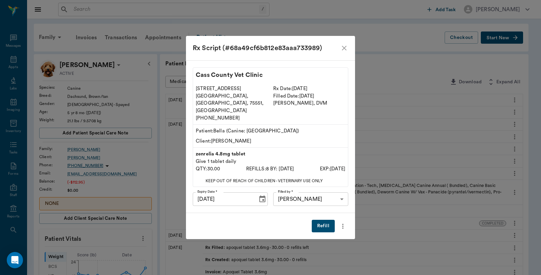
click at [324, 220] on button "Refill" at bounding box center [323, 226] width 23 height 13
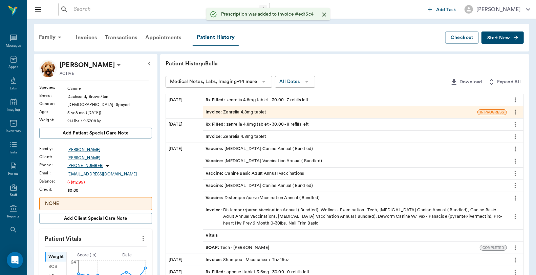
click at [240, 111] on div "Invoice : Zenrelia 4.8mg tablet" at bounding box center [235, 112] width 61 height 6
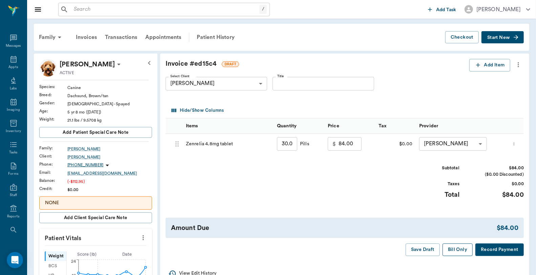
click at [466, 249] on button "Bill Only" at bounding box center [457, 249] width 30 height 13
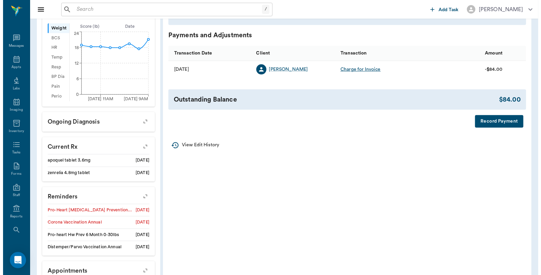
scroll to position [263, 0]
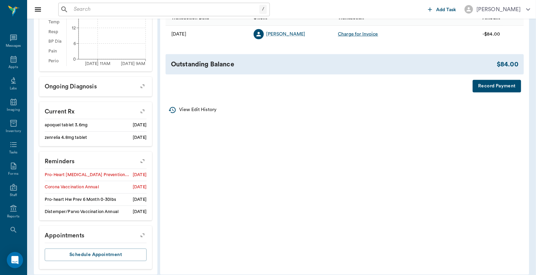
click at [480, 87] on button "Record Payment" at bounding box center [496, 86] width 48 height 13
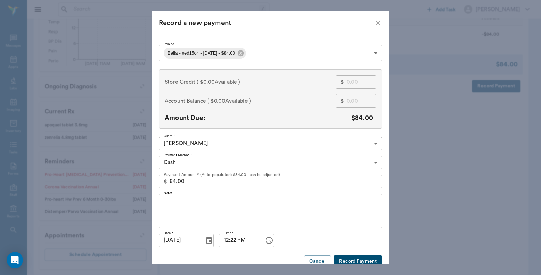
click at [275, 53] on body "/ ​ Add Task Dr. Bert Ellsworth Nectar Messages Appts Labs Imaging Inventory Ta…" at bounding box center [270, 9] width 541 height 545
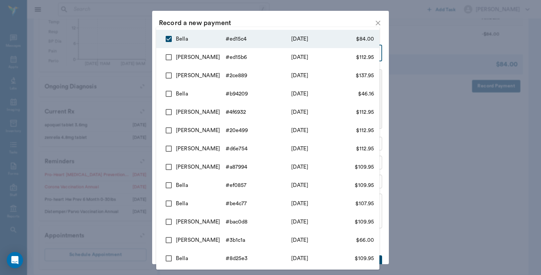
click at [166, 55] on input "checkbox" at bounding box center [169, 57] width 14 height 14
checkbox input "true"
type input "68c84b2f78037669f7ed15c4,68c84afa78037669f7ed15b6"
type input "196.95"
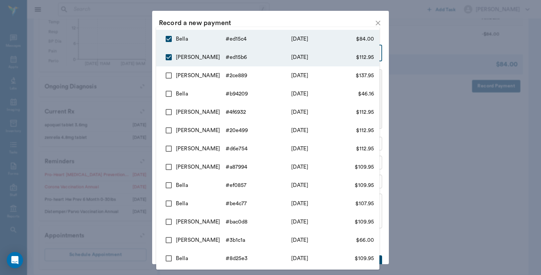
click at [322, 15] on div at bounding box center [270, 137] width 541 height 275
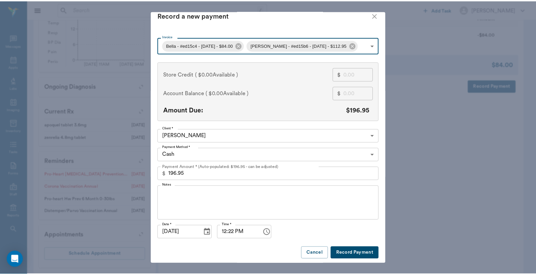
scroll to position [10, 0]
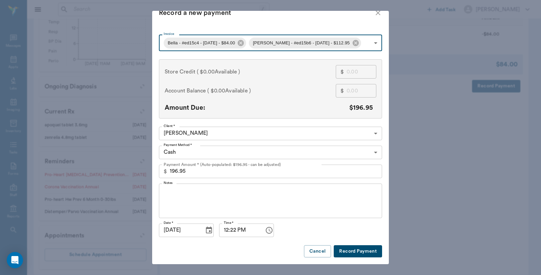
type input "68c84b2f78037669f7ed15c4"
type input "84.00"
click at [258, 39] on body "/ ​ Add Task Dr. Bert Ellsworth Nectar Messages Appts Labs Imaging Inventory Ta…" at bounding box center [270, 9] width 541 height 545
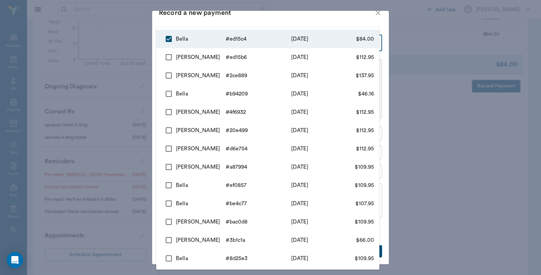
click at [168, 59] on input "checkbox" at bounding box center [169, 57] width 14 height 14
checkbox input "true"
type input "68c84b2f78037669f7ed15c4,68c84afa78037669f7ed15b6"
type input "196.95"
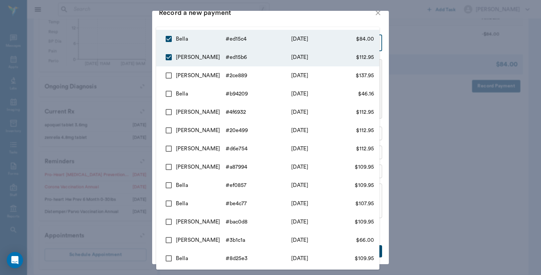
click at [310, 19] on div at bounding box center [270, 137] width 541 height 275
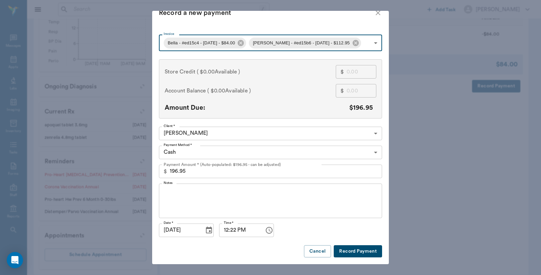
click at [205, 148] on body "/ ​ Add Task Dr. Bert Ellsworth Nectar Messages Appts Labs Imaging Inventory Ta…" at bounding box center [270, 9] width 541 height 545
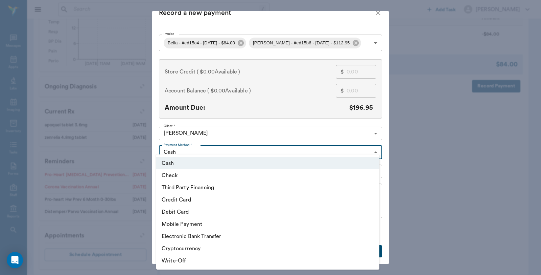
type input "68c84b2f78037669f7ed15c4"
type input "84.00"
click at [182, 211] on li "Debit Card" at bounding box center [267, 212] width 223 height 12
type input "DEBIT_CARD"
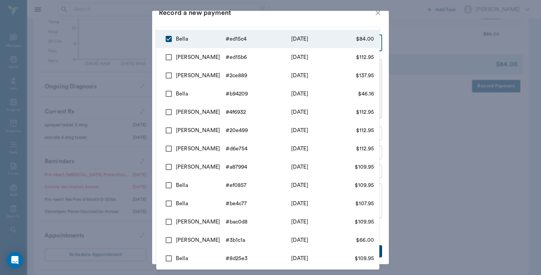
click at [255, 40] on body "/ ​ Add Task Dr. Bert Ellsworth Nectar Messages Appts Labs Imaging Inventory Ta…" at bounding box center [270, 9] width 541 height 545
click at [170, 60] on input "checkbox" at bounding box center [169, 57] width 14 height 14
checkbox input "true"
type input "68c84b2f78037669f7ed15c4,68c84afa78037669f7ed15b6"
type input "196.95"
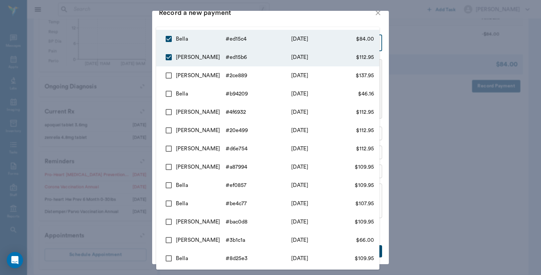
click at [287, 20] on div at bounding box center [270, 137] width 541 height 275
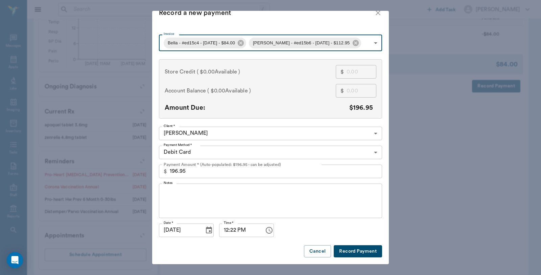
click at [364, 248] on button "Record Payment" at bounding box center [358, 251] width 48 height 13
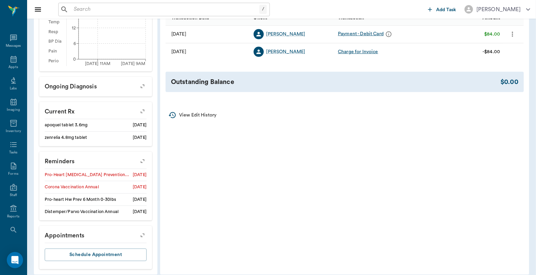
scroll to position [38, 0]
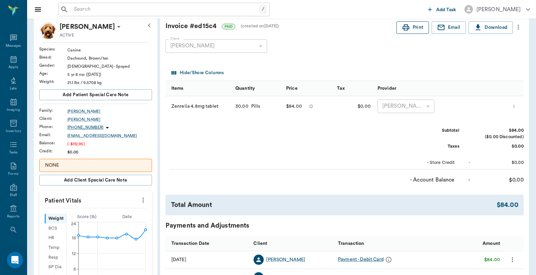
click at [400, 26] on button "Print" at bounding box center [412, 27] width 32 height 13
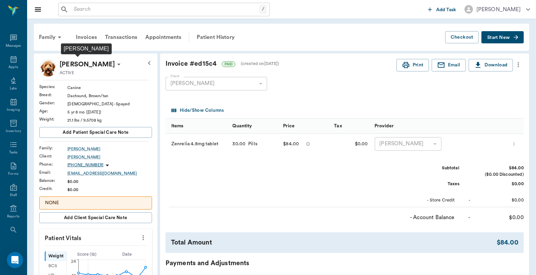
click at [92, 63] on p "[PERSON_NAME]" at bounding box center [87, 64] width 55 height 11
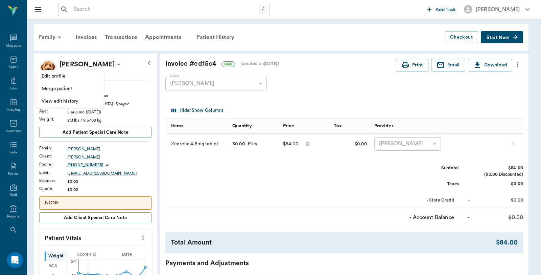
click at [42, 29] on div at bounding box center [270, 137] width 541 height 275
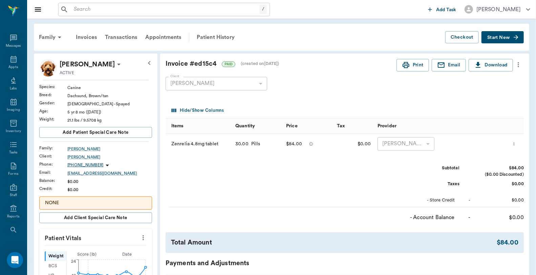
click at [45, 35] on div "Family" at bounding box center [51, 37] width 33 height 16
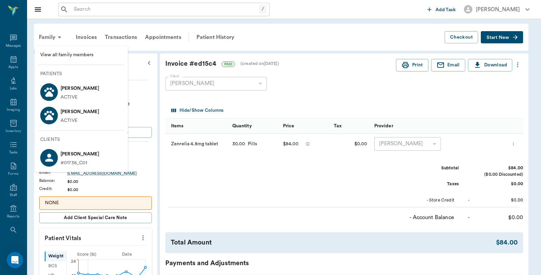
click at [59, 114] on div "[PERSON_NAME] ACTIVE" at bounding box center [78, 115] width 41 height 18
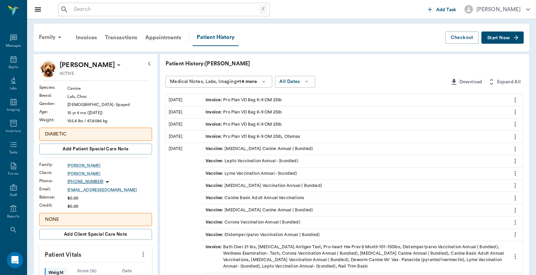
click at [224, 99] on div "Invoice : Pro Plan VD Bag K-9 OM 25lb" at bounding box center [243, 100] width 76 height 6
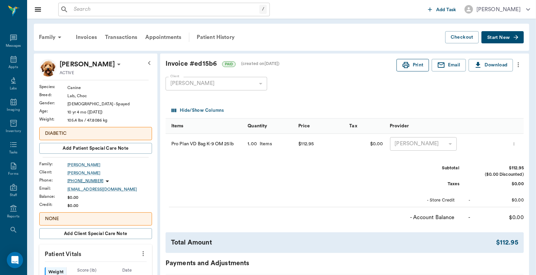
click at [411, 66] on button "Print" at bounding box center [412, 65] width 32 height 13
click at [8, 65] on div "Appts" at bounding box center [12, 67] width 9 height 5
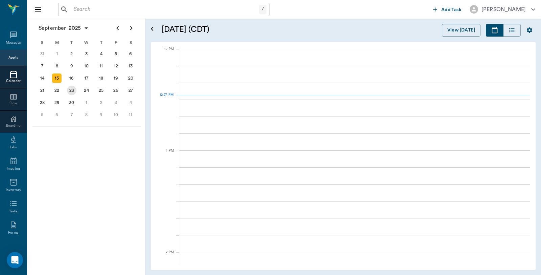
scroll to position [407, 0]
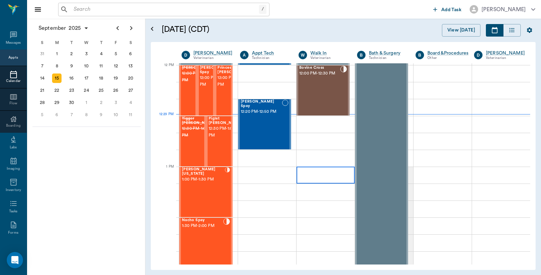
scroll to position [407, 0]
click at [266, 125] on div "[PERSON_NAME] Spay 12:20 PM - 12:50 PM" at bounding box center [261, 124] width 41 height 49
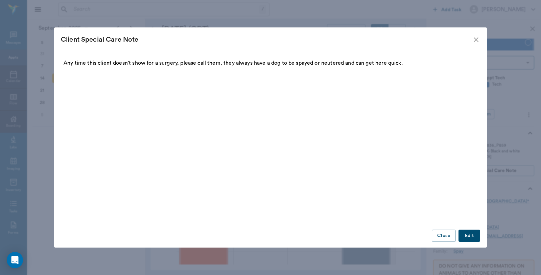
click at [477, 38] on icon "close" at bounding box center [476, 40] width 8 height 8
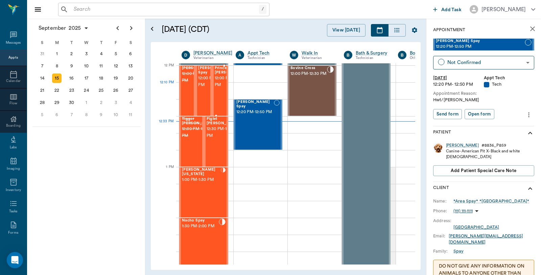
click at [223, 88] on span "12:00 PM - 12:30 PM" at bounding box center [232, 82] width 34 height 14
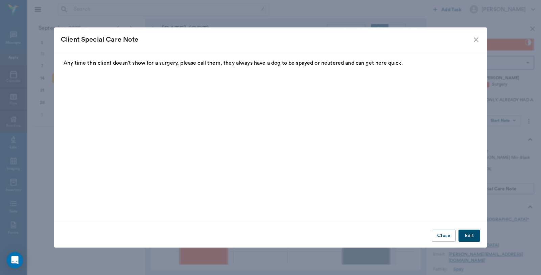
click at [473, 39] on icon "close" at bounding box center [476, 40] width 8 height 8
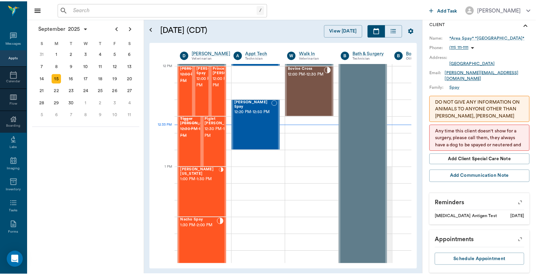
scroll to position [145, 0]
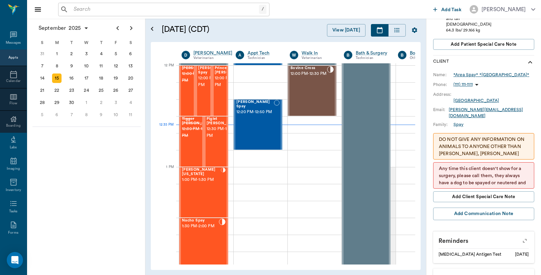
click at [468, 72] on div "*Area Spay* *Atlanta*" at bounding box center [492, 75] width 76 height 6
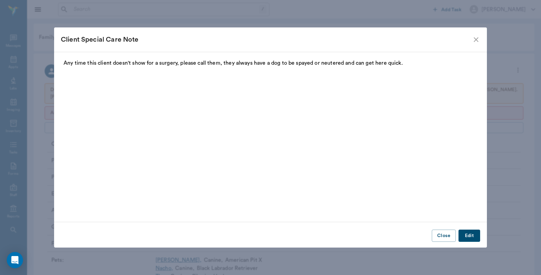
click at [475, 39] on icon "close" at bounding box center [476, 40] width 8 height 8
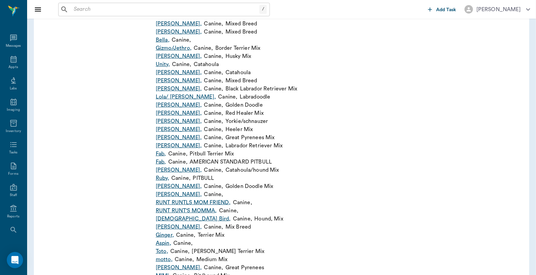
scroll to position [301, 0]
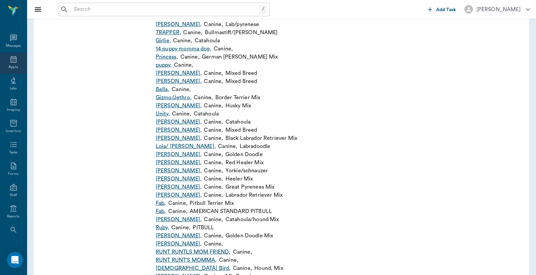
click at [5, 58] on div "Appts" at bounding box center [13, 62] width 27 height 21
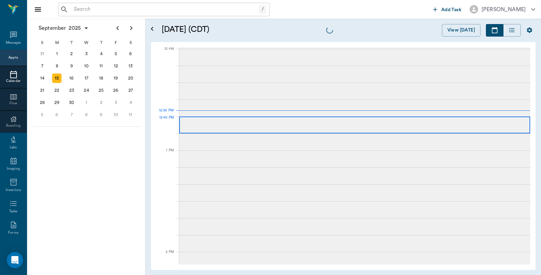
scroll to position [406, 0]
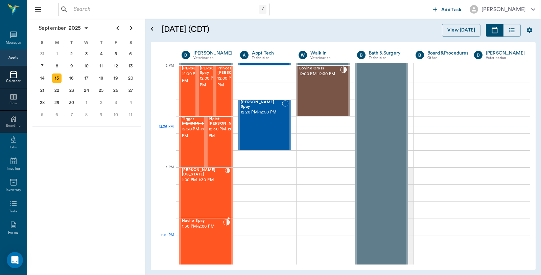
click at [214, 241] on div "Nacho Spay 1:30 PM - 2:00 PM" at bounding box center [202, 243] width 41 height 49
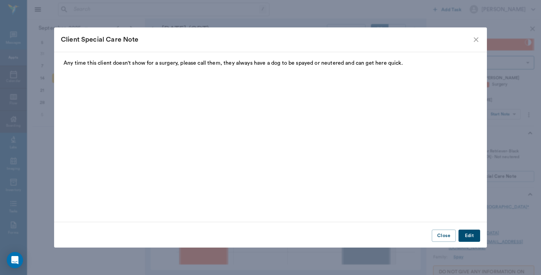
click at [476, 37] on icon "close" at bounding box center [476, 40] width 8 height 8
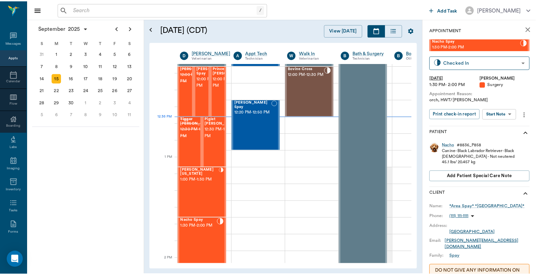
scroll to position [417, 0]
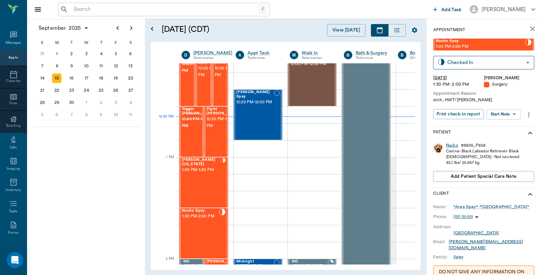
click at [449, 145] on div "Nacho" at bounding box center [452, 145] width 12 height 6
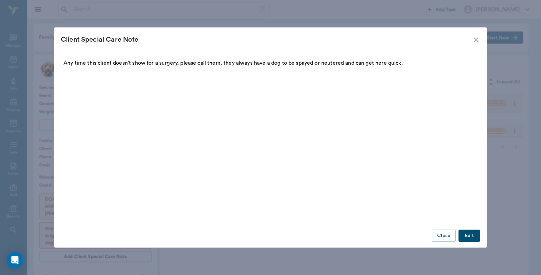
click at [477, 40] on icon "close" at bounding box center [476, 39] width 5 height 5
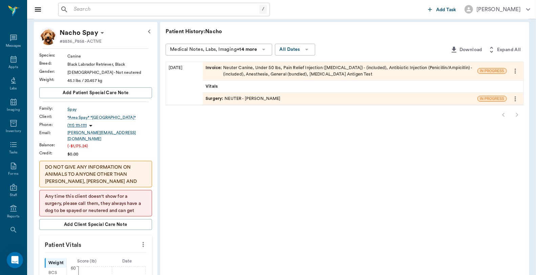
scroll to position [18, 0]
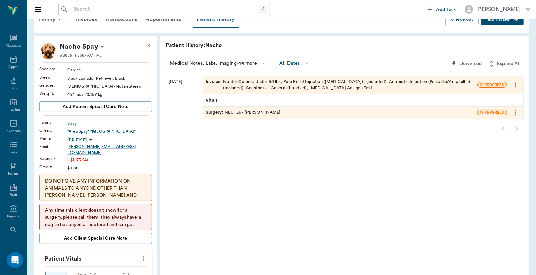
click at [307, 114] on div "Surgery : NEUTER - Dr. Bert Ellsworth" at bounding box center [340, 113] width 274 height 12
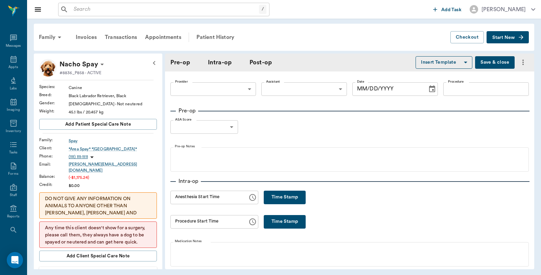
type input "63ec2f075fda476ae8351a4d"
type input "63ec2e7e52e12b0ba117b124"
type input "NEUTER"
type input "1"
radio input "true"
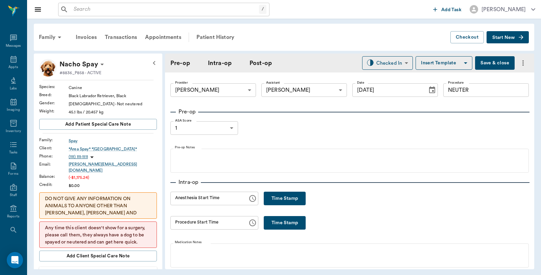
type input "[DATE]"
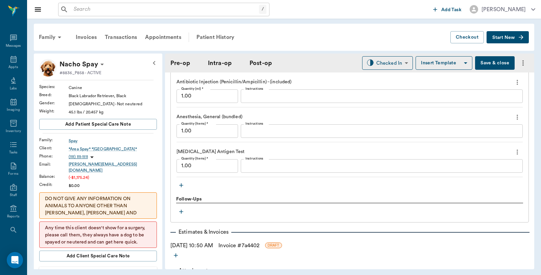
scroll to position [677, 0]
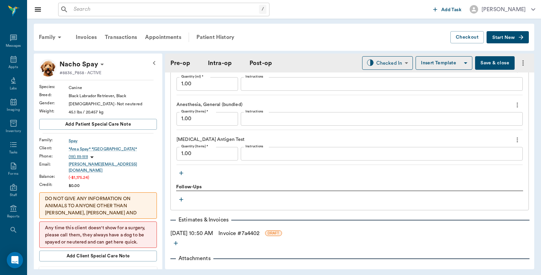
click at [481, 66] on button "Save & close" at bounding box center [495, 63] width 40 height 14
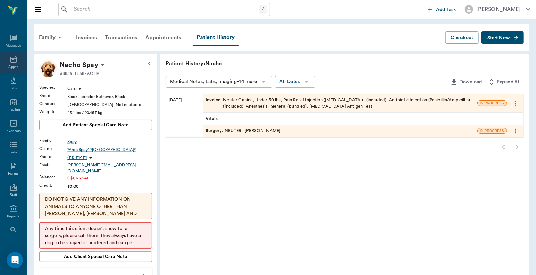
click at [9, 60] on icon at bounding box center [13, 59] width 8 height 8
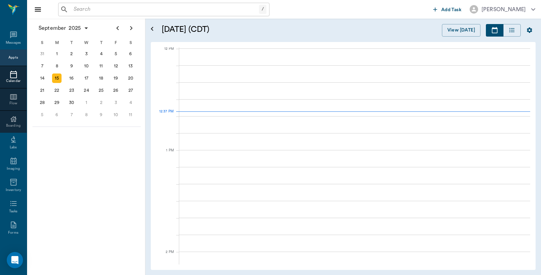
scroll to position [407, 0]
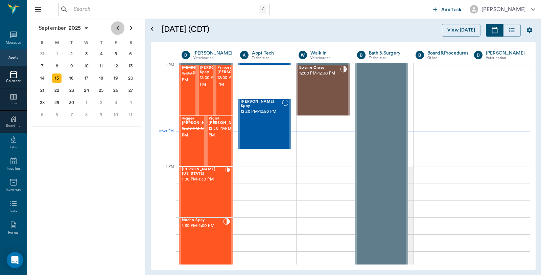
click at [115, 28] on icon "Previous page" at bounding box center [118, 28] width 8 height 8
click at [131, 30] on icon "Next page" at bounding box center [131, 28] width 8 height 8
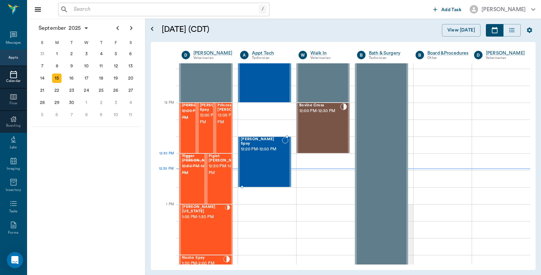
click at [256, 158] on div "Rex Spay 12:20 PM - 12:50 PM" at bounding box center [261, 161] width 41 height 49
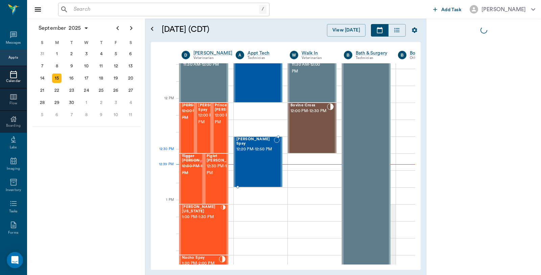
scroll to position [374, 0]
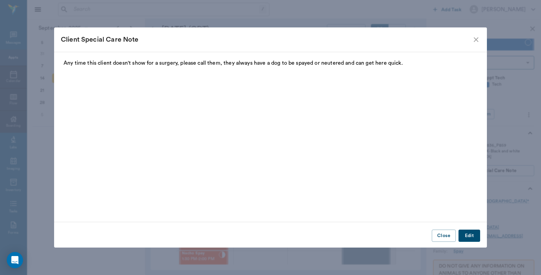
click at [478, 42] on icon "close" at bounding box center [476, 40] width 8 height 8
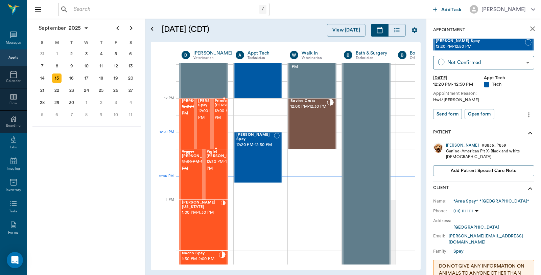
scroll to position [449, 0]
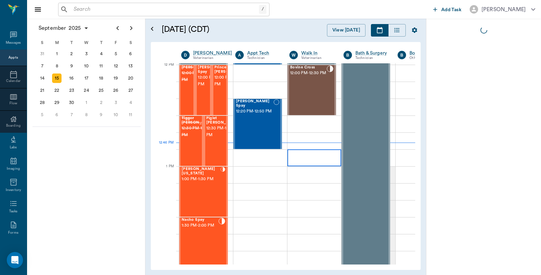
scroll to position [407, 0]
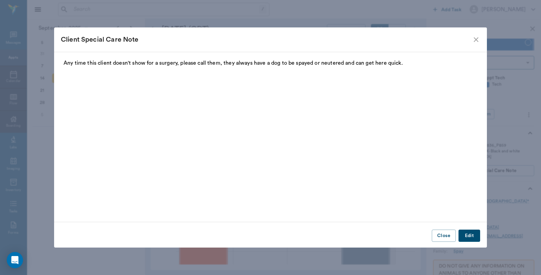
click at [478, 37] on icon "close" at bounding box center [476, 40] width 8 height 8
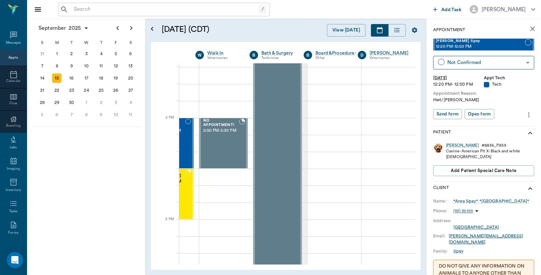
scroll to position [557, 0]
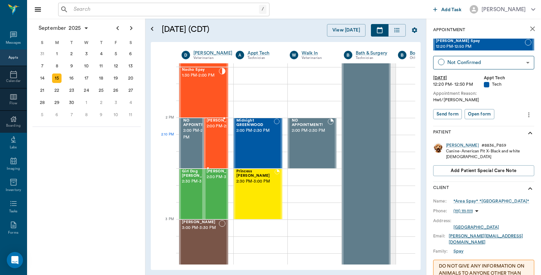
click at [222, 130] on span "2:00 PM - 2:30 PM" at bounding box center [224, 126] width 34 height 7
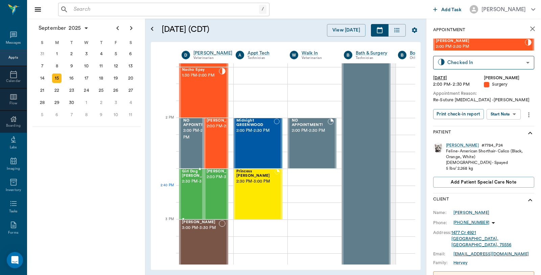
click at [186, 185] on span "2:30 PM - 3:00 PM" at bounding box center [199, 181] width 34 height 7
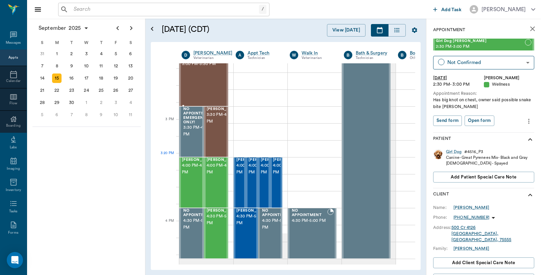
scroll to position [746, 0]
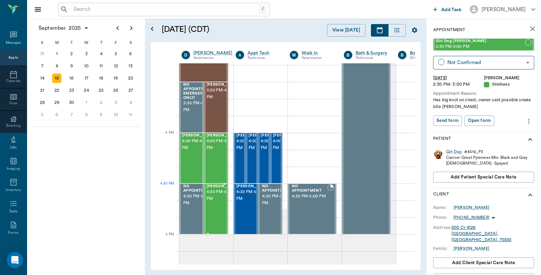
click at [208, 199] on span "4:30 PM - 5:00 PM" at bounding box center [224, 196] width 34 height 14
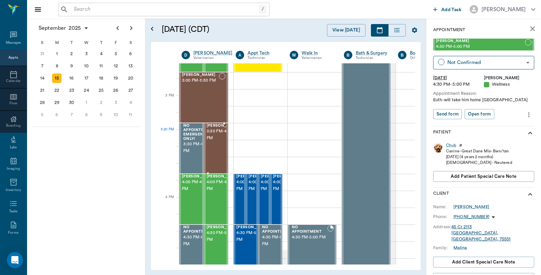
scroll to position [595, 0]
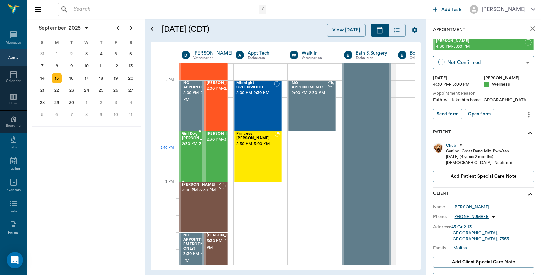
click at [194, 147] on span "2:30 PM - 3:00 PM" at bounding box center [199, 143] width 34 height 7
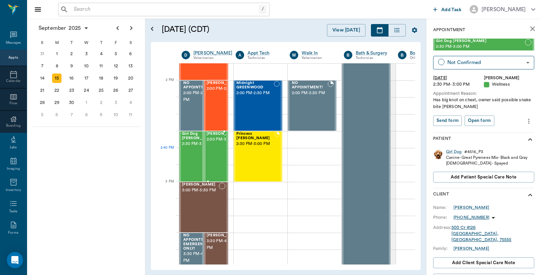
click at [214, 143] on span "2:30 PM - 3:00 PM" at bounding box center [224, 139] width 34 height 7
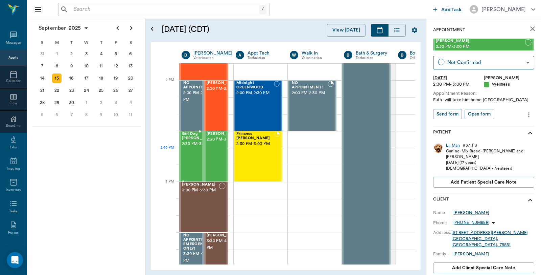
click at [192, 147] on span "2:30 PM - 3:00 PM" at bounding box center [199, 143] width 34 height 7
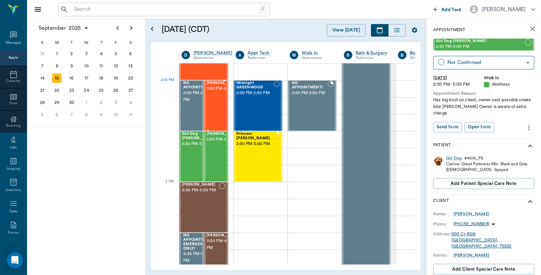
click at [215, 92] on span "2:00 PM - 2:30 PM" at bounding box center [224, 88] width 34 height 7
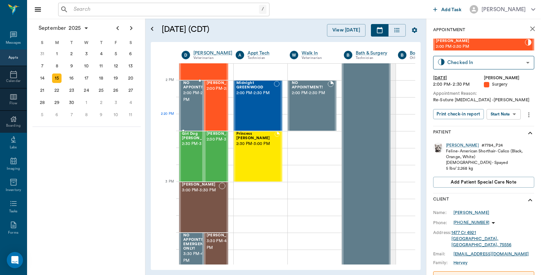
click at [190, 119] on div "NO APPOINTMENT! 2:00 PM - 2:30 PM" at bounding box center [198, 105] width 32 height 49
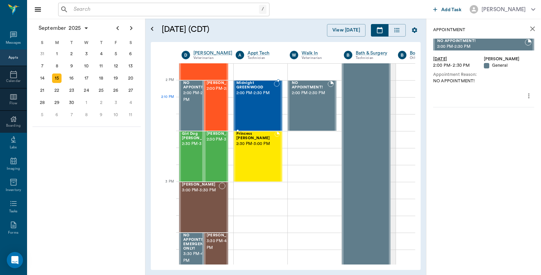
click at [268, 99] on div "Midnight GREENWOOD 2:00 PM - 2:30 PM" at bounding box center [256, 105] width 38 height 49
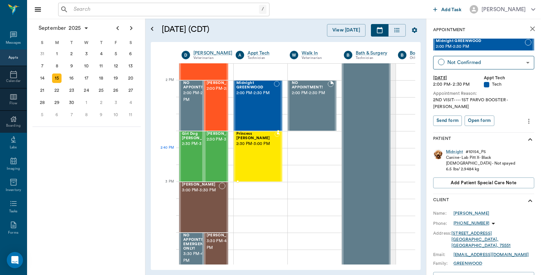
click at [247, 155] on div "Princess O'brien 2:30 PM - 3:00 PM" at bounding box center [256, 156] width 38 height 49
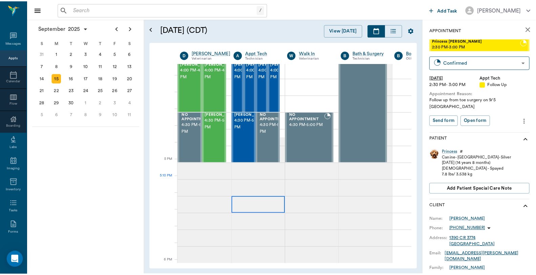
scroll to position [821, 0]
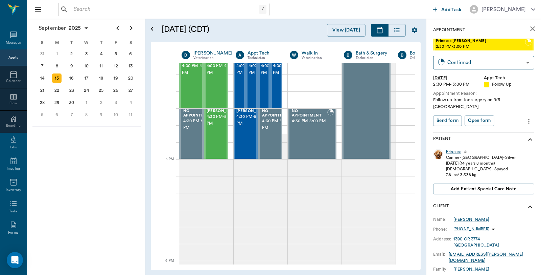
click at [120, 16] on div "/ ​ Add Task Dr. Bert Ellsworth" at bounding box center [284, 9] width 514 height 19
click at [120, 11] on input "text" at bounding box center [165, 9] width 188 height 9
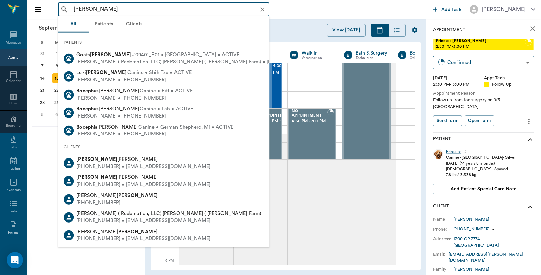
type input "Boyce W"
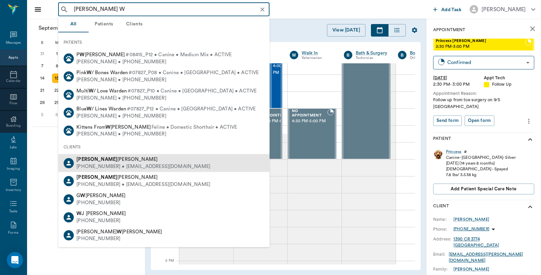
click at [108, 163] on div "(903) 799-0919 • jamidell18@gmail.com" at bounding box center [143, 166] width 134 height 7
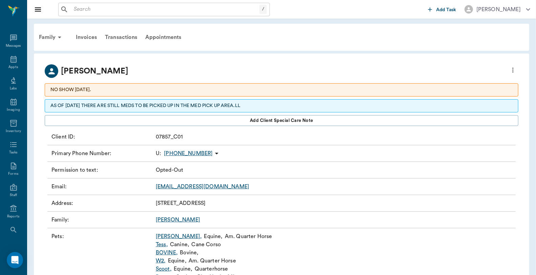
click at [164, 245] on link "Tess ," at bounding box center [162, 244] width 12 height 8
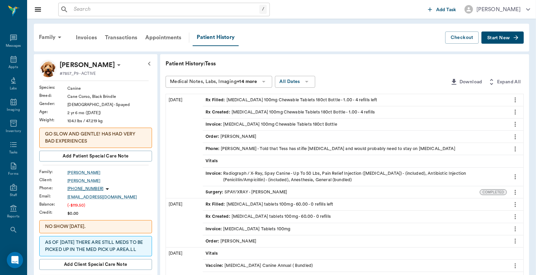
click at [503, 38] on span "Start New" at bounding box center [498, 38] width 23 height 0
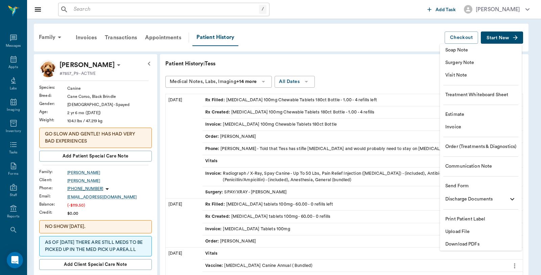
click at [251, 123] on div at bounding box center [270, 137] width 541 height 275
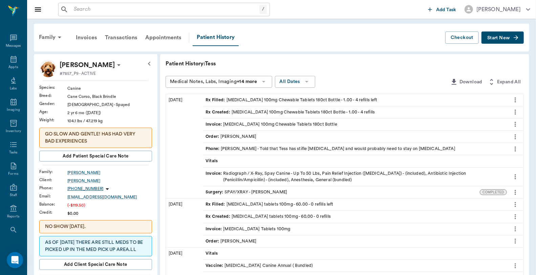
click at [288, 124] on div "Invoice : Carprofen 100mg Chewable Tablets 180ct Bottle" at bounding box center [271, 124] width 132 height 6
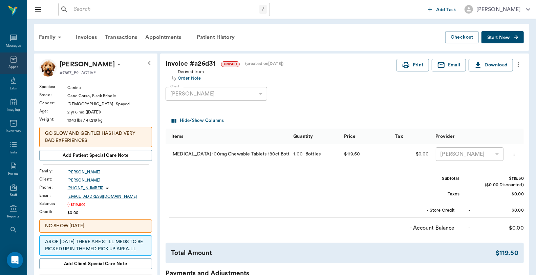
click at [11, 63] on icon at bounding box center [13, 59] width 8 height 8
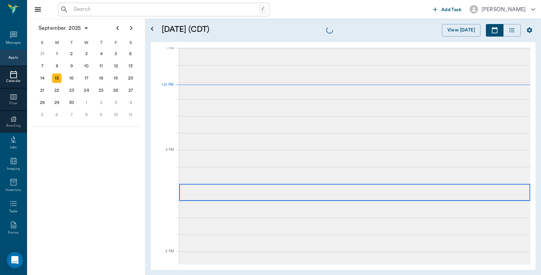
scroll to position [509, 0]
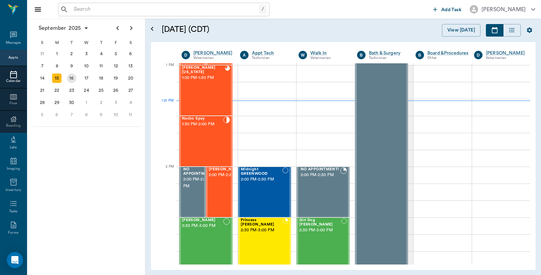
click at [73, 75] on div "16" at bounding box center [71, 77] width 9 height 9
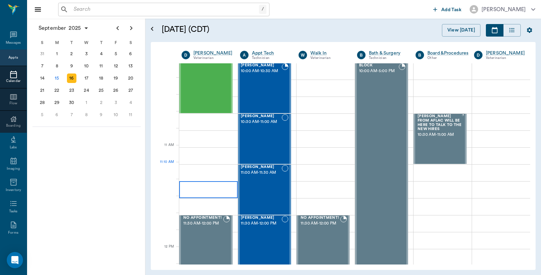
scroll to position [225, 0]
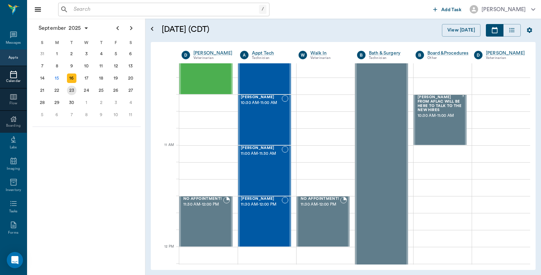
click at [70, 90] on div "23" at bounding box center [71, 90] width 9 height 9
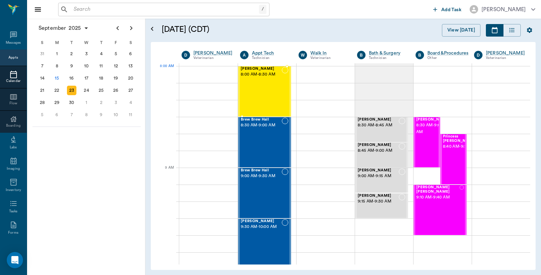
click at [259, 82] on div "Sophia Adams 8:00 AM - 8:30 AM" at bounding box center [261, 91] width 41 height 49
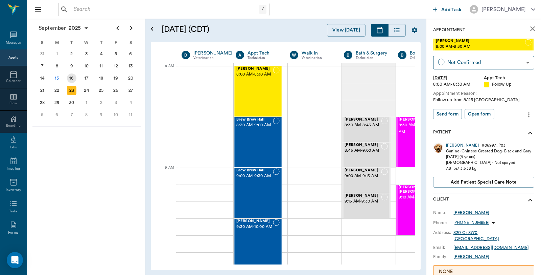
click at [67, 75] on div "16" at bounding box center [71, 78] width 15 height 12
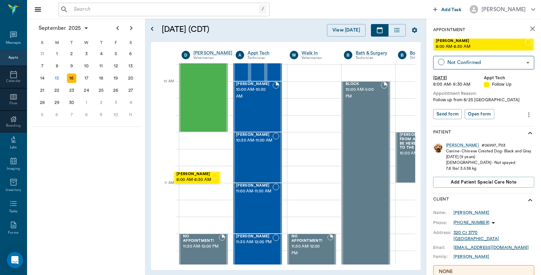
scroll to position [188, 0]
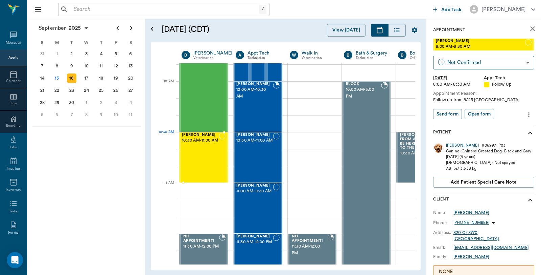
drag, startPoint x: 460, startPoint y: 45, endPoint x: 189, endPoint y: 138, distance: 286.6
click at [526, 115] on icon "more" at bounding box center [529, 115] width 7 height 8
click at [493, 127] on span "Edit appointment" at bounding box center [495, 126] width 57 height 7
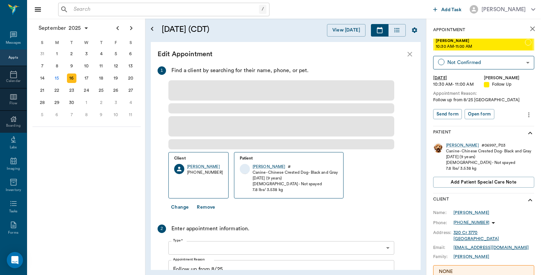
type input "09/16/2025"
type input "10:30 AM"
type input "11:00 AM"
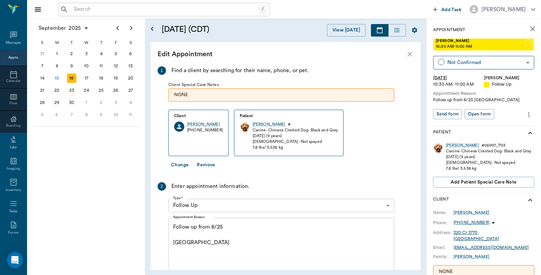
scroll to position [75, 0]
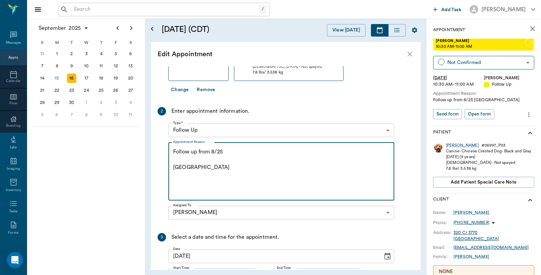
click at [229, 152] on textarea "Follow up from 8/25 Caryn" at bounding box center [281, 171] width 217 height 47
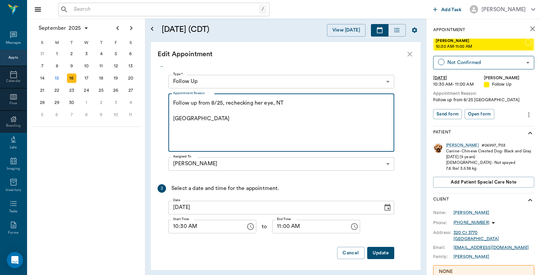
scroll to position [126, 0]
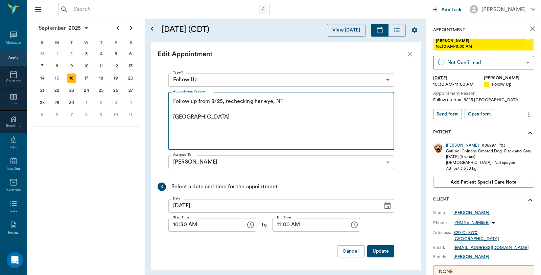
type textarea "Follow up from 8/25, rechecking her eye, NT Caryn"
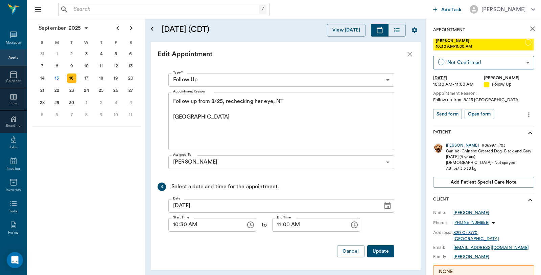
click at [386, 252] on button "Update" at bounding box center [381, 251] width 27 height 13
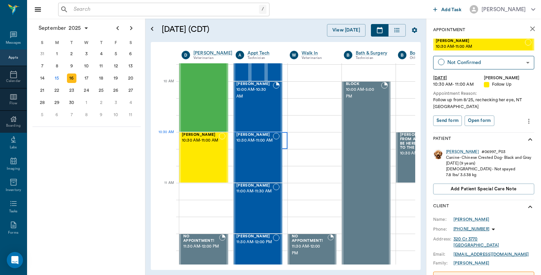
click at [286, 140] on div at bounding box center [261, 140] width 54 height 17
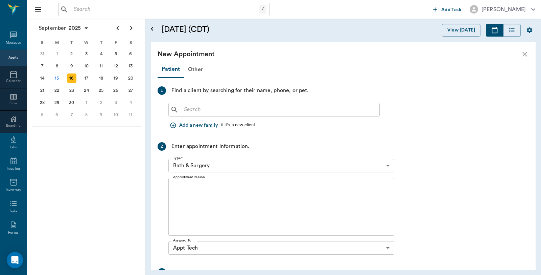
click at [241, 110] on input "text" at bounding box center [279, 109] width 196 height 9
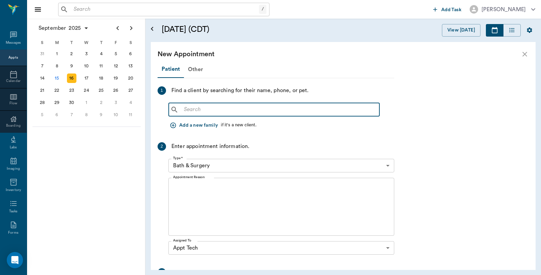
click at [257, 167] on body "/ ​ Add Task Dr. Bert Ellsworth Nectar Messages Appts Calendar Flow Boarding La…" at bounding box center [270, 137] width 541 height 275
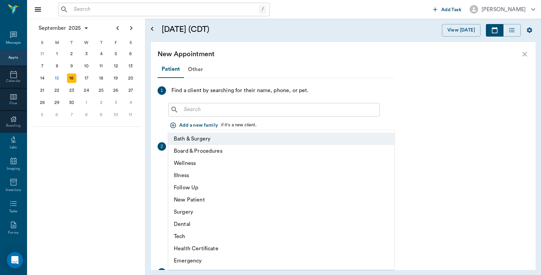
click at [188, 231] on li "Tech" at bounding box center [282, 236] width 226 height 12
type input "65d2be4f46e3a538d89b8c1a"
type input "11:00 AM"
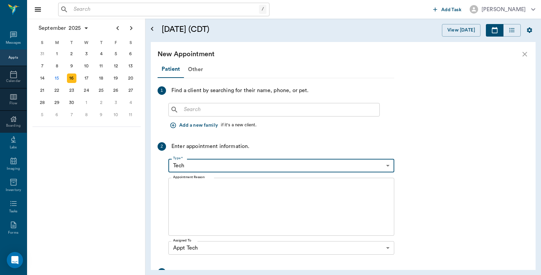
click at [221, 108] on input "text" at bounding box center [279, 109] width 196 height 9
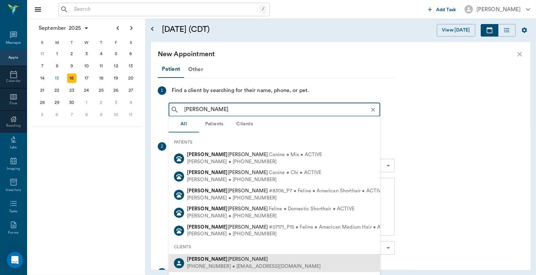
click at [220, 266] on div "(903) 244-2002 • fnpadams@yahoo.com" at bounding box center [254, 266] width 134 height 7
type input "Fiona A"
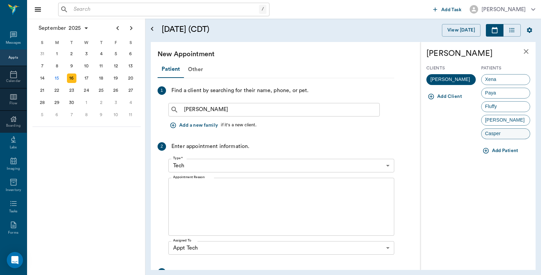
click at [503, 137] on div "Casper" at bounding box center [506, 133] width 49 height 11
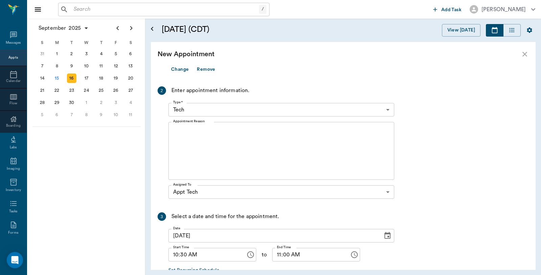
scroll to position [113, 0]
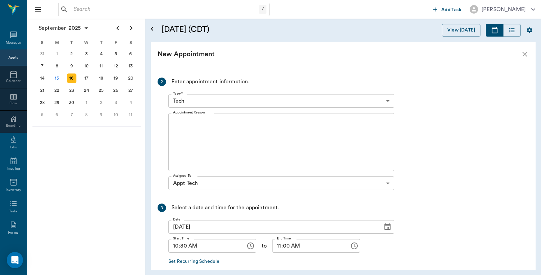
click at [212, 133] on textarea "Appointment Reason" at bounding box center [281, 142] width 217 height 47
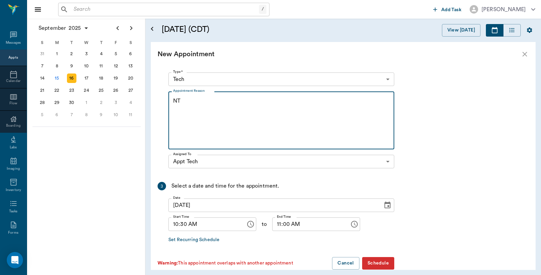
scroll to position [146, 0]
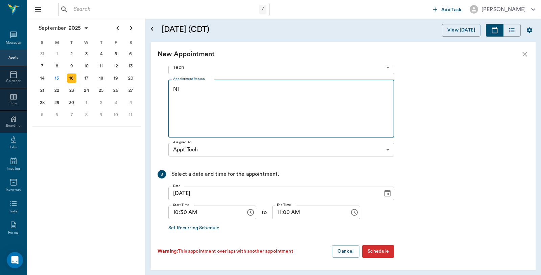
type textarea "NT"
click at [378, 256] on button "Schedule" at bounding box center [378, 251] width 32 height 13
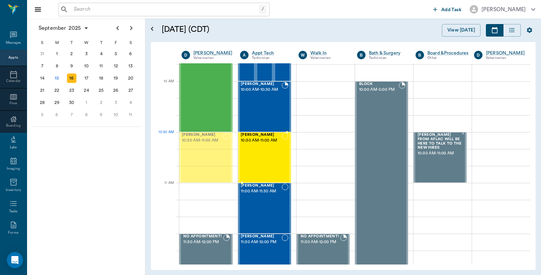
drag, startPoint x: 208, startPoint y: 150, endPoint x: 243, endPoint y: 151, distance: 34.9
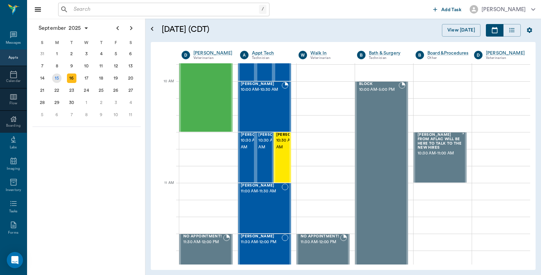
click at [56, 76] on div "15" at bounding box center [56, 77] width 9 height 9
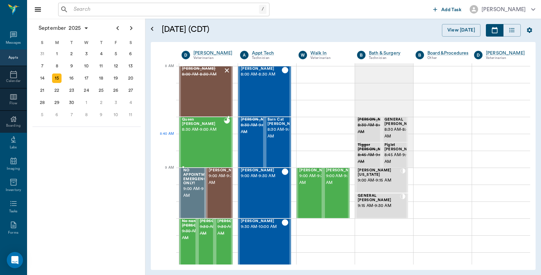
click at [207, 146] on div "Queen Roberson 8:30 AM - 9:00 AM" at bounding box center [203, 141] width 42 height 49
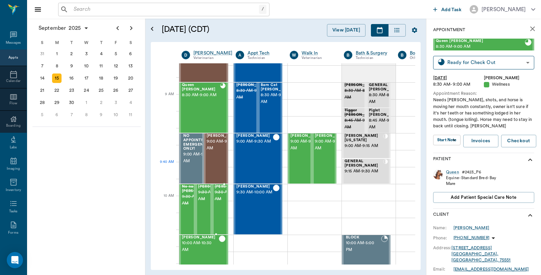
scroll to position [75, 0]
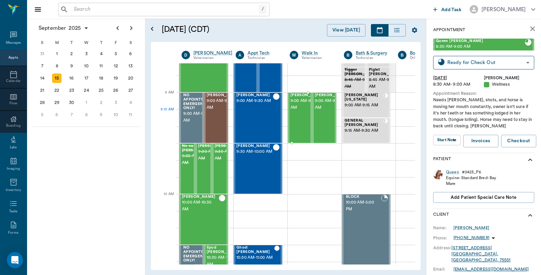
click at [301, 111] on span "9:00 AM - 9:30 AM" at bounding box center [308, 104] width 34 height 14
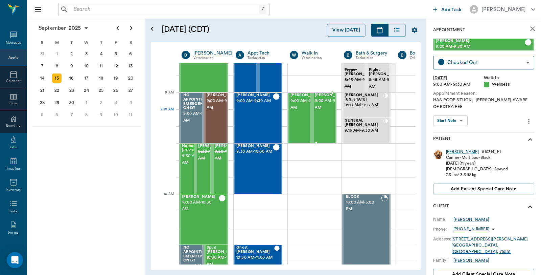
click at [324, 111] on span "9:00 AM - 9:30 AM" at bounding box center [332, 104] width 34 height 14
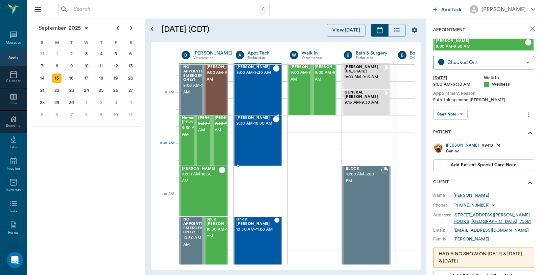
scroll to position [75, 0]
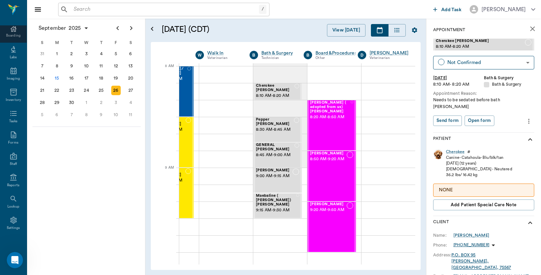
scroll to position [93, 0]
click at [10, 223] on div "Settings" at bounding box center [14, 225] width 14 height 5
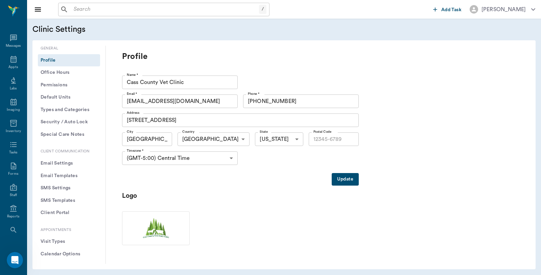
type input "75551"
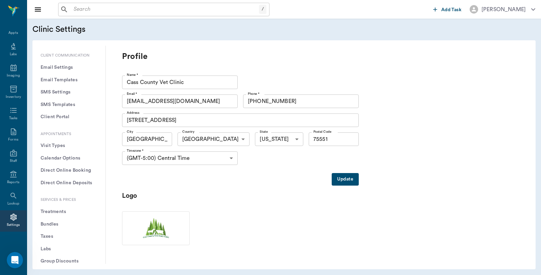
scroll to position [113, 0]
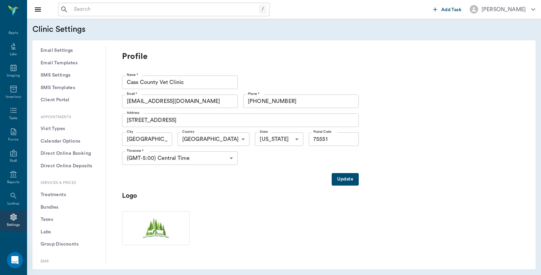
click at [66, 194] on button "Treatments" at bounding box center [69, 195] width 62 height 13
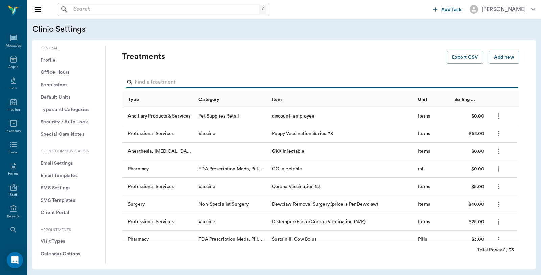
click at [173, 80] on input "Search" at bounding box center [322, 82] width 374 height 11
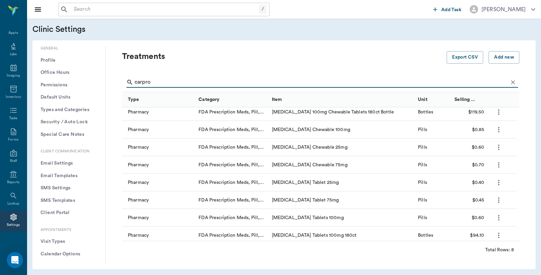
scroll to position [7, 0]
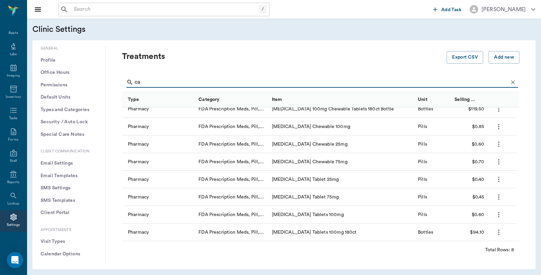
type input "c"
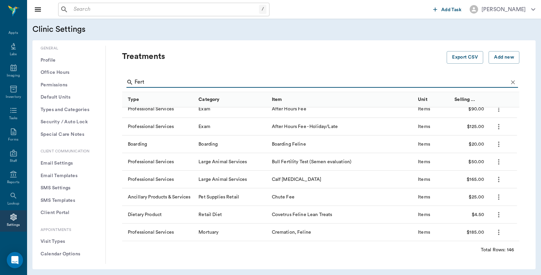
scroll to position [0, 0]
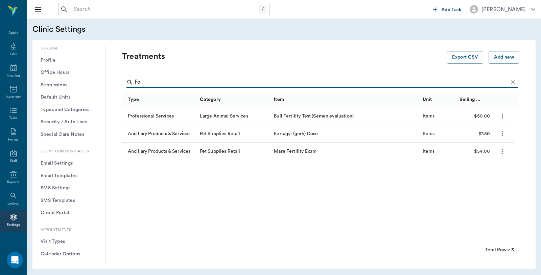
type input "F"
type input "tric"
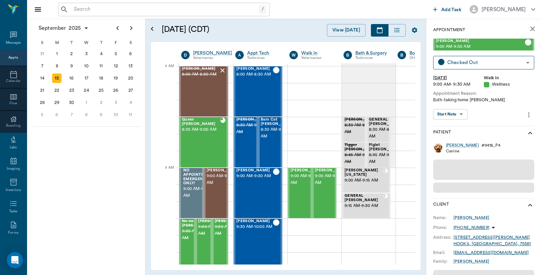
scroll to position [0, 0]
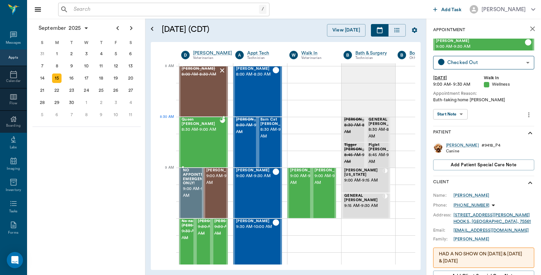
click at [207, 131] on span "8:30 AM - 9:00 AM" at bounding box center [201, 129] width 38 height 7
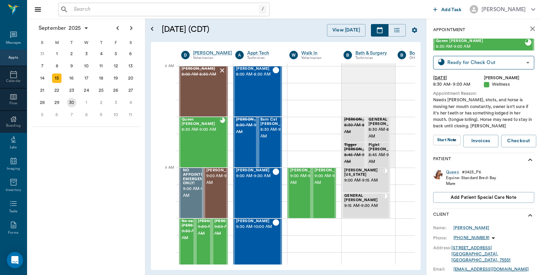
click at [72, 99] on div "30" at bounding box center [71, 102] width 9 height 9
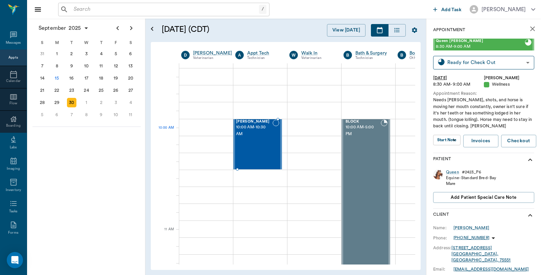
scroll to position [75, 0]
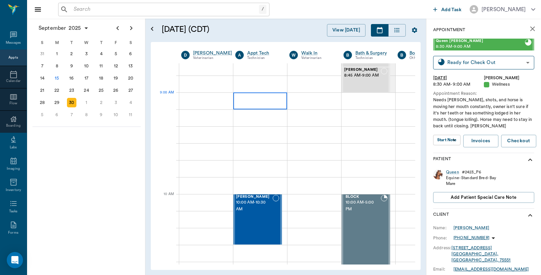
click at [251, 102] on div at bounding box center [261, 100] width 54 height 17
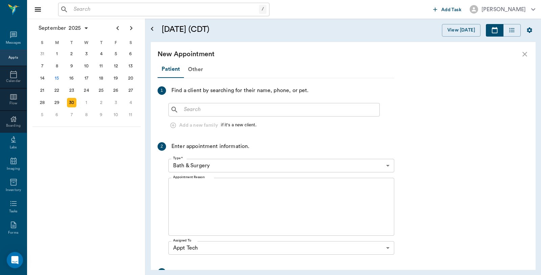
scroll to position [75, 0]
click at [212, 111] on input "text" at bounding box center [279, 109] width 196 height 9
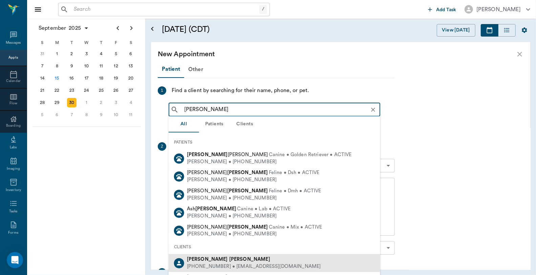
click at [212, 267] on div "(430) 342-3806 • HOLTGRIM62@gmail.com" at bounding box center [254, 266] width 134 height 7
type input "Susan HOlt"
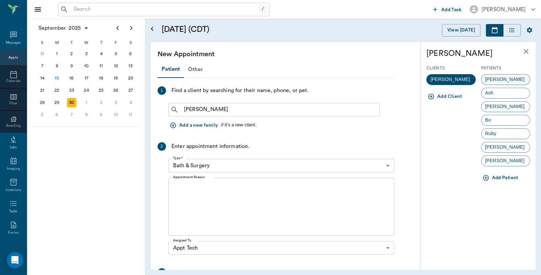
click at [512, 78] on div "Dottie" at bounding box center [506, 79] width 49 height 11
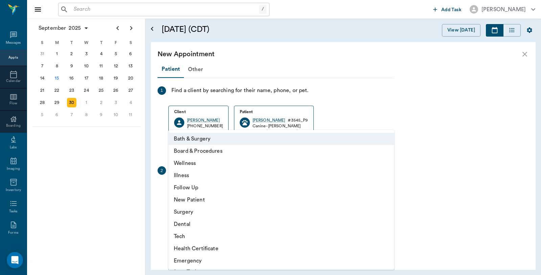
click at [214, 184] on body "/ ​ Add Task Dr. Bert Ellsworth Nectar Messages Appts Calendar Flow Boarding La…" at bounding box center [270, 137] width 541 height 275
click at [189, 236] on li "Tech" at bounding box center [282, 236] width 226 height 12
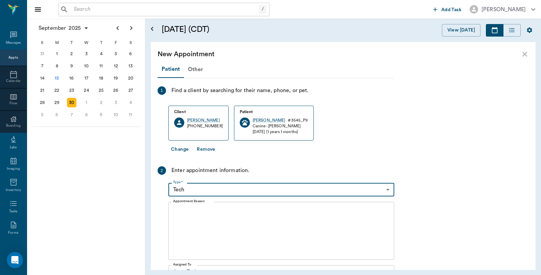
type input "65d2be4f46e3a538d89b8c1a"
type input "09:30 AM"
click at [217, 207] on div "x Appointment Reason" at bounding box center [282, 231] width 226 height 58
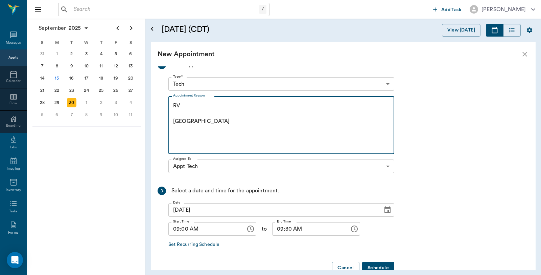
scroll to position [113, 0]
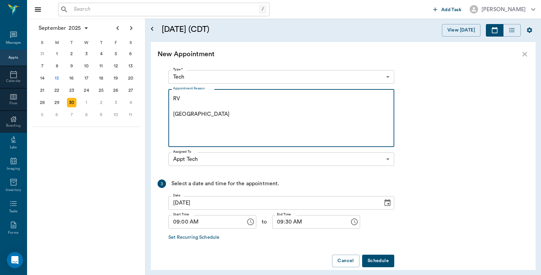
type textarea "RV Caryn"
click at [381, 259] on button "Schedule" at bounding box center [378, 260] width 32 height 13
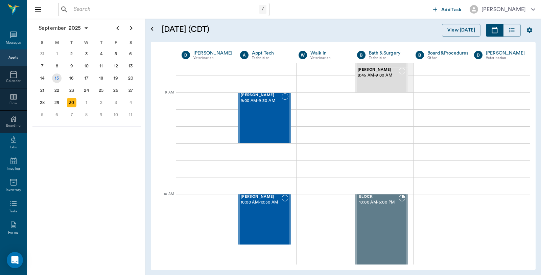
click at [58, 75] on div "15" at bounding box center [56, 77] width 9 height 9
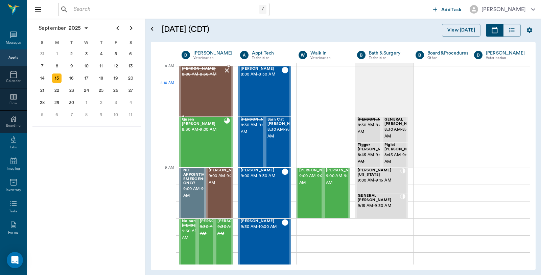
click at [214, 89] on div "Lucee Orr 8:00 AM - 8:30 AM" at bounding box center [202, 91] width 41 height 49
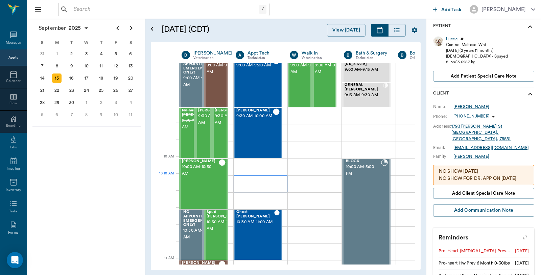
scroll to position [113, 0]
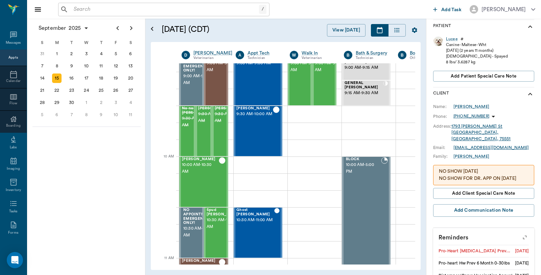
click at [104, 8] on input "text" at bounding box center [165, 9] width 188 height 9
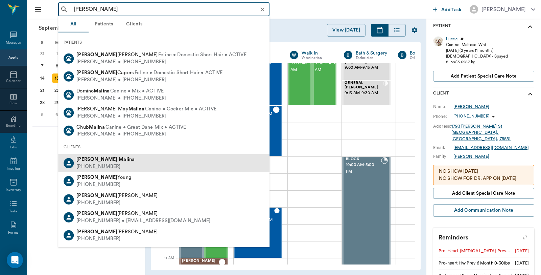
click at [108, 163] on div "(352) 598-7739" at bounding box center [105, 166] width 58 height 7
type input "carl Malina"
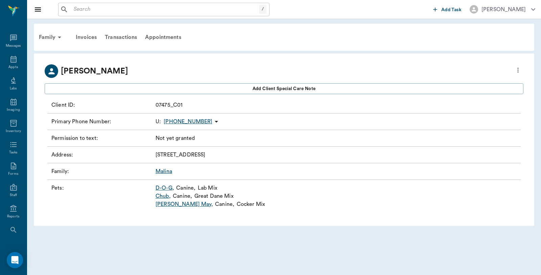
click at [163, 186] on link "D-O-G ," at bounding box center [165, 188] width 19 height 8
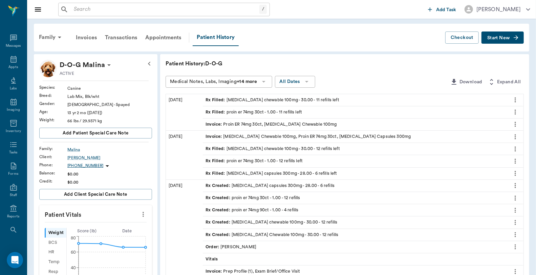
click at [263, 124] on div "Invoice : Proin ER 74mg 30ct, Carprofen Chewable 100mg" at bounding box center [270, 124] width 131 height 6
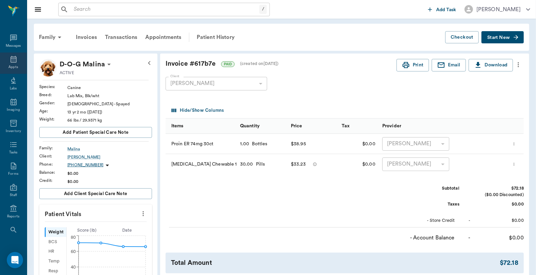
click at [5, 60] on div "Appts" at bounding box center [13, 62] width 27 height 21
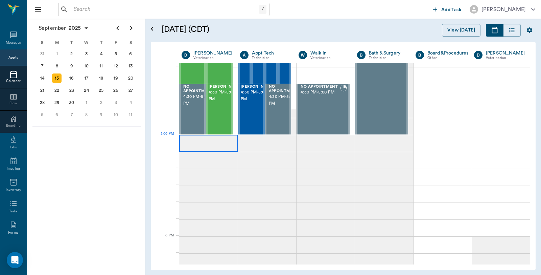
scroll to position [846, 0]
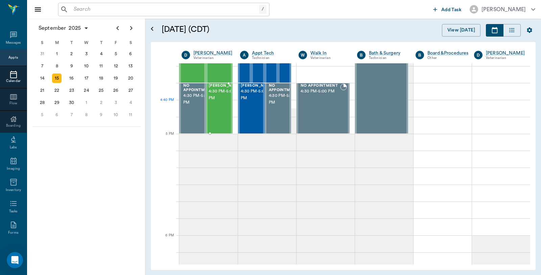
click at [219, 102] on span "4:30 PM - 5:00 PM" at bounding box center [226, 95] width 34 height 14
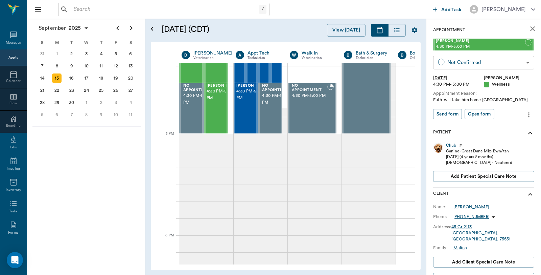
click at [522, 62] on body "/ ​ Add Task Dr. Bert Ellsworth Nectar Messages Appts Calendar Flow Boarding La…" at bounding box center [270, 137] width 541 height 275
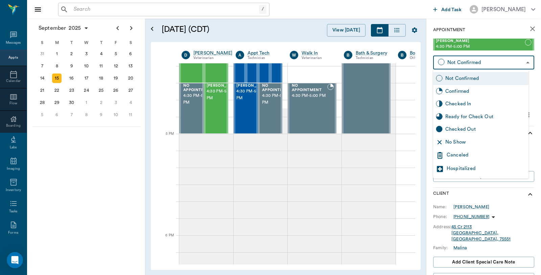
click at [451, 154] on div "Canceled" at bounding box center [486, 155] width 79 height 8
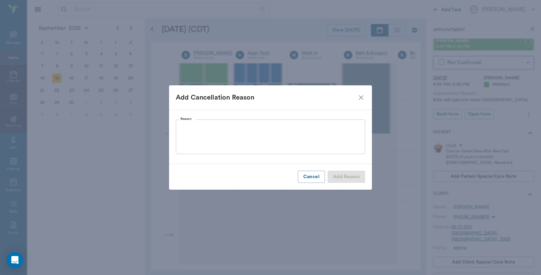
click at [206, 131] on textarea "Reason" at bounding box center [271, 136] width 180 height 23
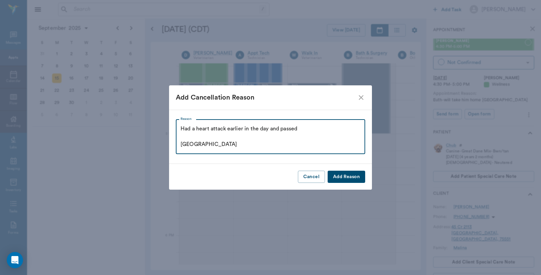
type textarea "Had a heart attack earlier in the day and passed Caryn"
click at [354, 179] on button "Add Reason" at bounding box center [347, 177] width 38 height 13
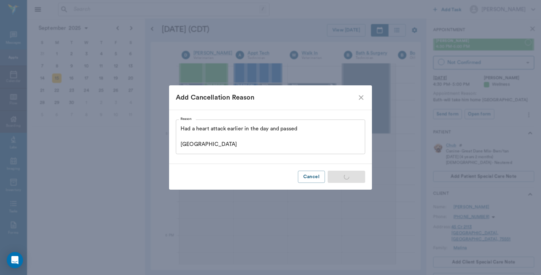
type input "CANCELED"
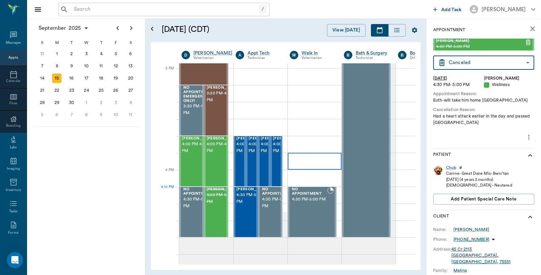
scroll to position [771, 0]
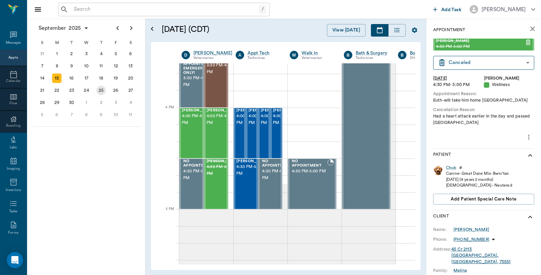
click at [104, 89] on div "25" at bounding box center [100, 90] width 9 height 9
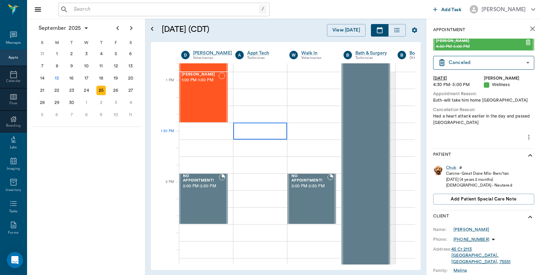
scroll to position [489, 0]
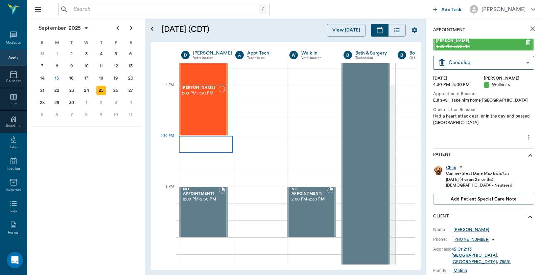
click at [217, 151] on div at bounding box center [206, 144] width 54 height 17
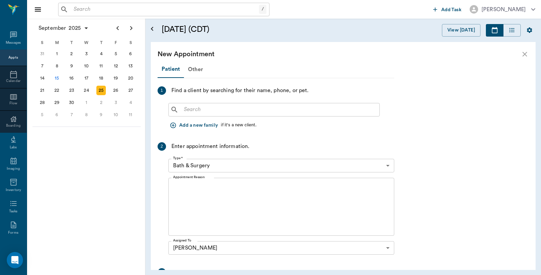
scroll to position [489, 0]
click at [207, 103] on div "​" at bounding box center [275, 110] width 212 height 14
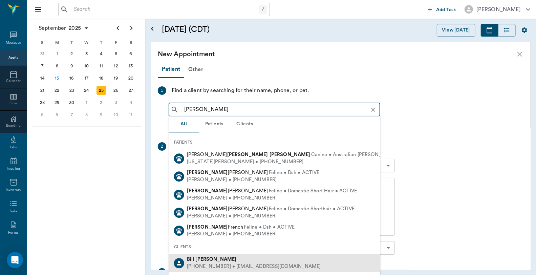
click at [211, 265] on div "(214) 213-9999 • bill@bronco1.com" at bounding box center [254, 266] width 134 height 7
type input "Bill thomas"
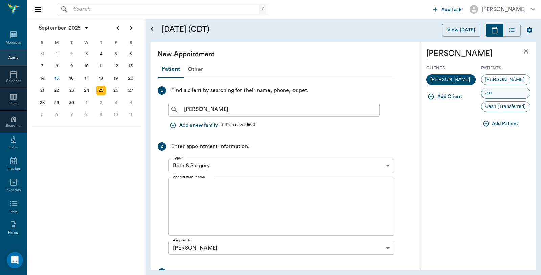
click at [503, 95] on div "Jax" at bounding box center [506, 93] width 49 height 11
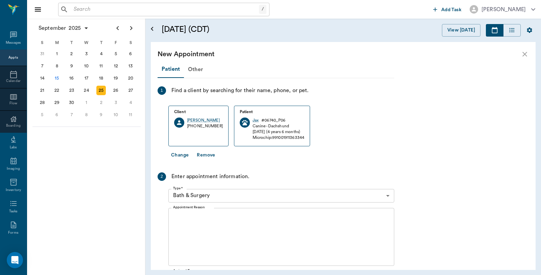
click at [215, 195] on body "/ ​ Add Task Dr. Bert Ellsworth Nectar Messages Appts Calendar Flow Boarding La…" at bounding box center [270, 137] width 541 height 275
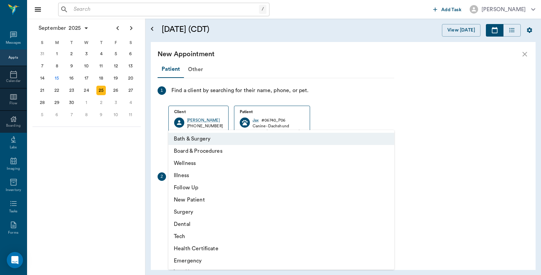
click at [184, 224] on li "Dental" at bounding box center [282, 224] width 226 height 12
type input "65d2be4f46e3a538d89b8c19"
type input "02:00 PM"
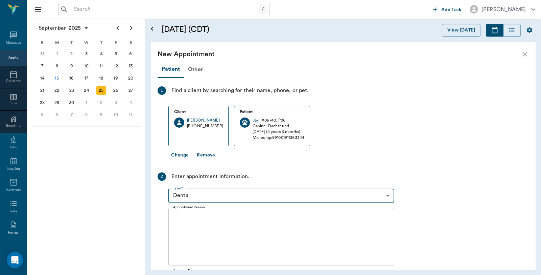
click at [237, 219] on textarea "Appointment Reason" at bounding box center [281, 236] width 217 height 47
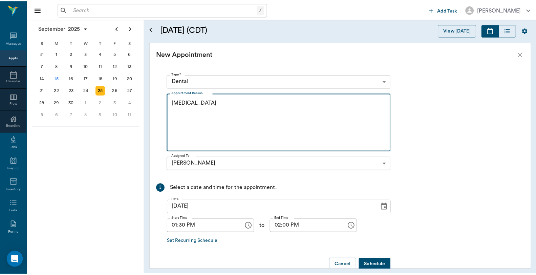
scroll to position [128, 0]
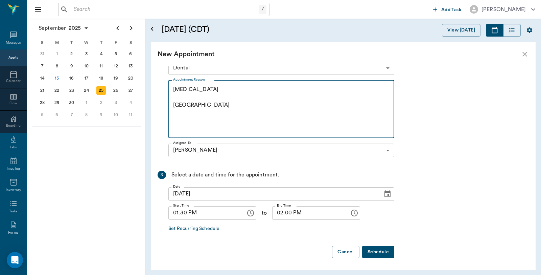
type textarea "Teeth Cleaning Caryn"
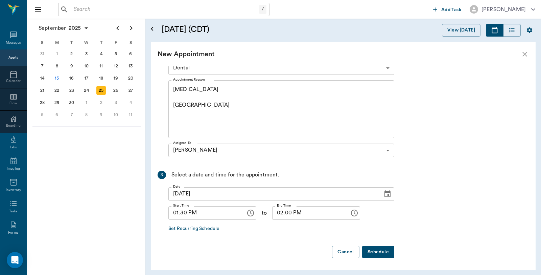
click at [389, 249] on button "Schedule" at bounding box center [378, 252] width 32 height 13
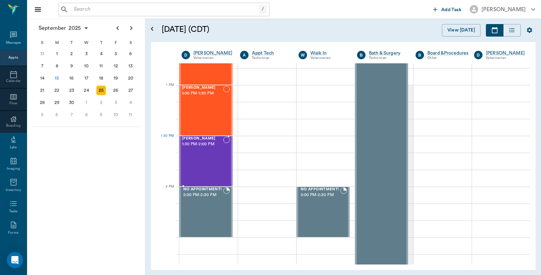
click at [206, 150] on div "Jax Thomas 1:30 PM - 2:00 PM" at bounding box center [202, 160] width 41 height 49
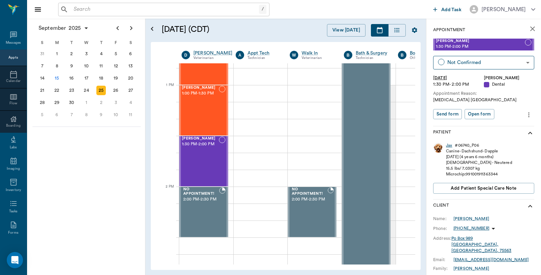
click at [450, 145] on div "Jax" at bounding box center [449, 145] width 6 height 6
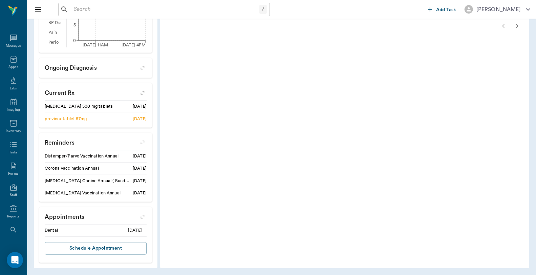
scroll to position [275, 0]
click at [142, 141] on icon "button" at bounding box center [142, 141] width 9 height 9
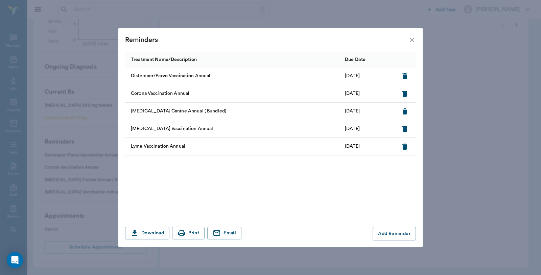
click at [412, 42] on icon "close" at bounding box center [412, 40] width 8 height 8
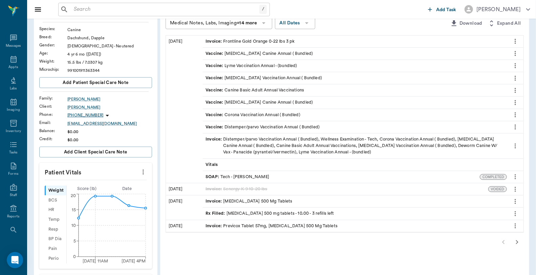
scroll to position [12, 0]
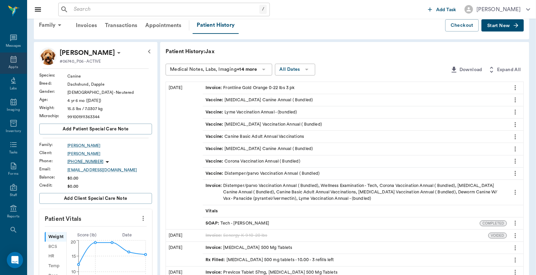
click at [9, 65] on div "Appts" at bounding box center [12, 67] width 9 height 5
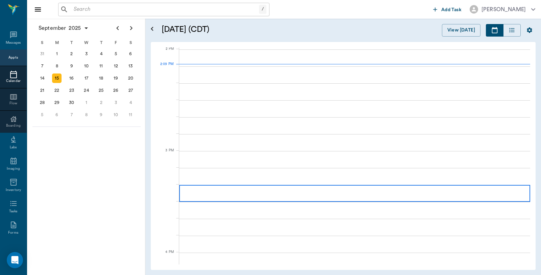
scroll to position [610, 0]
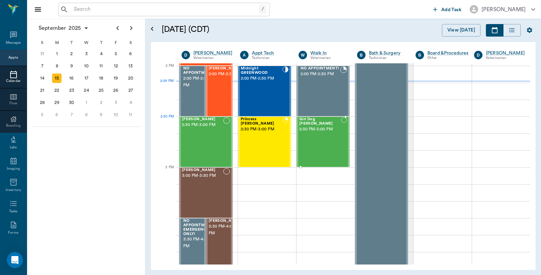
click at [315, 131] on div "Girl Dog Jones 2:30 PM - 3:00 PM" at bounding box center [321, 141] width 42 height 49
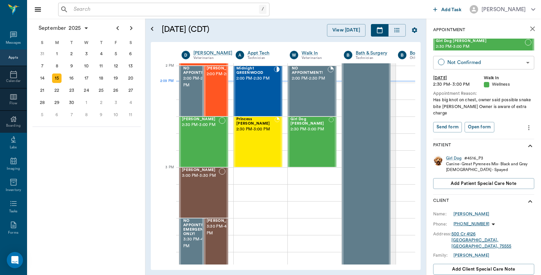
click at [496, 60] on body "/ ​ Add Task Dr. Bert Ellsworth Nectar Messages Appts Calendar Flow Boarding La…" at bounding box center [270, 137] width 541 height 275
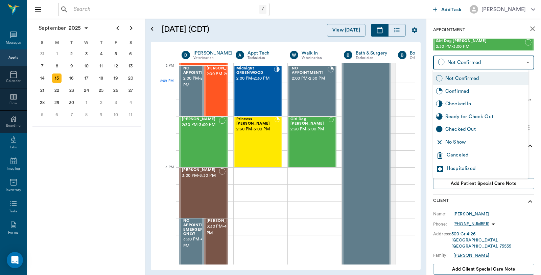
click at [467, 102] on div "Checked In" at bounding box center [486, 103] width 81 height 7
type input "CHECKED_IN"
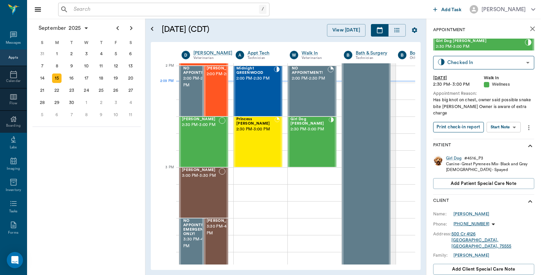
click at [465, 125] on button "Print check-in report" at bounding box center [459, 127] width 51 height 10
click at [192, 140] on div "Lil Man Chandler 2:30 PM - 3:00 PM" at bounding box center [200, 141] width 37 height 49
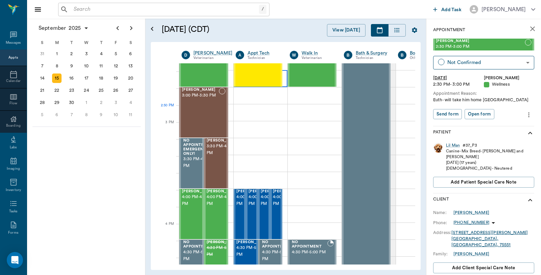
scroll to position [647, 0]
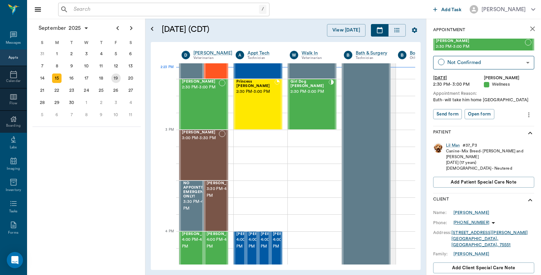
click at [113, 76] on div "19" at bounding box center [115, 77] width 9 height 9
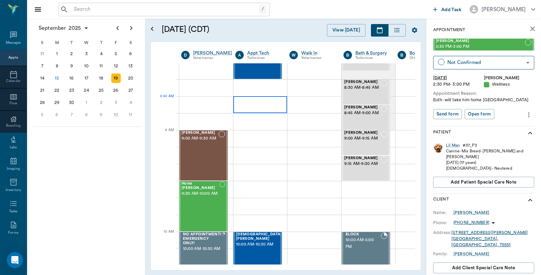
scroll to position [0, 0]
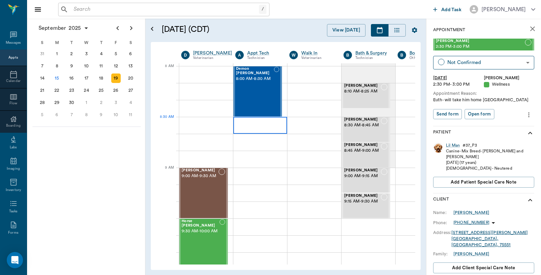
click at [241, 121] on div at bounding box center [261, 125] width 54 height 17
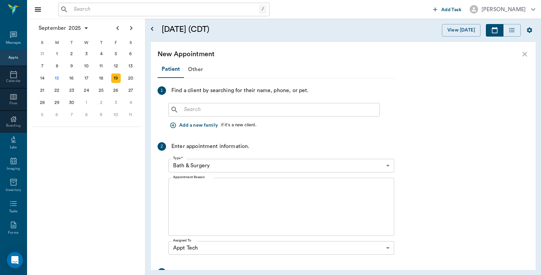
scroll to position [0, 0]
click at [207, 110] on input "text" at bounding box center [279, 109] width 196 height 9
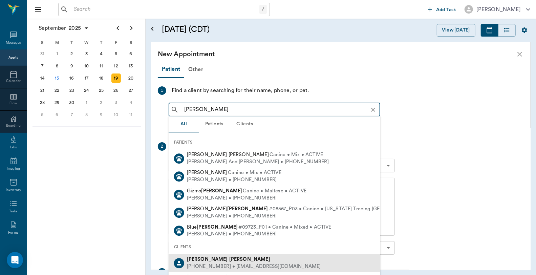
click at [229, 257] on b "Curtis" at bounding box center [249, 259] width 41 height 5
type input "Teresa Curtis"
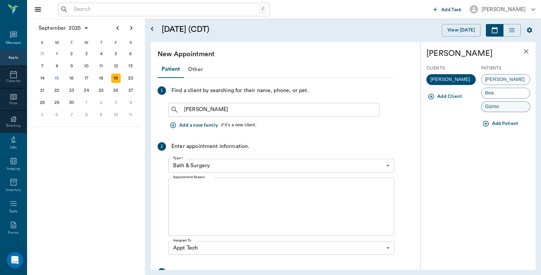
click at [506, 106] on div "Gizmo" at bounding box center [506, 106] width 49 height 11
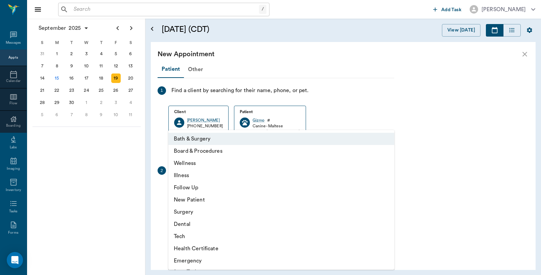
click at [227, 191] on body "/ ​ Add Task Dr. Bert Ellsworth Nectar Messages Appts Calendar Flow Boarding La…" at bounding box center [270, 137] width 541 height 275
click at [185, 234] on li "Tech" at bounding box center [282, 236] width 226 height 12
type input "65d2be4f46e3a538d89b8c1a"
type input "09:00 AM"
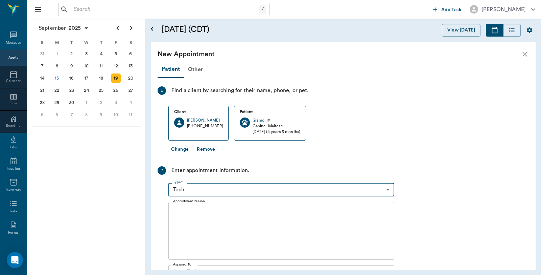
click at [181, 219] on textarea "Appointment Reason" at bounding box center [281, 230] width 217 height 47
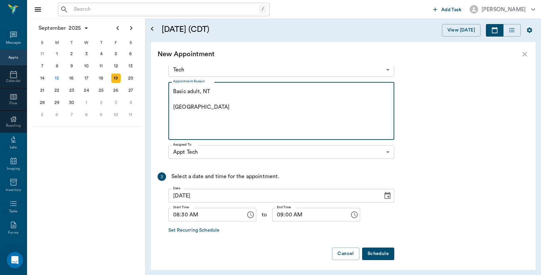
scroll to position [122, 0]
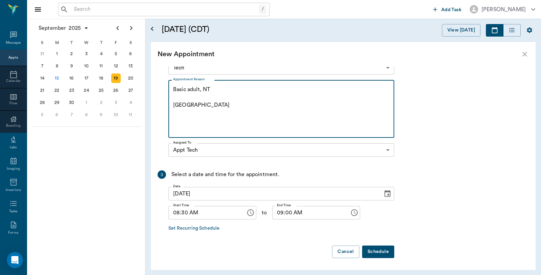
type textarea "Basic adult, NT Caryn"
click at [384, 248] on button "Schedule" at bounding box center [378, 251] width 32 height 13
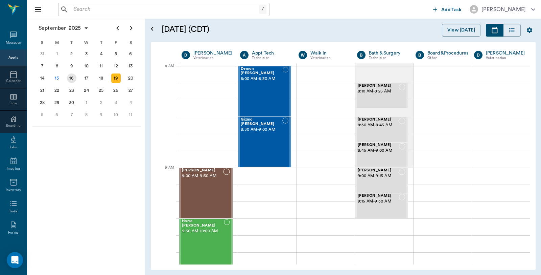
click at [74, 80] on div "16" at bounding box center [71, 77] width 9 height 9
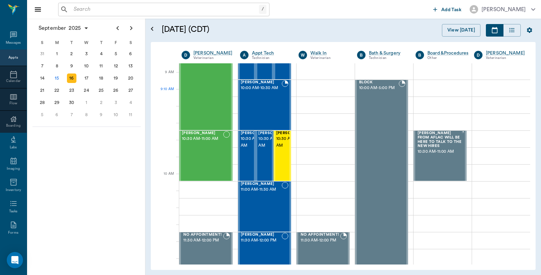
scroll to position [225, 0]
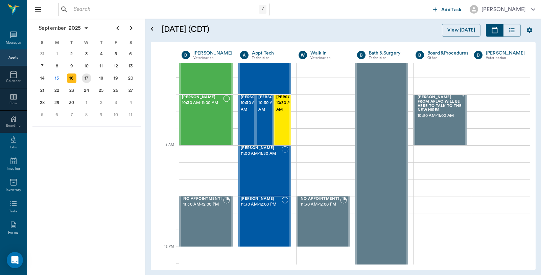
click at [85, 79] on div "17" at bounding box center [86, 77] width 9 height 9
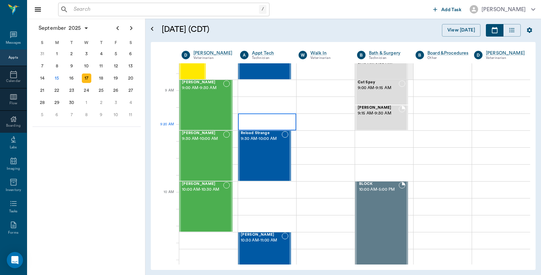
scroll to position [75, 0]
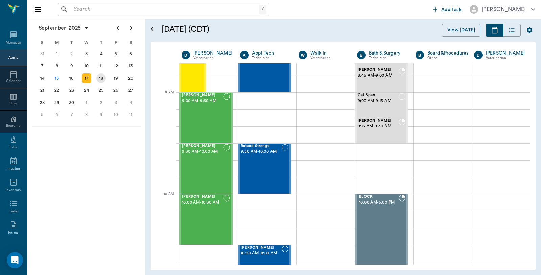
click at [106, 76] on div "18" at bounding box center [101, 78] width 15 height 12
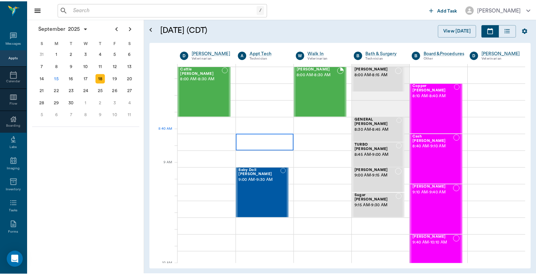
scroll to position [38, 0]
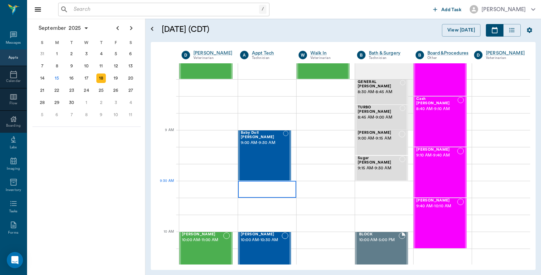
click at [252, 183] on div at bounding box center [267, 189] width 58 height 17
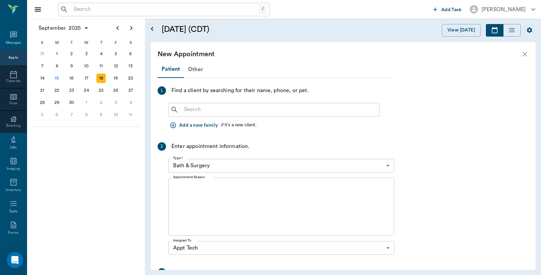
click at [255, 109] on input "text" at bounding box center [279, 109] width 196 height 9
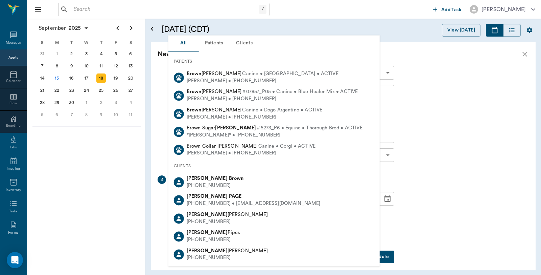
scroll to position [97, 0]
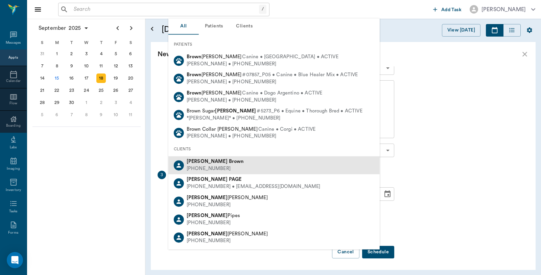
click at [222, 163] on div "Pamela Brown (903) 278-1556" at bounding box center [275, 165] width 212 height 18
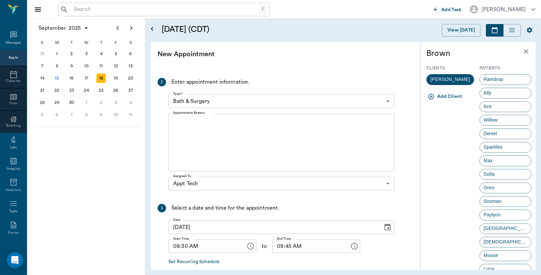
scroll to position [60, 0]
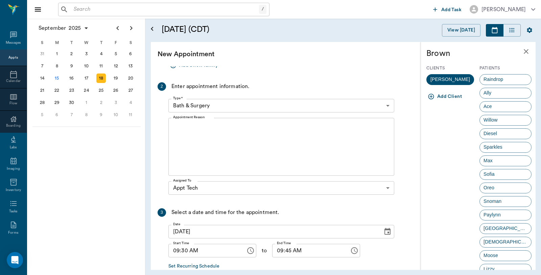
click at [524, 50] on icon "close" at bounding box center [526, 51] width 5 height 5
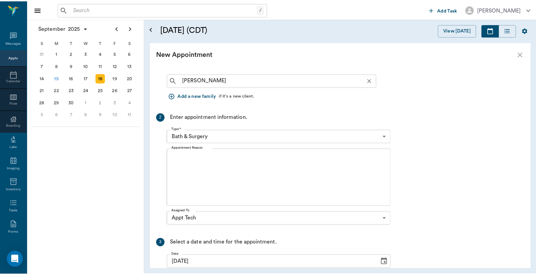
scroll to position [0, 0]
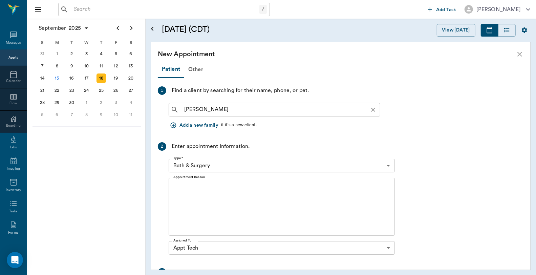
click at [193, 107] on input "Pam Brown" at bounding box center [279, 109] width 197 height 9
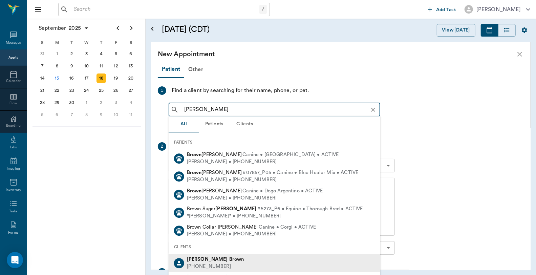
click at [194, 110] on input "Pam Brown" at bounding box center [279, 109] width 197 height 9
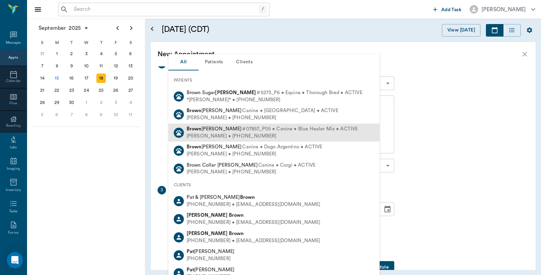
scroll to position [97, 0]
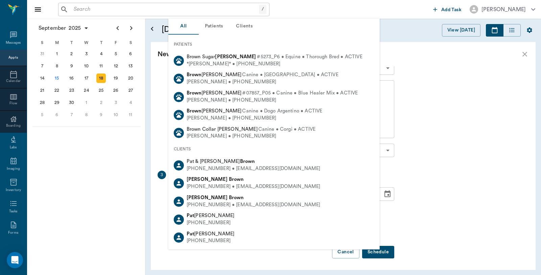
click at [202, 164] on div "Pat & John Brown" at bounding box center [254, 161] width 134 height 7
type input "PaT Brown"
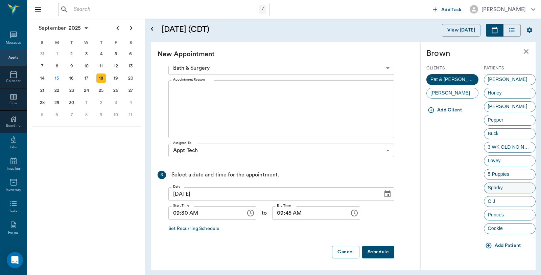
click at [509, 187] on div "Sparky" at bounding box center [510, 187] width 52 height 11
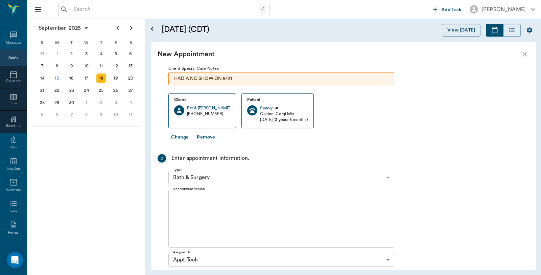
scroll to position [75, 0]
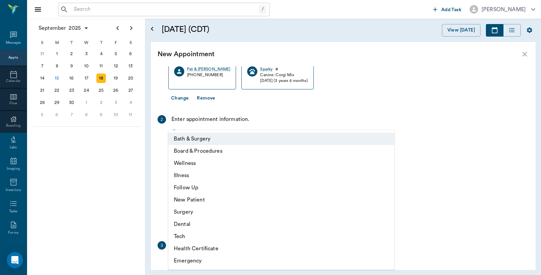
click at [214, 137] on body "/ ​ Add Task Dr. Bert Ellsworth Nectar Messages Appts Calendar Flow Boarding La…" at bounding box center [270, 137] width 541 height 275
drag, startPoint x: 196, startPoint y: 239, endPoint x: 202, endPoint y: 235, distance: 7.0
click at [202, 237] on li "Tech" at bounding box center [282, 236] width 226 height 12
type input "65d2be4f46e3a538d89b8c1a"
type input "10:00 AM"
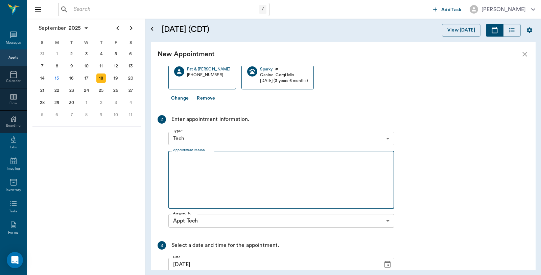
click at [232, 169] on textarea "Appointment Reason" at bounding box center [281, 179] width 217 height 47
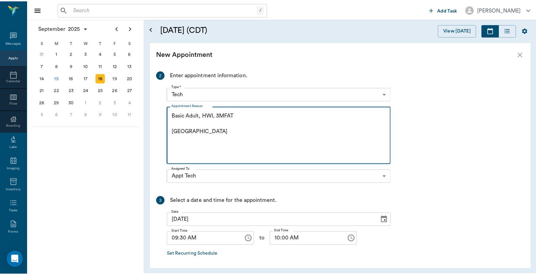
scroll to position [146, 0]
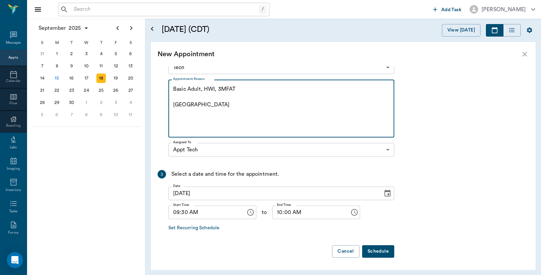
type textarea "Basic Adult, HWI, 3MFAT Caryn"
click at [389, 250] on button "Schedule" at bounding box center [378, 251] width 32 height 13
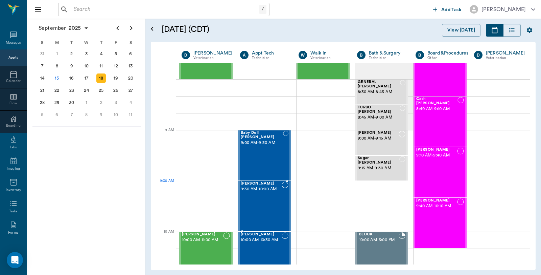
click at [256, 195] on div "Sparky Brown 9:30 AM - 10:00 AM" at bounding box center [261, 205] width 41 height 49
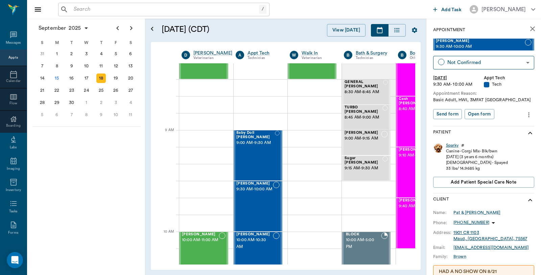
click at [452, 146] on div "Sparky" at bounding box center [452, 145] width 13 height 6
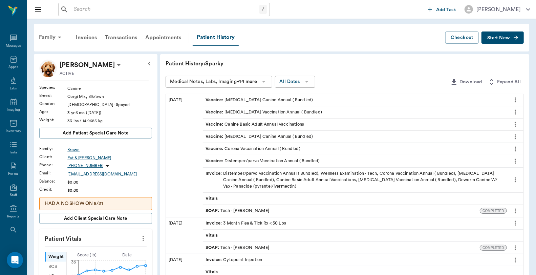
click at [52, 41] on div "Family" at bounding box center [51, 37] width 33 height 16
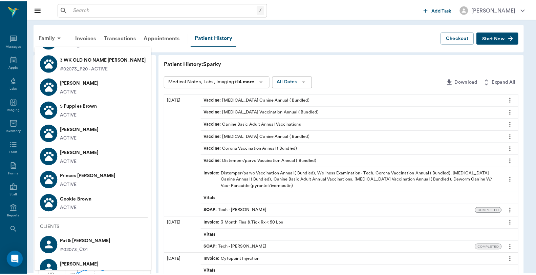
scroll to position [157, 0]
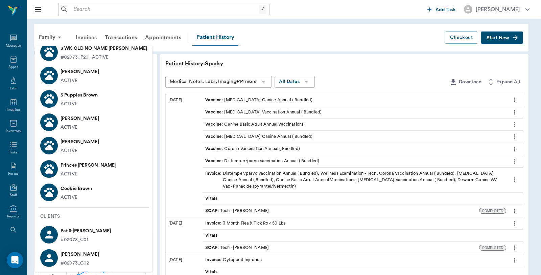
click at [76, 187] on p "Cookie Brown" at bounding box center [77, 188] width 32 height 11
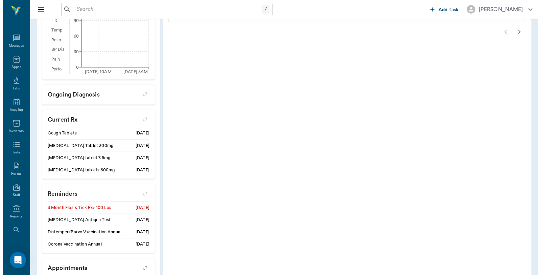
scroll to position [263, 0]
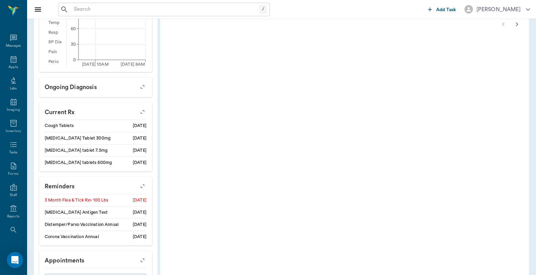
click at [142, 185] on icon "button" at bounding box center [142, 185] width 9 height 9
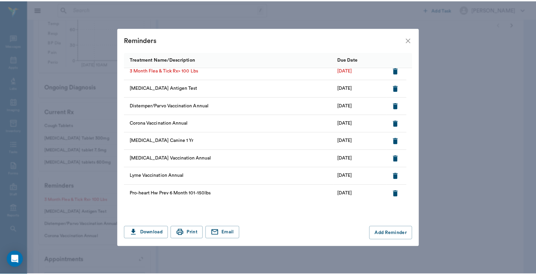
scroll to position [0, 0]
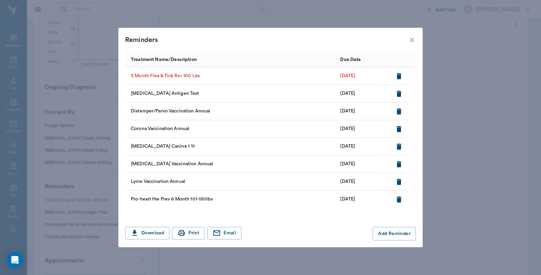
click at [413, 39] on icon "close" at bounding box center [412, 40] width 5 height 5
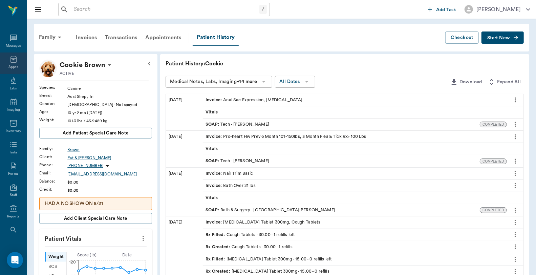
click at [5, 63] on div "Appts" at bounding box center [13, 62] width 27 height 21
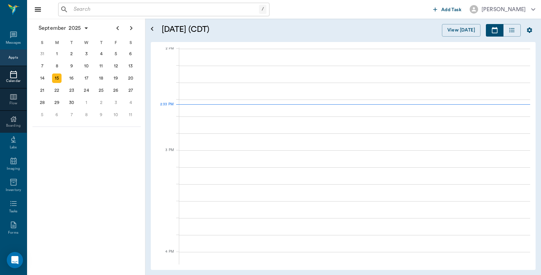
scroll to position [610, 0]
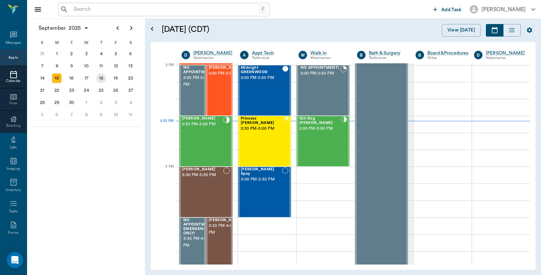
click at [102, 76] on div "18" at bounding box center [100, 77] width 9 height 9
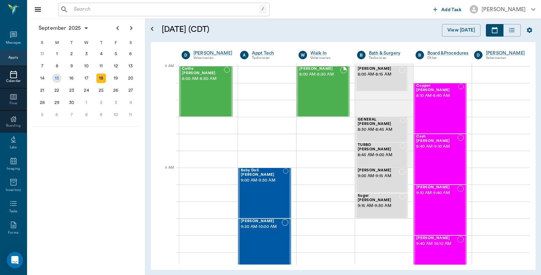
click at [56, 75] on div "15" at bounding box center [56, 77] width 9 height 9
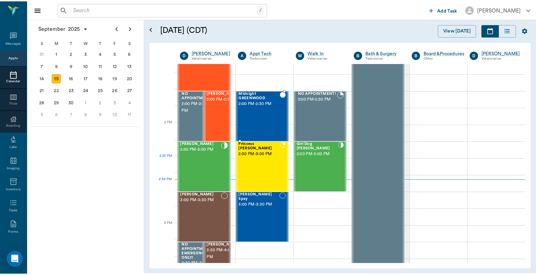
scroll to position [601, 0]
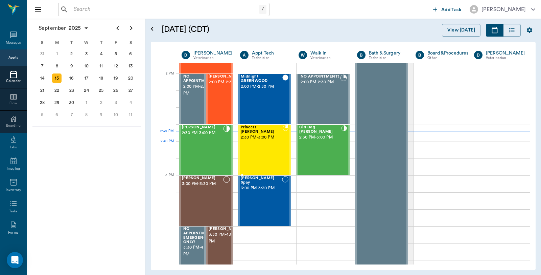
click at [254, 153] on div "Princess O'brien 2:30 PM - 3:00 PM" at bounding box center [262, 149] width 42 height 49
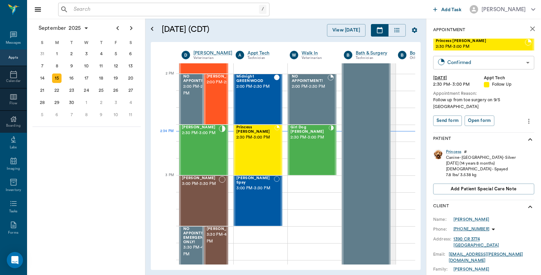
click at [487, 59] on body "/ ​ Add Task Dr. Bert Ellsworth Nectar Messages Appts Calendar Flow Boarding La…" at bounding box center [270, 137] width 541 height 275
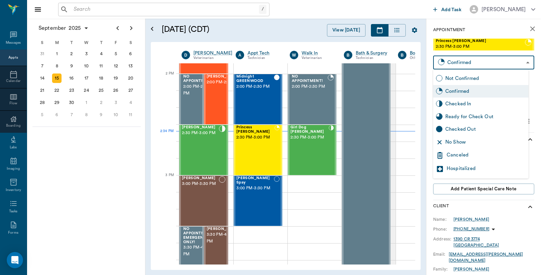
click at [464, 103] on div "Checked In" at bounding box center [486, 103] width 81 height 7
type input "CHECKED_IN"
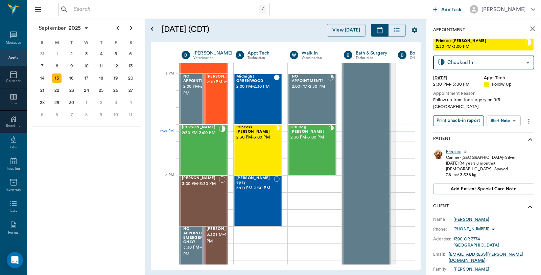
click at [462, 115] on button "Print check-in report" at bounding box center [459, 120] width 51 height 10
click at [139, 3] on div "/ ​" at bounding box center [164, 10] width 212 height 14
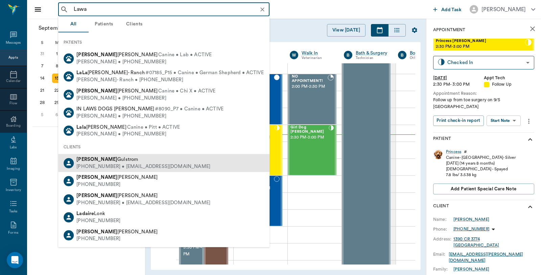
click at [114, 164] on div "(503) 602-9063 • GULSTROMS2009@gmail.com" at bounding box center [143, 166] width 134 height 7
type input "Lawa"
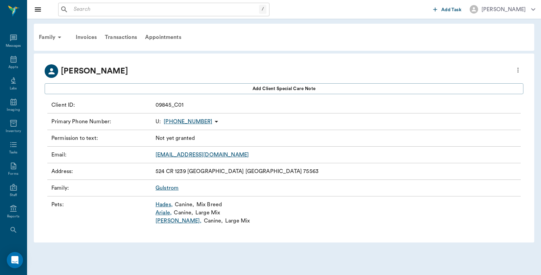
click at [162, 213] on link "Ariale ," at bounding box center [164, 212] width 16 height 8
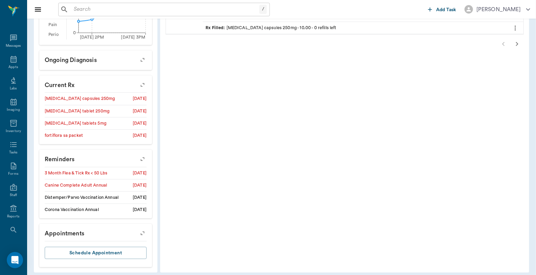
scroll to position [288, 0]
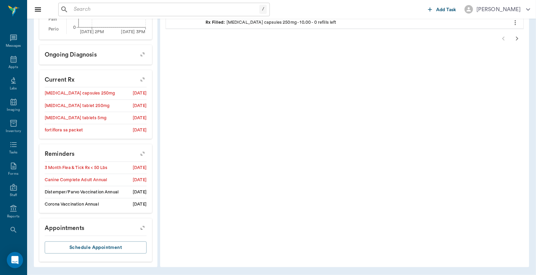
click at [143, 152] on icon "button" at bounding box center [142, 153] width 9 height 9
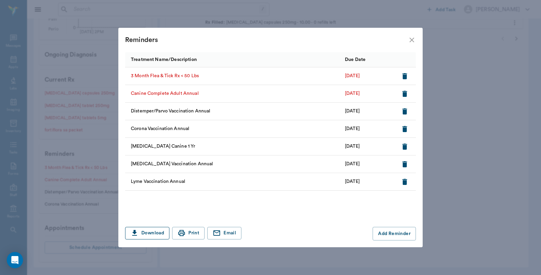
click at [153, 232] on button "Download" at bounding box center [147, 233] width 44 height 13
click at [492, 164] on div "Reminders Treatment Name/Description Due Date 3 Month Flea & Tick Rx < 50 Lbs 1…" at bounding box center [270, 137] width 541 height 275
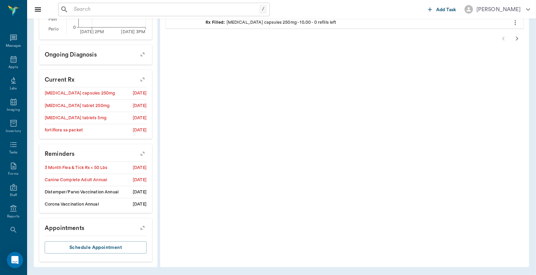
click at [145, 153] on icon "button" at bounding box center [142, 153] width 9 height 9
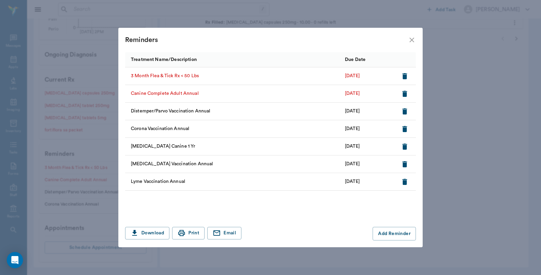
click at [410, 41] on icon "close" at bounding box center [412, 40] width 8 height 8
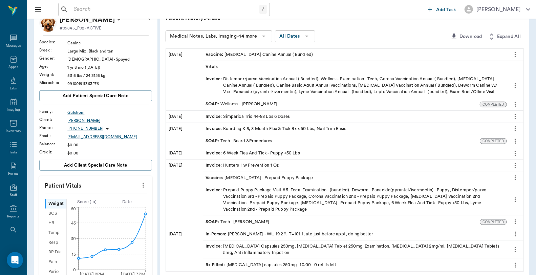
scroll to position [0, 0]
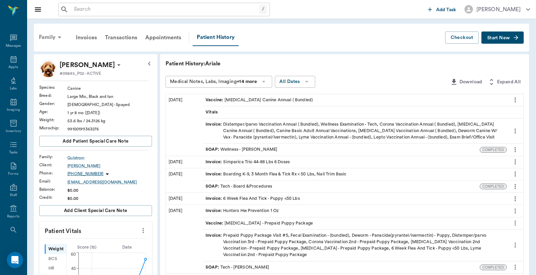
click at [46, 35] on div "Family" at bounding box center [51, 37] width 33 height 16
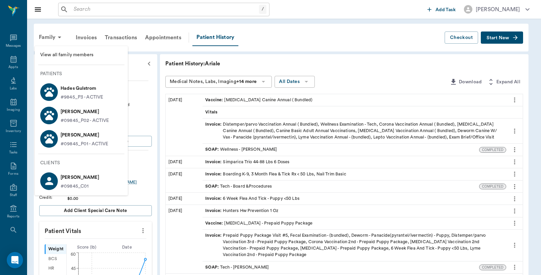
click at [69, 139] on p "Jasmine Gulstrom" at bounding box center [85, 135] width 48 height 11
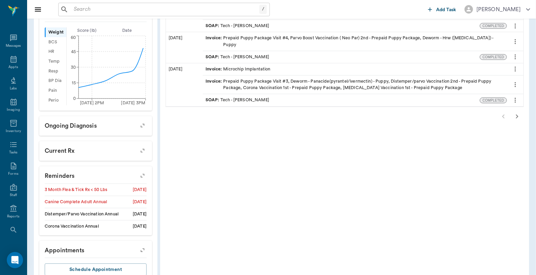
scroll to position [239, 0]
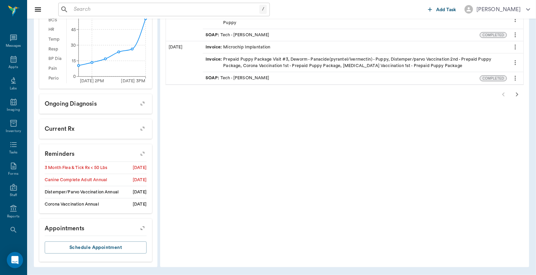
click at [142, 154] on icon "button" at bounding box center [142, 153] width 9 height 9
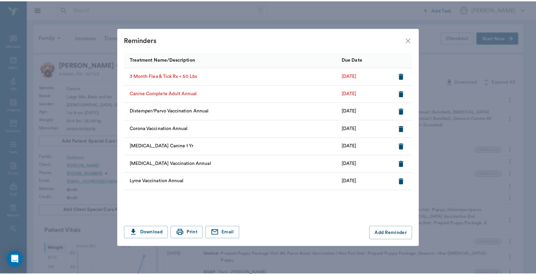
scroll to position [239, 0]
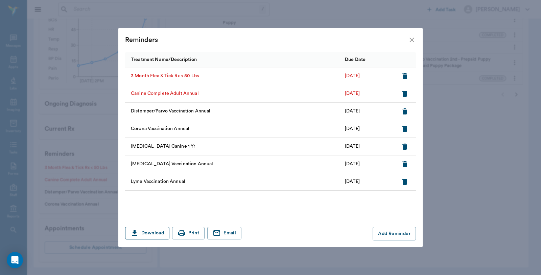
click at [147, 230] on button "Download" at bounding box center [147, 233] width 44 height 13
click at [442, 208] on div "Reminders Treatment Name/Description Due Date 3 Month Flea & Tick Rx < 50 Lbs […" at bounding box center [270, 137] width 541 height 275
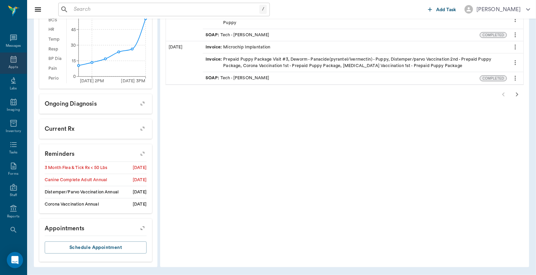
click at [10, 62] on icon at bounding box center [13, 59] width 6 height 7
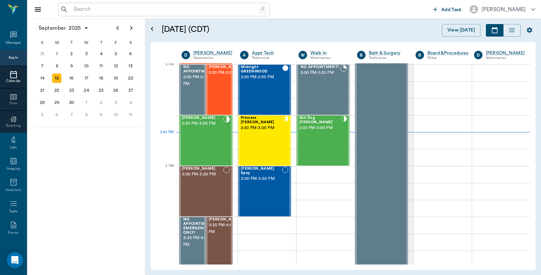
scroll to position [611, 0]
click at [102, 78] on div "18" at bounding box center [100, 77] width 9 height 9
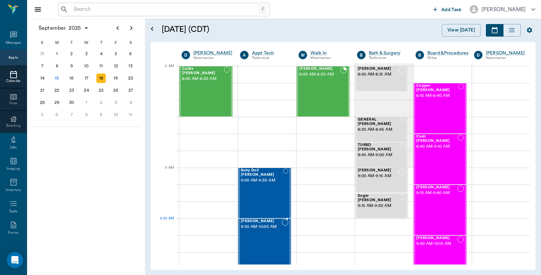
click at [258, 225] on span "9:30 AM - 10:00 AM" at bounding box center [261, 226] width 41 height 7
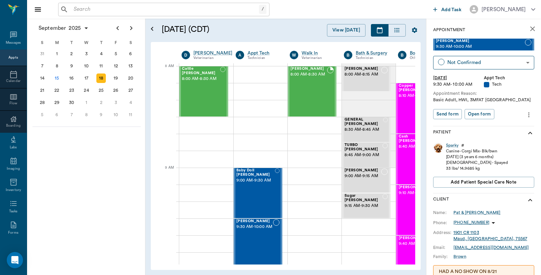
click at [526, 116] on icon "more" at bounding box center [529, 115] width 7 height 8
click at [494, 128] on span "Edit appointment" at bounding box center [495, 126] width 57 height 7
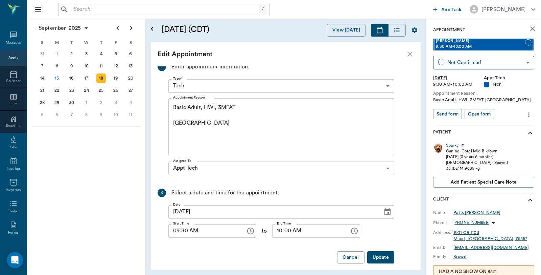
scroll to position [126, 0]
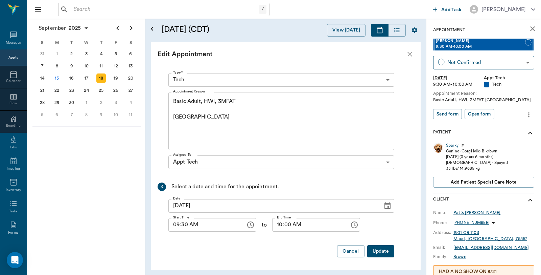
click at [183, 123] on textarea "Basic Adult, HWI, 3MFAT [GEOGRAPHIC_DATA]" at bounding box center [281, 120] width 217 height 47
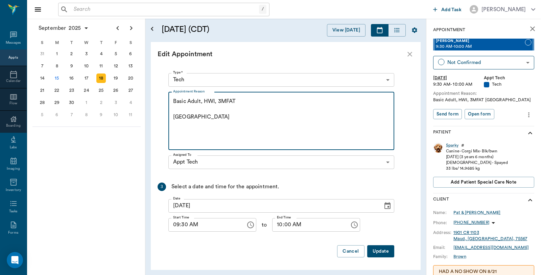
click at [192, 119] on textarea "Basic Adult, HWI, 3MFAT [GEOGRAPHIC_DATA]" at bounding box center [281, 120] width 217 height 47
type textarea "Basic Adult, HWI, 3MFAT [PERSON_NAME] Owner want to pick up 3MFAT for Cookie"
click at [379, 248] on button "Update" at bounding box center [381, 251] width 27 height 13
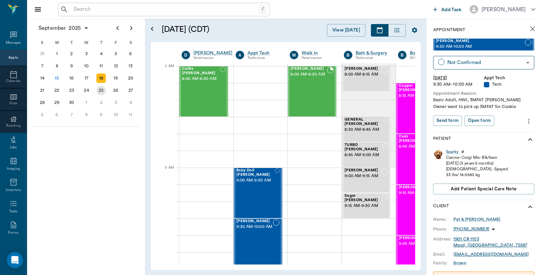
click at [101, 90] on div "25" at bounding box center [100, 90] width 9 height 9
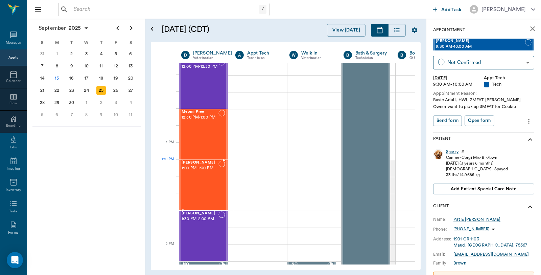
scroll to position [414, 0]
click at [529, 31] on icon "close" at bounding box center [533, 29] width 8 height 8
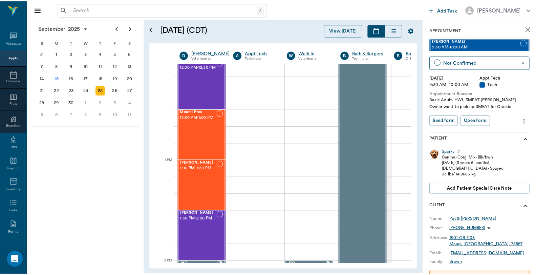
scroll to position [414, 0]
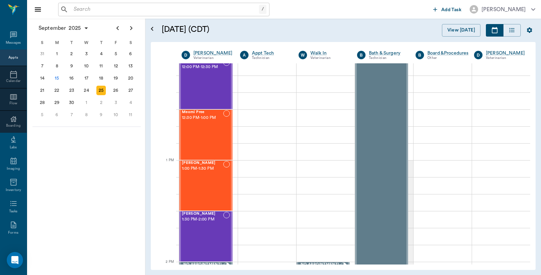
click at [106, 9] on input "text" at bounding box center [165, 9] width 188 height 9
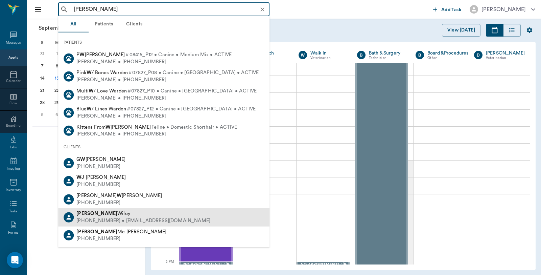
click at [108, 218] on div "[PHONE_NUMBER] • [EMAIL_ADDRESS][DOMAIN_NAME]" at bounding box center [143, 220] width 134 height 7
type input "[PERSON_NAME]"
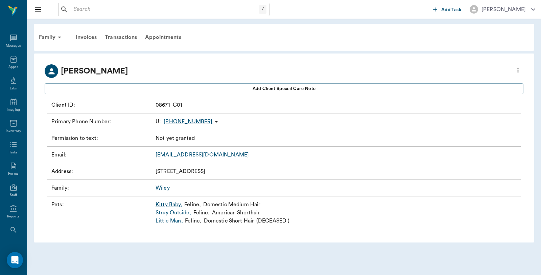
click at [166, 204] on link "Kitty Baby ," at bounding box center [169, 204] width 27 height 8
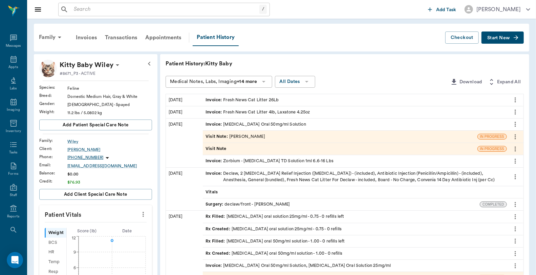
click at [489, 38] on span "Start New" at bounding box center [498, 38] width 23 height 0
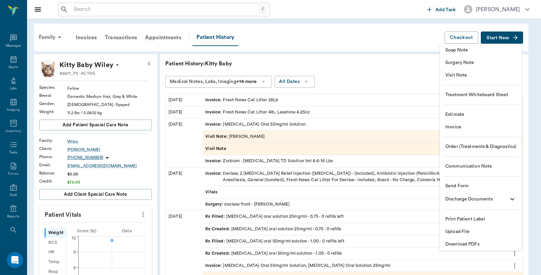
click at [461, 127] on span "Invoice" at bounding box center [481, 127] width 71 height 7
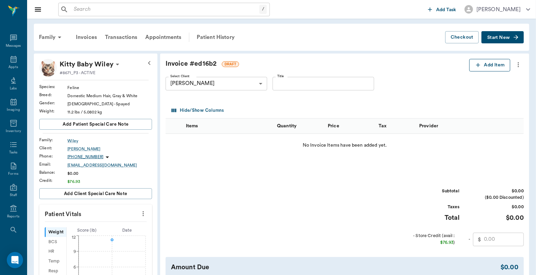
click at [483, 62] on button "Add Item" at bounding box center [489, 65] width 41 height 13
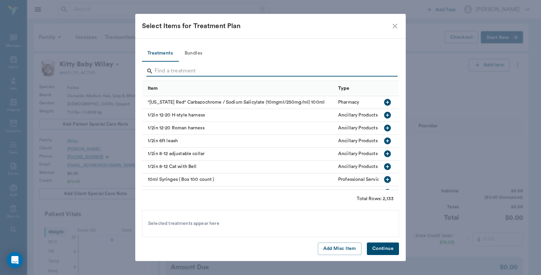
click at [228, 69] on input "Search" at bounding box center [271, 71] width 233 height 11
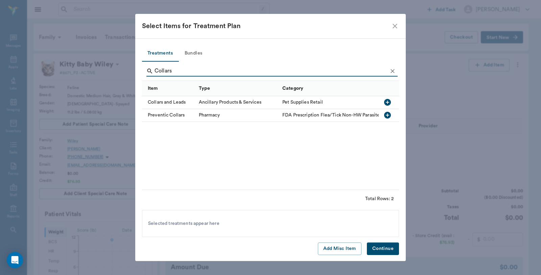
type input "Collars"
click at [388, 104] on icon "button" at bounding box center [388, 102] width 8 height 8
click at [387, 245] on button "Continue" at bounding box center [383, 248] width 32 height 13
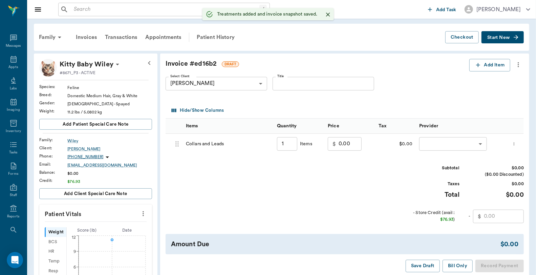
type input "1.00"
click at [437, 147] on body "/ ​ Add Task [PERSON_NAME] Nectar Messages Appts Labs Imaging Inventory Tasks F…" at bounding box center [268, 236] width 536 height 472
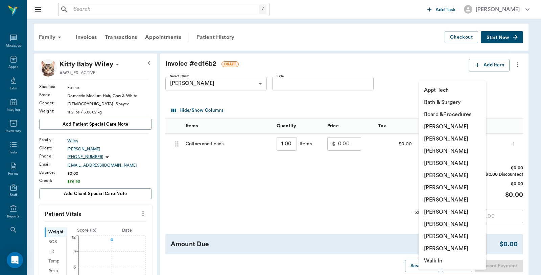
click at [447, 123] on li "[PERSON_NAME]" at bounding box center [453, 126] width 68 height 12
type input "none-6899ea08ed37b777db10de45"
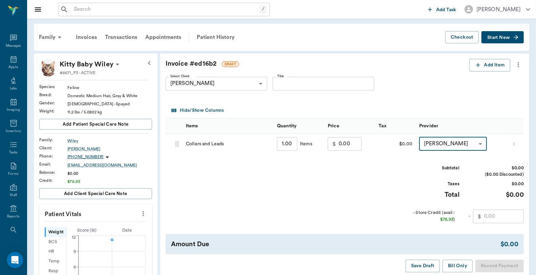
click at [289, 143] on input "1.00" at bounding box center [287, 144] width 20 height 14
type input "2"
click at [346, 143] on input "0.00" at bounding box center [349, 144] width 23 height 14
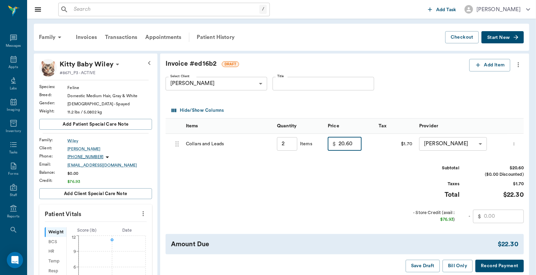
type input "20.60"
click at [514, 143] on icon "more" at bounding box center [514, 144] width 4 height 8
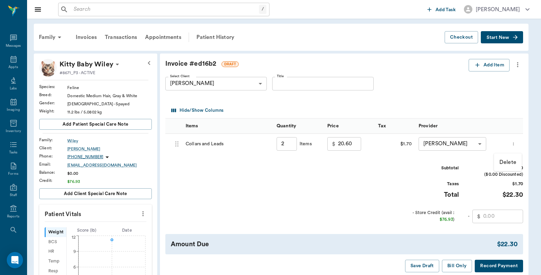
click at [509, 161] on p "Delete" at bounding box center [508, 162] width 17 height 8
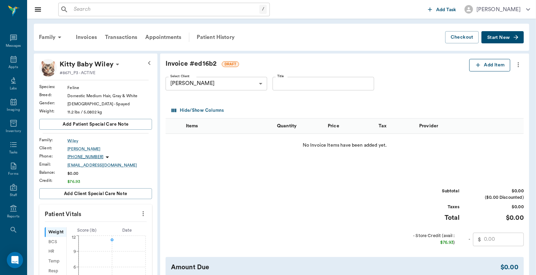
click at [484, 62] on button "Add Item" at bounding box center [489, 65] width 41 height 13
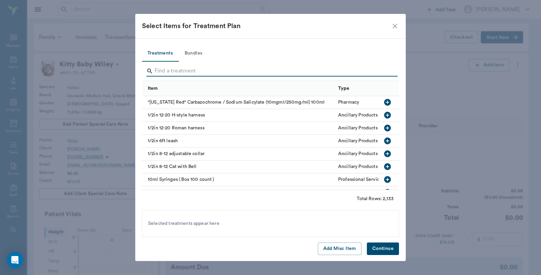
click at [205, 71] on input "Search" at bounding box center [271, 71] width 233 height 11
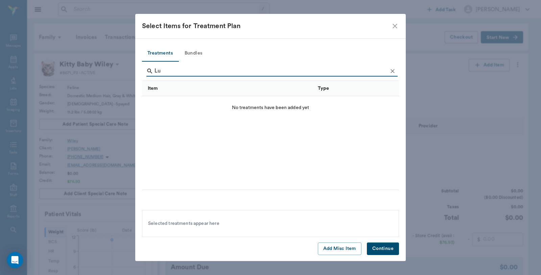
type input "L"
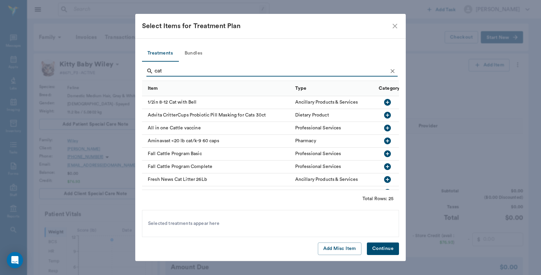
click at [384, 102] on icon "button" at bounding box center [387, 102] width 7 height 7
type input "c"
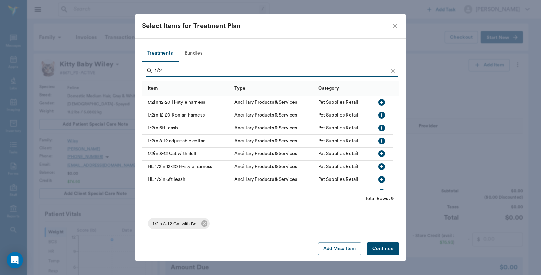
type input "1/2"
click at [181, 143] on div "1/2in 8-12 adjustable collar" at bounding box center [186, 141] width 89 height 13
click at [381, 246] on button "Continue" at bounding box center [383, 248] width 32 height 13
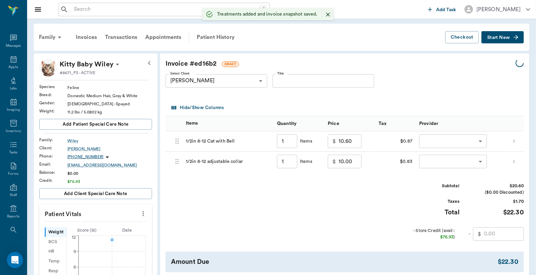
type input "1.00"
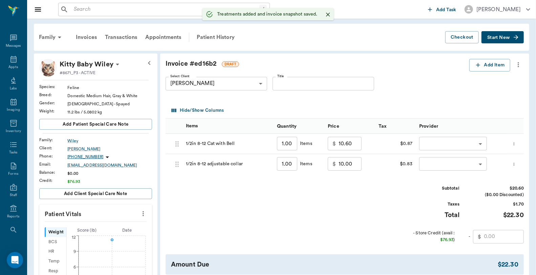
click at [449, 139] on body "/ ​ Add Task [PERSON_NAME] Nectar Messages Appts Labs Imaging Inventory Tasks F…" at bounding box center [268, 236] width 536 height 472
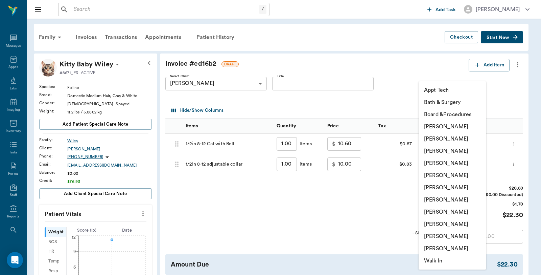
click at [448, 125] on li "[PERSON_NAME]" at bounding box center [453, 126] width 68 height 12
type input "none-6899ea08ed37b777db10de45"
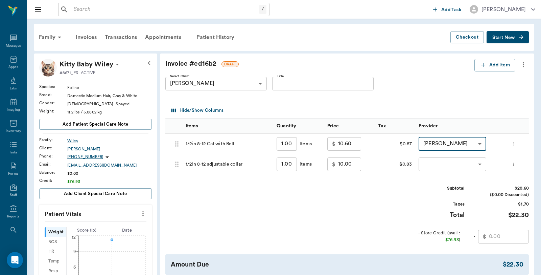
click at [446, 161] on body "/ ​ Add Task [PERSON_NAME] Nectar Messages Appts Labs Imaging Inventory Tasks F…" at bounding box center [270, 236] width 541 height 472
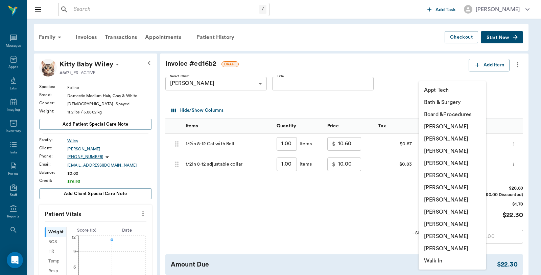
click at [447, 125] on li "[PERSON_NAME]" at bounding box center [453, 126] width 68 height 12
type input "none-6899ea08ed37b777db10de45"
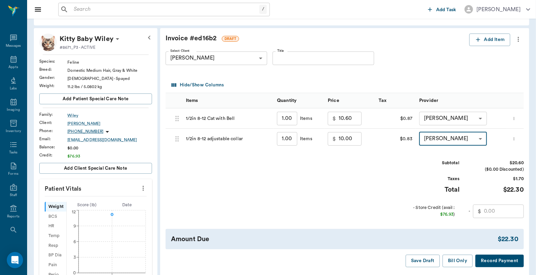
scroll to position [75, 0]
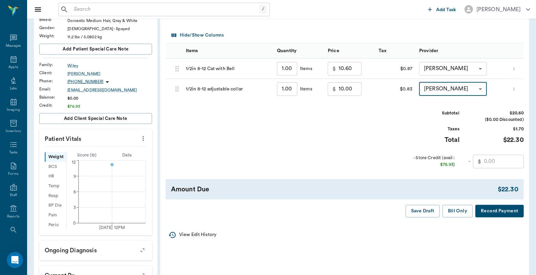
click at [502, 160] on input "text" at bounding box center [504, 162] width 40 height 14
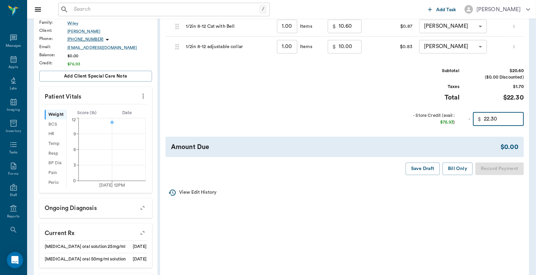
scroll to position [85, 0]
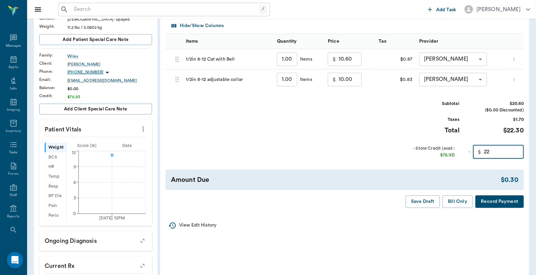
type input "2"
click at [452, 197] on button "Bill Only" at bounding box center [457, 201] width 30 height 13
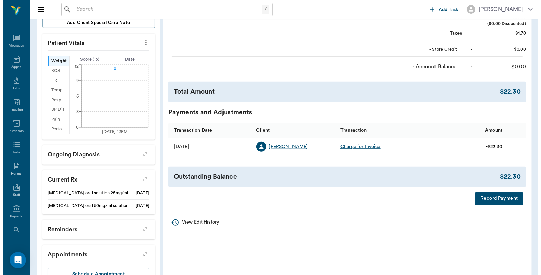
scroll to position [197, 0]
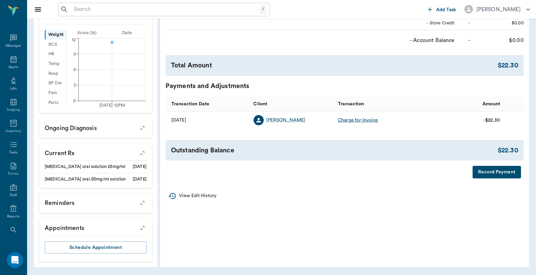
click at [505, 171] on button "Record Payment" at bounding box center [496, 172] width 48 height 13
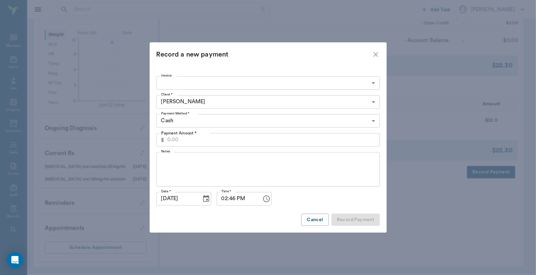
type input "68c86c5278037669f7ed16b2"
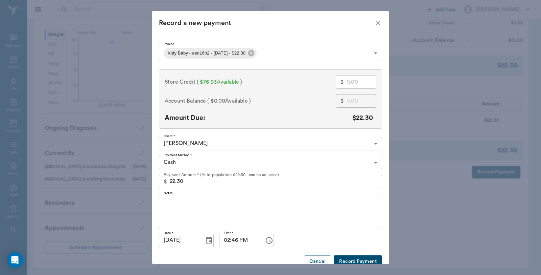
click at [364, 84] on input "text" at bounding box center [362, 82] width 30 height 14
type input "20.30"
type input "2"
type input "0.30"
type input "22."
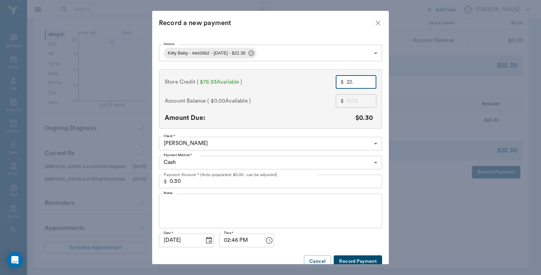
type input "0.00"
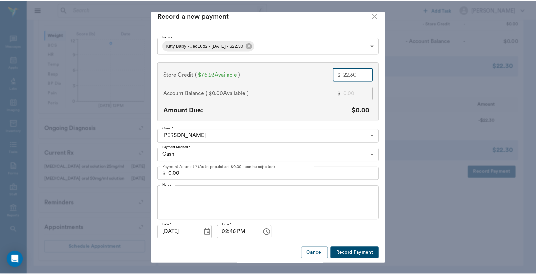
scroll to position [10, 0]
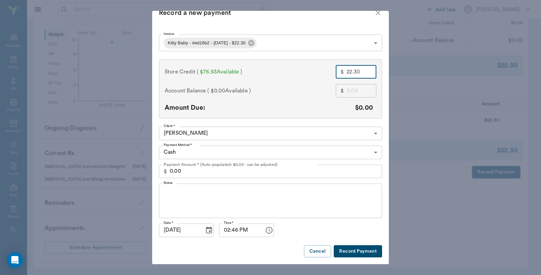
type input "22.30"
click at [354, 252] on button "Record Payment" at bounding box center [358, 251] width 48 height 13
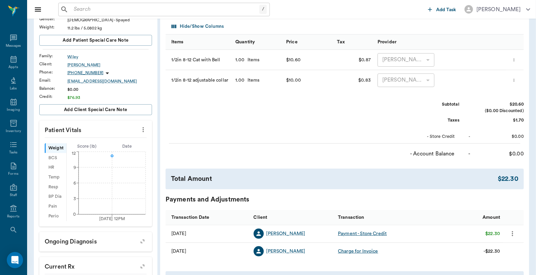
scroll to position [9, 0]
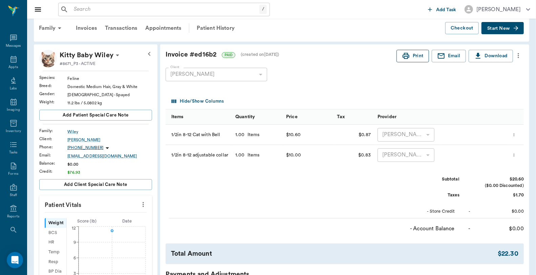
click at [406, 53] on icon "button" at bounding box center [405, 56] width 7 height 6
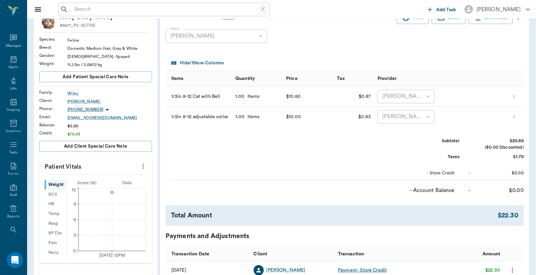
scroll to position [47, 0]
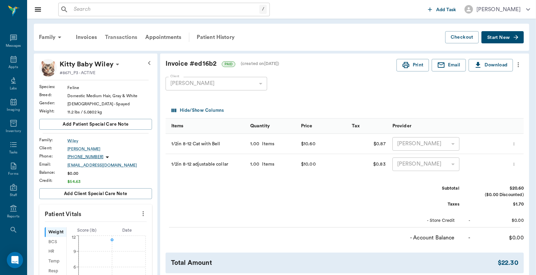
click at [130, 35] on div "Transactions" at bounding box center [121, 37] width 40 height 16
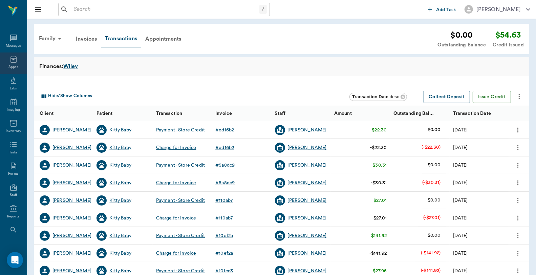
click at [9, 62] on icon at bounding box center [13, 59] width 8 height 8
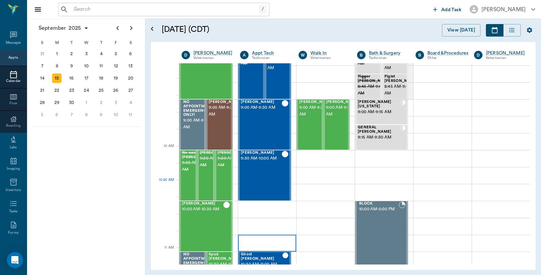
scroll to position [150, 0]
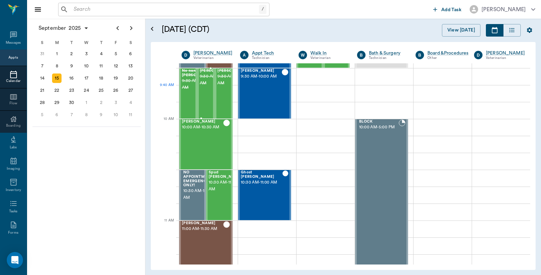
click at [204, 87] on span "9:30 AM - 10:00 AM" at bounding box center [217, 80] width 34 height 14
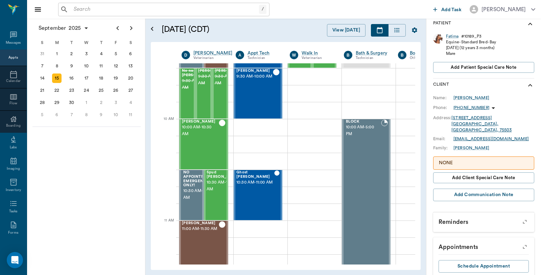
scroll to position [115, 0]
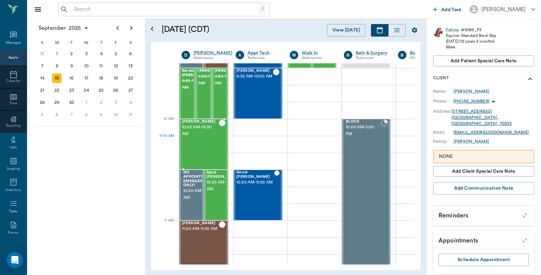
click at [204, 138] on div "[PERSON_NAME] 10:00 AM - 10:30 AM" at bounding box center [200, 143] width 37 height 49
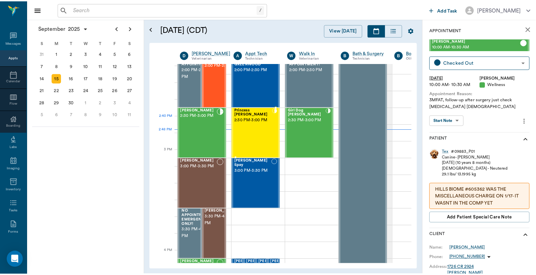
scroll to position [639, 0]
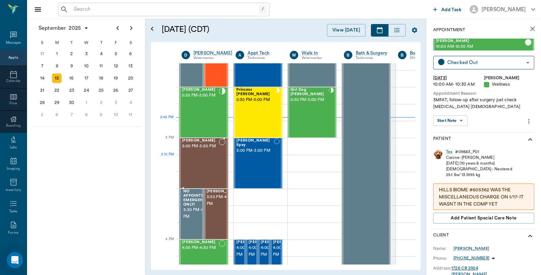
click at [212, 166] on div "[PERSON_NAME] 3:00 PM - 3:30 PM" at bounding box center [200, 162] width 37 height 49
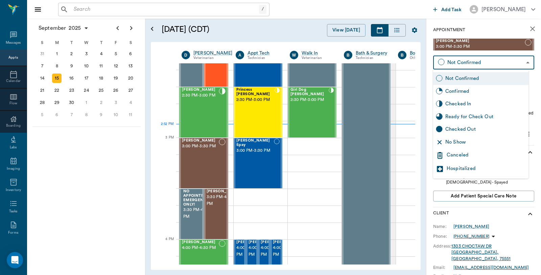
click at [472, 67] on body "/ ​ Add Task [PERSON_NAME] Nectar Messages Appts Calendar Flow Boarding Labs Im…" at bounding box center [270, 137] width 541 height 275
click at [464, 104] on div "Checked In" at bounding box center [486, 103] width 81 height 7
type input "CHECKED_IN"
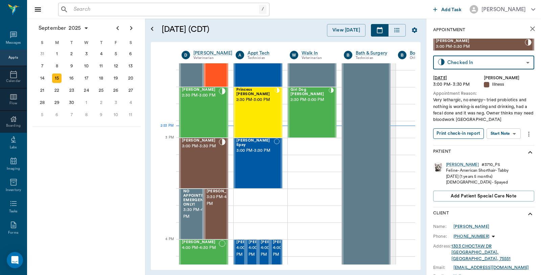
click at [464, 133] on button "Print check-in report" at bounding box center [459, 133] width 51 height 10
click at [313, 104] on div "Girl Dog [PERSON_NAME] 2:30 PM - 3:00 PM" at bounding box center [310, 112] width 38 height 49
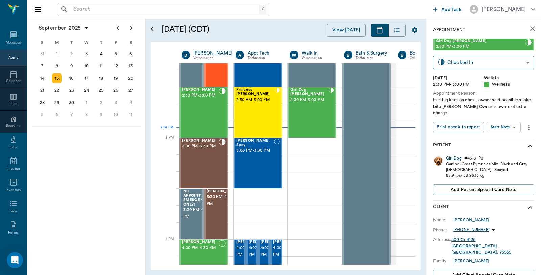
click at [459, 159] on div "Girl Dog" at bounding box center [454, 158] width 16 height 6
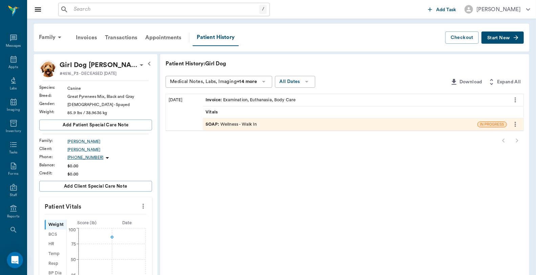
click at [316, 100] on div "Invoice : Examination, Euthanasia, Body Care" at bounding box center [355, 100] width 304 height 12
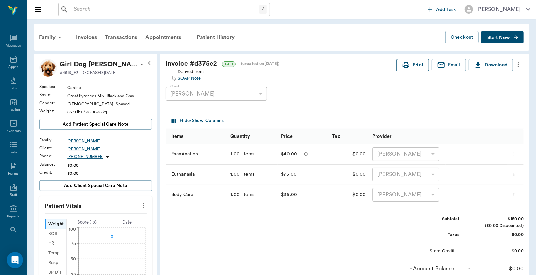
click at [416, 67] on button "Print" at bounding box center [412, 65] width 32 height 13
click at [396, 59] on button "Print" at bounding box center [412, 65] width 32 height 13
click at [113, 3] on div "/ ​" at bounding box center [164, 10] width 212 height 14
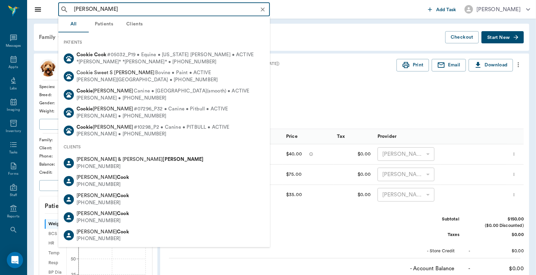
drag, startPoint x: 91, startPoint y: 10, endPoint x: 79, endPoint y: 10, distance: 12.9
click at [79, 10] on input "[PERSON_NAME]" at bounding box center [169, 9] width 197 height 9
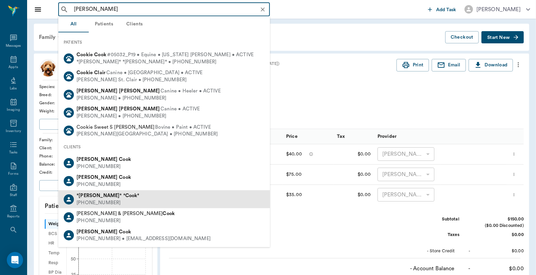
click at [154, 195] on div "* [PERSON_NAME] * * Cook * [PHONE_NUMBER]" at bounding box center [164, 199] width 212 height 18
type input "[PERSON_NAME]"
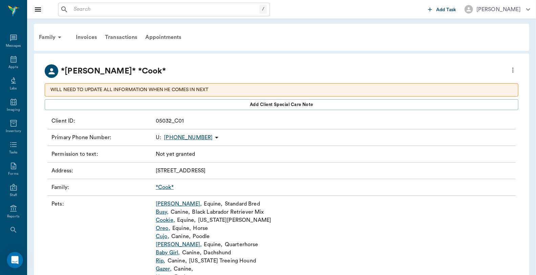
scroll to position [38, 0]
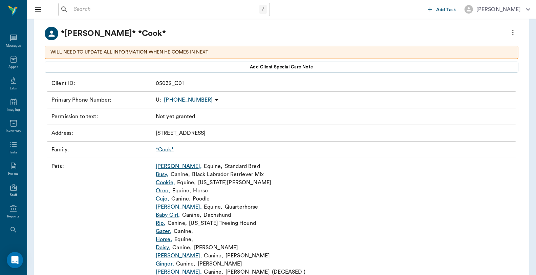
click at [167, 168] on link "[PERSON_NAME] ," at bounding box center [179, 166] width 46 height 8
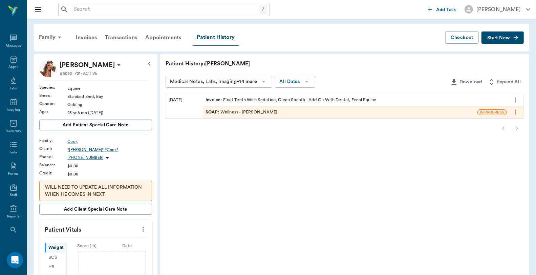
click at [495, 38] on span "Start New" at bounding box center [498, 38] width 23 height 0
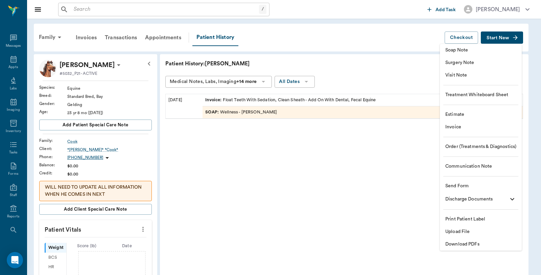
click at [465, 131] on li "Invoice" at bounding box center [481, 127] width 82 height 13
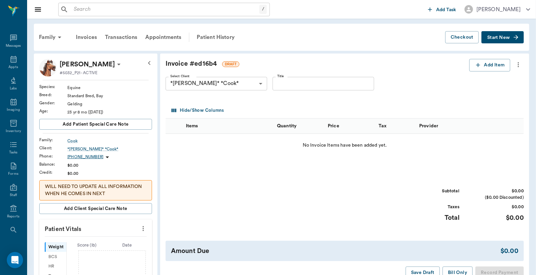
click at [488, 55] on div "Invoice # ed16b4 DRAFT Add Item Select Client *[PERSON_NAME]* *Cook* 63ec2e5c52…" at bounding box center [344, 168] width 369 height 231
click at [490, 70] on button "Add Item" at bounding box center [489, 65] width 41 height 13
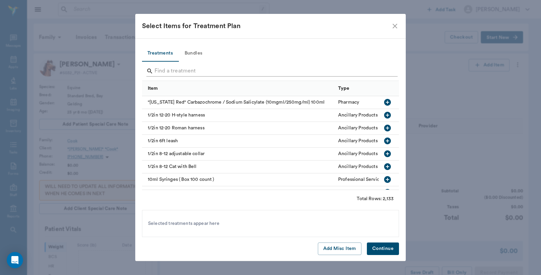
click at [200, 68] on input "Search" at bounding box center [271, 71] width 233 height 11
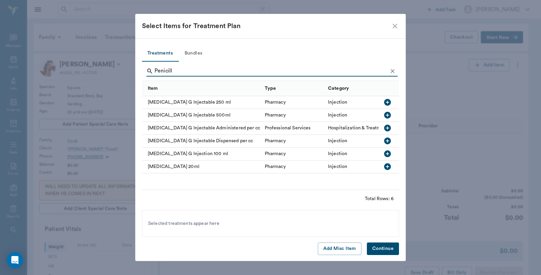
type input "Penicill"
click at [389, 101] on icon "button" at bounding box center [387, 102] width 7 height 7
click at [394, 246] on button "Continue" at bounding box center [383, 248] width 32 height 13
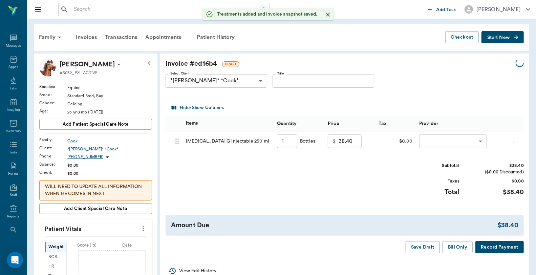
type input "1.00"
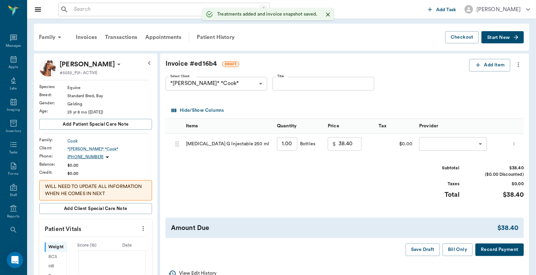
click at [451, 148] on body "/ ​ Add Task [PERSON_NAME] Nectar Messages Appts Labs Imaging Inventory Tasks F…" at bounding box center [268, 231] width 536 height 463
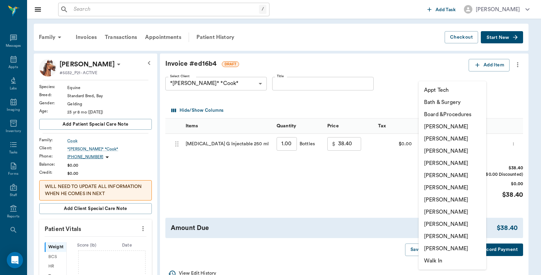
click at [449, 127] on li "[PERSON_NAME]" at bounding box center [453, 126] width 68 height 12
type input "none-6899ea08ed37b777db10de45"
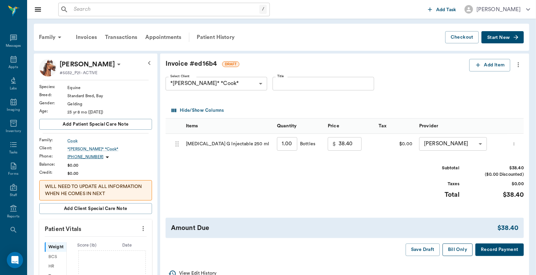
click at [459, 252] on button "Bill Only" at bounding box center [457, 249] width 30 height 13
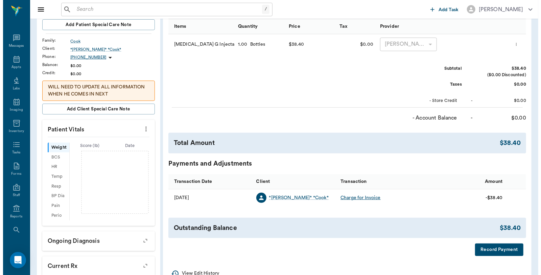
scroll to position [188, 0]
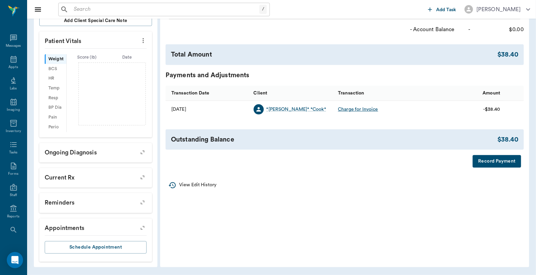
click at [496, 164] on button "Record Payment" at bounding box center [496, 161] width 48 height 13
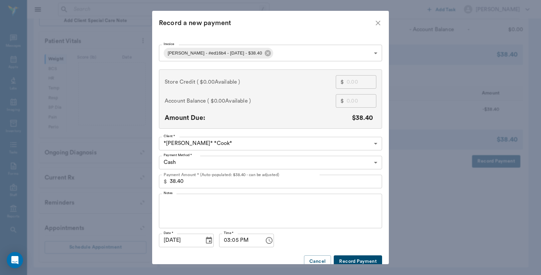
click at [217, 163] on body "/ ​ Add Task [PERSON_NAME] Nectar Messages Appts Labs Imaging Inventory Tasks F…" at bounding box center [270, 43] width 541 height 463
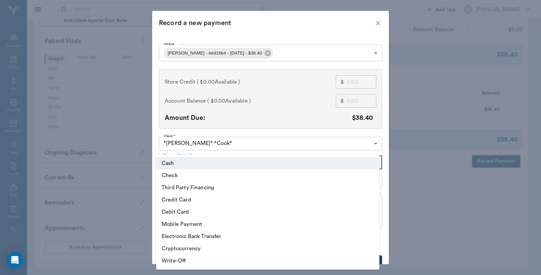
click at [184, 213] on li "Debit Card" at bounding box center [267, 212] width 223 height 12
type input "DEBIT_CARD"
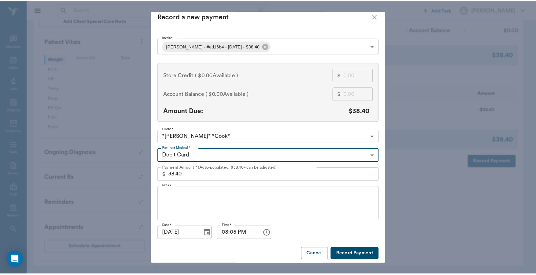
scroll to position [10, 0]
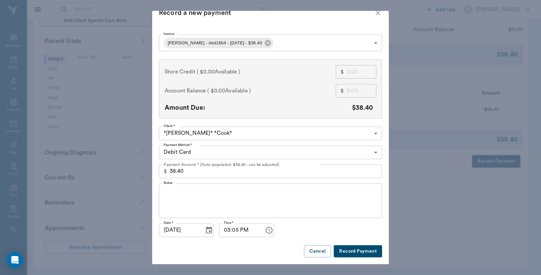
click at [346, 251] on button "Record Payment" at bounding box center [358, 251] width 48 height 13
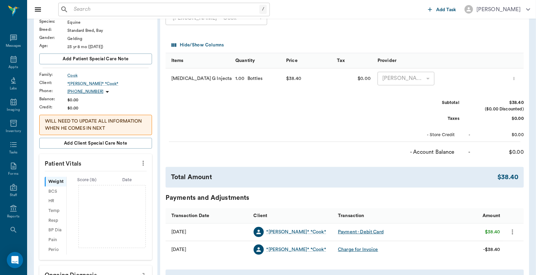
scroll to position [0, 0]
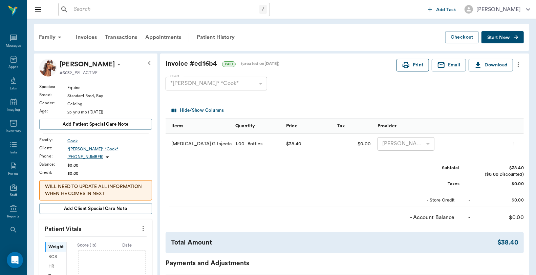
click at [409, 65] on button "Print" at bounding box center [412, 65] width 32 height 13
click at [417, 64] on button "Print" at bounding box center [412, 65] width 32 height 13
click at [229, 36] on div "Patient History" at bounding box center [216, 37] width 46 height 16
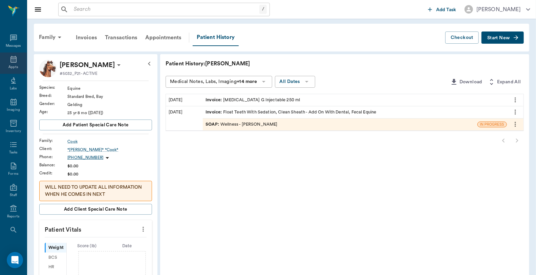
click at [10, 63] on icon at bounding box center [13, 59] width 8 height 8
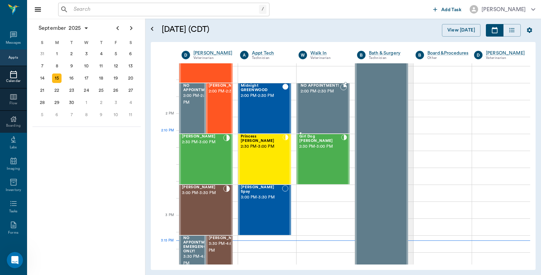
scroll to position [562, 0]
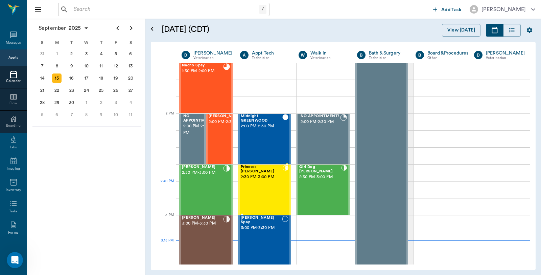
click at [258, 186] on div "Princess [PERSON_NAME] 2:30 PM - 3:00 PM" at bounding box center [262, 189] width 42 height 49
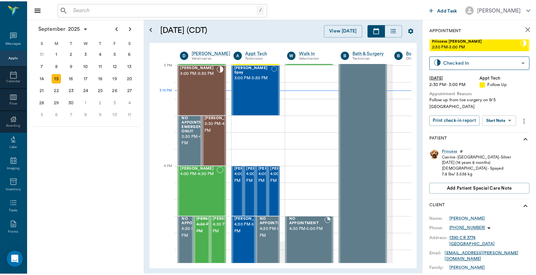
scroll to position [712, 0]
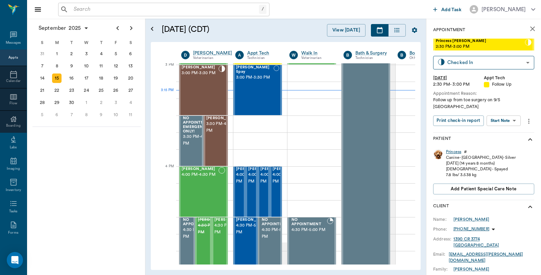
click at [456, 149] on div "Princess" at bounding box center [453, 152] width 15 height 6
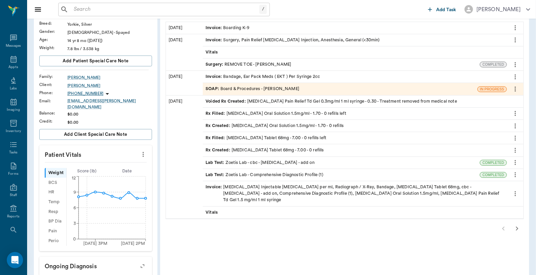
scroll to position [75, 0]
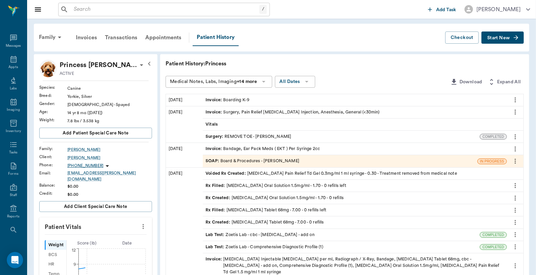
scroll to position [38, 0]
click at [497, 38] on span "Start New" at bounding box center [498, 38] width 23 height 0
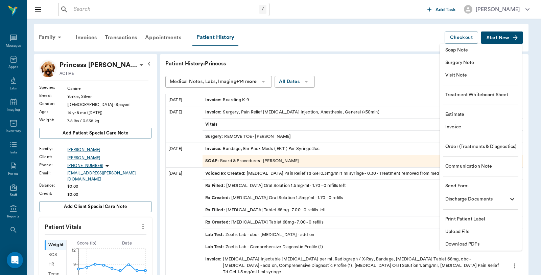
click at [469, 128] on span "Invoice" at bounding box center [481, 127] width 71 height 7
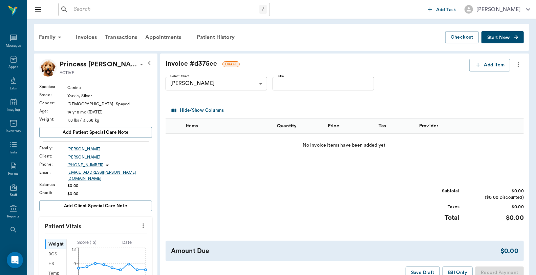
click at [483, 56] on div "Invoice # d375ee DRAFT Add Item Select Client [PERSON_NAME] 63ec2ec852e12b0ba11…" at bounding box center [344, 168] width 369 height 231
click at [478, 59] on button "Add Item" at bounding box center [489, 65] width 41 height 13
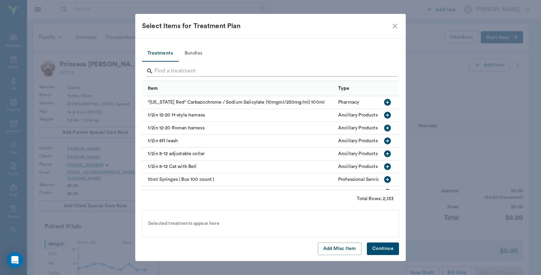
click at [228, 69] on input "Search" at bounding box center [271, 71] width 233 height 11
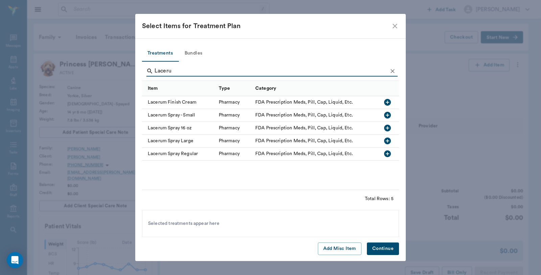
type input "Laceru"
click at [387, 117] on icon "button" at bounding box center [387, 115] width 7 height 7
click at [388, 247] on button "Continue" at bounding box center [383, 248] width 32 height 13
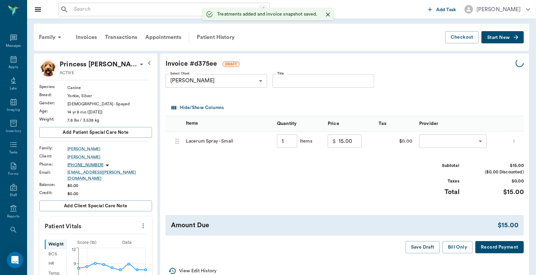
type input "1.00"
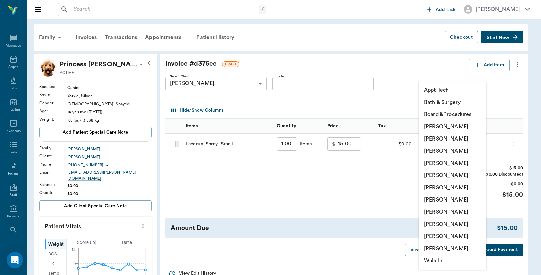
click at [445, 126] on li "[PERSON_NAME]" at bounding box center [453, 126] width 68 height 12
type input "none-6899ea08ed37b777db10de45"
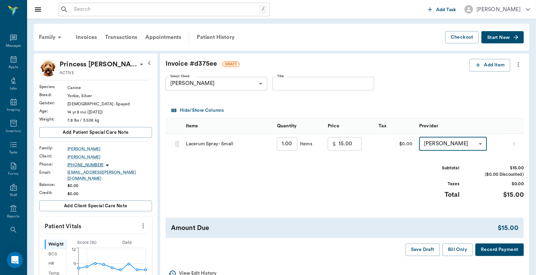
click at [496, 251] on button "Record Payment" at bounding box center [499, 249] width 48 height 13
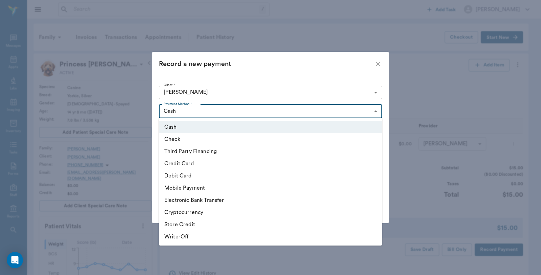
click at [187, 179] on li "Debit Card" at bounding box center [270, 176] width 223 height 12
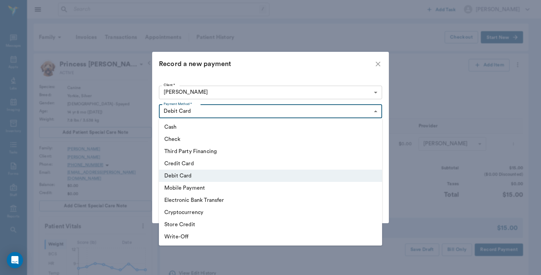
click at [190, 163] on li "Credit Card" at bounding box center [270, 163] width 223 height 12
type input "CREDIT_CARD"
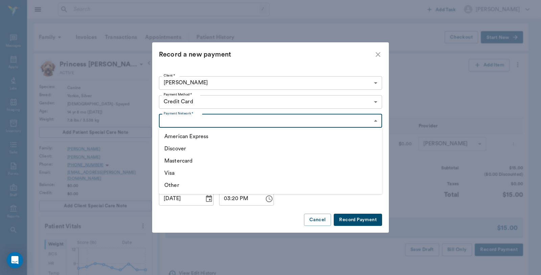
click at [169, 175] on li "Visa" at bounding box center [270, 173] width 223 height 12
type input "VISA"
click at [370, 218] on button "Record Payment" at bounding box center [358, 220] width 48 height 13
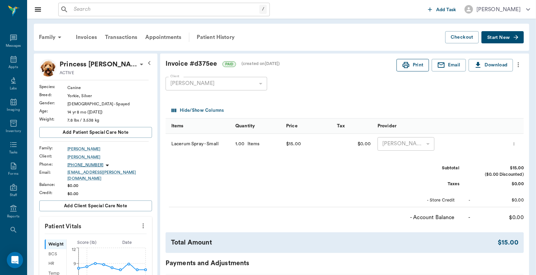
click at [416, 63] on button "Print" at bounding box center [412, 65] width 32 height 13
click at [13, 58] on icon at bounding box center [13, 59] width 6 height 7
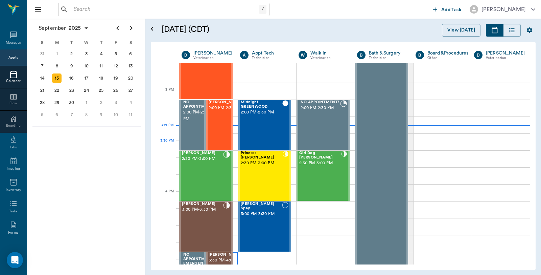
scroll to position [561, 0]
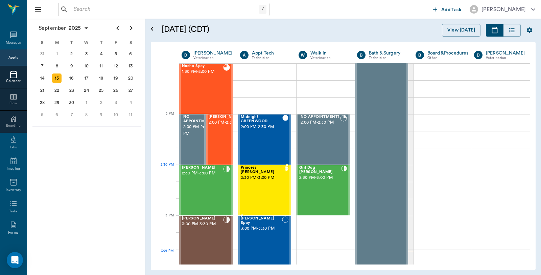
click at [262, 181] on div "Princess [PERSON_NAME] 2:30 PM - 3:00 PM" at bounding box center [262, 189] width 42 height 49
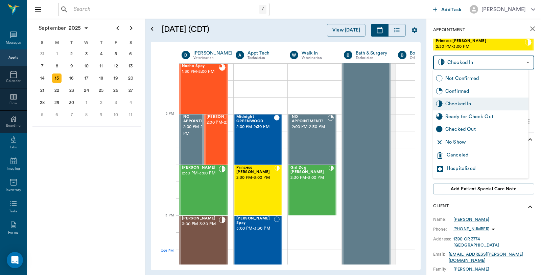
click at [498, 63] on body "/ ​ Add Task [PERSON_NAME] Nectar Messages Appts Calendar Flow Boarding Labs Im…" at bounding box center [270, 137] width 541 height 275
click at [482, 127] on div "Checked Out" at bounding box center [486, 129] width 81 height 7
type input "CHECKED_OUT"
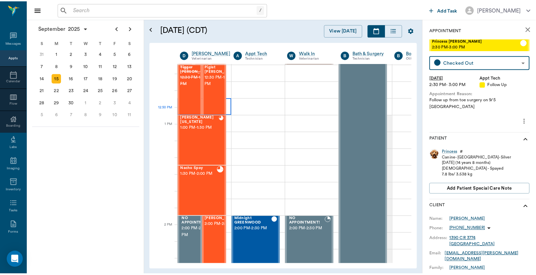
scroll to position [448, 0]
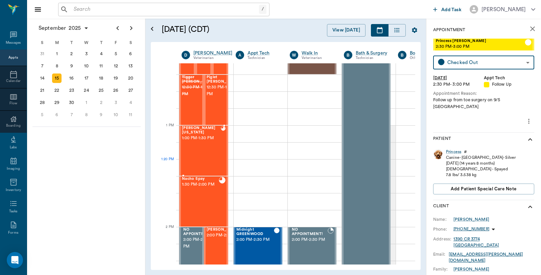
click at [202, 149] on div "Hunni [US_STATE] 1:00 PM - 1:30 PM" at bounding box center [201, 150] width 39 height 49
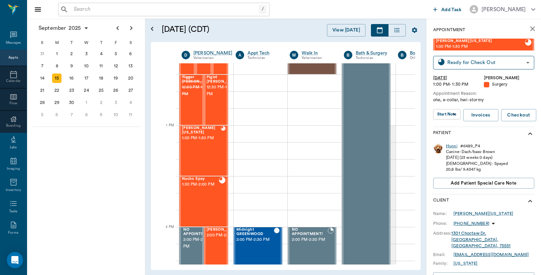
click at [453, 144] on div "Hunni" at bounding box center [452, 146] width 12 height 6
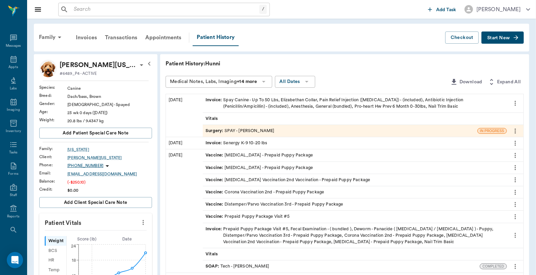
click at [296, 102] on div "Invoice : Spay Canine - Up To 50 Lbs, [PERSON_NAME], Pain Relief Injection ([ME…" at bounding box center [354, 103] width 298 height 13
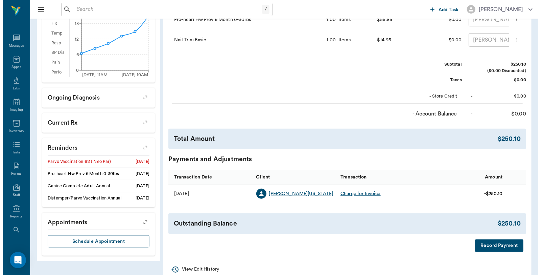
scroll to position [256, 0]
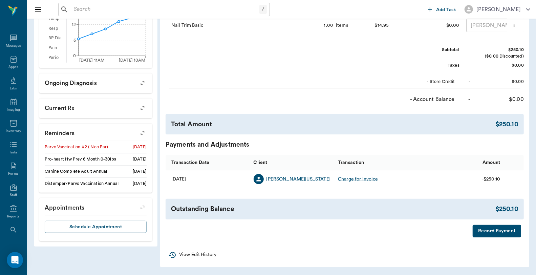
click at [490, 231] on button "Record Payment" at bounding box center [496, 231] width 48 height 13
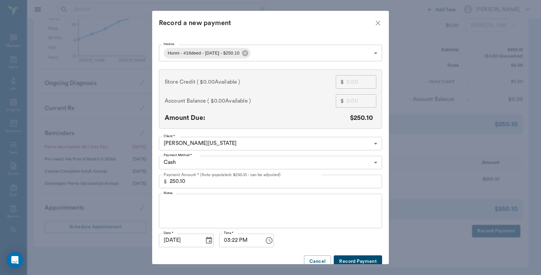
click at [244, 160] on body "/ ​ Add Task [PERSON_NAME] Nectar Messages Appts Labs Imaging Inventory Tasks F…" at bounding box center [270, 12] width 541 height 525
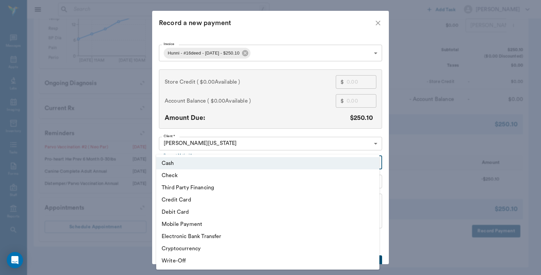
click at [194, 212] on li "Debit Card" at bounding box center [267, 212] width 223 height 12
type input "DEBIT_CARD"
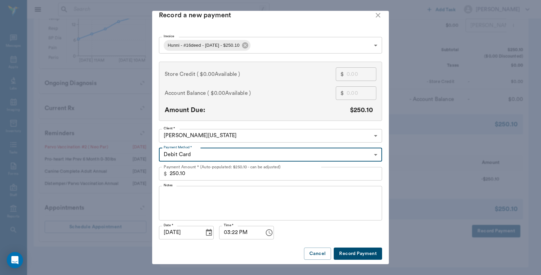
scroll to position [10, 0]
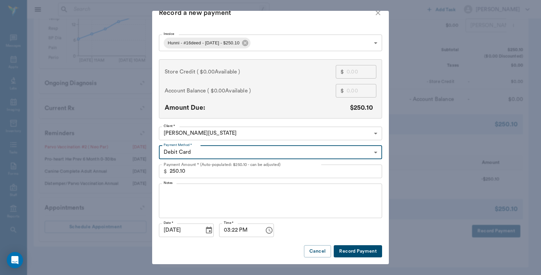
click at [372, 252] on button "Record Payment" at bounding box center [358, 251] width 48 height 13
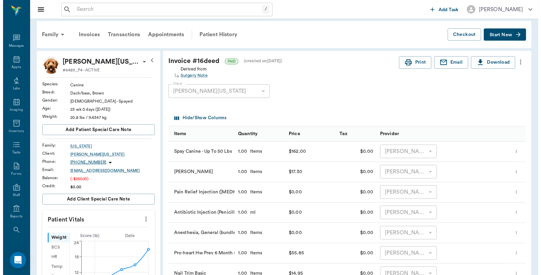
scroll to position [0, 0]
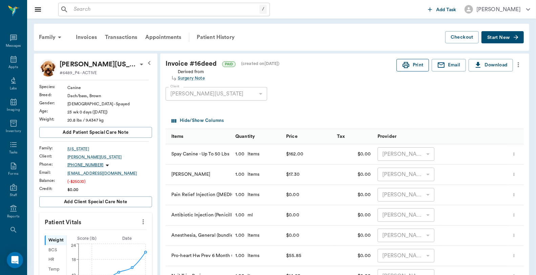
click at [411, 66] on button "Print" at bounding box center [412, 65] width 32 height 13
click at [11, 60] on icon at bounding box center [13, 59] width 8 height 8
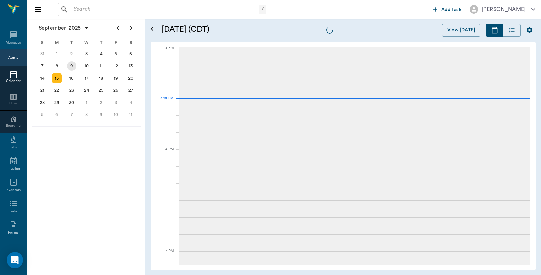
scroll to position [712, 0]
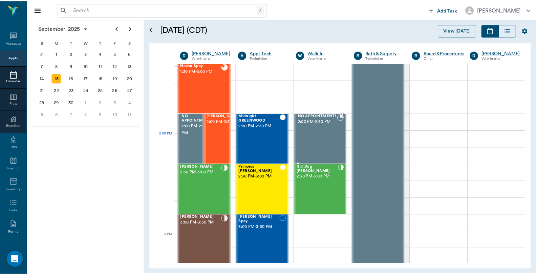
scroll to position [449, 0]
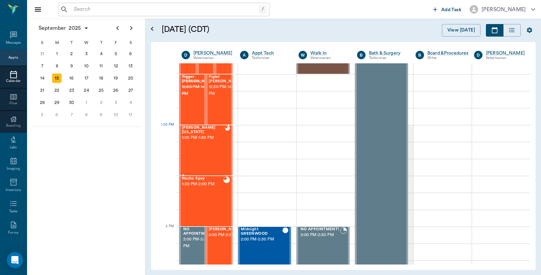
click at [214, 144] on div "Hunni [US_STATE] 1:00 PM - 1:30 PM" at bounding box center [203, 150] width 43 height 49
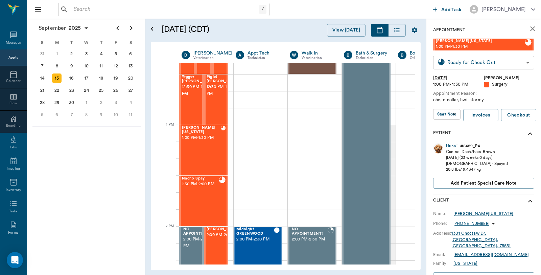
click at [472, 59] on body "/ ​ Add Task [PERSON_NAME] Nectar Messages Appts Calendar Flow Boarding Labs Im…" at bounding box center [270, 137] width 541 height 275
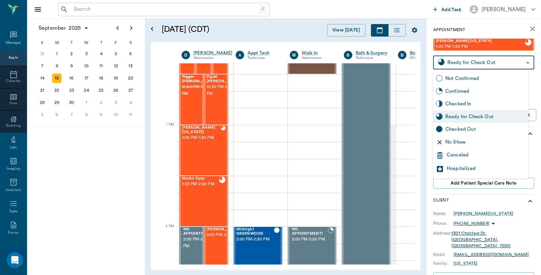
click at [464, 128] on div "Checked Out" at bounding box center [486, 129] width 81 height 7
type input "CHECKED_OUT"
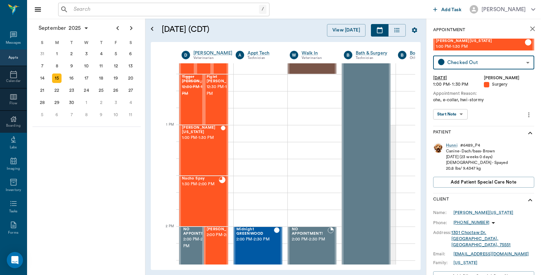
click at [102, 8] on input "text" at bounding box center [165, 9] width 188 height 9
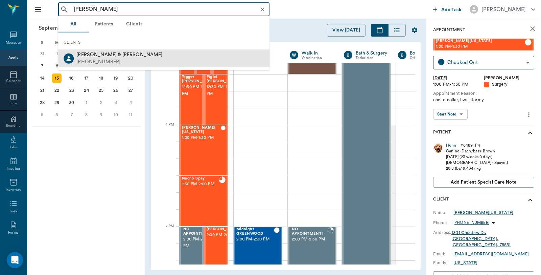
click at [168, 61] on div "[PERSON_NAME] & [PERSON_NAME] [PHONE_NUMBER]" at bounding box center [164, 58] width 212 height 18
type input "[PERSON_NAME]"
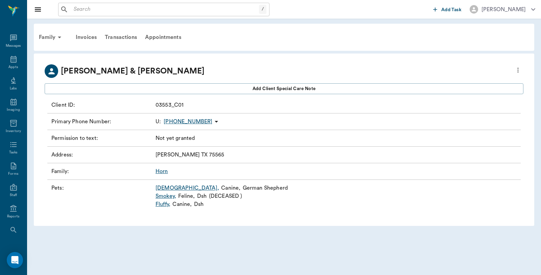
click at [161, 187] on link "[DEMOGRAPHIC_DATA] ," at bounding box center [188, 188] width 64 height 8
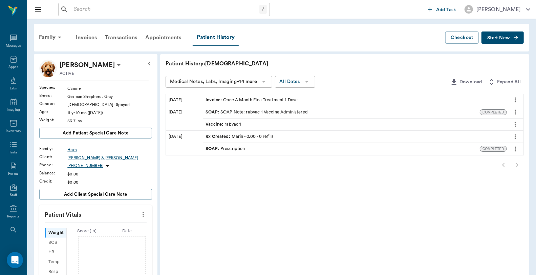
click at [504, 34] on button "Start New" at bounding box center [502, 37] width 42 height 13
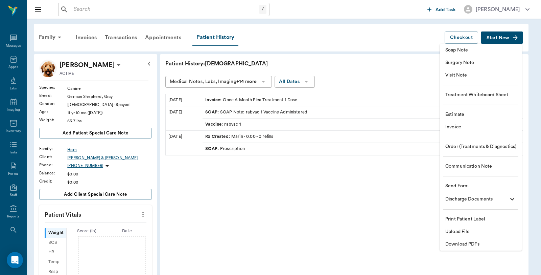
click at [462, 126] on span "Invoice" at bounding box center [481, 127] width 71 height 7
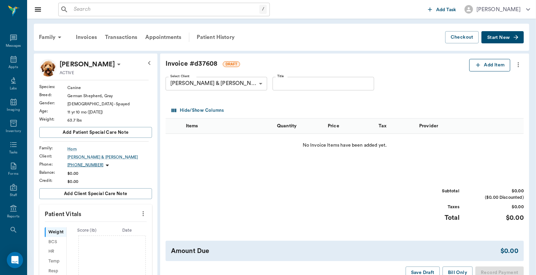
click at [490, 67] on button "Add Item" at bounding box center [489, 65] width 41 height 13
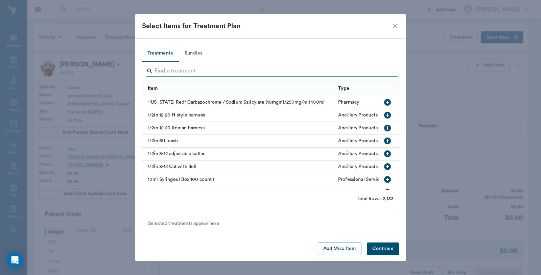
click at [213, 68] on input "Search" at bounding box center [271, 71] width 233 height 11
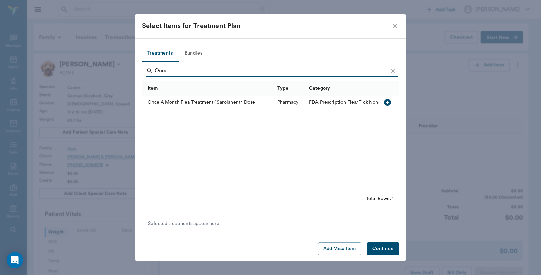
type input "Once"
click at [386, 102] on icon "button" at bounding box center [388, 102] width 8 height 8
click at [383, 245] on button "Continue" at bounding box center [383, 248] width 32 height 13
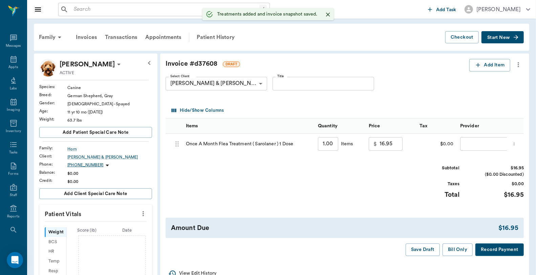
click at [328, 145] on input "1.00" at bounding box center [328, 144] width 20 height 14
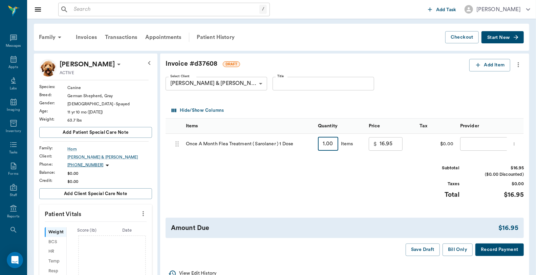
type input "2"
type input "33.90"
type input "2"
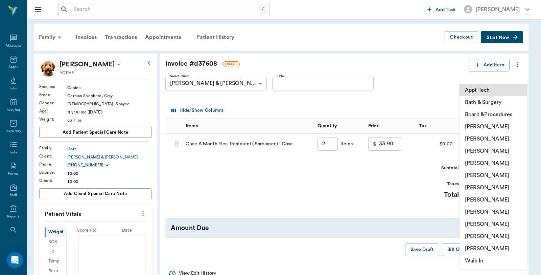
drag, startPoint x: 478, startPoint y: 145, endPoint x: 477, endPoint y: 150, distance: 5.9
click at [479, 144] on body "/ ​ Add Task Dr. Bert Ellsworth Nectar Messages Appts Labs Imaging Inventory Ta…" at bounding box center [270, 224] width 541 height 448
click at [479, 128] on li "Caryn Watson" at bounding box center [494, 126] width 68 height 12
type input "none-6899ea08ed37b777db10de45"
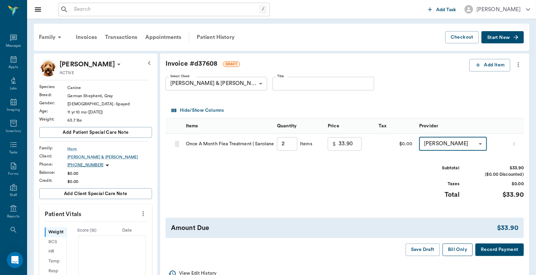
click at [452, 247] on button "Bill Only" at bounding box center [457, 249] width 30 height 13
type input "2.00"
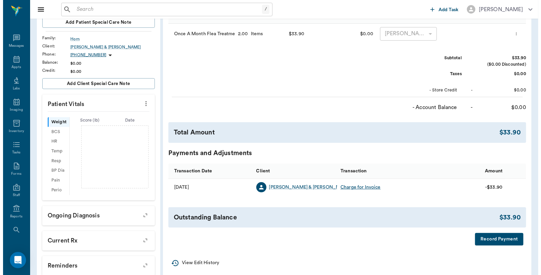
scroll to position [173, 0]
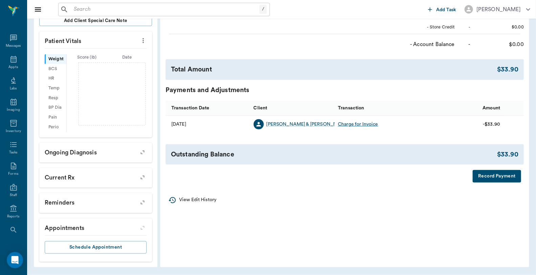
click at [500, 174] on button "Record Payment" at bounding box center [496, 176] width 48 height 13
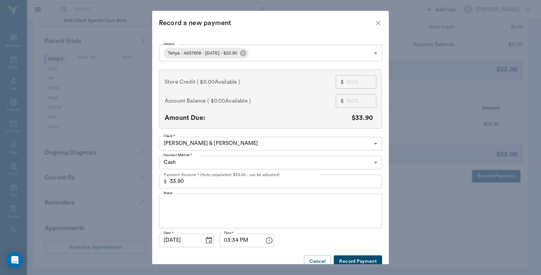
click at [209, 156] on body "/ ​ Add Task Dr. Bert Ellsworth Nectar Messages Appts Labs Imaging Inventory Ta…" at bounding box center [270, 51] width 541 height 448
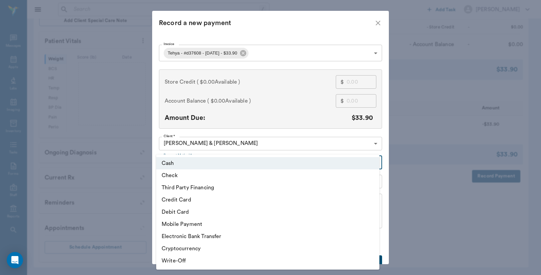
click at [185, 212] on li "Debit Card" at bounding box center [267, 212] width 223 height 12
type input "DEBIT_CARD"
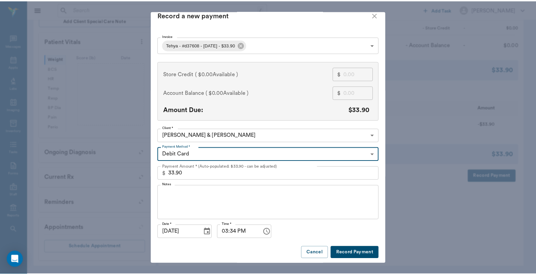
scroll to position [10, 0]
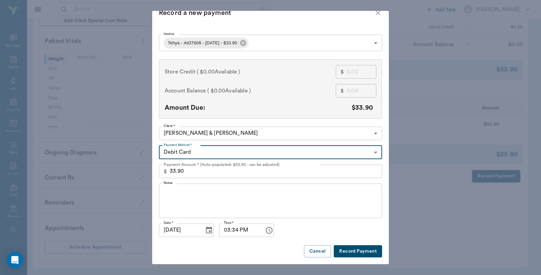
click at [361, 249] on button "Record Payment" at bounding box center [358, 251] width 48 height 13
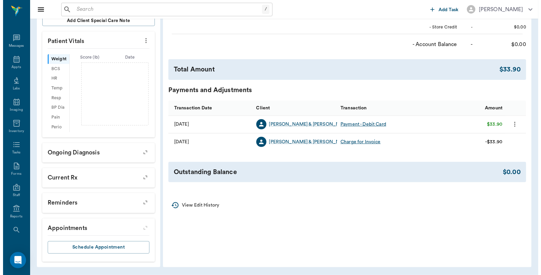
scroll to position [0, 0]
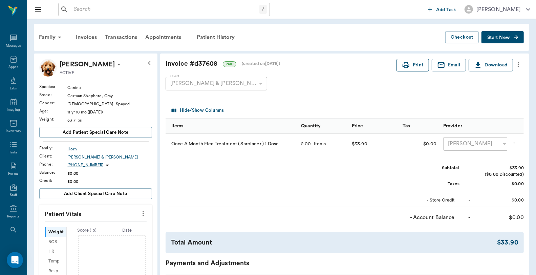
click at [407, 65] on circle "button" at bounding box center [407, 65] width 1 height 1
click at [396, 59] on button "Print" at bounding box center [412, 65] width 32 height 13
click at [10, 60] on icon at bounding box center [13, 59] width 8 height 8
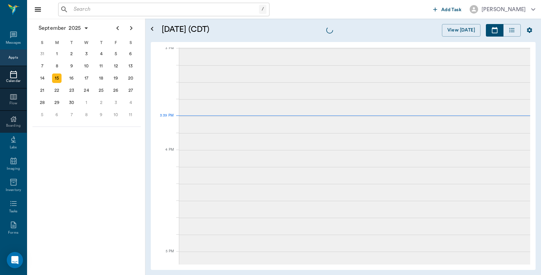
scroll to position [711, 0]
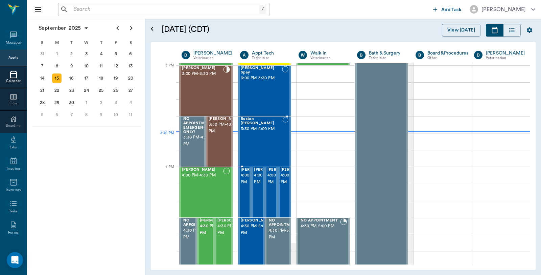
click at [270, 143] on div "Boston [PERSON_NAME] 3:30 PM - 4:00 PM" at bounding box center [262, 141] width 42 height 49
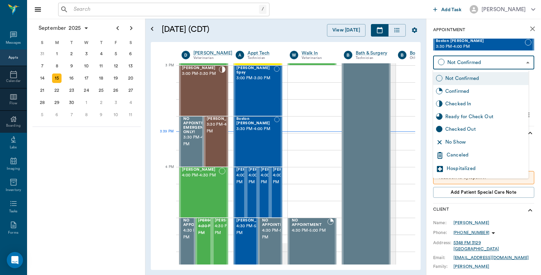
click at [458, 62] on body "/ ​ Add Task Dr. Bert Ellsworth Nectar Messages Appts Calendar Flow Boarding La…" at bounding box center [270, 137] width 541 height 275
click div "Checked In"
type input "CHECKED_IN"
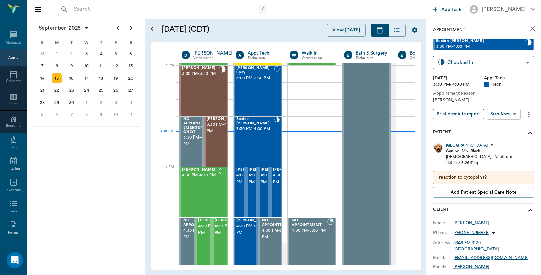
click button "Print check-in report"
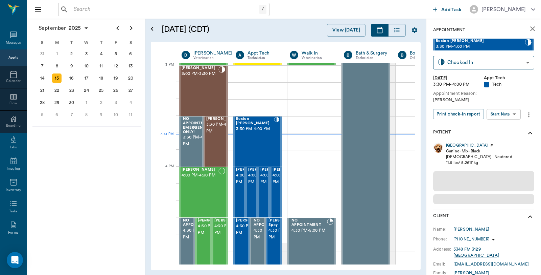
scroll to position [711, 0]
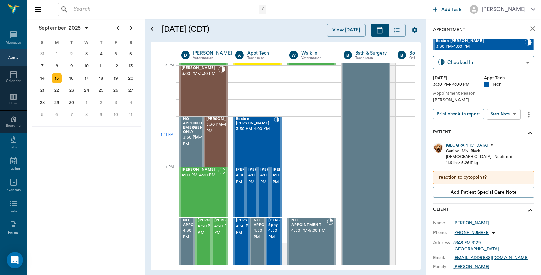
click at [451, 143] on div "[GEOGRAPHIC_DATA]" at bounding box center [467, 145] width 42 height 6
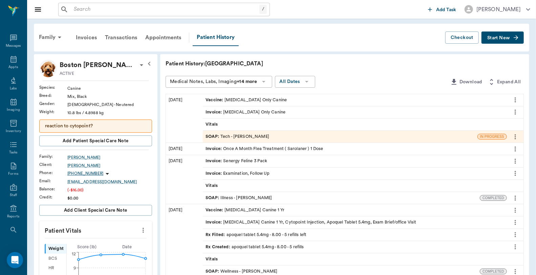
click at [247, 134] on div "SOAP : Tech - [PERSON_NAME]" at bounding box center [237, 136] width 64 height 6
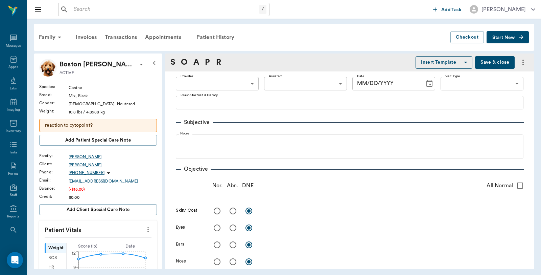
type input "682b670d8bdc6f7f8feef3db"
type input "63ec2f075fda476ae8351a4c"
type input "65d2be4f46e3a538d89b8c1a"
type textarea "[PERSON_NAME]"
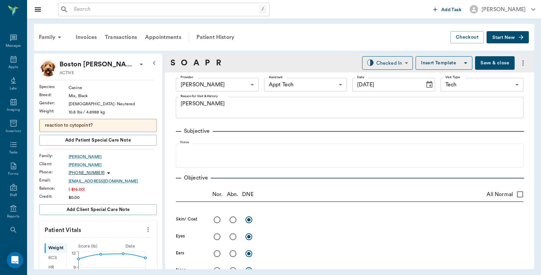
type input "[DATE]"
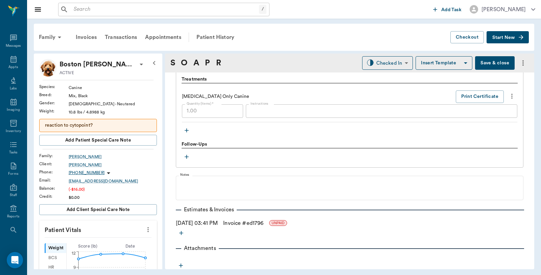
scroll to position [491, 0]
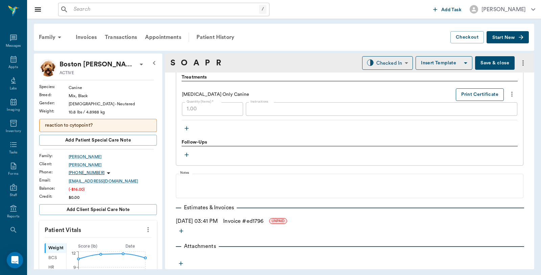
click at [463, 95] on button "Print Certificate" at bounding box center [480, 94] width 48 height 13
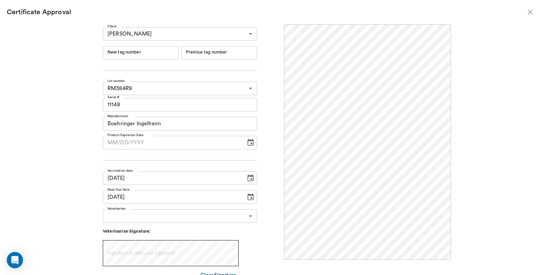
scroll to position [0, 0]
click at [154, 54] on input "New tag number" at bounding box center [141, 53] width 76 height 14
type input "251095"
click at [165, 221] on body "/ ​ Add Task Dr. Bert Ellsworth Nectar Messages Appts Labs Imaging Inventory Ta…" at bounding box center [270, 137] width 541 height 275
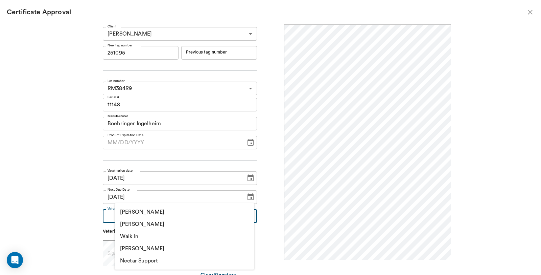
click at [150, 223] on li "[PERSON_NAME]" at bounding box center [185, 224] width 140 height 12
type input "63ec2f075fda476ae8351a4d"
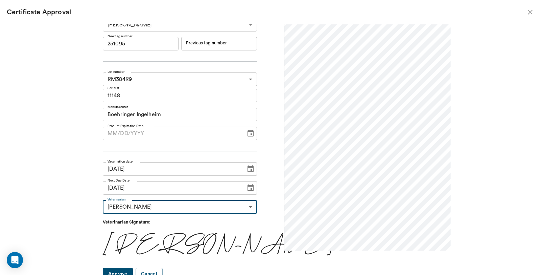
scroll to position [14, 0]
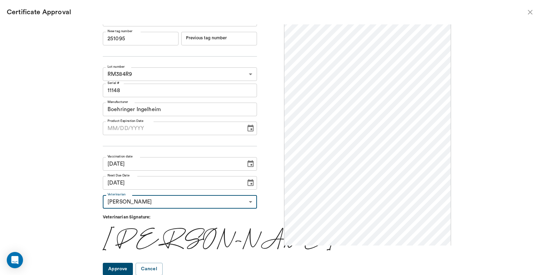
click at [133, 268] on button "Approve" at bounding box center [118, 269] width 30 height 13
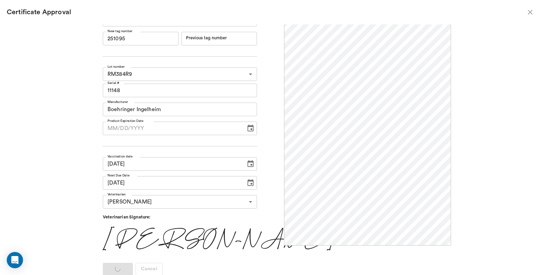
scroll to position [0, 0]
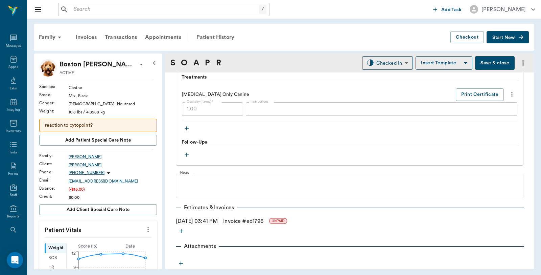
click at [490, 62] on button "Save & close" at bounding box center [495, 63] width 40 height 14
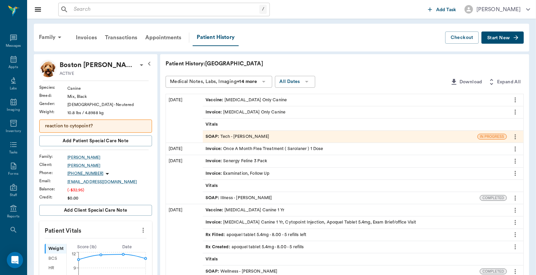
click at [249, 135] on div "SOAP : Tech - Hunter Graves" at bounding box center [237, 136] width 64 height 6
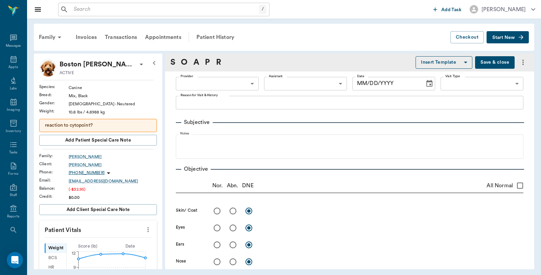
type input "682b670d8bdc6f7f8feef3db"
type input "63ec2f075fda476ae8351a4c"
type input "65d2be4f46e3a538d89b8c1a"
type textarea "[PERSON_NAME]"
type input "[DATE]"
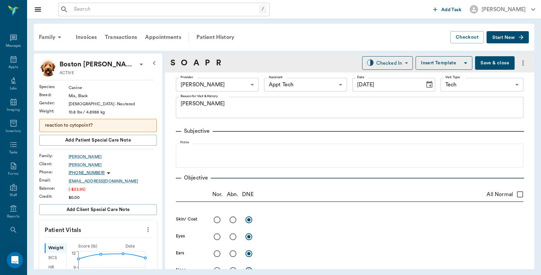
type input "READY_TO_CHECKOUT"
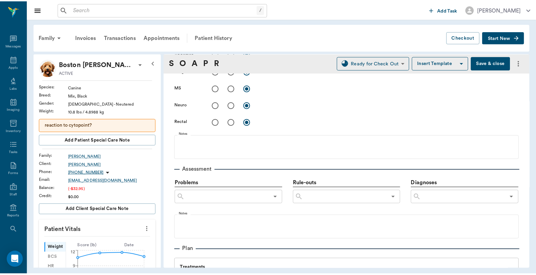
scroll to position [491, 0]
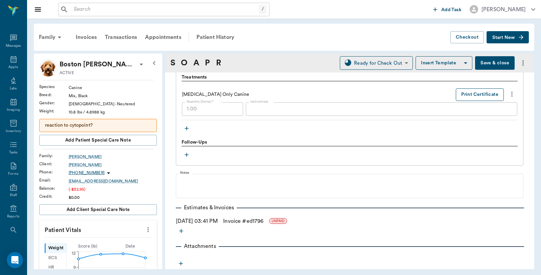
click at [468, 90] on button "Print Certificate" at bounding box center [480, 94] width 48 height 13
click at [469, 96] on button "Print Certificate" at bounding box center [480, 94] width 48 height 13
click at [488, 67] on button "Save & close" at bounding box center [495, 63] width 40 height 14
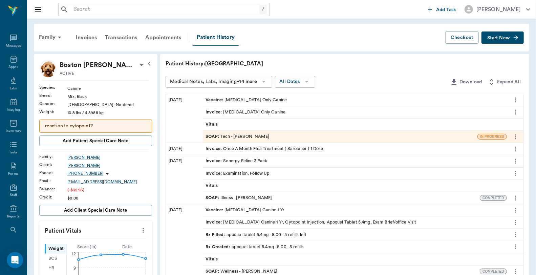
click at [245, 113] on div "Invoice : [MEDICAL_DATA] Only Canine" at bounding box center [245, 112] width 80 height 6
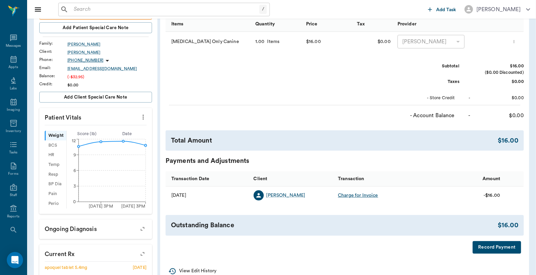
scroll to position [188, 0]
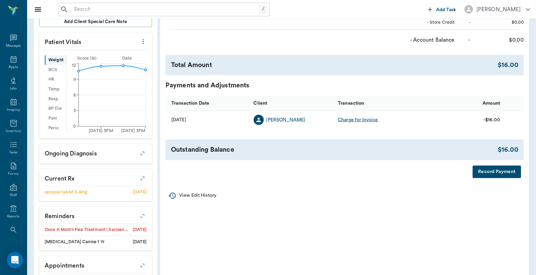
click at [479, 171] on button "Record Payment" at bounding box center [496, 171] width 48 height 13
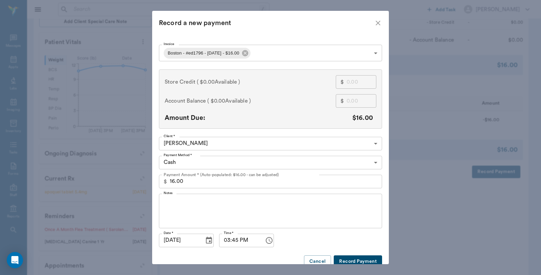
click at [275, 58] on body "/ ​ Add Task [PERSON_NAME] Nectar Messages Appts Labs Imaging Inventory Tasks F…" at bounding box center [270, 62] width 541 height 500
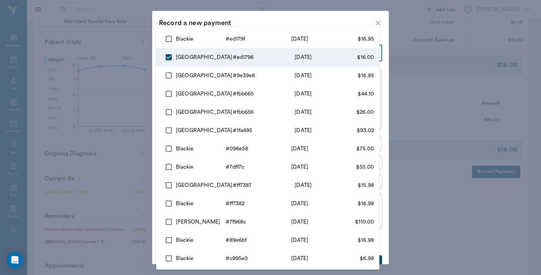
click at [168, 38] on input "checkbox" at bounding box center [169, 39] width 14 height 14
checkbox input "true"
type input "68c87a1278037669f7ed1796,68c87a2578037669f7ed179f"
type input "32.95"
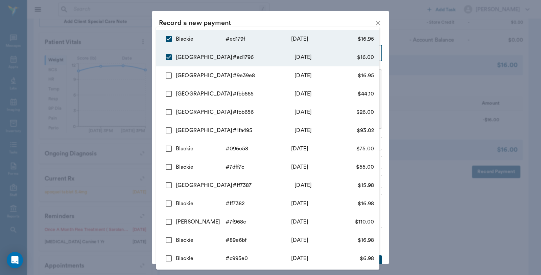
click at [321, 19] on div at bounding box center [270, 137] width 541 height 275
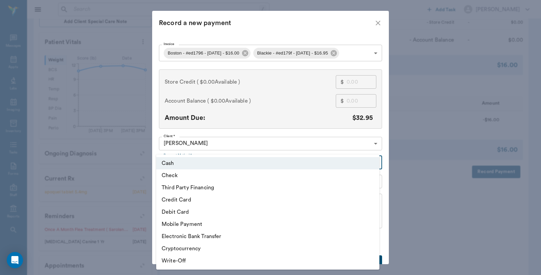
click at [208, 162] on body "/ ​ Add Task [PERSON_NAME] Nectar Messages Appts Labs Imaging Inventory Tasks F…" at bounding box center [270, 62] width 541 height 500
click at [192, 209] on li "Debit Card" at bounding box center [267, 212] width 223 height 12
type input "DEBIT_CARD"
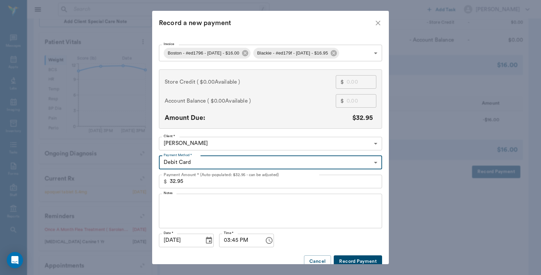
type input "68c87a1278037669f7ed1796"
type input "16.00"
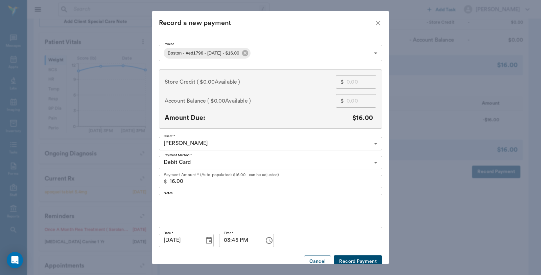
click at [349, 258] on button "Record Payment" at bounding box center [358, 261] width 48 height 13
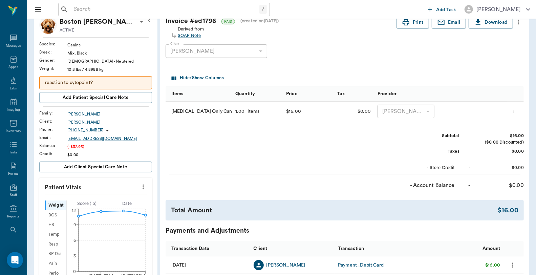
scroll to position [0, 0]
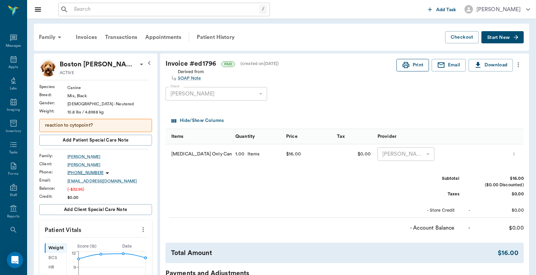
click at [417, 70] on button "Print" at bounding box center [412, 65] width 32 height 13
click at [119, 36] on div "Transactions" at bounding box center [121, 37] width 40 height 16
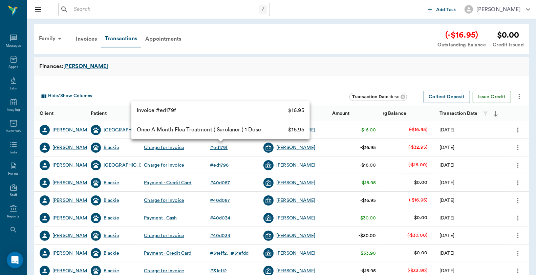
click at [222, 148] on div "# ed179f" at bounding box center [219, 147] width 18 height 7
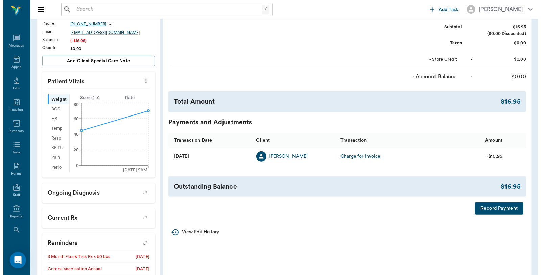
scroll to position [188, 0]
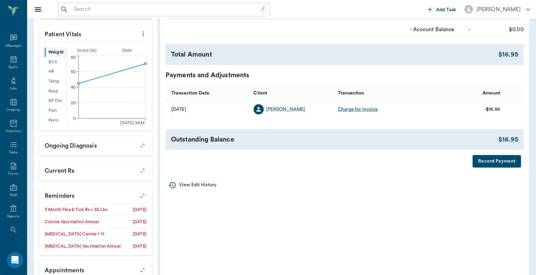
click at [487, 167] on button "Record Payment" at bounding box center [496, 161] width 48 height 13
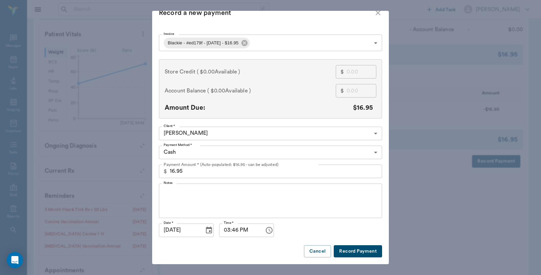
scroll to position [16, 0]
click at [355, 245] on button "Record Payment" at bounding box center [358, 251] width 48 height 13
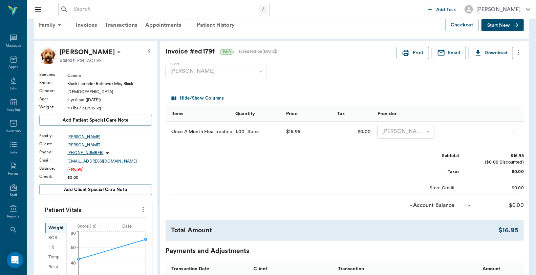
scroll to position [0, 0]
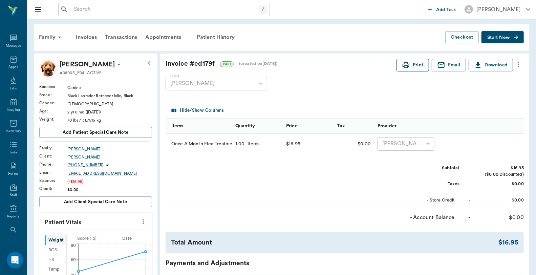
click at [414, 64] on button "Print" at bounding box center [412, 65] width 32 height 13
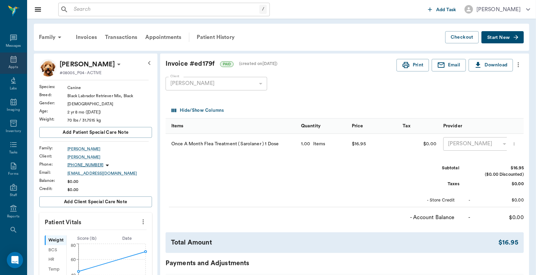
click at [11, 61] on icon at bounding box center [13, 59] width 8 height 8
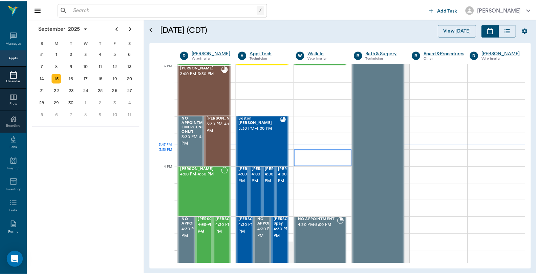
scroll to position [711, 0]
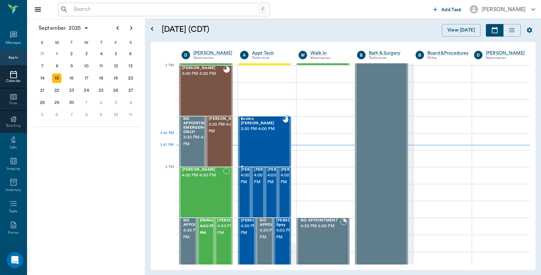
click at [266, 138] on div "Boston [PERSON_NAME] 3:30 PM - 4:00 PM" at bounding box center [262, 141] width 42 height 49
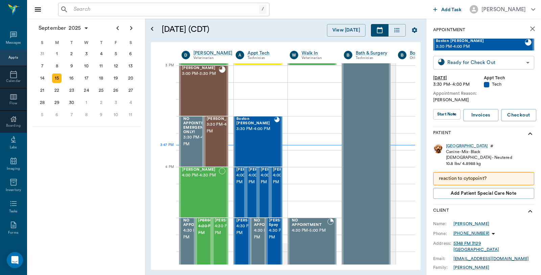
click at [487, 64] on body "/ ​ Add Task [PERSON_NAME] Nectar Messages Appts Calendar Flow Boarding Labs Im…" at bounding box center [270, 137] width 541 height 275
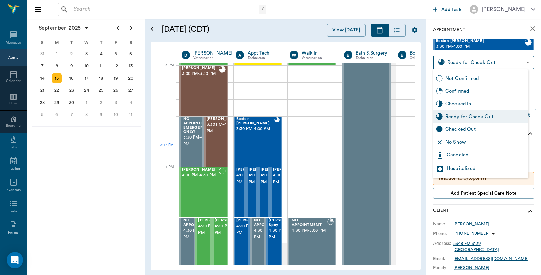
click at [461, 127] on div "Checked Out" at bounding box center [486, 129] width 81 height 7
type input "CHECKED_OUT"
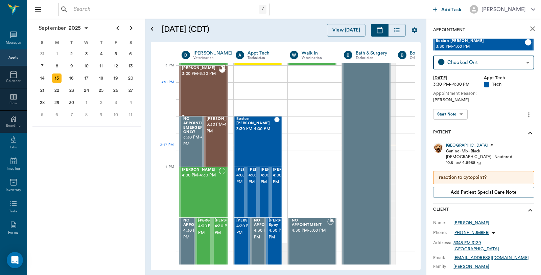
click at [195, 89] on div "[PERSON_NAME] 3:00 PM - 3:30 PM" at bounding box center [200, 90] width 37 height 49
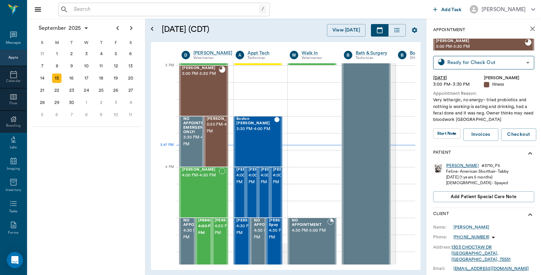
click at [450, 165] on div "[PERSON_NAME]" at bounding box center [462, 166] width 33 height 6
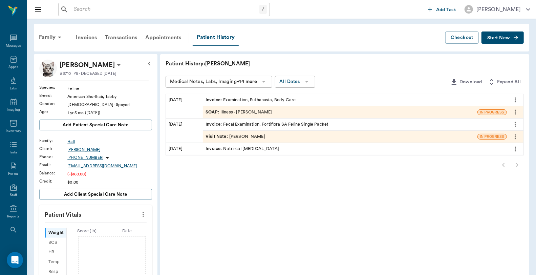
click at [257, 98] on div "Invoice : Examination, Euthanasia, Body Care" at bounding box center [250, 100] width 90 height 6
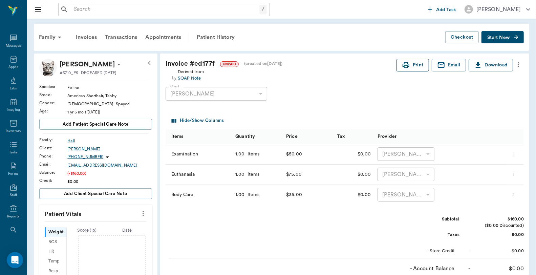
click at [415, 68] on button "Print" at bounding box center [412, 65] width 32 height 13
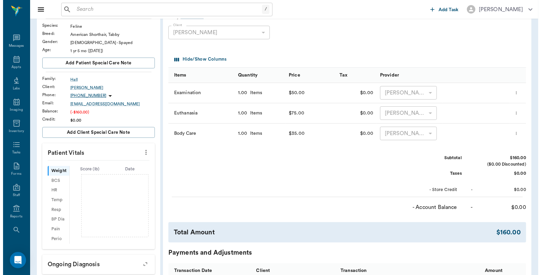
scroll to position [173, 0]
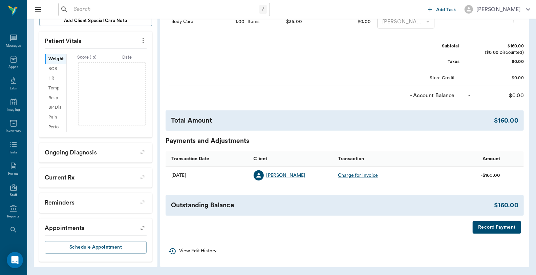
click at [506, 226] on button "Record Payment" at bounding box center [496, 227] width 48 height 13
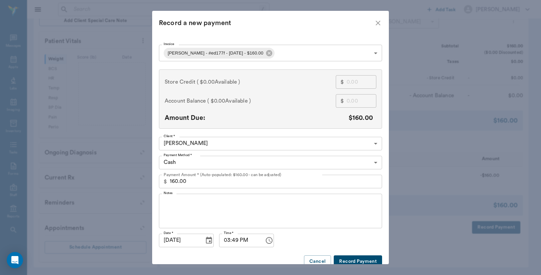
click at [226, 162] on body "/ ​ Add Task [PERSON_NAME] Nectar Messages Appts Labs Imaging Inventory Tasks F…" at bounding box center [270, 51] width 541 height 448
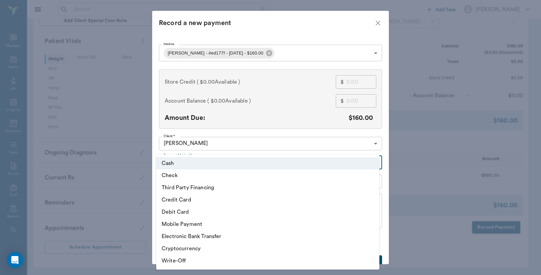
click at [195, 188] on li "Third Party Financing" at bounding box center [267, 187] width 223 height 12
type input "CREDIT"
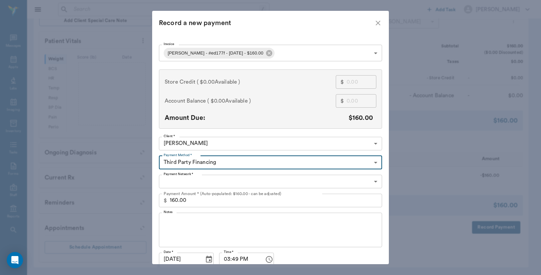
click at [203, 179] on body "/ ​ Add Task [PERSON_NAME] Nectar Messages Appts Labs Imaging Inventory Tasks F…" at bounding box center [270, 51] width 541 height 448
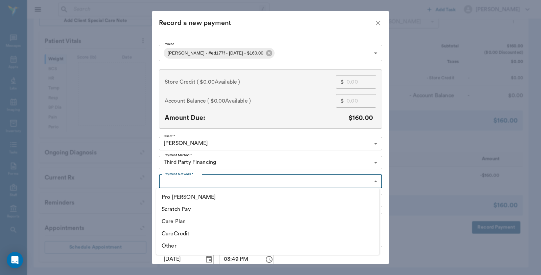
click at [178, 234] on li "CareCredit" at bounding box center [267, 233] width 223 height 12
type input "CARE_CREDIT"
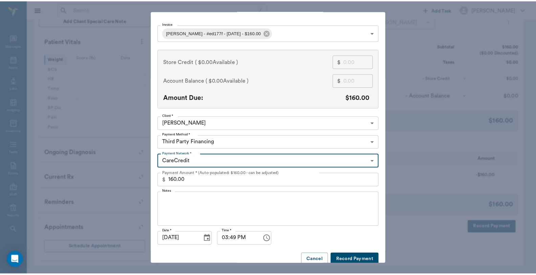
scroll to position [29, 0]
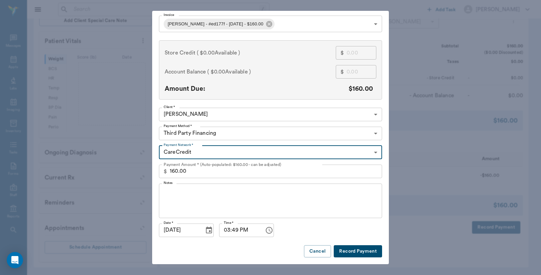
click at [361, 249] on button "Record Payment" at bounding box center [358, 251] width 48 height 13
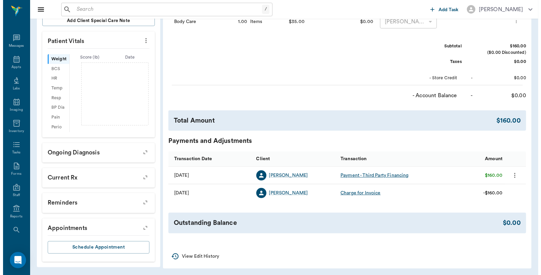
scroll to position [0, 0]
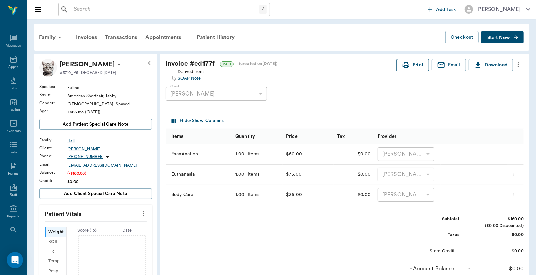
click at [414, 69] on button "Print" at bounding box center [412, 65] width 32 height 13
click at [6, 59] on div "Appts" at bounding box center [13, 62] width 27 height 21
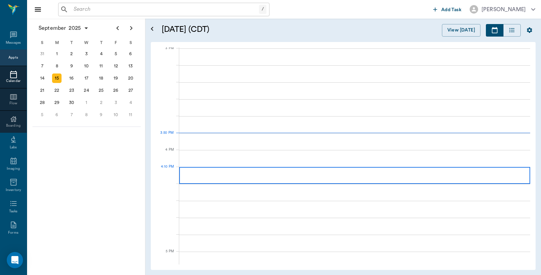
scroll to position [711, 0]
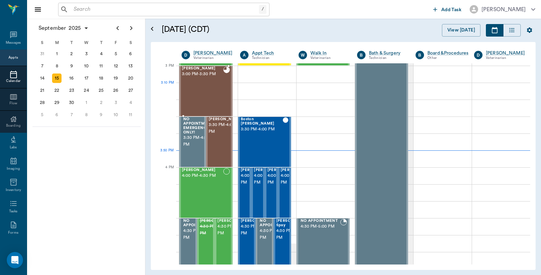
click at [214, 95] on div "[PERSON_NAME] 3:00 PM - 3:30 PM" at bounding box center [202, 90] width 41 height 49
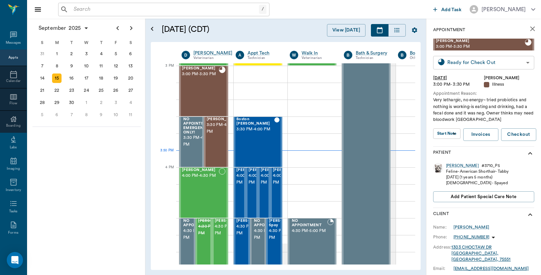
click at [465, 64] on body "/ ​ Add Task [PERSON_NAME] Nectar Messages Appts Calendar Flow Boarding Labs Im…" at bounding box center [270, 137] width 541 height 275
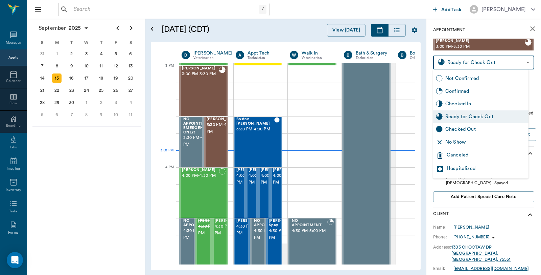
click at [461, 124] on div "Checked Out" at bounding box center [481, 129] width 95 height 13
type input "CHECKED_OUT"
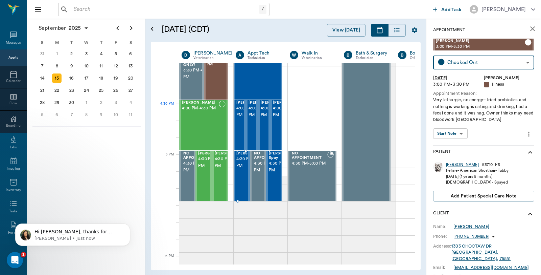
scroll to position [749, 0]
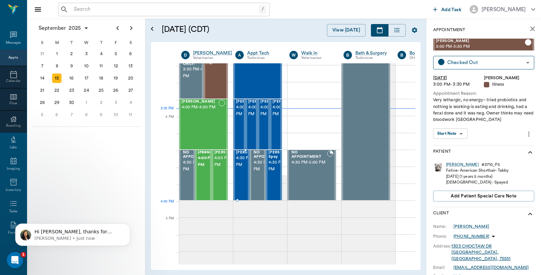
scroll to position [786, 0]
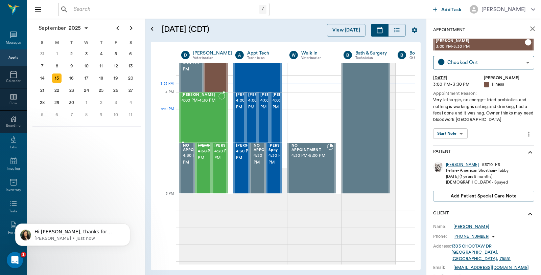
click at [208, 115] on div "[PERSON_NAME] 4:00 PM - 4:30 PM" at bounding box center [200, 117] width 37 height 49
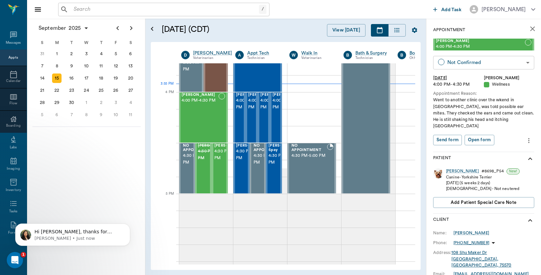
click at [475, 63] on body "/ ​ Add Task Dr. Bert Ellsworth Nectar Messages Appts Calendar Flow Boarding La…" at bounding box center [270, 137] width 541 height 275
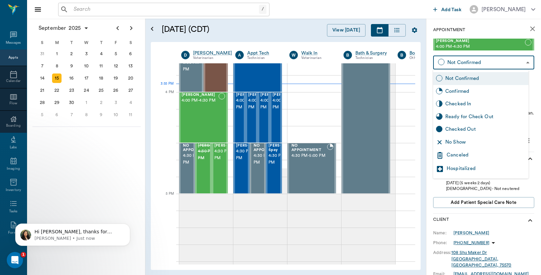
click at [465, 105] on div "Checked In" at bounding box center [486, 103] width 81 height 7
type input "CHECKED_IN"
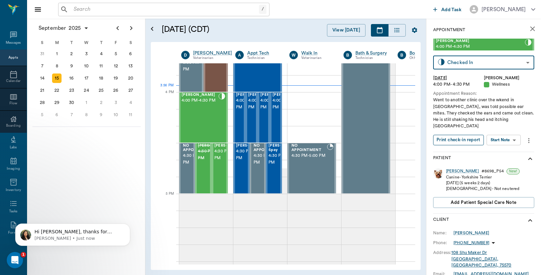
click at [464, 135] on button "Print check-in report" at bounding box center [459, 140] width 51 height 10
click at [221, 156] on span "4:30 PM - 5:00 PM" at bounding box center [232, 155] width 34 height 14
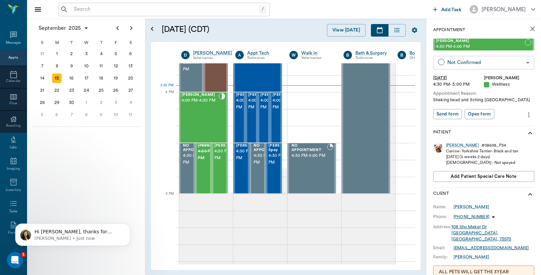
click at [473, 64] on body "/ ​ Add Task Dr. Bert Ellsworth Nectar Messages Appts Calendar Flow Boarding La…" at bounding box center [270, 137] width 541 height 275
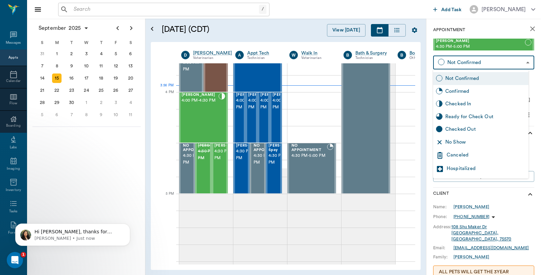
click at [474, 105] on div "Checked In" at bounding box center [486, 103] width 81 height 7
type input "CHECKED_IN"
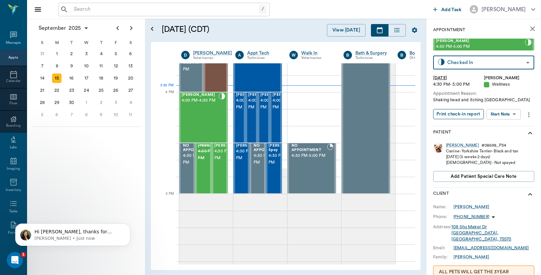
click at [473, 111] on button "Print check-in report" at bounding box center [459, 114] width 51 height 10
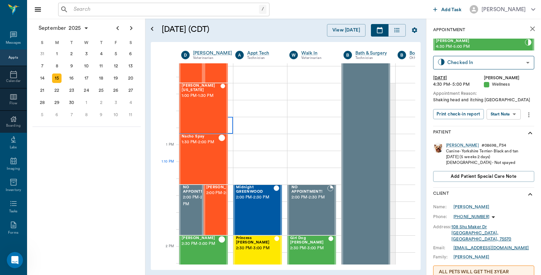
scroll to position [373, 0]
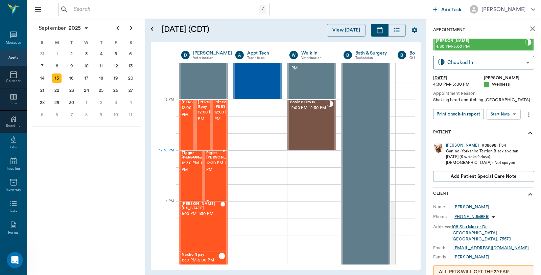
click at [215, 167] on span "12:30 PM - 1:00 PM" at bounding box center [223, 167] width 34 height 14
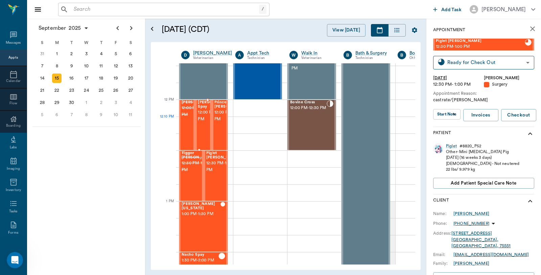
click at [203, 120] on span "12:00 PM - 12:30 PM" at bounding box center [215, 116] width 34 height 14
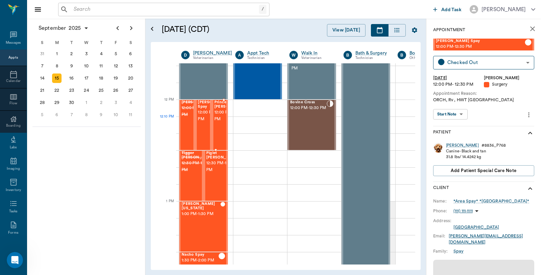
click at [219, 123] on span "12:00 PM - 12:30 PM" at bounding box center [232, 116] width 34 height 14
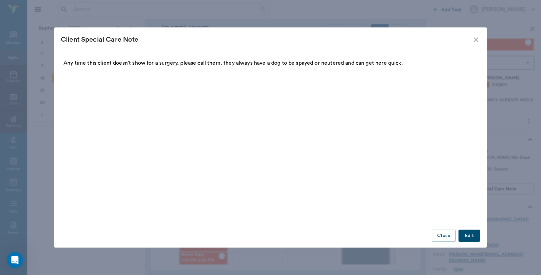
click at [478, 41] on icon "close" at bounding box center [476, 39] width 5 height 5
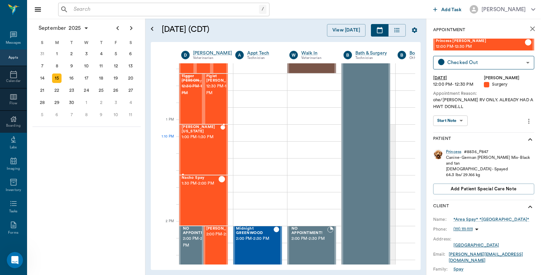
scroll to position [448, 0]
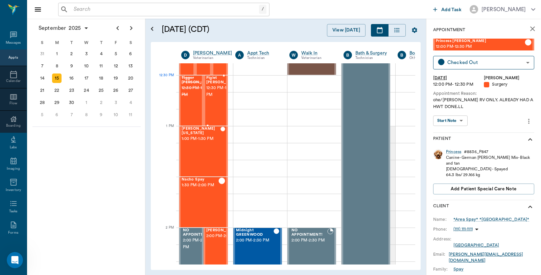
click at [221, 92] on span "12:30 PM - 1:00 PM" at bounding box center [223, 92] width 34 height 14
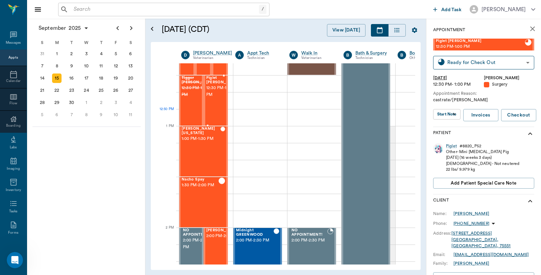
click at [217, 115] on div "Piglet Taylor 12:30 PM - 1:00 PM" at bounding box center [223, 100] width 34 height 49
click at [515, 62] on body "/ ​ Add Task Dr. Bert Ellsworth Nectar Messages Appts Calendar Flow Boarding La…" at bounding box center [270, 137] width 541 height 275
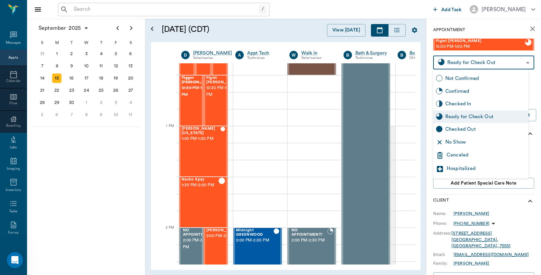
click at [470, 129] on div "Checked Out" at bounding box center [486, 129] width 81 height 7
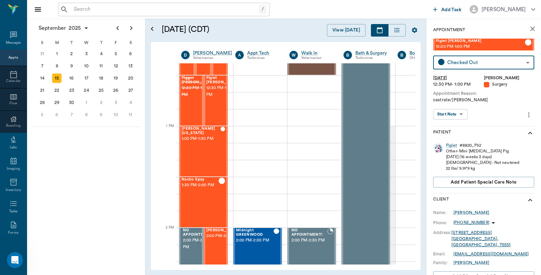
click at [495, 68] on body "/ ​ Add Task Dr. Bert Ellsworth Nectar Messages Appts Calendar Flow Boarding La…" at bounding box center [270, 137] width 541 height 275
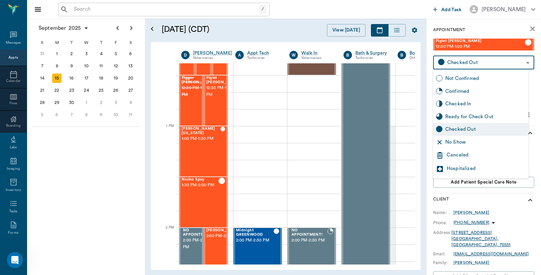
click at [485, 114] on div "Ready for Check Out" at bounding box center [486, 116] width 81 height 7
type input "READY_TO_CHECKOUT"
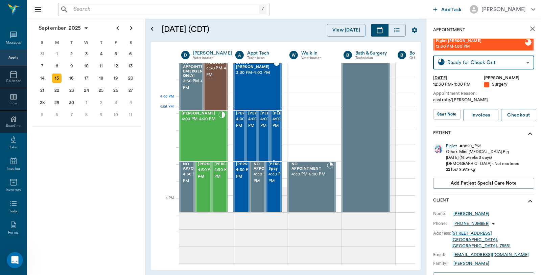
scroll to position [786, 0]
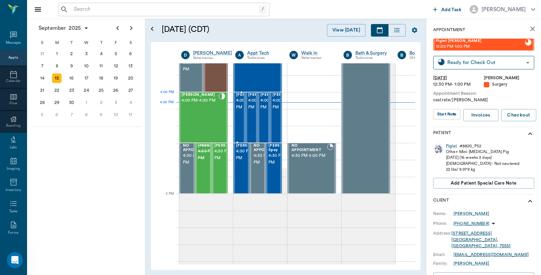
click at [238, 107] on span "4:00 PM - 4:30 PM" at bounding box center [253, 104] width 34 height 14
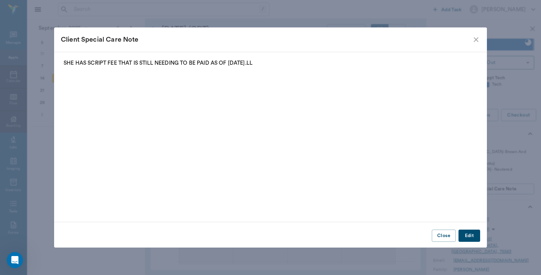
click at [477, 39] on icon "close" at bounding box center [476, 39] width 5 height 5
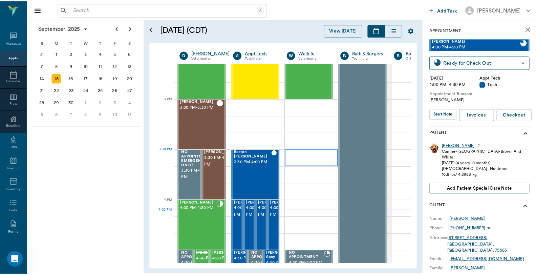
scroll to position [673, 0]
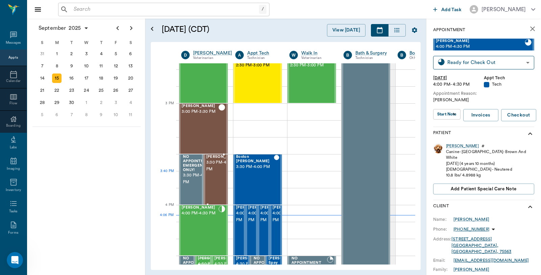
click at [217, 171] on span "3:30 PM - 4:00 PM" at bounding box center [223, 166] width 34 height 14
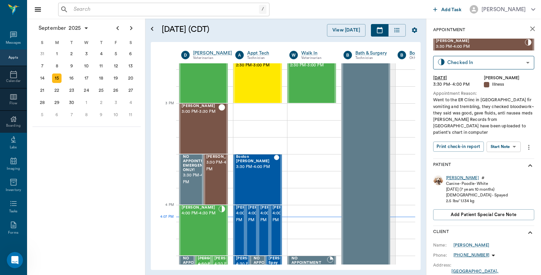
click at [455, 175] on div "Molly" at bounding box center [462, 178] width 33 height 6
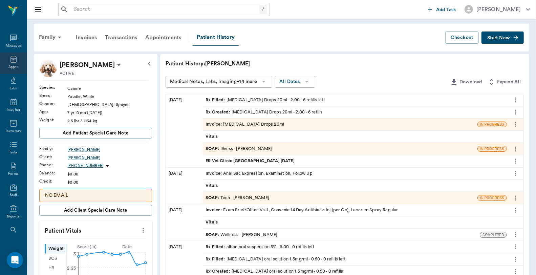
click at [9, 62] on icon at bounding box center [13, 59] width 8 height 8
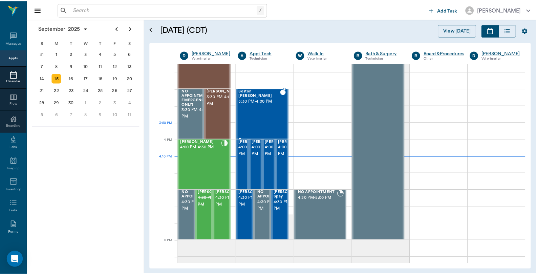
scroll to position [738, 0]
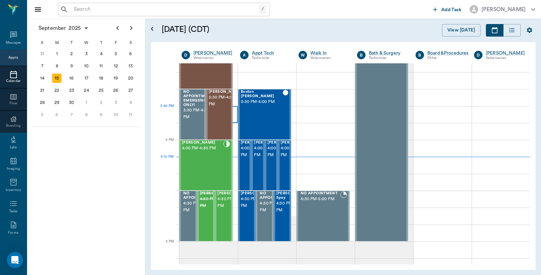
click at [234, 113] on div at bounding box center [208, 114] width 59 height 17
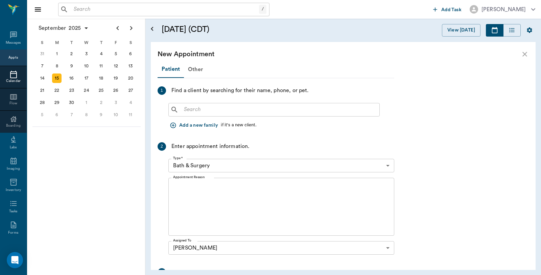
click at [214, 115] on div "​" at bounding box center [275, 110] width 212 height 14
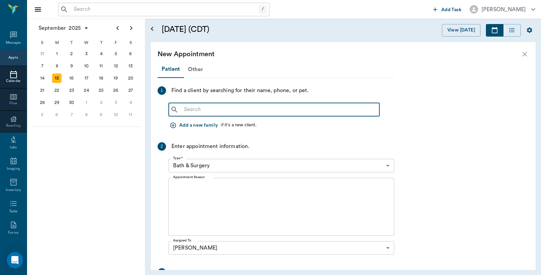
click at [527, 52] on icon "close" at bounding box center [525, 54] width 8 height 8
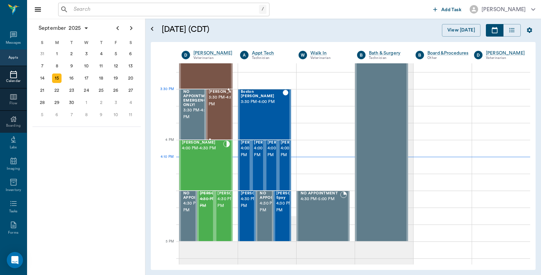
click at [223, 108] on span "3:30 PM - 4:00 PM" at bounding box center [226, 101] width 34 height 14
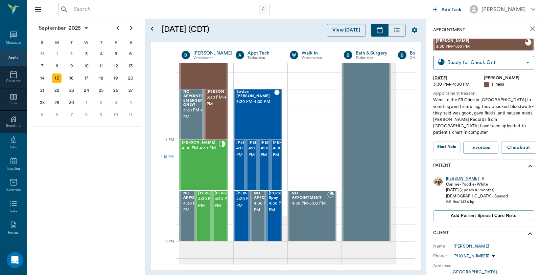
click at [451, 176] on div "[PERSON_NAME]" at bounding box center [462, 179] width 33 height 6
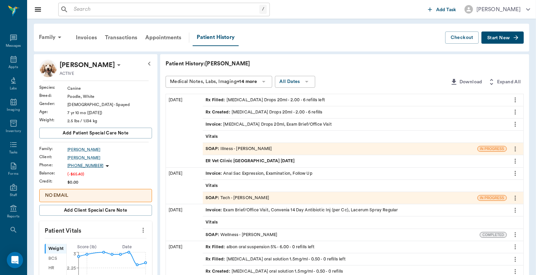
click at [234, 124] on div "Invoice : Clindamycin Drops 20ml, Exam Brief/Office Visit" at bounding box center [268, 124] width 126 height 6
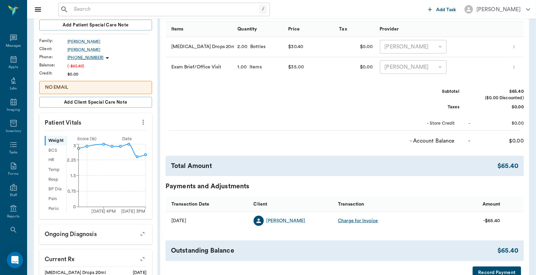
scroll to position [188, 0]
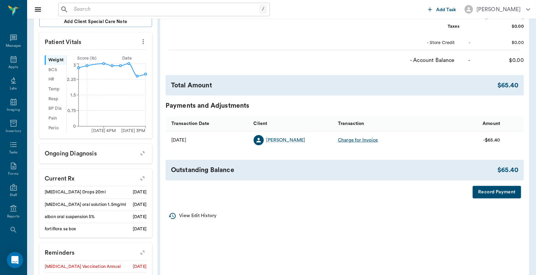
click at [481, 190] on button "Record Payment" at bounding box center [496, 192] width 48 height 13
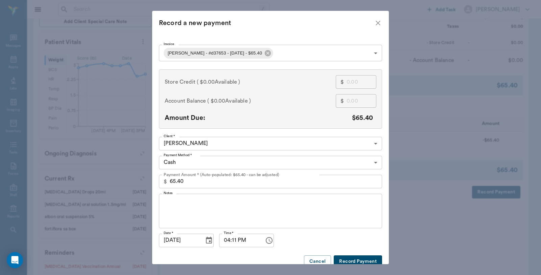
click at [237, 164] on body "/ ​ Add Task Dr. Bert Ellsworth Nectar Messages Appts Labs Imaging Inventory Ta…" at bounding box center [270, 92] width 541 height 561
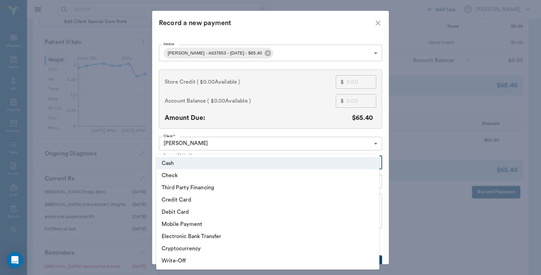
click at [188, 214] on li "Debit Card" at bounding box center [267, 212] width 223 height 12
type input "DEBIT_CARD"
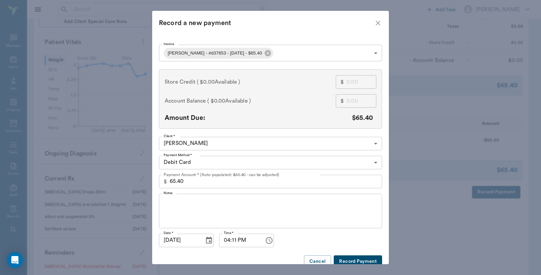
click at [346, 257] on button "Record Payment" at bounding box center [358, 261] width 48 height 13
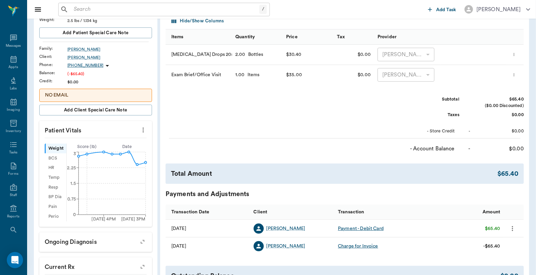
scroll to position [0, 0]
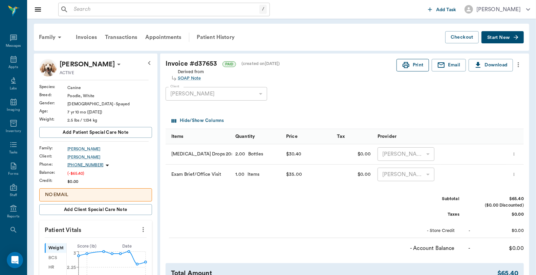
click at [402, 62] on icon "button" at bounding box center [406, 65] width 8 height 8
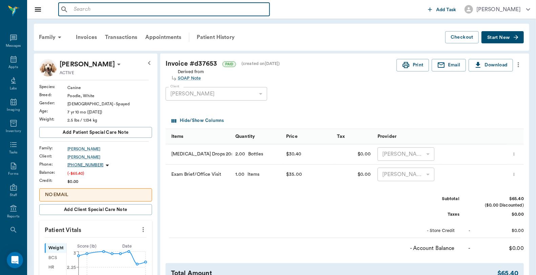
click at [100, 5] on input "text" at bounding box center [169, 9] width 196 height 9
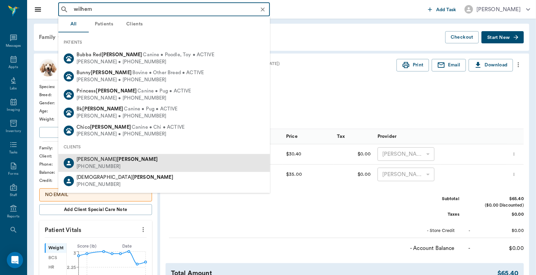
click at [117, 161] on b "Wilhelm" at bounding box center [137, 159] width 41 height 5
type input "wilhem"
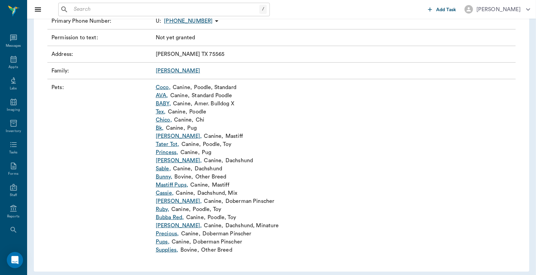
scroll to position [128, 0]
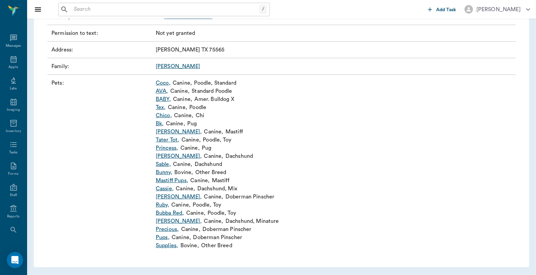
click at [163, 237] on link "Pups ," at bounding box center [163, 237] width 14 height 8
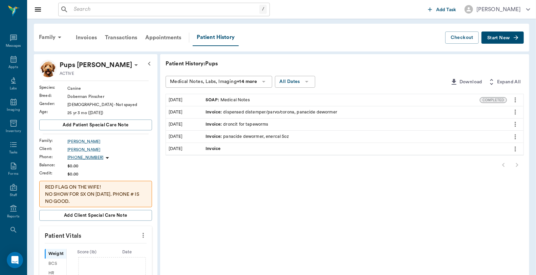
click at [500, 38] on span "Start New" at bounding box center [498, 38] width 23 height 0
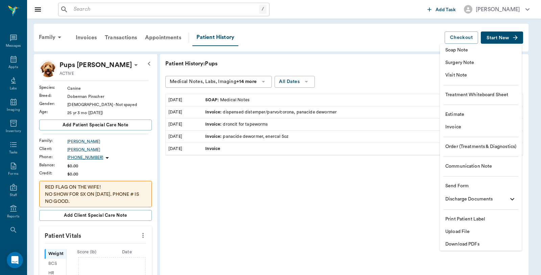
click at [462, 131] on li "Invoice" at bounding box center [481, 127] width 82 height 13
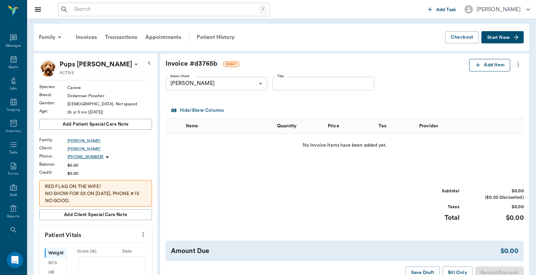
click at [494, 67] on button "Add Item" at bounding box center [489, 65] width 41 height 13
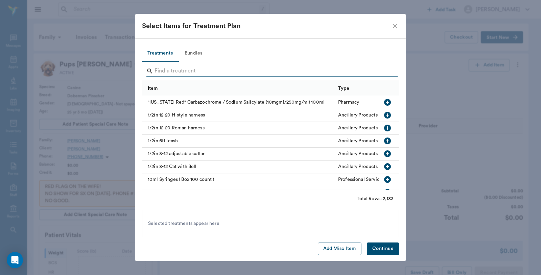
click at [268, 69] on input "Search" at bounding box center [271, 71] width 233 height 11
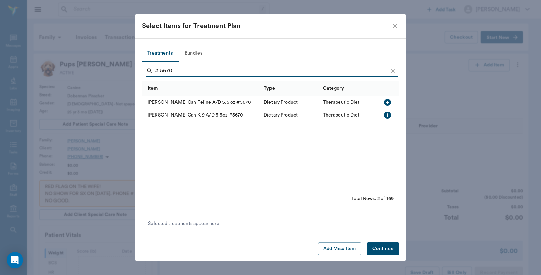
type input "# 5670"
click at [387, 118] on icon "button" at bounding box center [387, 115] width 7 height 7
click at [389, 252] on button "Continue" at bounding box center [383, 248] width 32 height 13
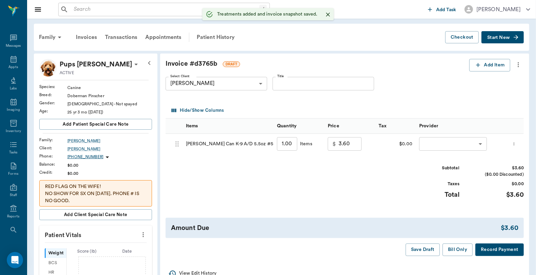
click at [290, 141] on input "1.00" at bounding box center [287, 144] width 20 height 14
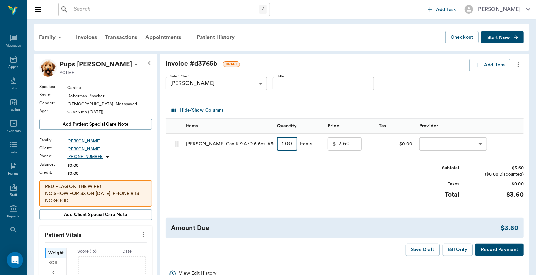
type input "4"
type input "14.40"
type input "4"
click at [447, 146] on body "/ ​ Add Task Dr. Bert Ellsworth Nectar Messages Appts Labs Imaging Inventory Ta…" at bounding box center [268, 234] width 536 height 469
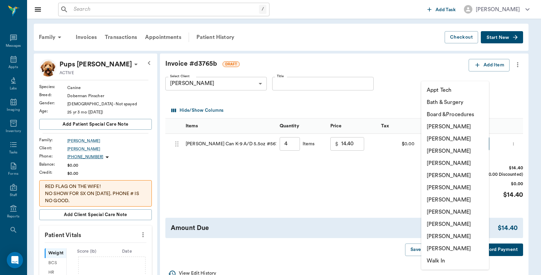
click at [457, 127] on li "Caryn Watson" at bounding box center [456, 126] width 68 height 12
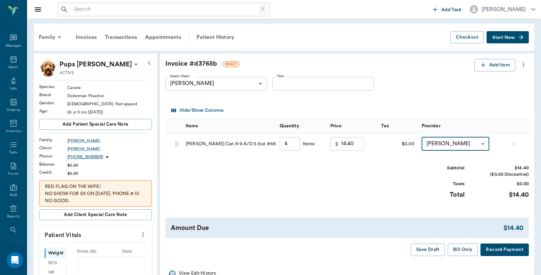
type input "none-6899ea08ed37b777db10de45"
click at [504, 249] on button "Record Payment" at bounding box center [499, 249] width 48 height 13
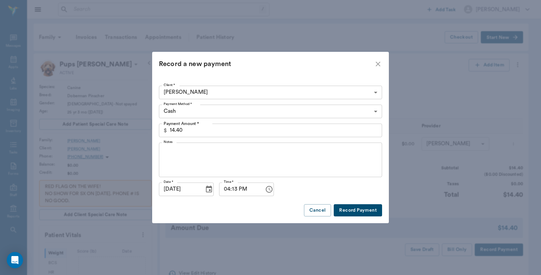
click at [253, 107] on body "/ ​ Add Task Dr. Bert Ellsworth Nectar Messages Appts Labs Imaging Inventory Ta…" at bounding box center [270, 234] width 541 height 469
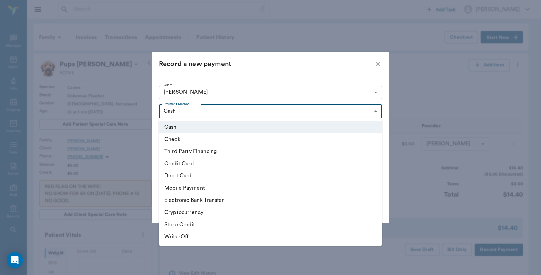
click at [185, 174] on li "Debit Card" at bounding box center [270, 176] width 223 height 12
type input "DEBIT_CARD"
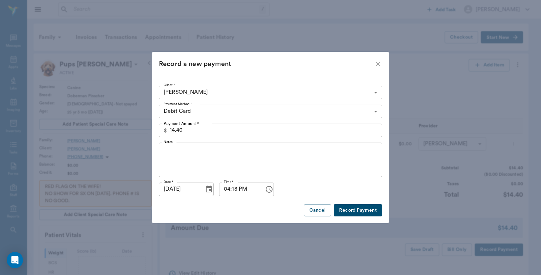
click at [350, 209] on button "Record Payment" at bounding box center [358, 210] width 48 height 13
type input "4.00"
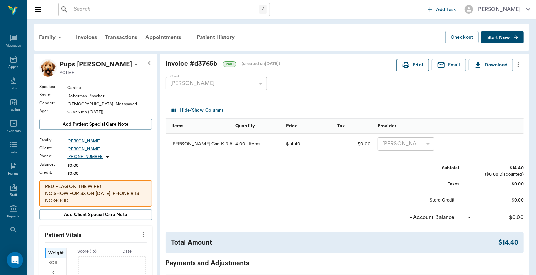
click at [407, 61] on icon "button" at bounding box center [406, 65] width 8 height 8
click at [10, 61] on icon at bounding box center [13, 59] width 8 height 8
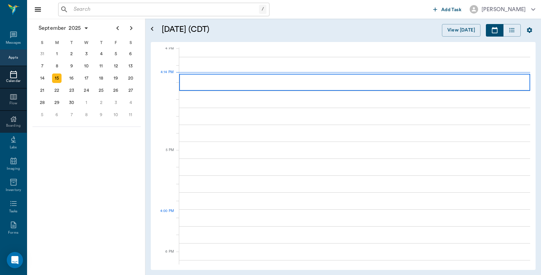
scroll to position [814, 0]
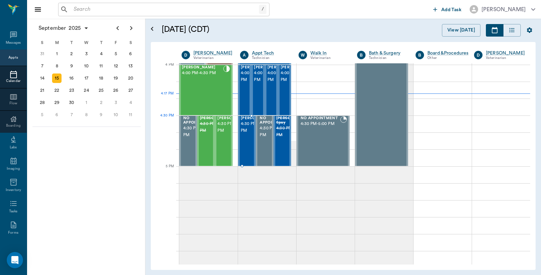
click at [246, 126] on span "4:30 PM - 5:00 PM" at bounding box center [258, 127] width 34 height 14
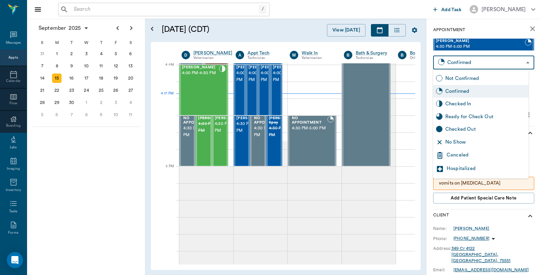
click at [479, 60] on body "/ ​ Add Task Dr. Bert Ellsworth Nectar Messages Appts Calendar Flow Boarding La…" at bounding box center [270, 137] width 541 height 275
click at [462, 103] on div "Checked In" at bounding box center [486, 103] width 81 height 7
type input "CHECKED_IN"
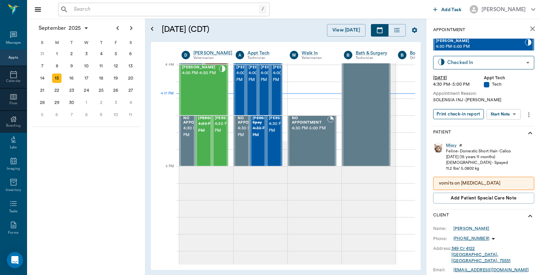
click at [469, 113] on button "Print check-in report" at bounding box center [459, 114] width 51 height 10
click at [234, 92] on div "Lance Carter 4:00 PM - 4:30 PM" at bounding box center [240, 90] width 12 height 50
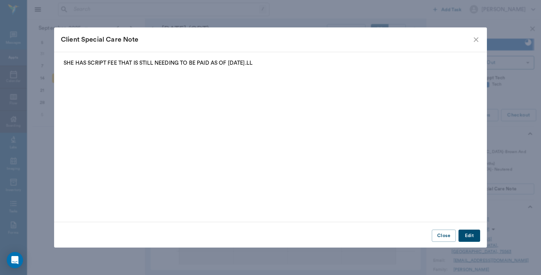
click at [478, 39] on icon "close" at bounding box center [476, 40] width 8 height 8
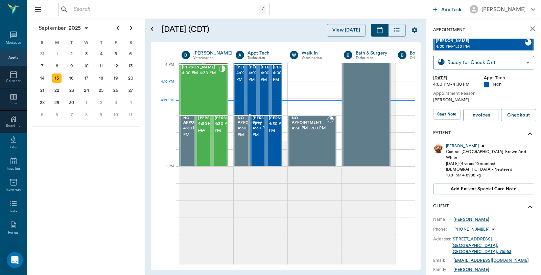
click at [252, 83] on span "4:00 PM - 4:30 PM" at bounding box center [266, 77] width 34 height 14
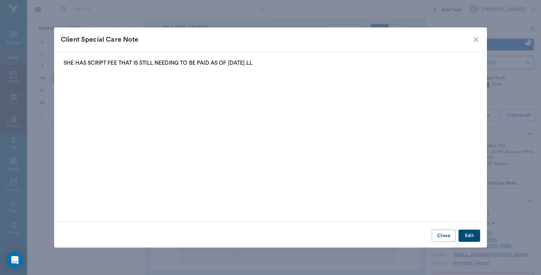
click at [478, 39] on icon "close" at bounding box center [476, 40] width 8 height 8
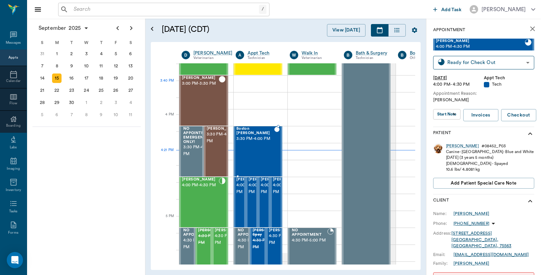
scroll to position [701, 0]
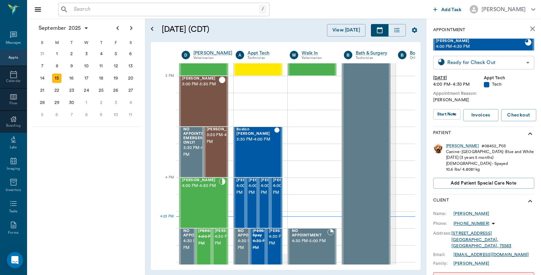
click at [490, 66] on body "/ ​ Add Task Dr. Bert Ellsworth Nectar Messages Appts Calendar Flow Boarding La…" at bounding box center [270, 137] width 541 height 275
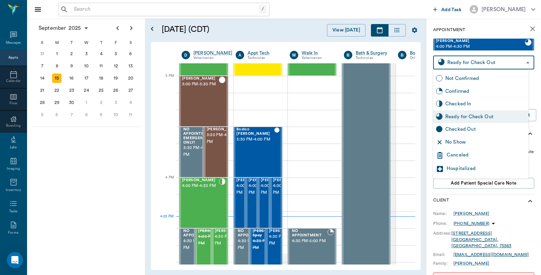
click at [463, 131] on div "Checked Out" at bounding box center [486, 129] width 81 height 7
type input "CHECKED_OUT"
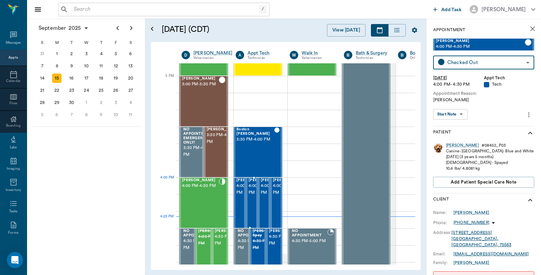
click at [251, 191] on span "4:00 PM - 4:30 PM" at bounding box center [266, 189] width 34 height 14
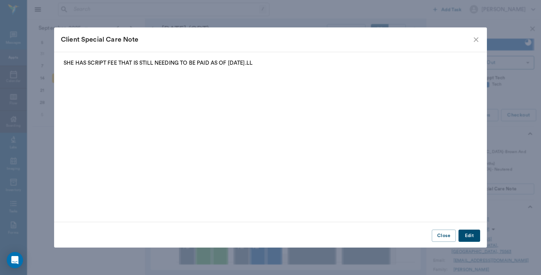
click at [479, 42] on icon "close" at bounding box center [476, 40] width 8 height 8
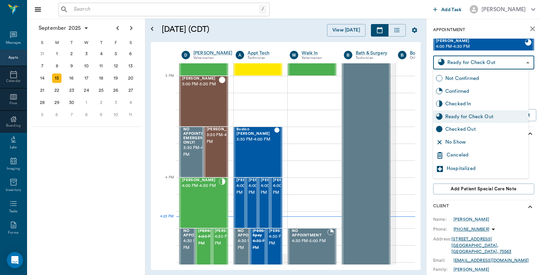
click at [486, 62] on body "/ ​ Add Task Dr. Bert Ellsworth Nectar Messages Appts Calendar Flow Boarding La…" at bounding box center [270, 137] width 541 height 275
click at [459, 127] on div "Checked Out" at bounding box center [486, 129] width 81 height 7
type input "CHECKED_OUT"
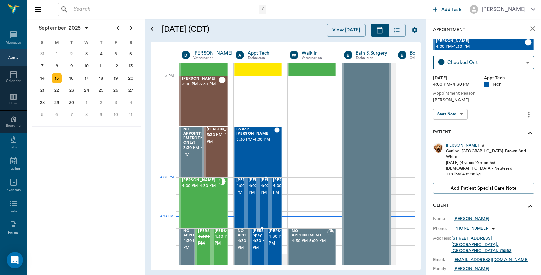
click at [261, 194] on span "4:00 PM - 4:30 PM" at bounding box center [278, 189] width 34 height 14
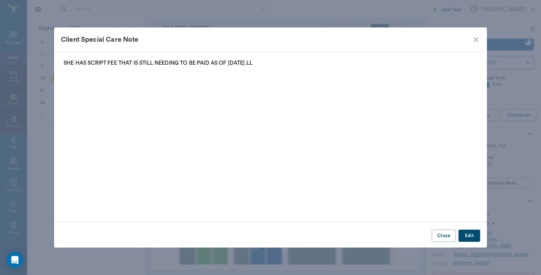
click at [477, 41] on icon "close" at bounding box center [476, 40] width 8 height 8
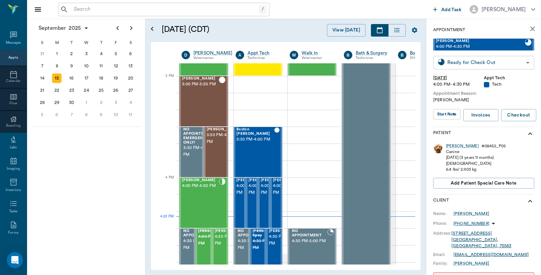
click at [480, 61] on body "/ ​ Add Task Dr. Bert Ellsworth Nectar Messages Appts Calendar Flow Boarding La…" at bounding box center [270, 137] width 541 height 275
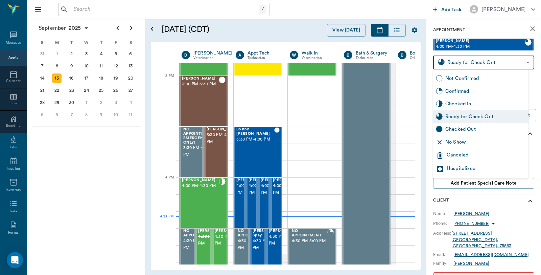
click at [459, 129] on div "Checked Out" at bounding box center [486, 129] width 81 height 7
type input "CHECKED_OUT"
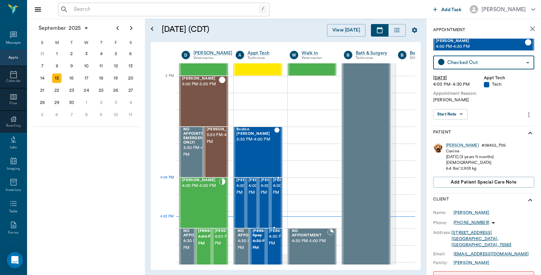
click at [278, 189] on span "4:00 PM - 4:30 PM" at bounding box center [290, 189] width 34 height 14
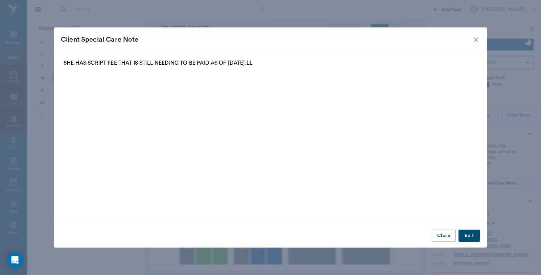
click at [474, 39] on icon "close" at bounding box center [476, 40] width 8 height 8
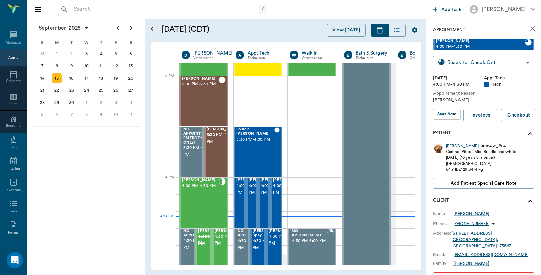
click at [484, 64] on body "/ ​ Add Task Dr. Bert Ellsworth Nectar Messages Appts Calendar Flow Boarding La…" at bounding box center [270, 137] width 541 height 275
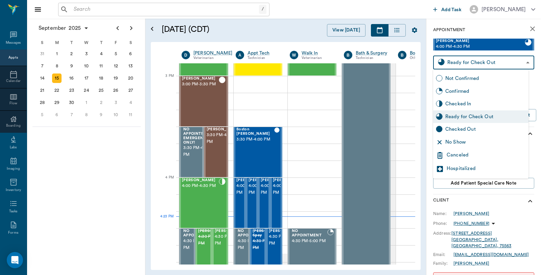
click at [466, 127] on div "Checked Out" at bounding box center [486, 129] width 81 height 7
type input "CHECKED_OUT"
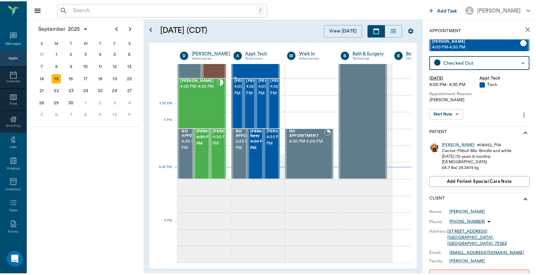
scroll to position [814, 0]
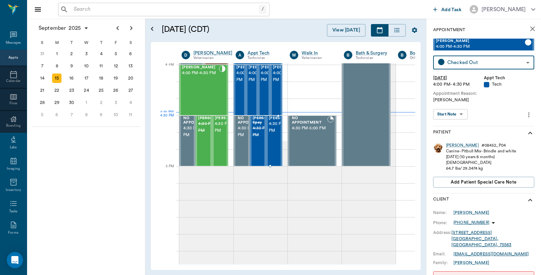
click at [277, 125] on span "4:30 PM - 5:00 PM" at bounding box center [286, 127] width 34 height 14
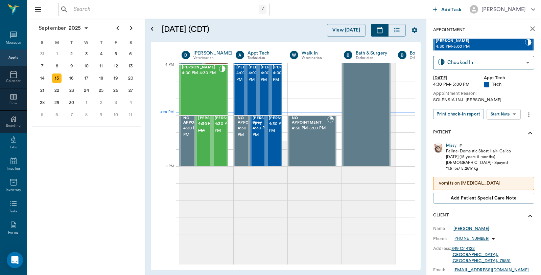
click at [455, 144] on div "Missy" at bounding box center [451, 145] width 10 height 6
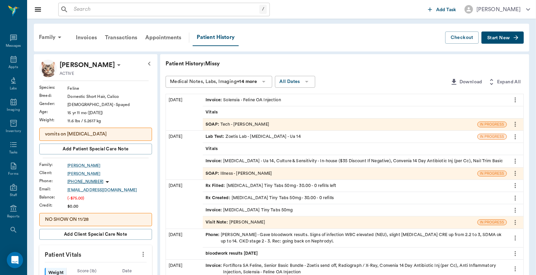
click at [271, 100] on div "Invoice : Solensia - Feline OA Injection" at bounding box center [242, 100] width 75 height 6
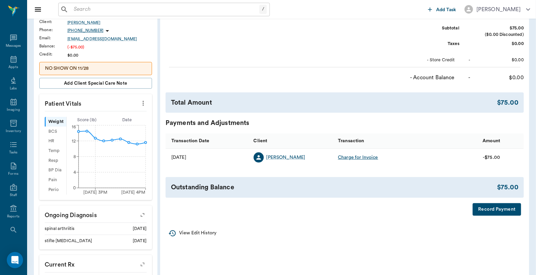
scroll to position [188, 0]
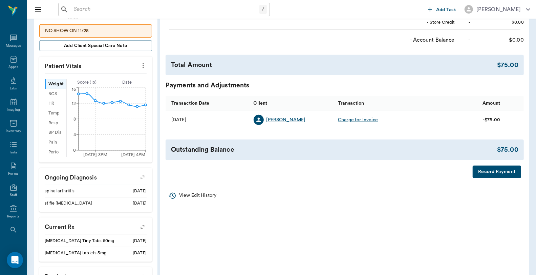
click at [489, 168] on button "Record Payment" at bounding box center [496, 171] width 48 height 13
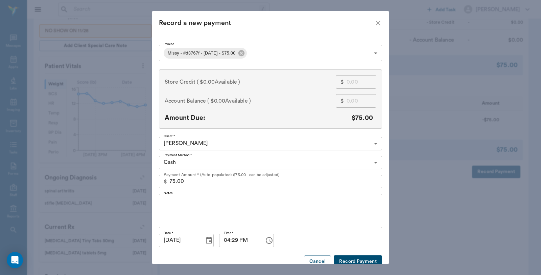
click at [277, 163] on body "/ ​ Add Task Dr. Bert Ellsworth Nectar Messages Appts Labs Imaging Inventory Ta…" at bounding box center [270, 98] width 541 height 573
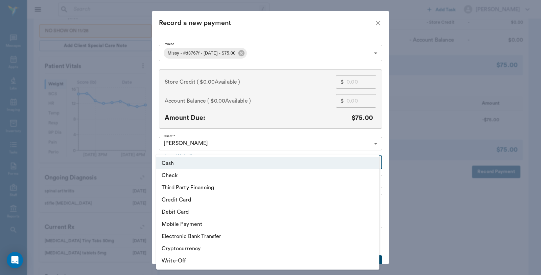
click at [172, 211] on li "Debit Card" at bounding box center [267, 212] width 223 height 12
type input "DEBIT_CARD"
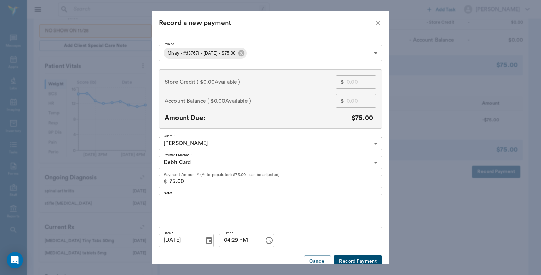
click at [353, 261] on button "Record Payment" at bounding box center [358, 261] width 48 height 13
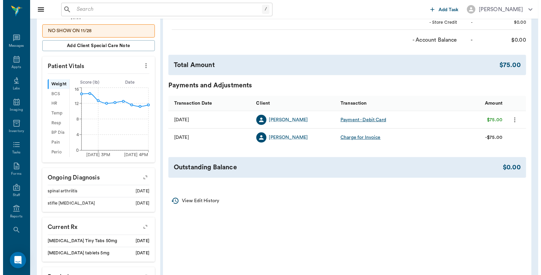
scroll to position [0, 0]
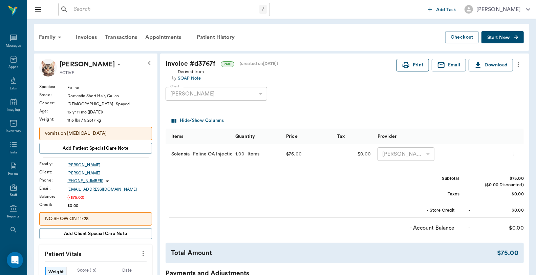
click at [408, 68] on icon "button" at bounding box center [406, 65] width 8 height 8
click at [9, 63] on icon at bounding box center [13, 59] width 8 height 8
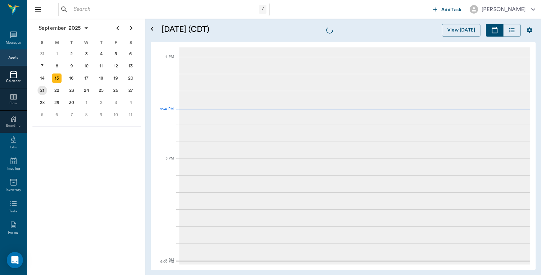
scroll to position [813, 0]
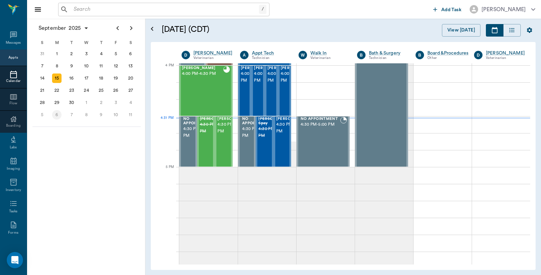
click at [59, 113] on div "6" at bounding box center [56, 114] width 9 height 9
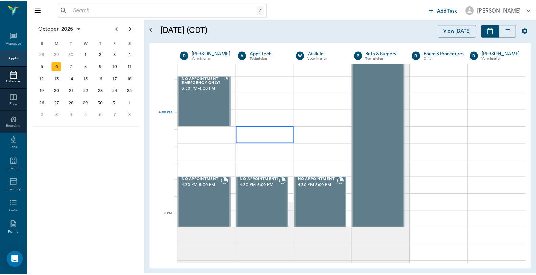
scroll to position [790, 0]
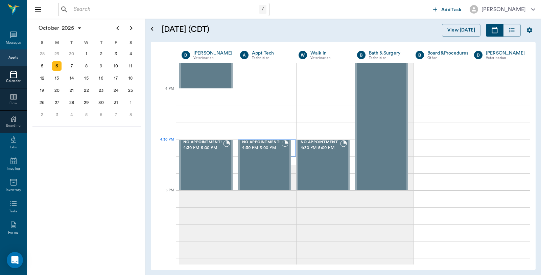
click at [291, 145] on div at bounding box center [267, 147] width 58 height 17
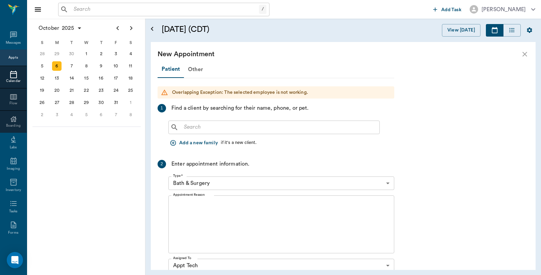
click at [224, 129] on input "text" at bounding box center [279, 127] width 196 height 9
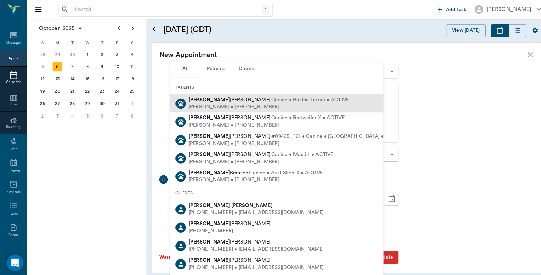
scroll to position [115, 0]
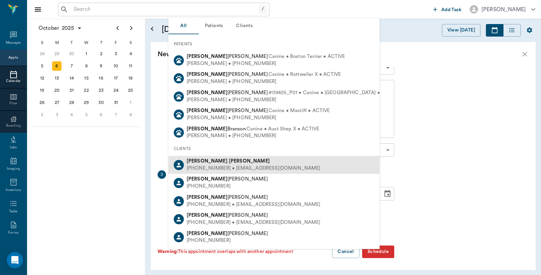
click at [216, 165] on div "(214) 288-0441 • kgravin@yahoo.com" at bounding box center [254, 168] width 134 height 7
type input "[PERSON_NAME]"
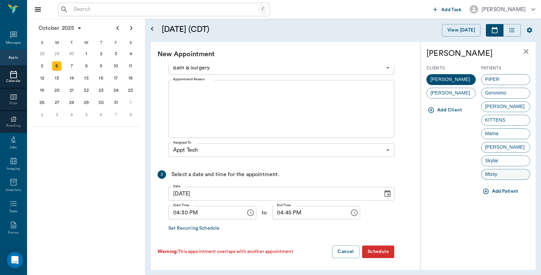
click at [508, 176] on div "Missy" at bounding box center [506, 174] width 49 height 11
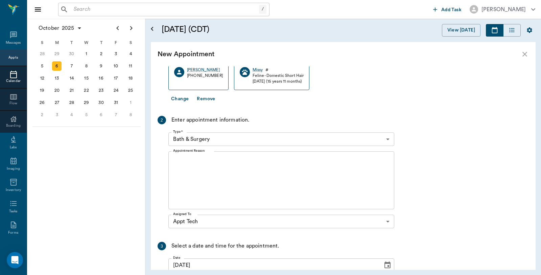
scroll to position [75, 0]
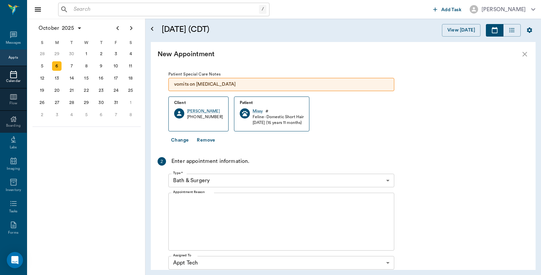
click at [231, 177] on body "/ ​ Add Task Dr. Bert Ellsworth Nectar Messages Appts Calendar Flow Boarding La…" at bounding box center [270, 137] width 541 height 275
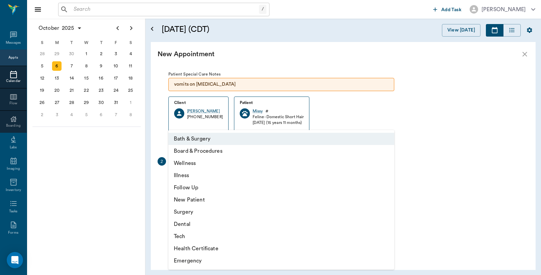
click at [191, 235] on li "Tech" at bounding box center [282, 236] width 226 height 12
type input "65d2be4f46e3a538d89b8c1a"
type input "05:00 PM"
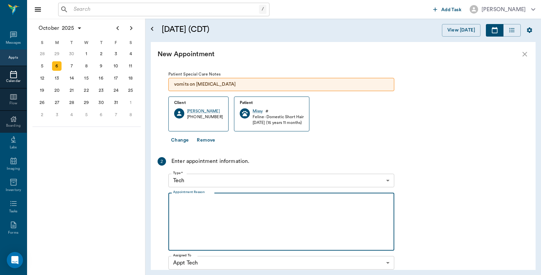
click at [200, 207] on textarea "Appointment Reason" at bounding box center [281, 221] width 217 height 47
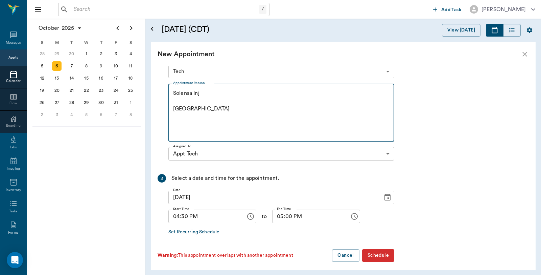
scroll to position [187, 0]
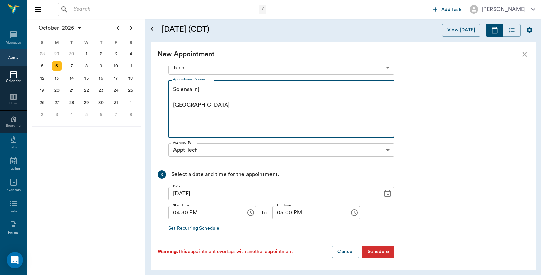
type textarea "Solensa Inj Caryn"
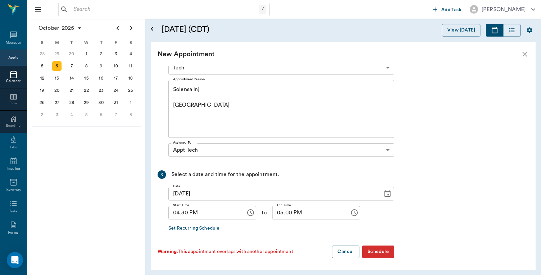
click at [387, 250] on button "Schedule" at bounding box center [378, 251] width 32 height 13
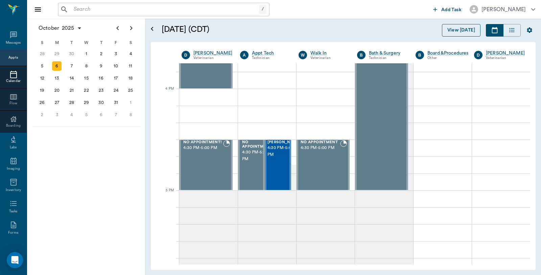
click at [462, 27] on button "View [DATE]" at bounding box center [461, 30] width 39 height 13
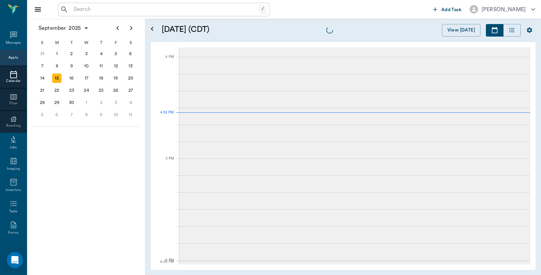
scroll to position [813, 0]
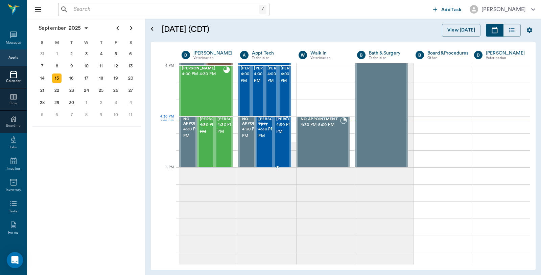
click at [278, 131] on span "4:30 PM - 5:00 PM" at bounding box center [293, 128] width 34 height 14
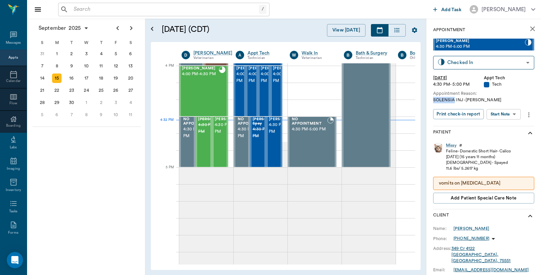
drag, startPoint x: 455, startPoint y: 100, endPoint x: 432, endPoint y: 100, distance: 23.4
click at [432, 100] on div "Appointment Missy Tyson 4:30 PM - 5:00 PM Checked In CHECKED_IN ​ Mon, Sep 15, …" at bounding box center [484, 237] width 115 height 436
copy div "SOLENSIA"
click at [57, 112] on div "6" at bounding box center [56, 114] width 9 height 9
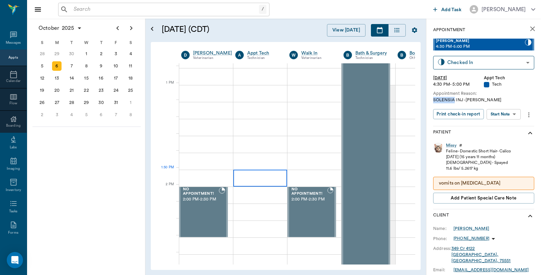
scroll to position [714, 0]
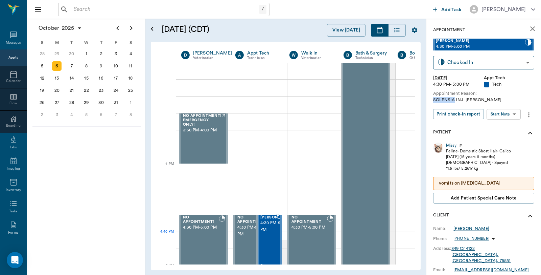
click at [273, 233] on span "4:30 PM - 5:00 PM" at bounding box center [278, 227] width 34 height 14
click at [529, 114] on icon "more" at bounding box center [529, 114] width 1 height 5
click at [478, 125] on span "Edit appointment" at bounding box center [495, 126] width 57 height 7
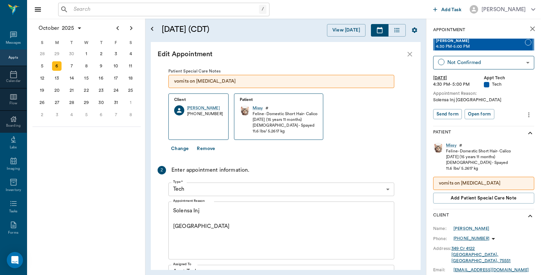
scroll to position [150, 0]
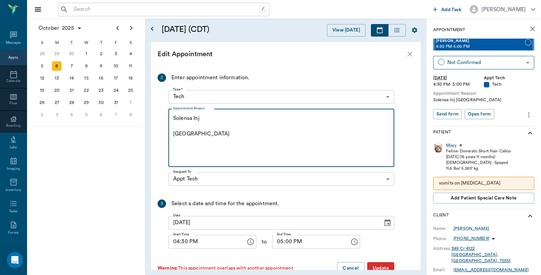
drag, startPoint x: 192, startPoint y: 117, endPoint x: 163, endPoint y: 119, distance: 28.8
click at [163, 119] on div "2 Enter appointment information. Type * Tech 65d2be4f46e3a538d89b8c1a Type * Ap…" at bounding box center [276, 130] width 237 height 115
paste textarea "OLENSIA"
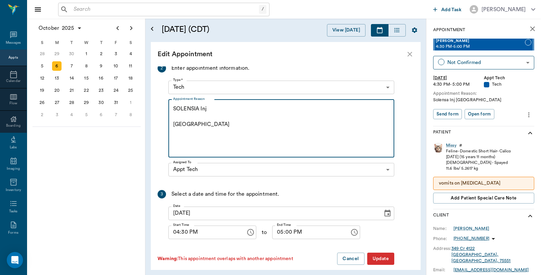
scroll to position [167, 0]
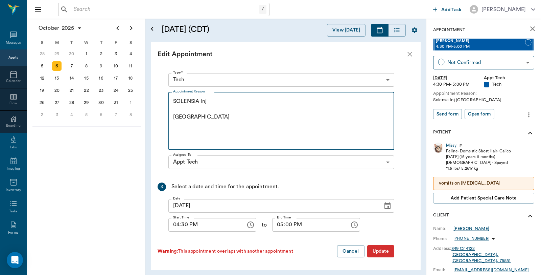
type textarea "SOLENSIA Inj Caryn"
click at [379, 251] on button "Update" at bounding box center [381, 251] width 27 height 13
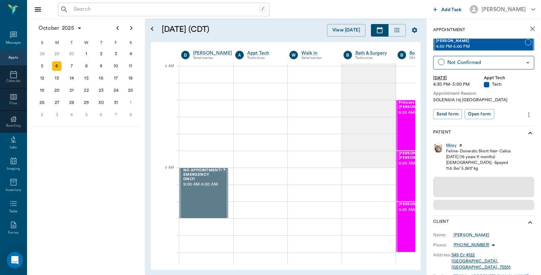
scroll to position [0, 0]
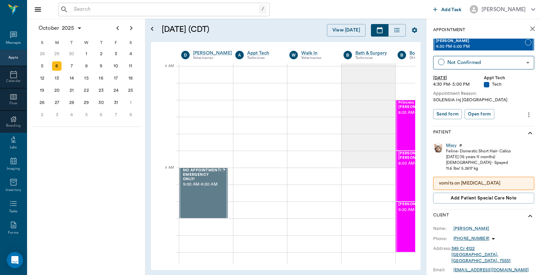
click at [529, 28] on icon "close" at bounding box center [533, 29] width 8 height 8
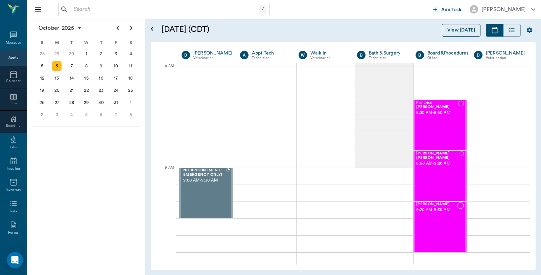
click at [460, 27] on button "View [DATE]" at bounding box center [461, 30] width 39 height 13
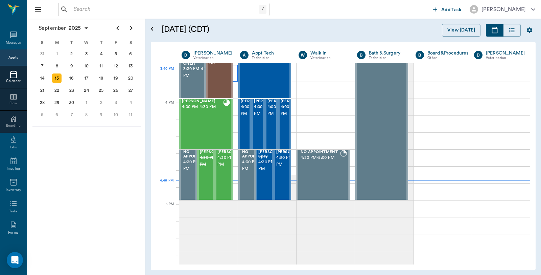
scroll to position [776, 0]
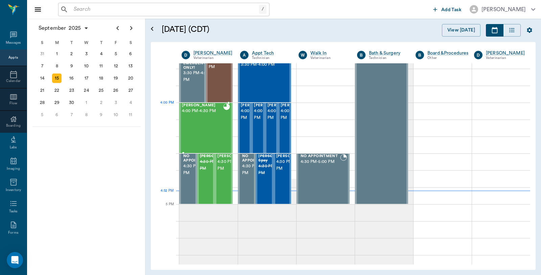
click at [209, 112] on span "4:00 PM - 4:30 PM" at bounding box center [202, 111] width 41 height 7
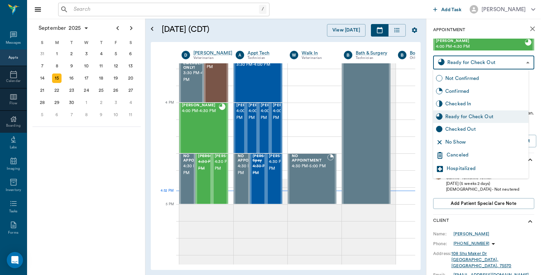
click at [504, 65] on body "/ ​ Add Task [PERSON_NAME] Nectar Messages Appts Calendar Flow Boarding Labs Im…" at bounding box center [270, 137] width 541 height 275
click at [464, 127] on div "Checked Out" at bounding box center [486, 129] width 81 height 7
type input "CHECKED_OUT"
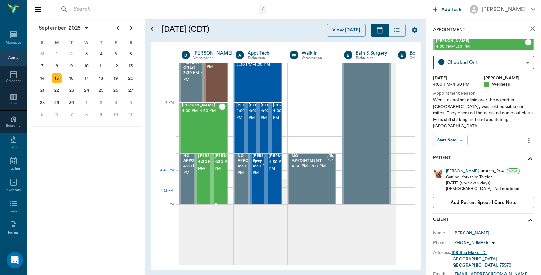
click at [220, 172] on span "4:30 PM - 5:00 PM" at bounding box center [232, 165] width 34 height 14
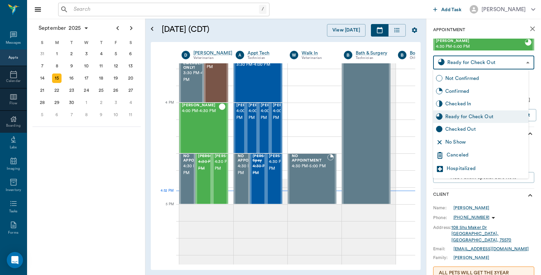
click at [514, 63] on body "/ ​ Add Task [PERSON_NAME] Nectar Messages Appts Calendar Flow Boarding Labs Im…" at bounding box center [270, 137] width 541 height 275
click at [472, 126] on div "Checked Out" at bounding box center [486, 129] width 81 height 7
type input "CHECKED_OUT"
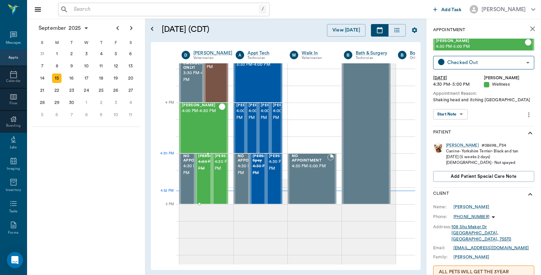
click at [200, 167] on span "4:30 PM - 5:00 PM" at bounding box center [215, 165] width 34 height 14
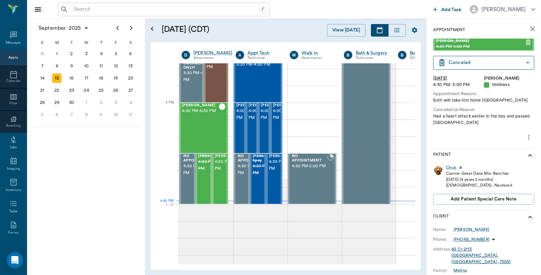
click at [24, 259] on div "Nectar Messages Appts Calendar Flow Boarding Labs Imaging Inventory Tasks Forms…" at bounding box center [13, 137] width 27 height 275
click at [17, 259] on icon "Open Intercom Messenger" at bounding box center [15, 260] width 8 height 9
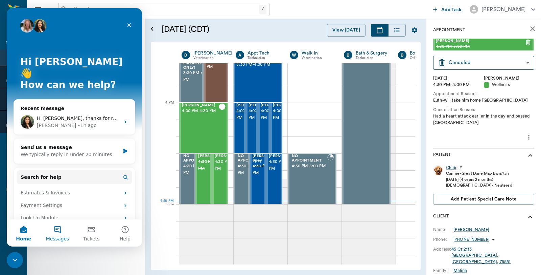
click at [61, 231] on button "Messages" at bounding box center [58, 232] width 34 height 27
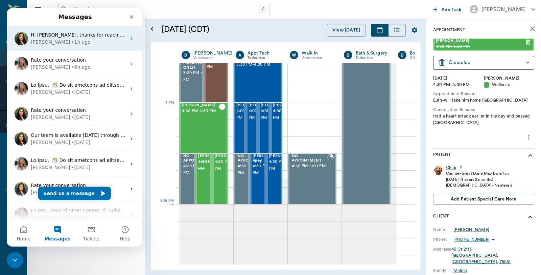
click at [39, 36] on span "Hi [PERSON_NAME], thanks for reaching out. If this is happening, this would be …" at bounding box center [425, 34] width 789 height 5
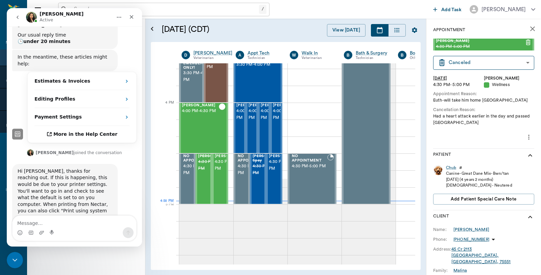
scroll to position [124, 0]
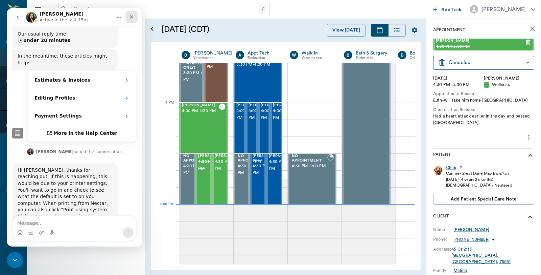
click at [130, 19] on icon "Close" at bounding box center [131, 16] width 5 height 5
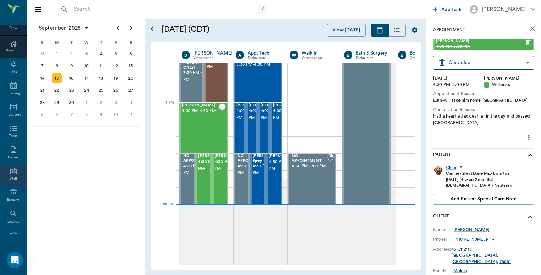
scroll to position [93, 0]
click at [14, 174] on icon at bounding box center [13, 175] width 8 height 8
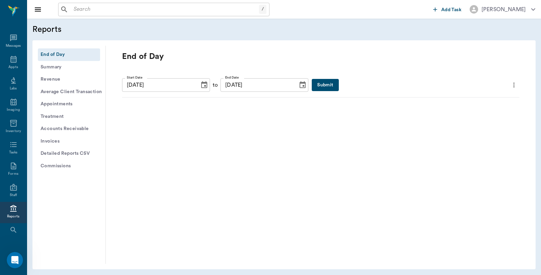
scroll to position [34, 0]
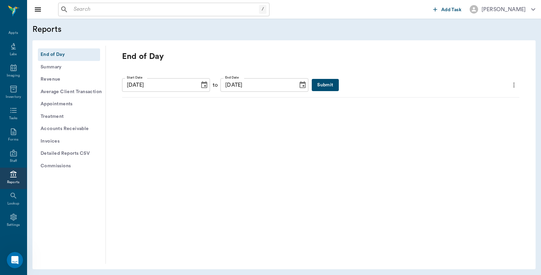
click at [315, 84] on button "Submit" at bounding box center [325, 85] width 27 height 13
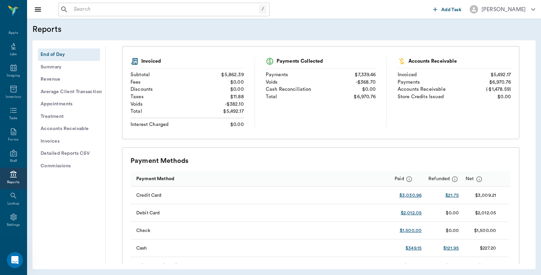
scroll to position [0, 0]
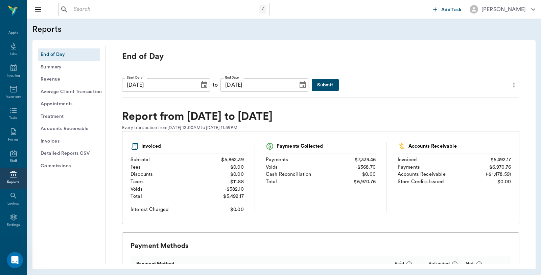
click at [511, 86] on icon "more" at bounding box center [514, 85] width 7 height 8
click at [449, 120] on span "Print Report" at bounding box center [476, 123] width 65 height 7
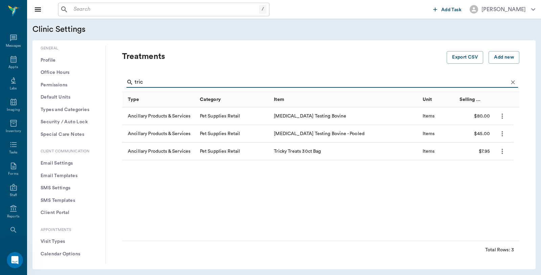
scroll to position [34, 0]
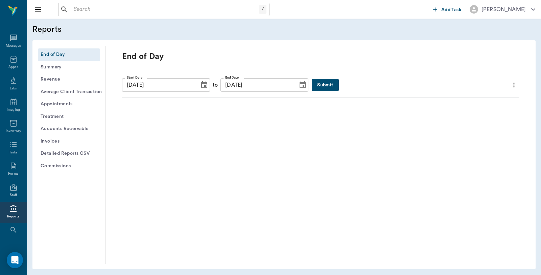
scroll to position [34, 0]
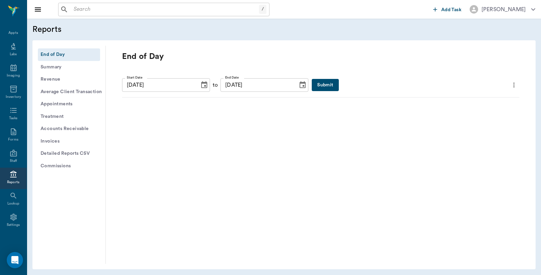
click at [312, 85] on button "Submit" at bounding box center [325, 85] width 27 height 13
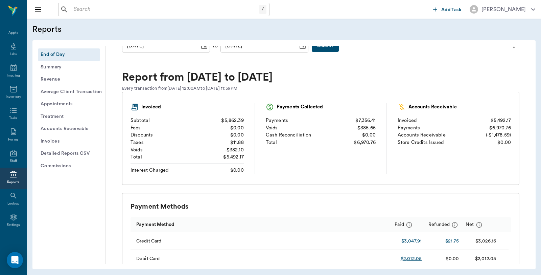
scroll to position [113, 0]
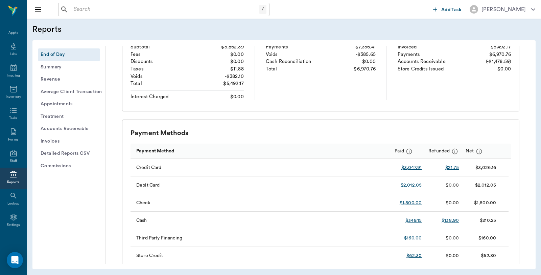
click at [86, 152] on button "Detailed Reports CSV" at bounding box center [69, 153] width 62 height 13
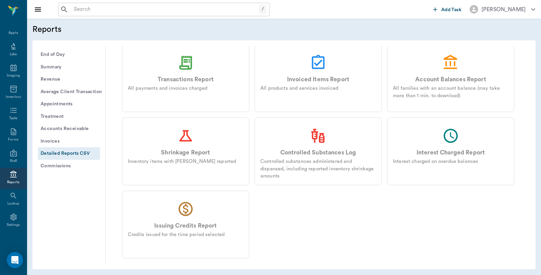
scroll to position [66, 0]
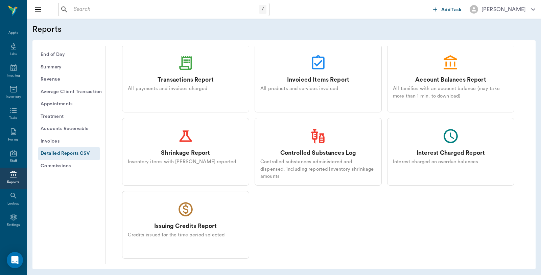
click at [183, 67] on icon at bounding box center [185, 62] width 17 height 17
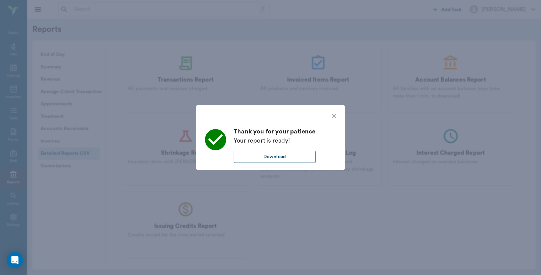
click at [281, 154] on button "Download" at bounding box center [275, 157] width 82 height 13
click at [129, 32] on div "Thank you for your patience Your report is ready! Download" at bounding box center [270, 137] width 541 height 275
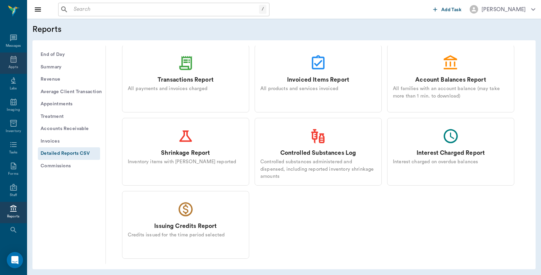
click at [13, 58] on icon at bounding box center [13, 59] width 6 height 7
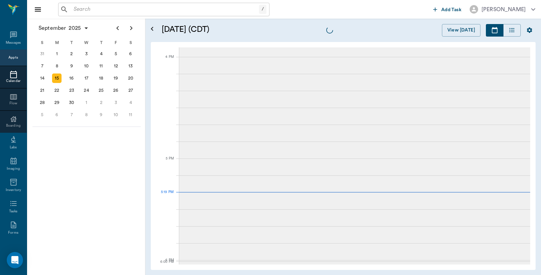
scroll to position [915, 0]
